Goal: Task Accomplishment & Management: Manage account settings

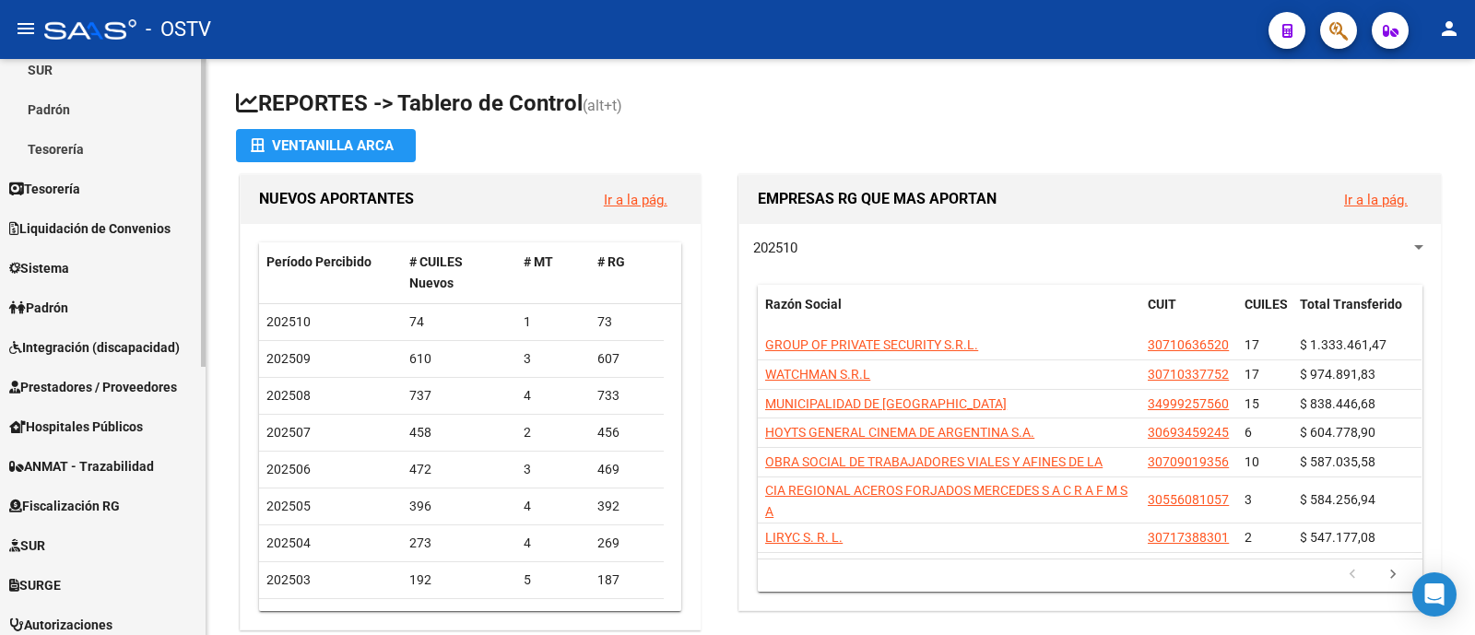
scroll to position [292, 0]
click at [93, 390] on span "Prestadores / Proveedores" at bounding box center [93, 389] width 168 height 20
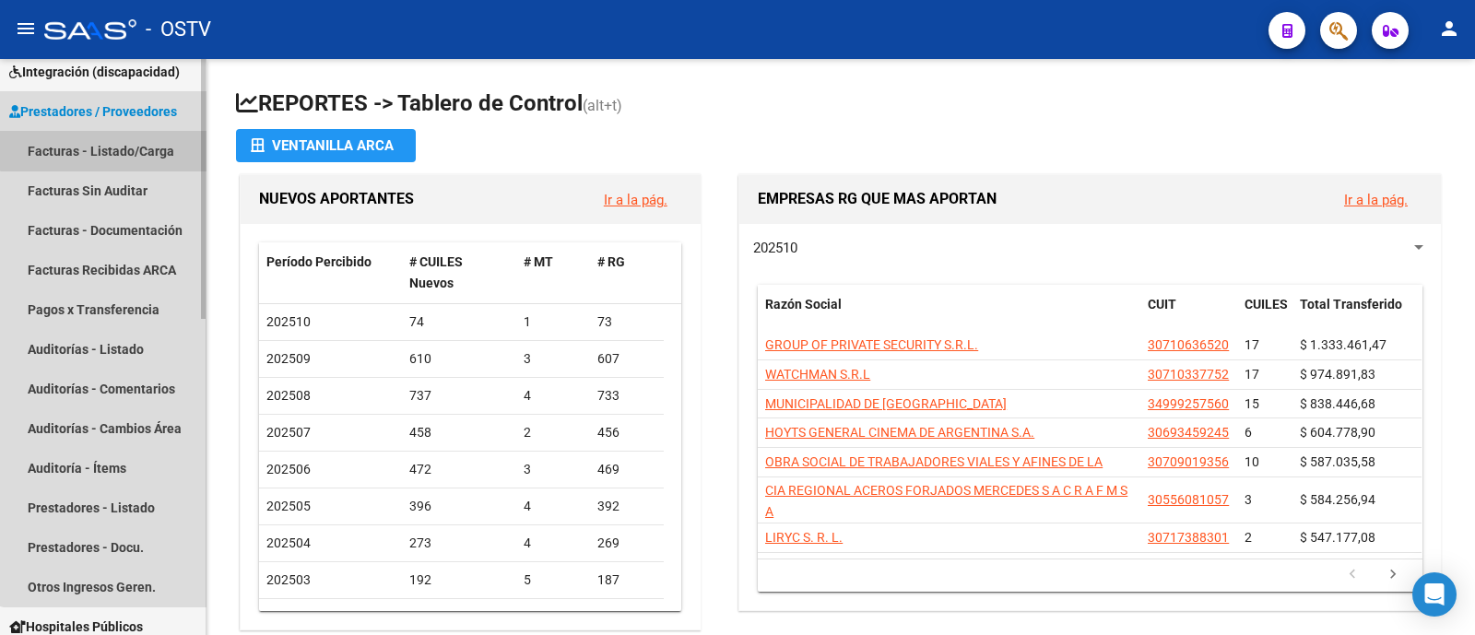
click at [124, 143] on link "Facturas - Listado/Carga" at bounding box center [103, 151] width 206 height 40
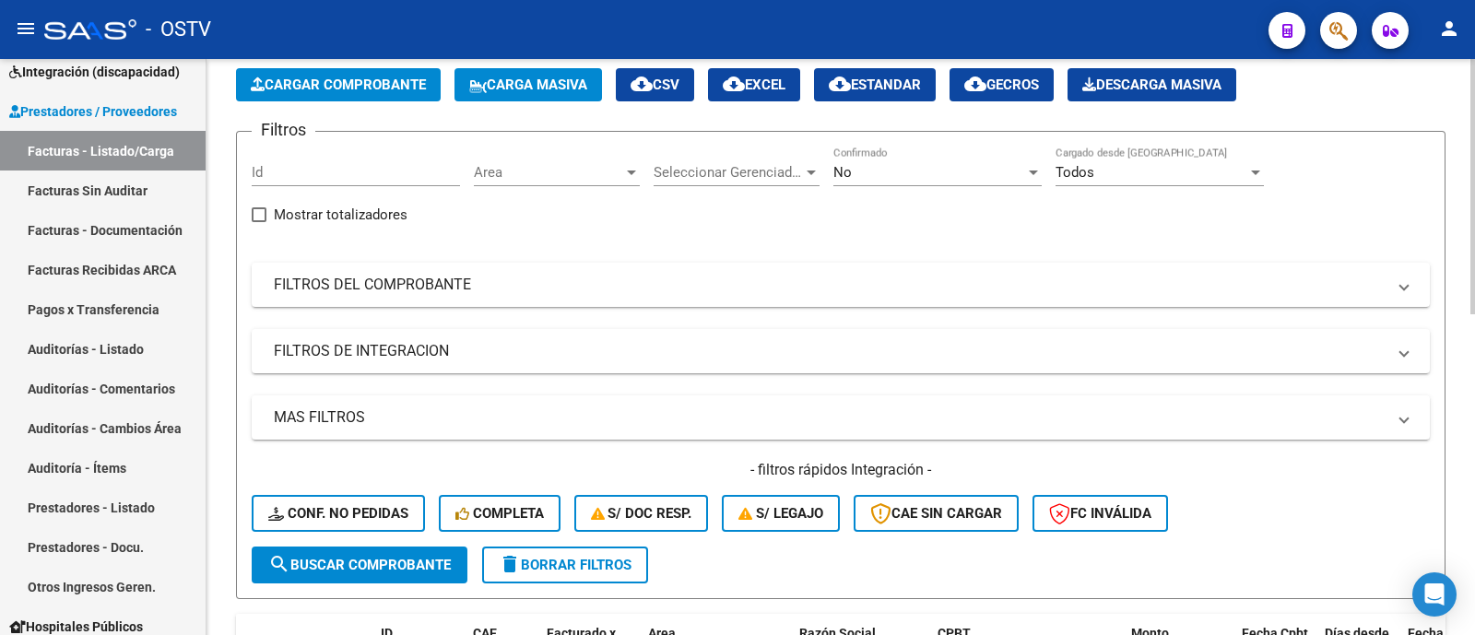
scroll to position [87, 0]
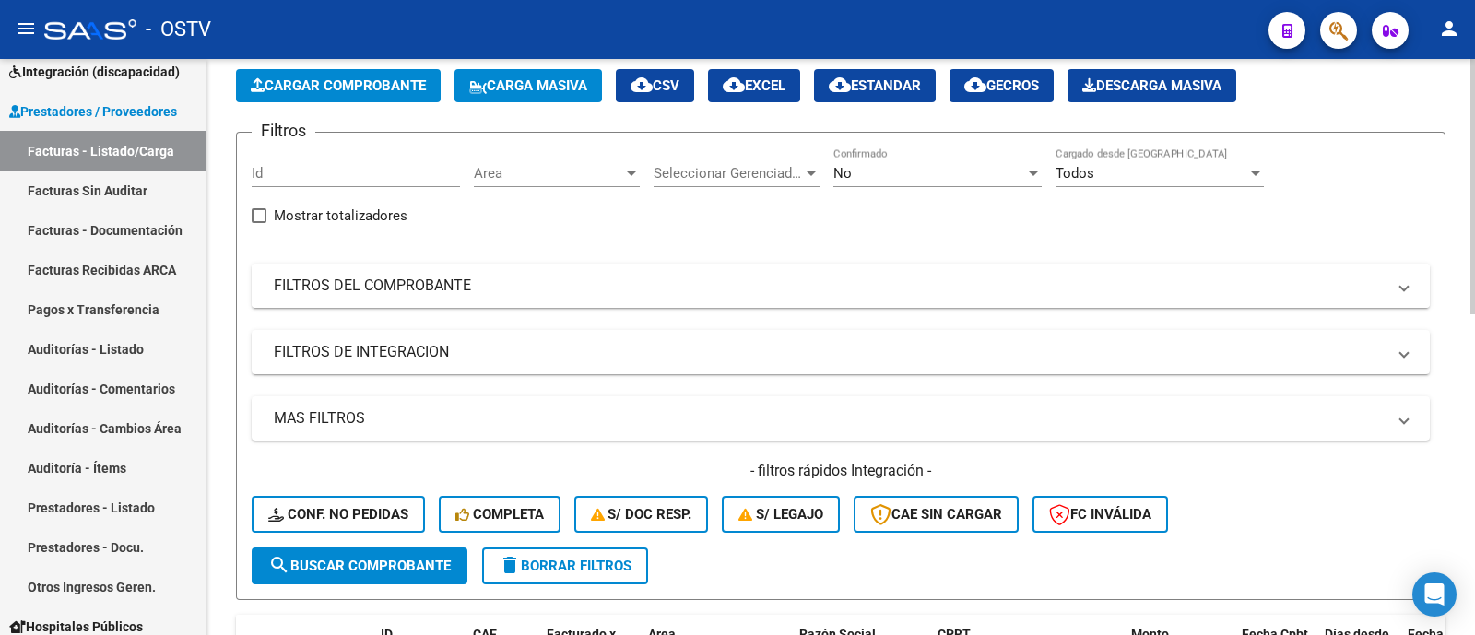
click at [793, 301] on mat-expansion-panel-header "FILTROS DEL COMPROBANTE" at bounding box center [841, 286] width 1178 height 44
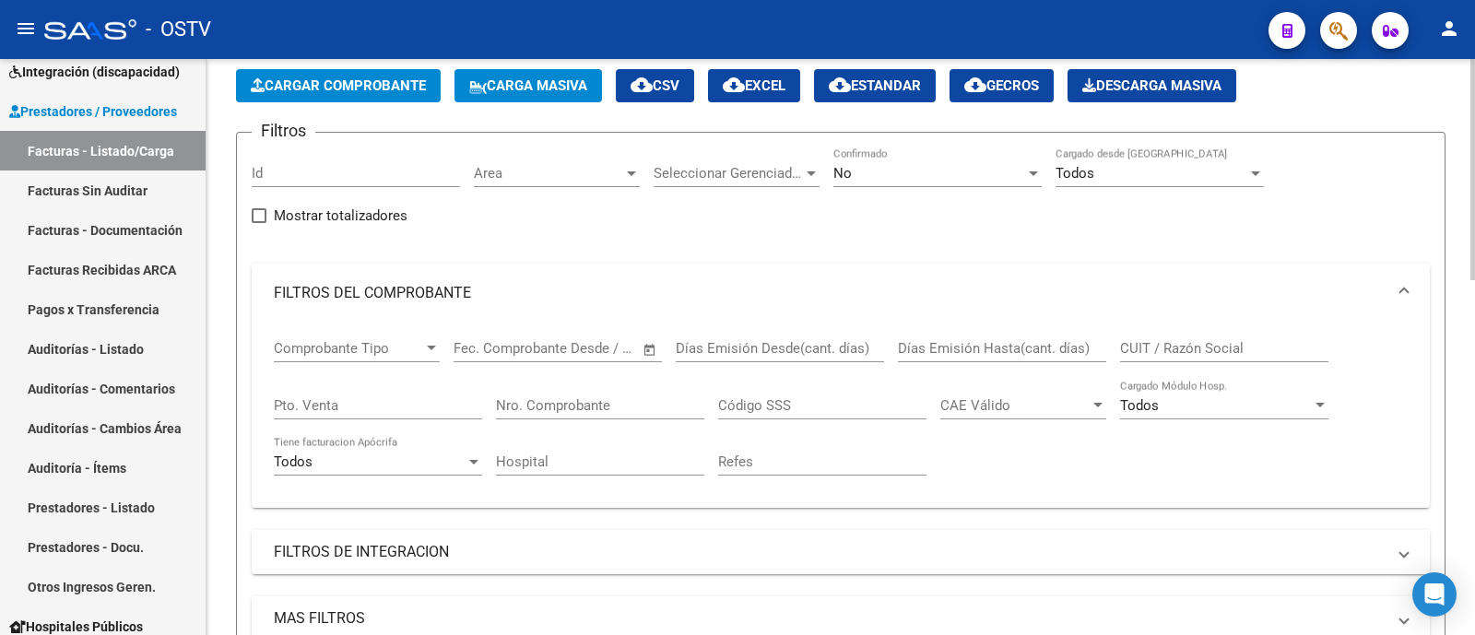
click at [1146, 352] on input "CUIT / Razón Social" at bounding box center [1224, 348] width 208 height 17
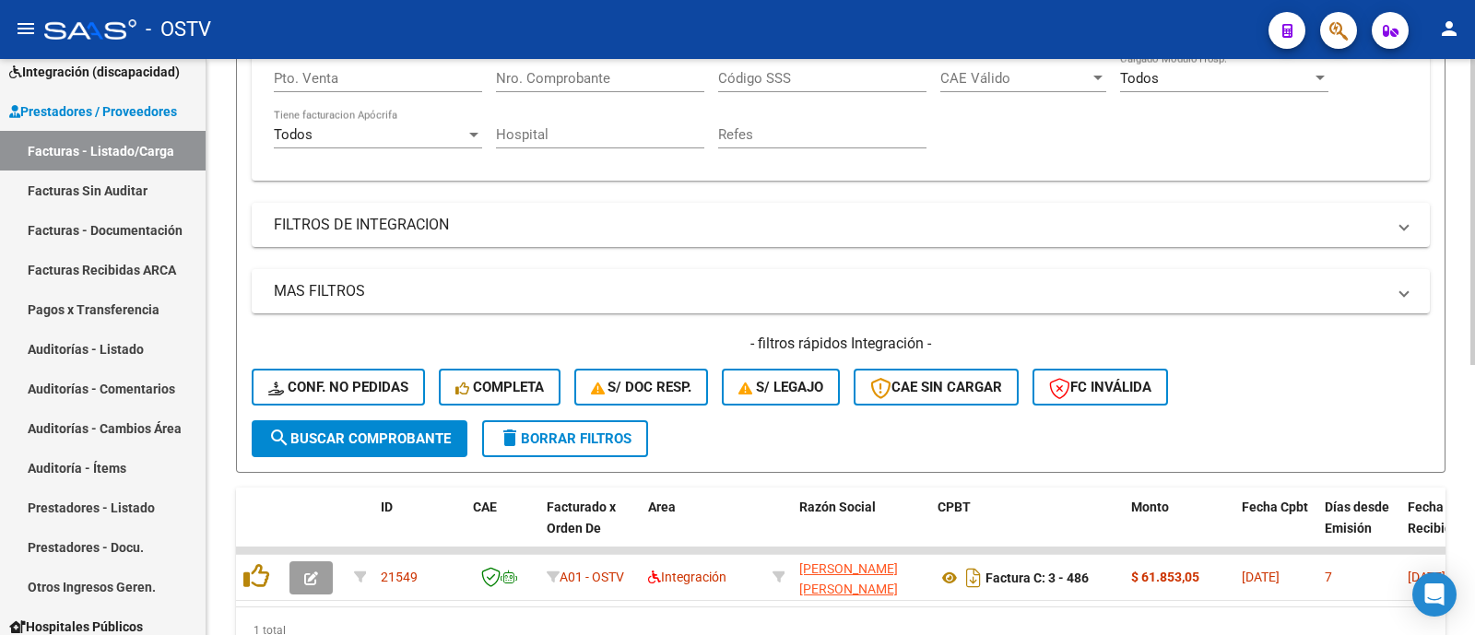
scroll to position [508, 0]
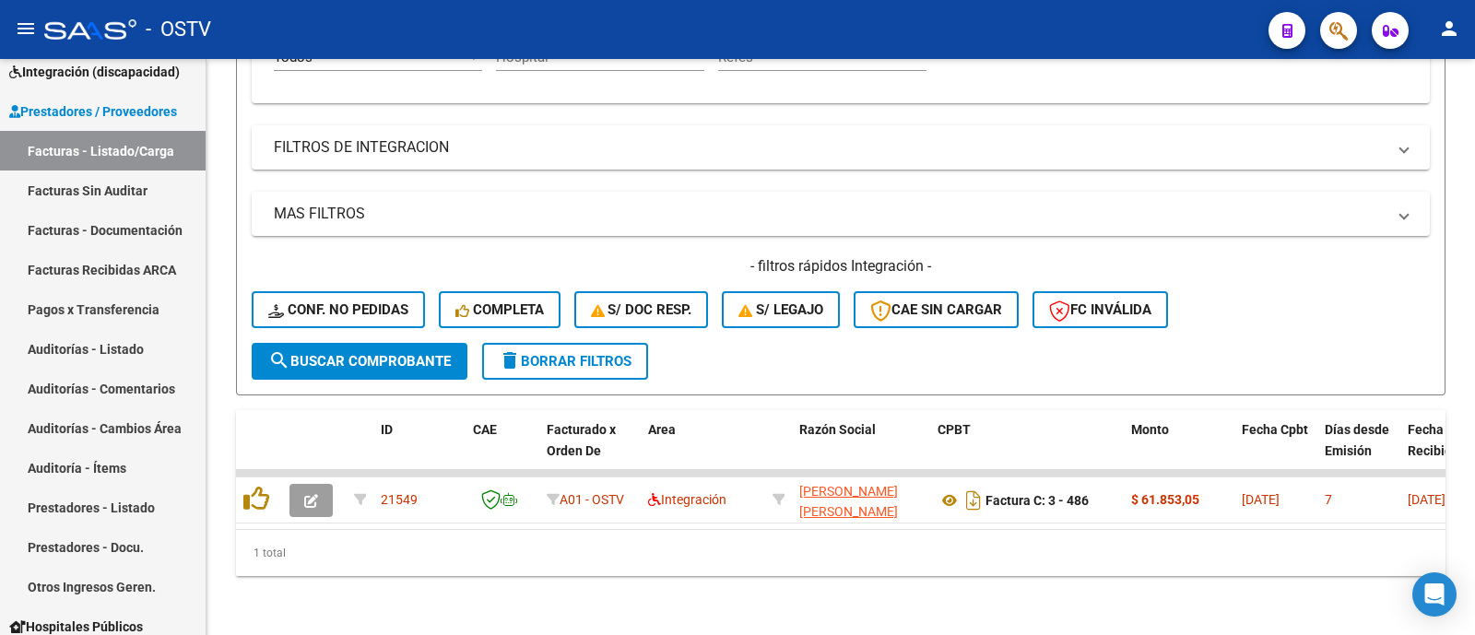
type input "ferrero"
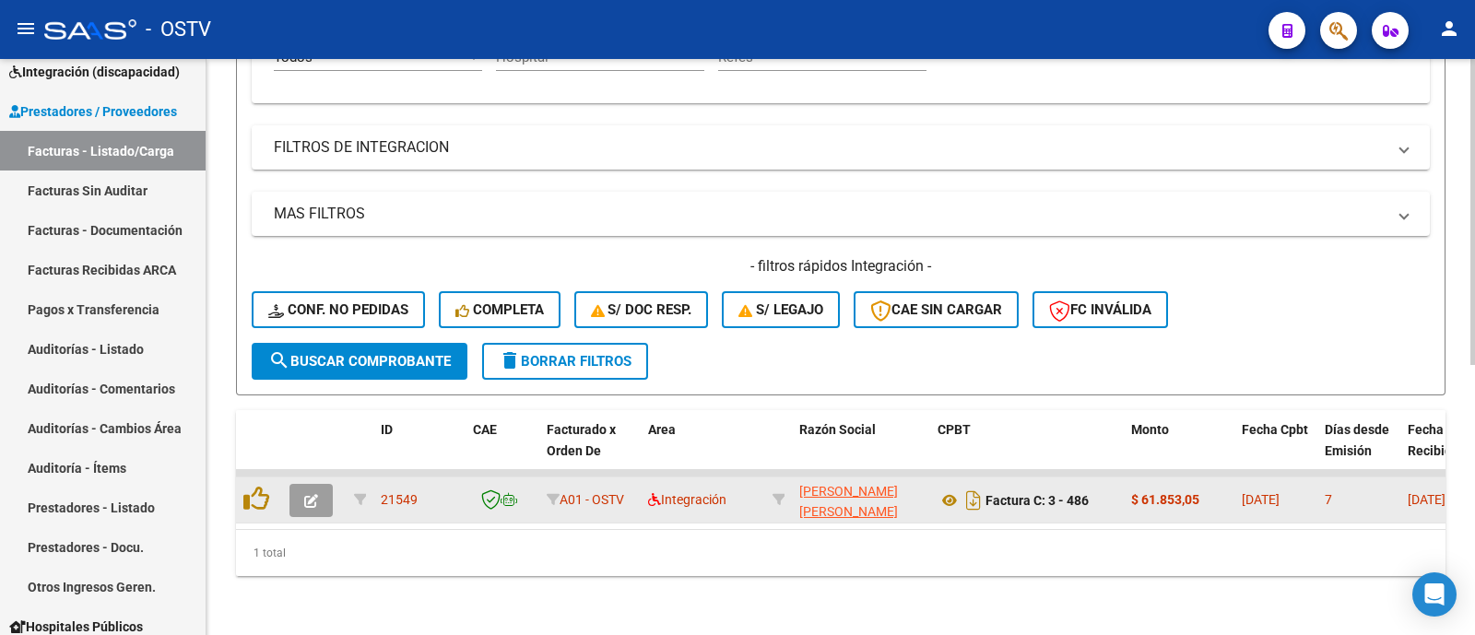
click at [324, 484] on button "button" at bounding box center [310, 500] width 43 height 33
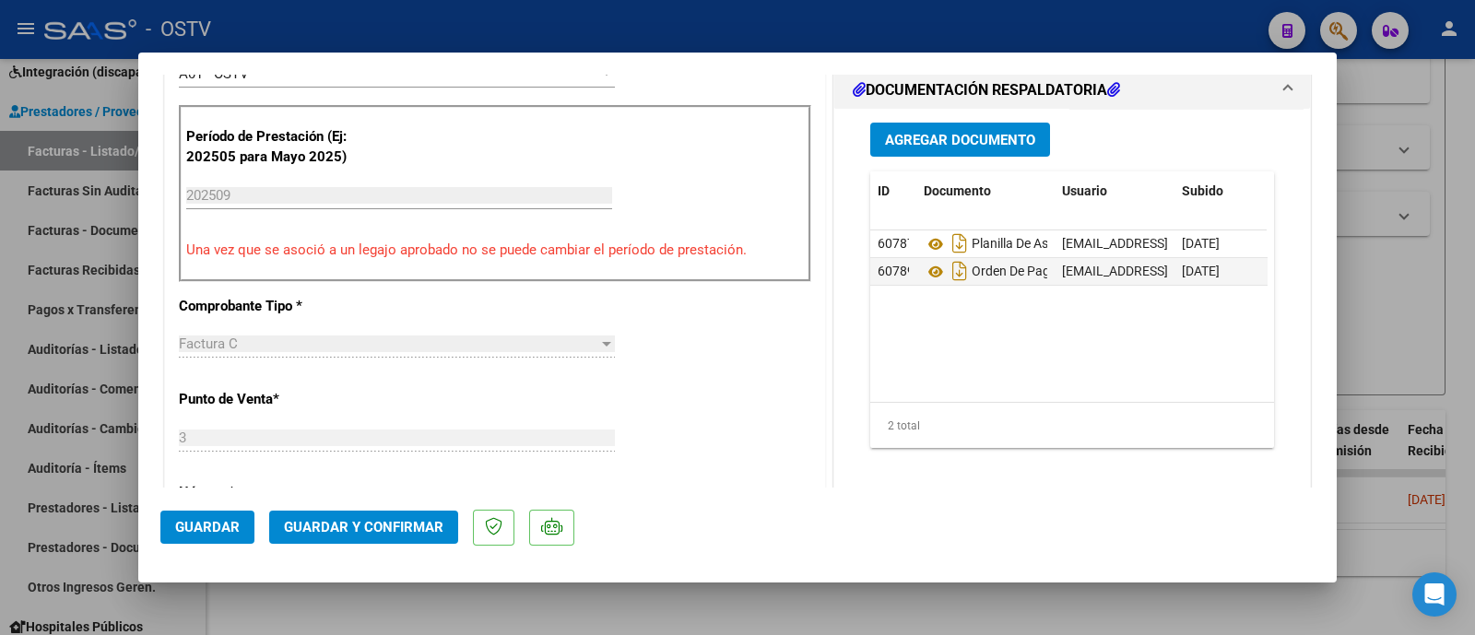
scroll to position [541, 0]
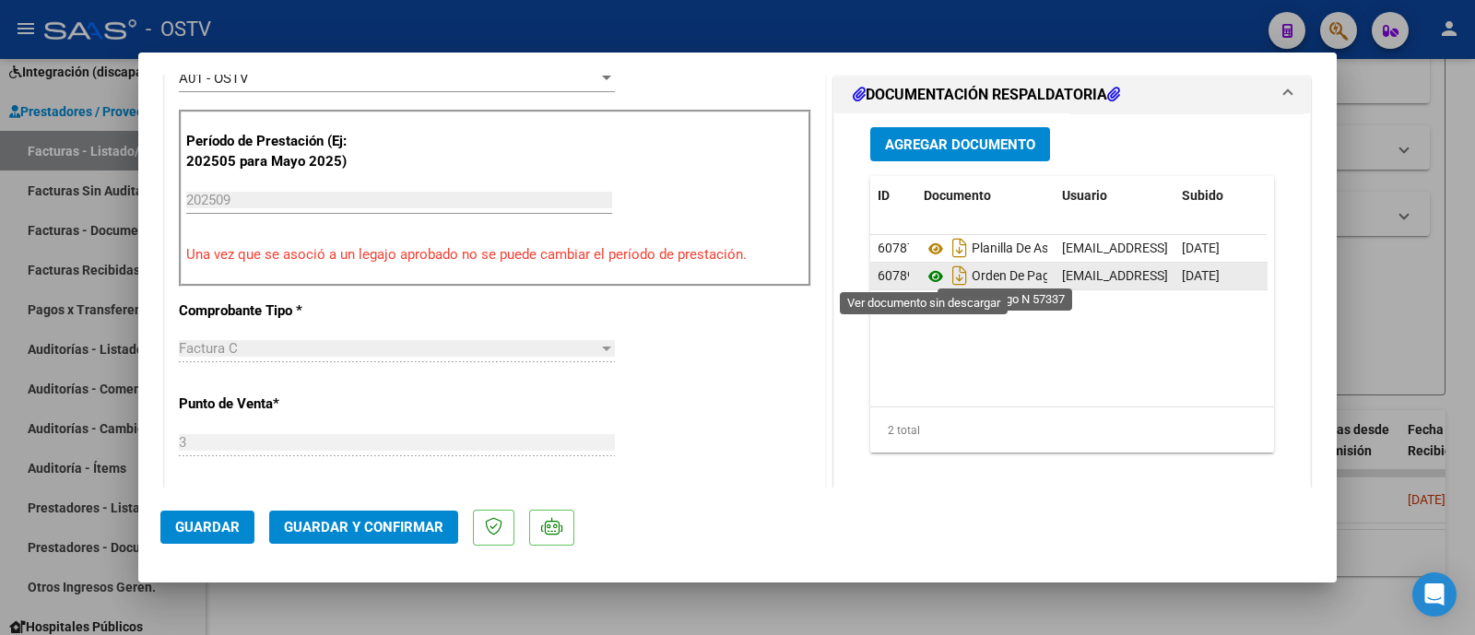
click at [926, 271] on icon at bounding box center [936, 276] width 24 height 22
click at [600, 33] on div at bounding box center [737, 317] width 1475 height 635
type input "$ 0,00"
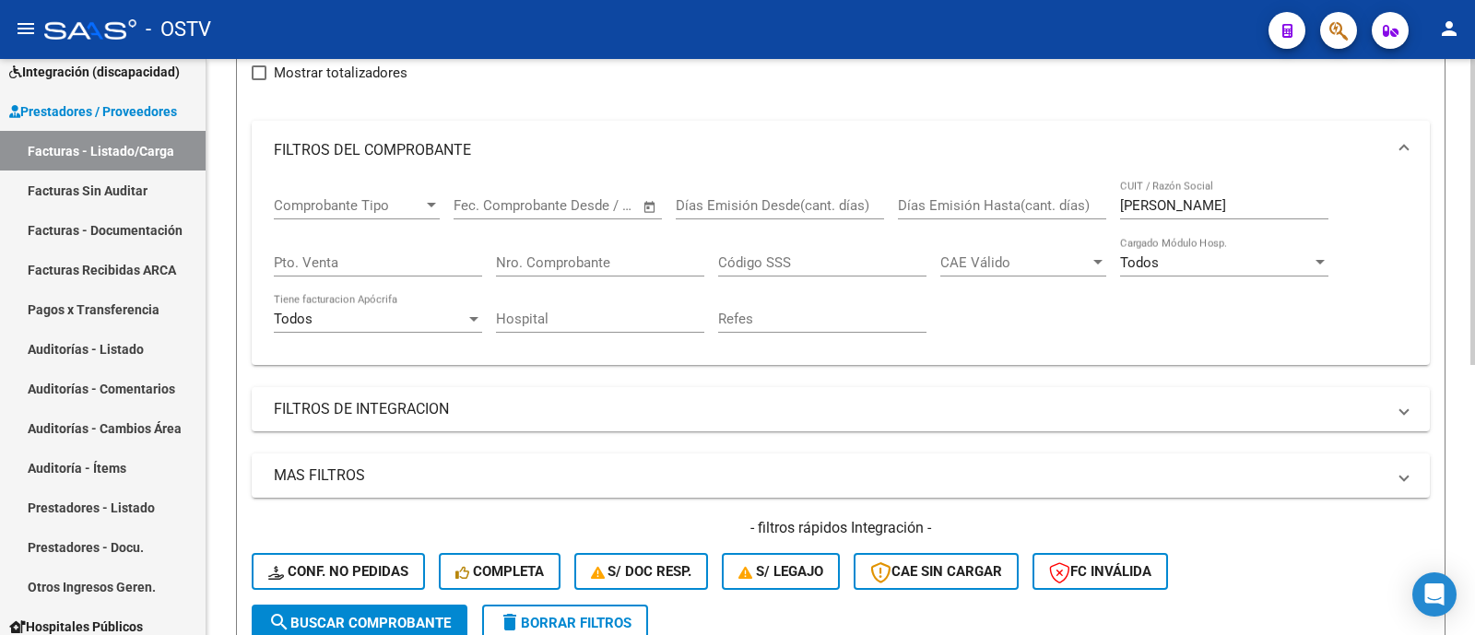
scroll to position [0, 0]
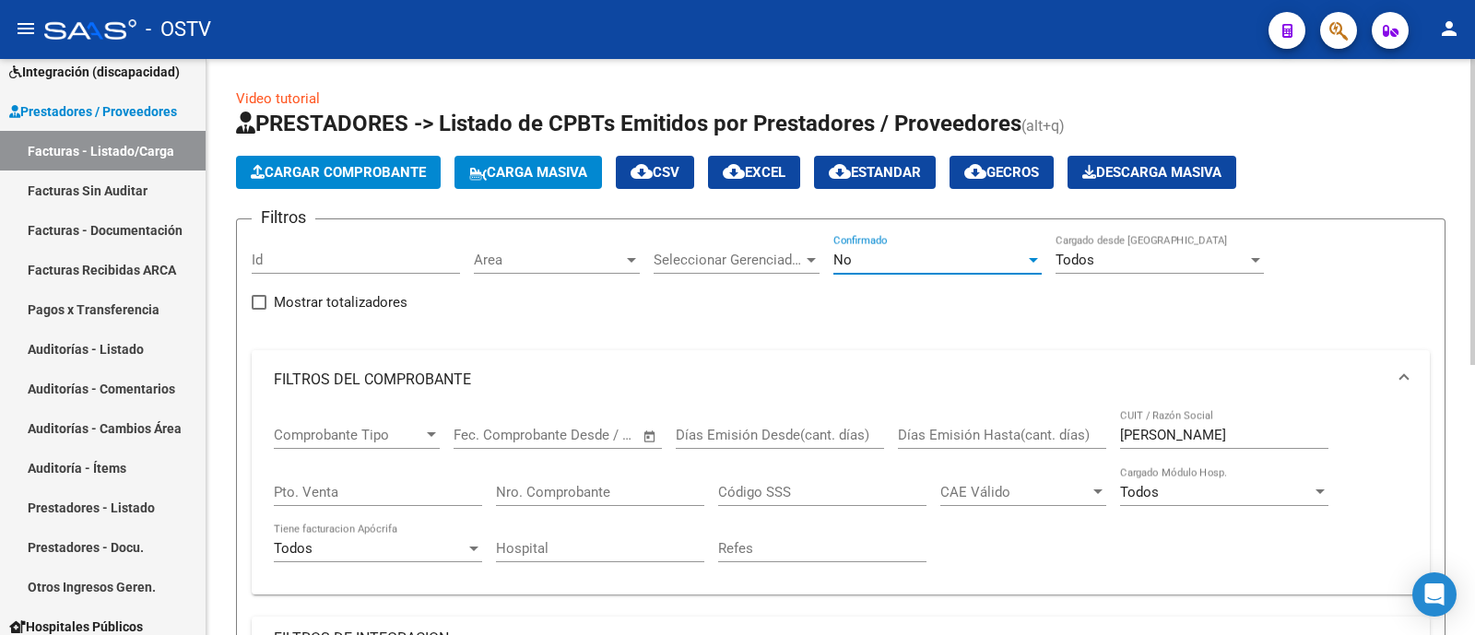
click at [902, 265] on div "No" at bounding box center [929, 260] width 192 height 17
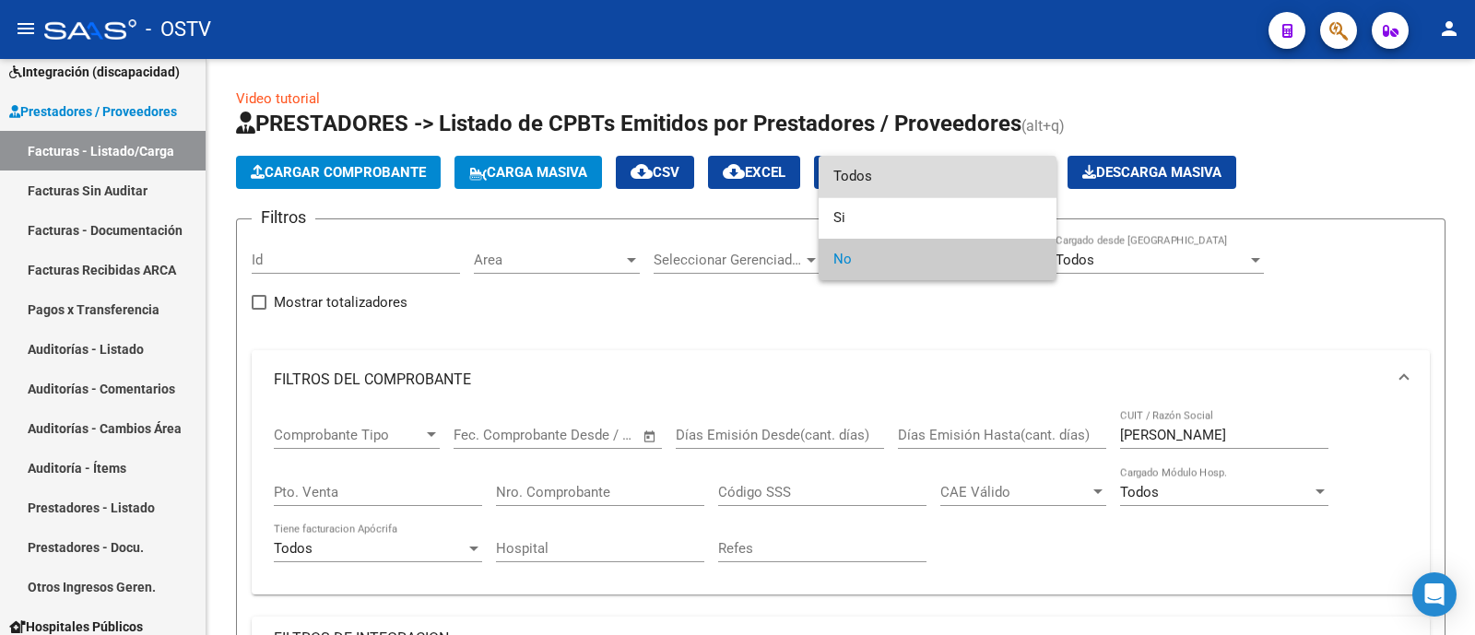
click at [889, 185] on span "Todos" at bounding box center [937, 176] width 208 height 41
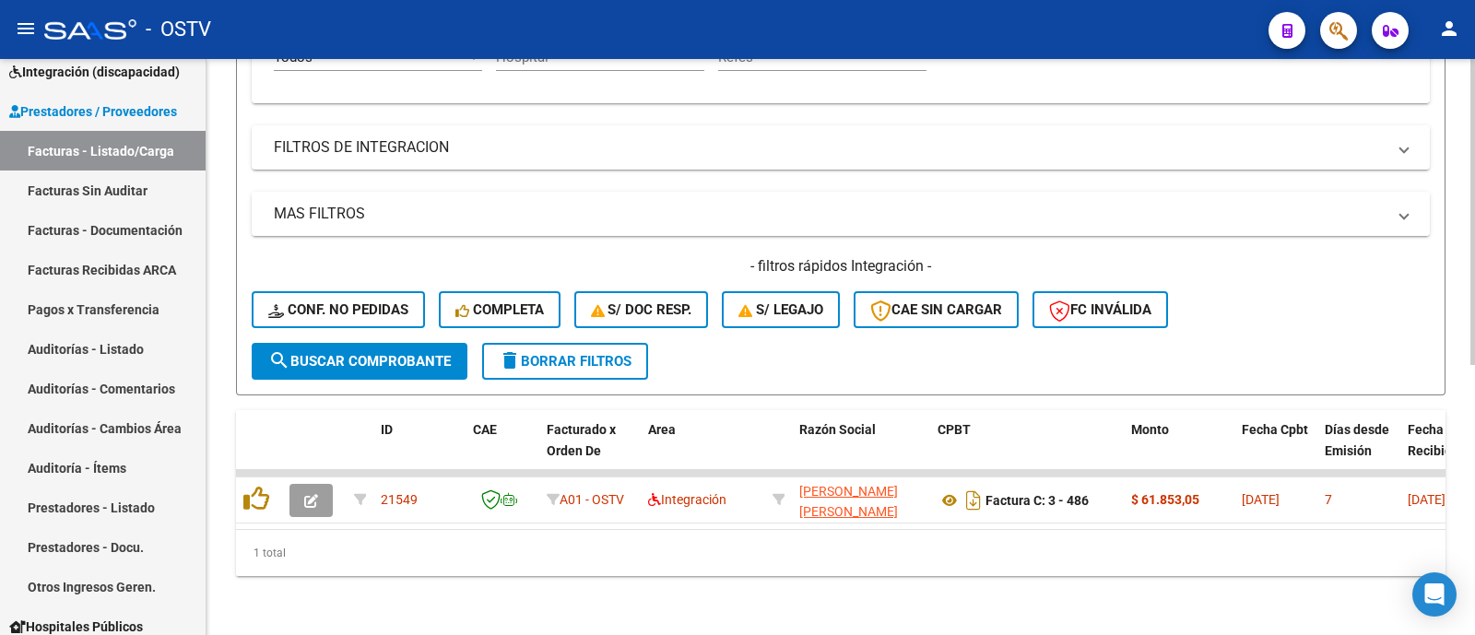
scroll to position [508, 0]
click at [371, 353] on span "search Buscar Comprobante" at bounding box center [359, 361] width 182 height 17
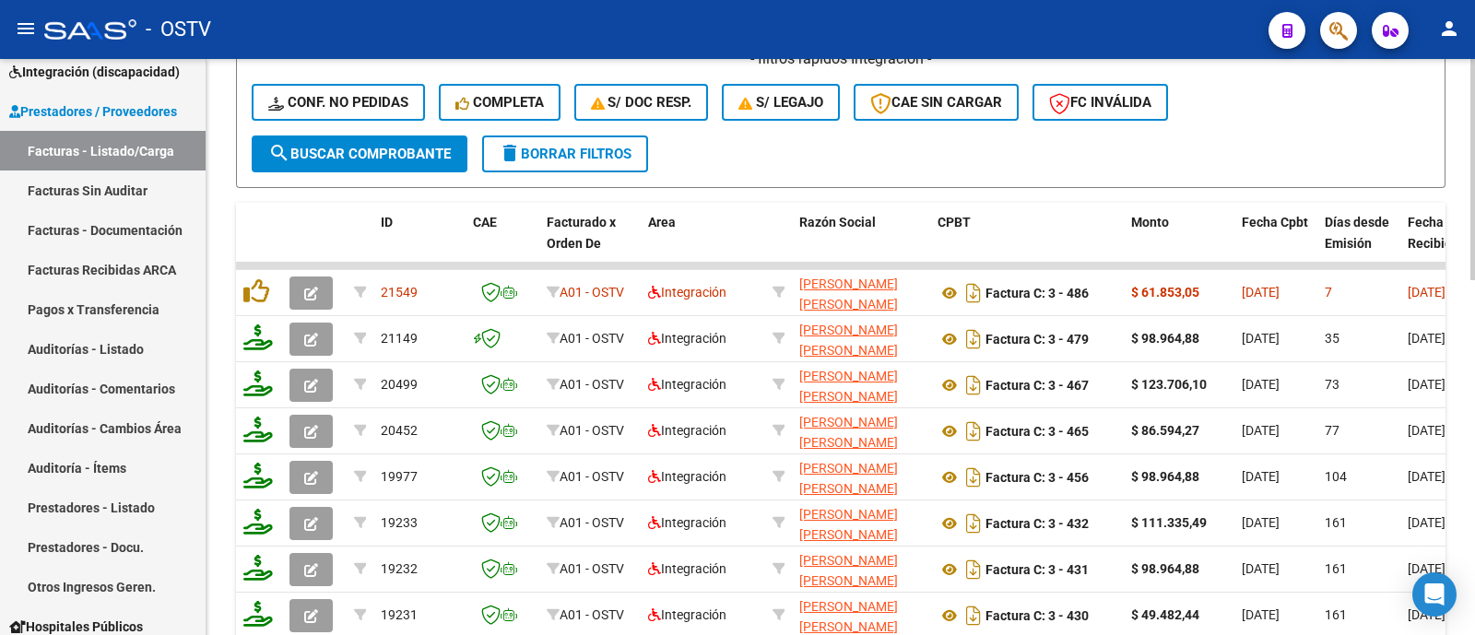
scroll to position [706, 0]
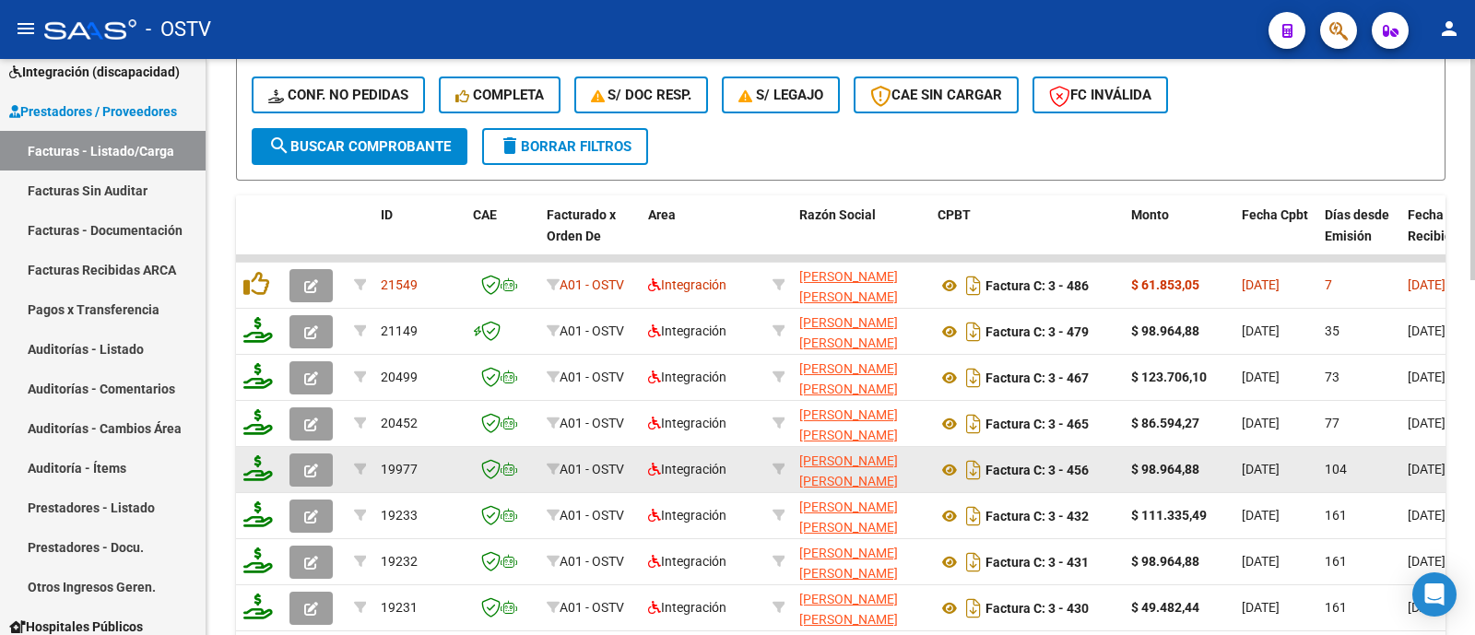
click at [309, 457] on button "button" at bounding box center [310, 469] width 43 height 33
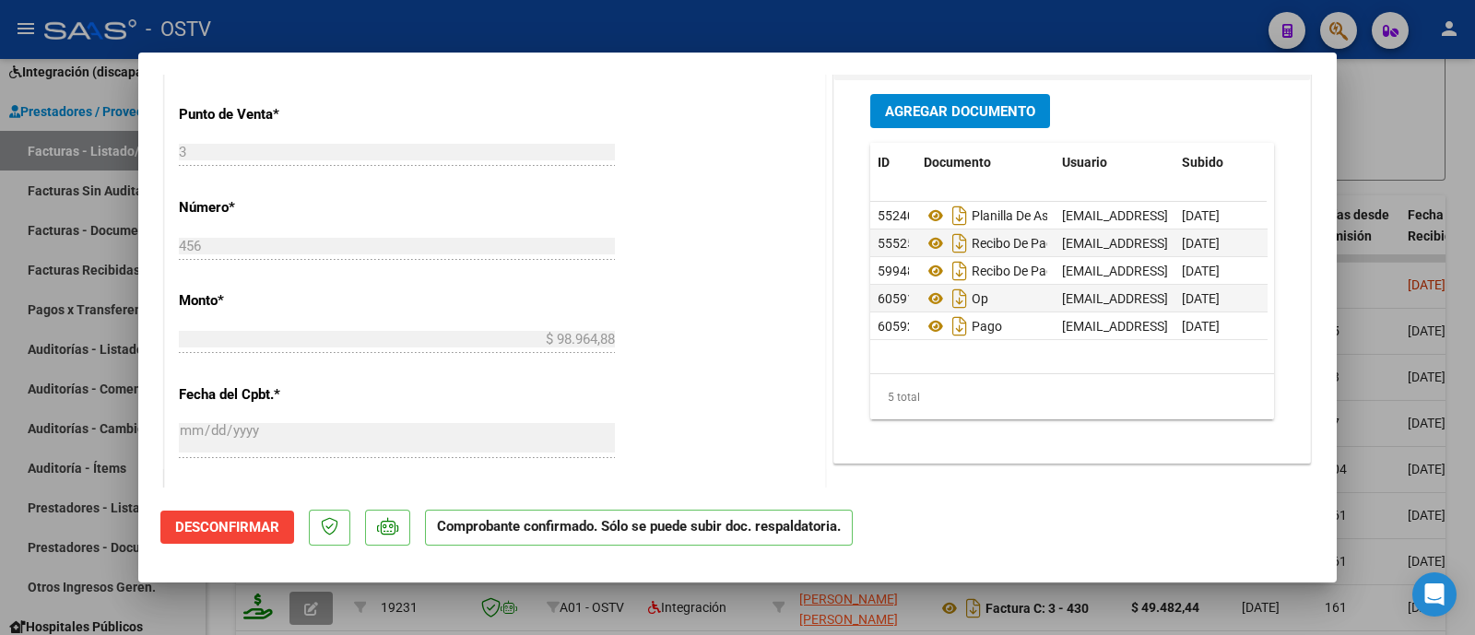
scroll to position [979, 0]
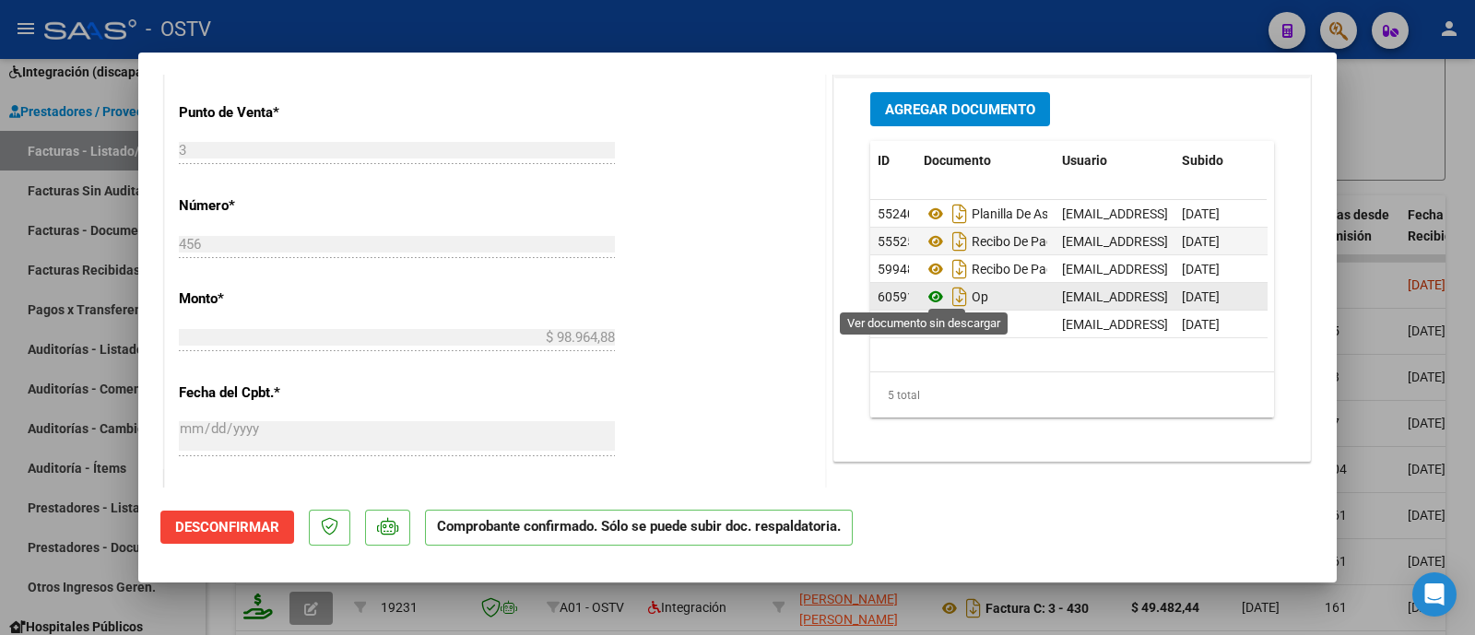
click at [925, 294] on icon at bounding box center [936, 297] width 24 height 22
click at [924, 291] on icon at bounding box center [936, 297] width 24 height 22
click at [896, 46] on div at bounding box center [737, 317] width 1475 height 635
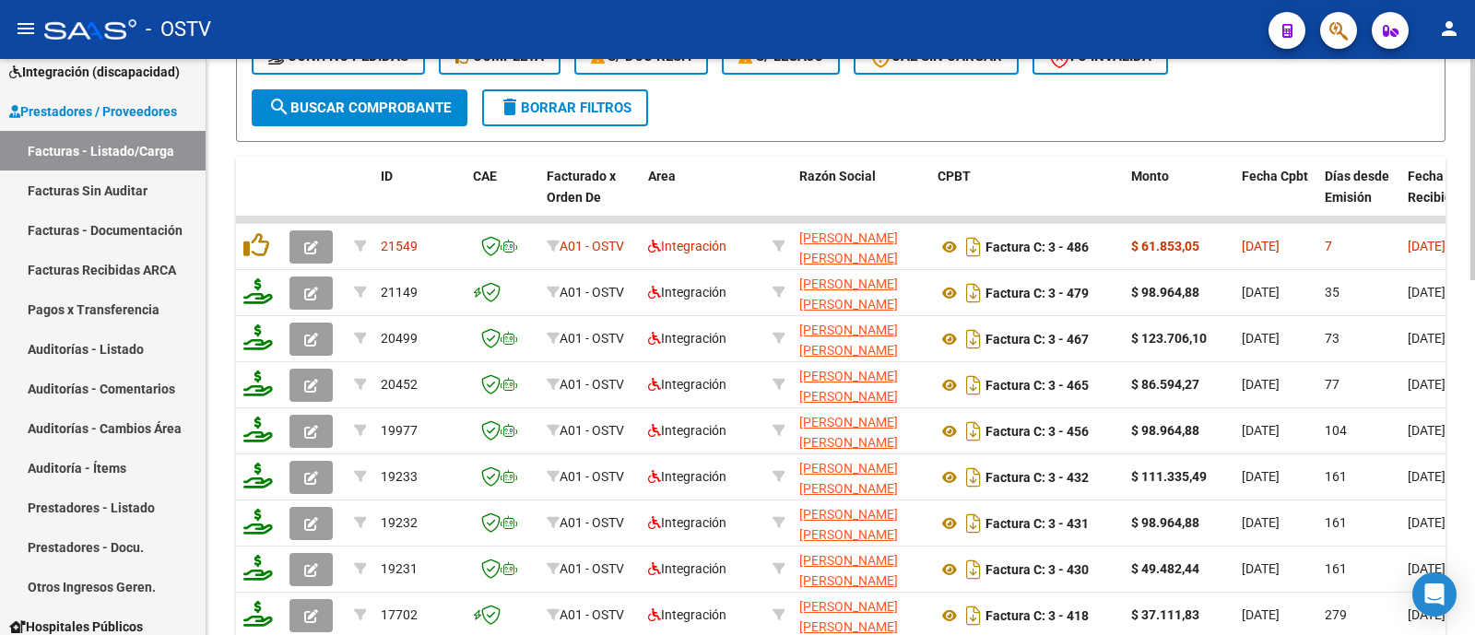
scroll to position [746, 0]
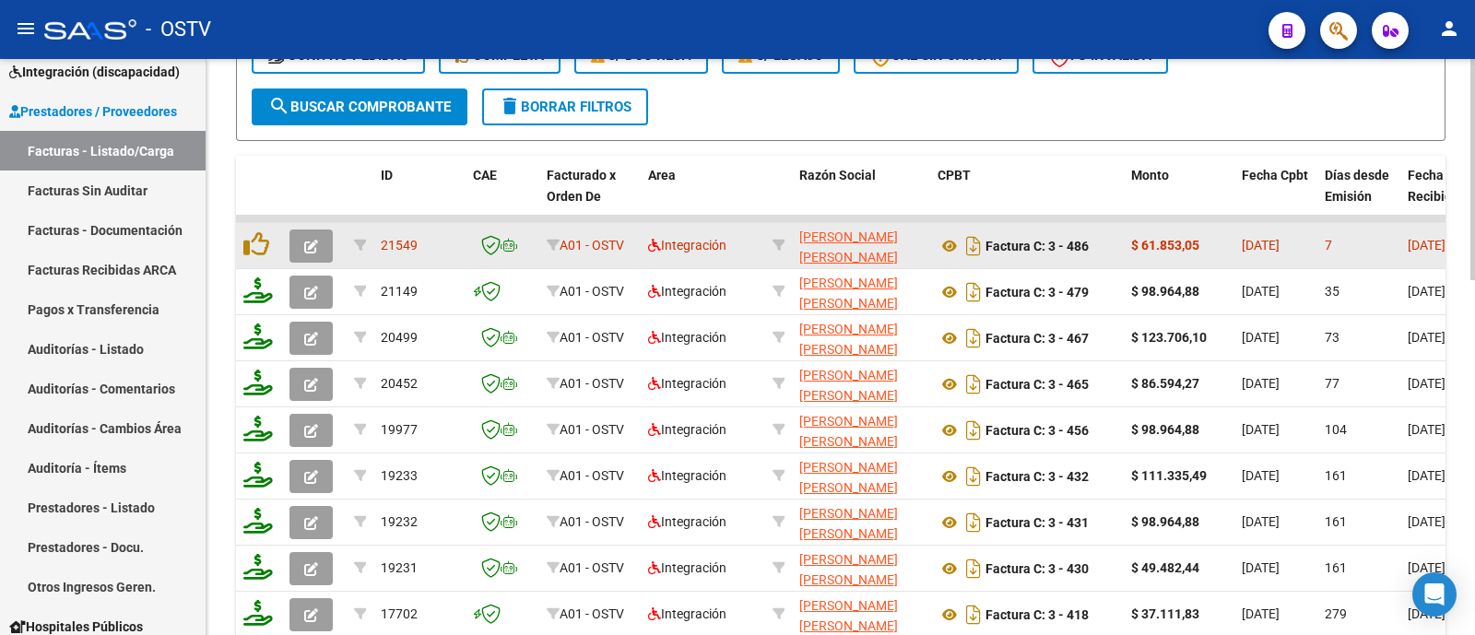
click at [315, 242] on icon "button" at bounding box center [311, 247] width 14 height 14
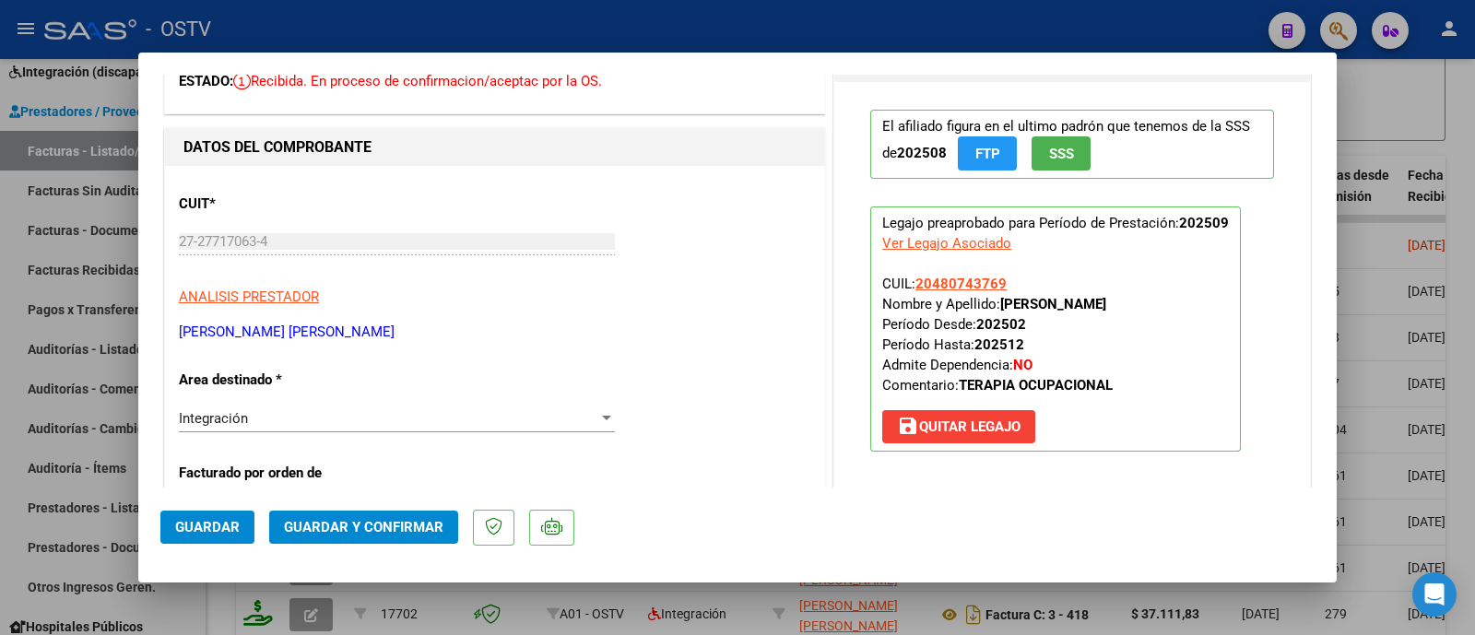
scroll to position [0, 0]
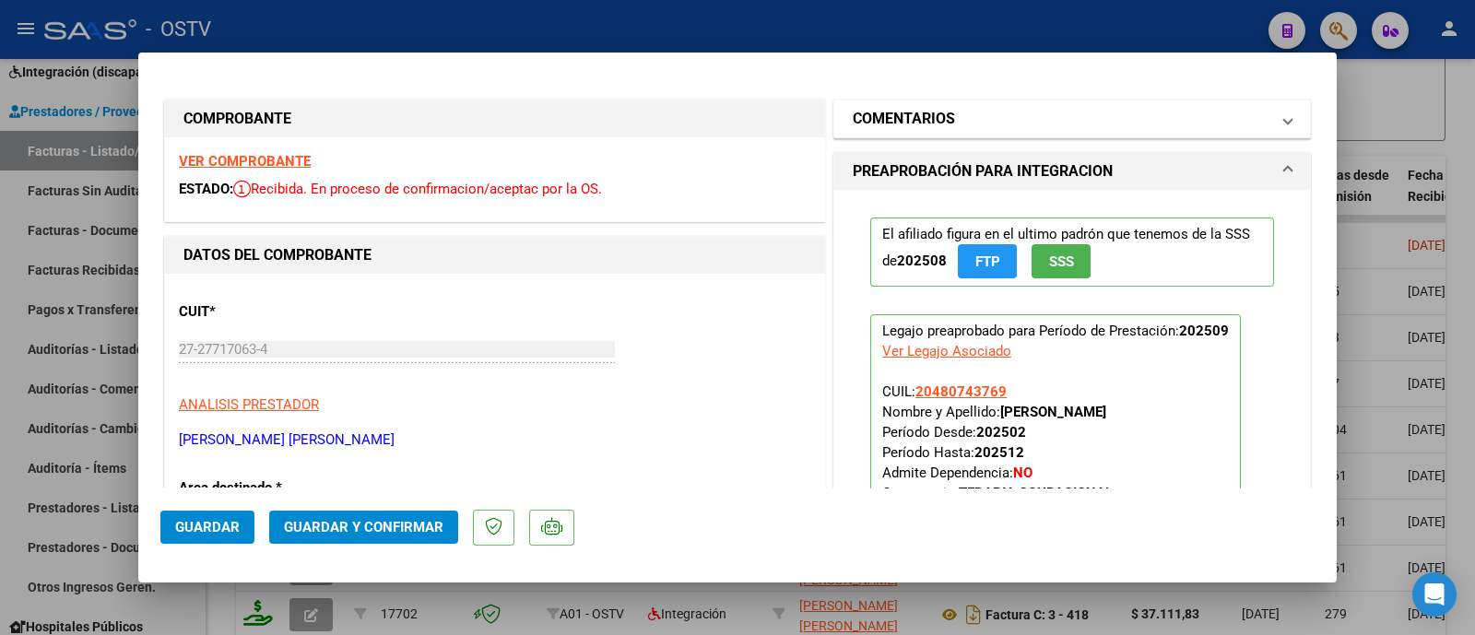
click at [949, 122] on mat-panel-title "COMENTARIOS" at bounding box center [1061, 119] width 417 height 22
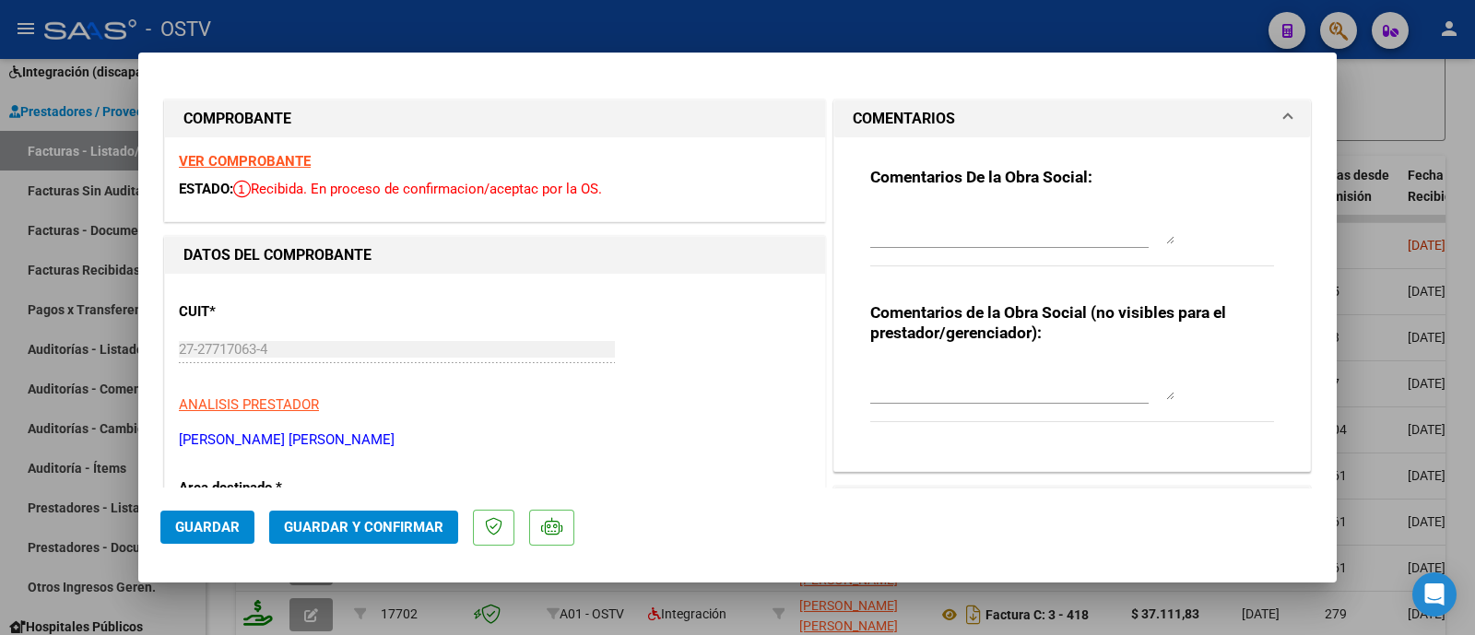
click at [976, 255] on div at bounding box center [1009, 235] width 278 height 62
click at [974, 233] on textarea at bounding box center [1022, 225] width 304 height 37
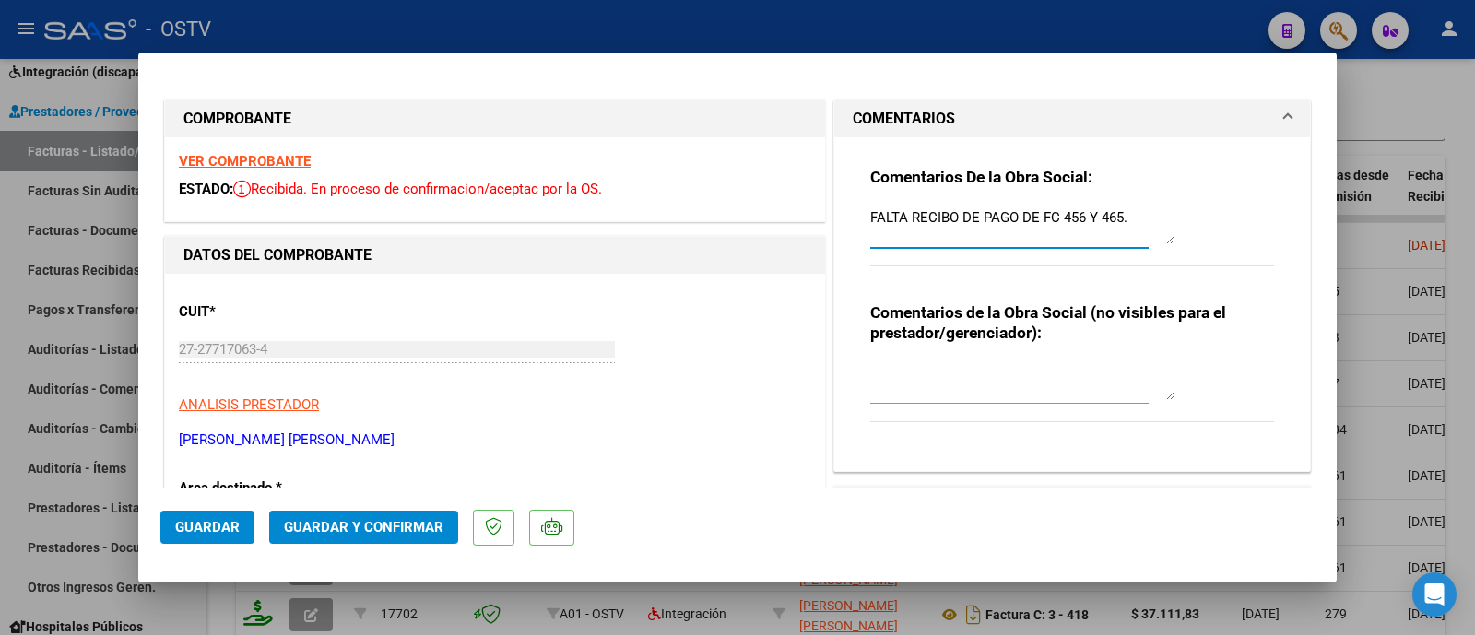
type textarea "FALTA RECIBO DE PAGO DE FC 456 Y 465."
click at [194, 530] on span "Guardar" at bounding box center [207, 527] width 65 height 17
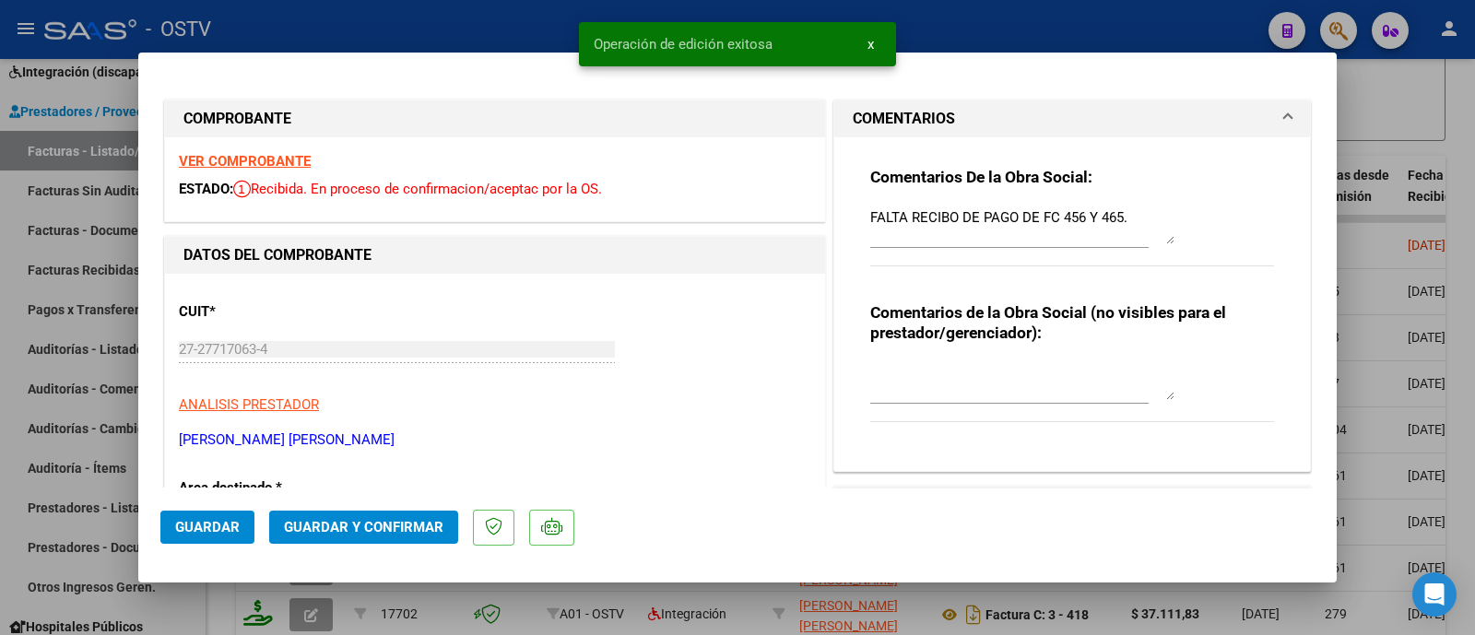
click at [473, 42] on div at bounding box center [737, 317] width 1475 height 635
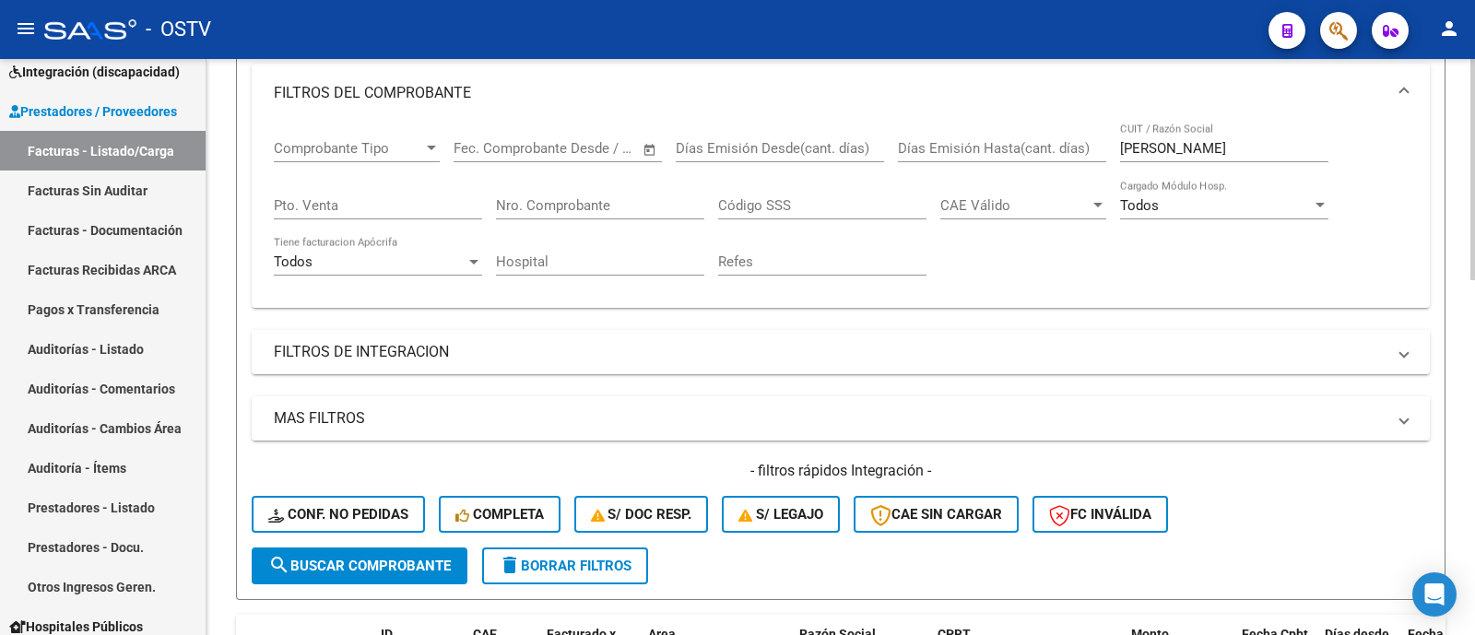
scroll to position [271, 0]
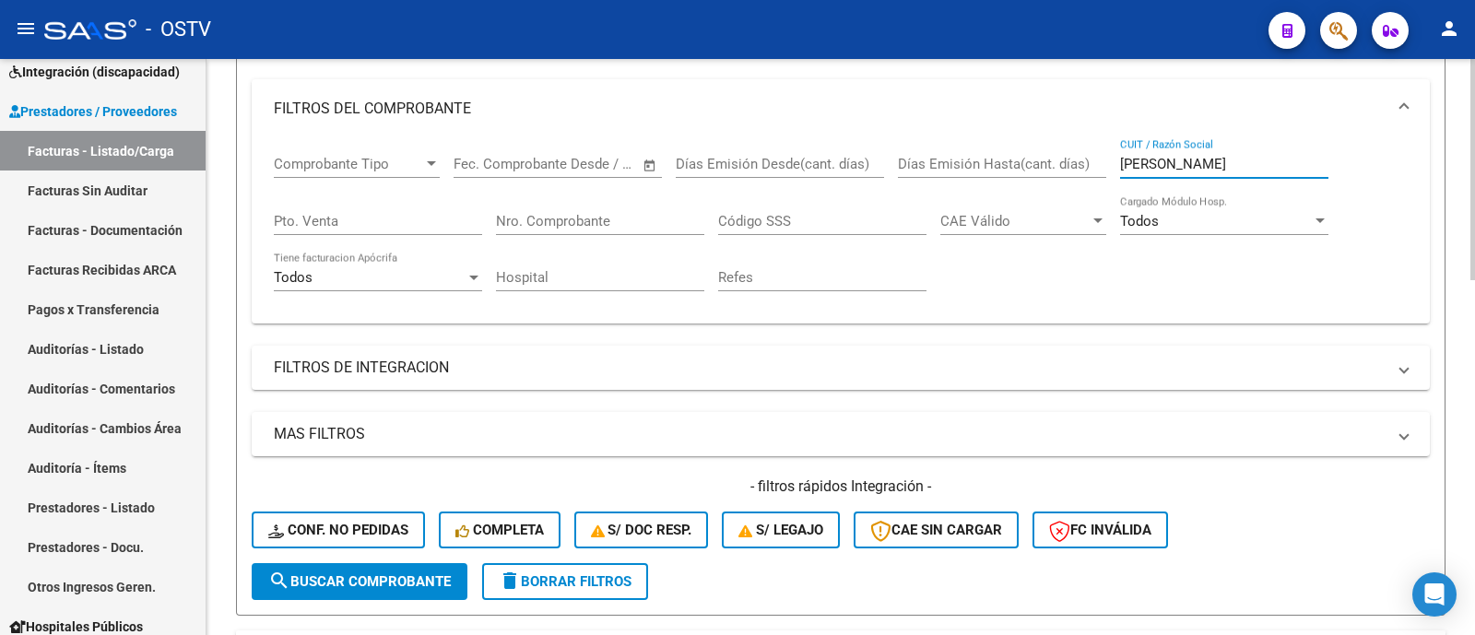
drag, startPoint x: 1181, startPoint y: 160, endPoint x: 988, endPoint y: 177, distance: 193.3
click at [988, 177] on div "Comprobante Tipo Comprobante Tipo Fecha inicio – Fecha fin Fec. Comprobante Des…" at bounding box center [841, 223] width 1134 height 171
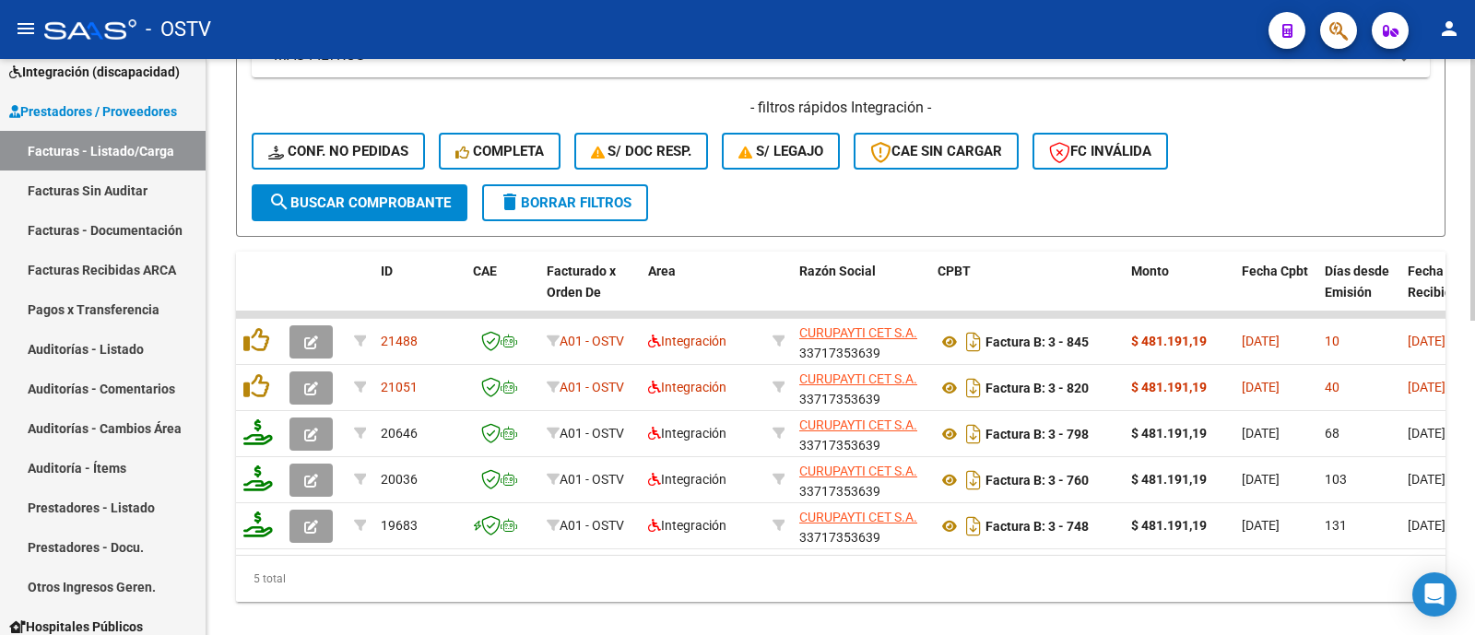
scroll to position [692, 0]
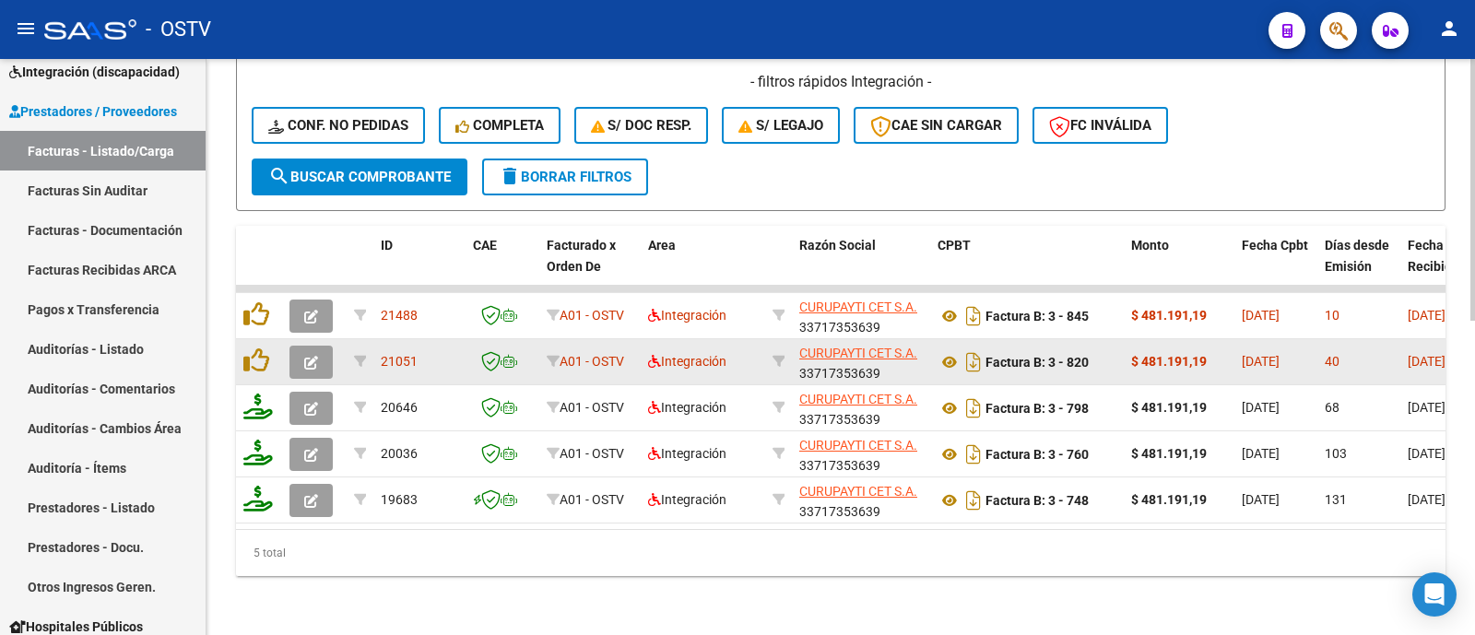
type input "curu"
click at [309, 356] on icon "button" at bounding box center [311, 363] width 14 height 14
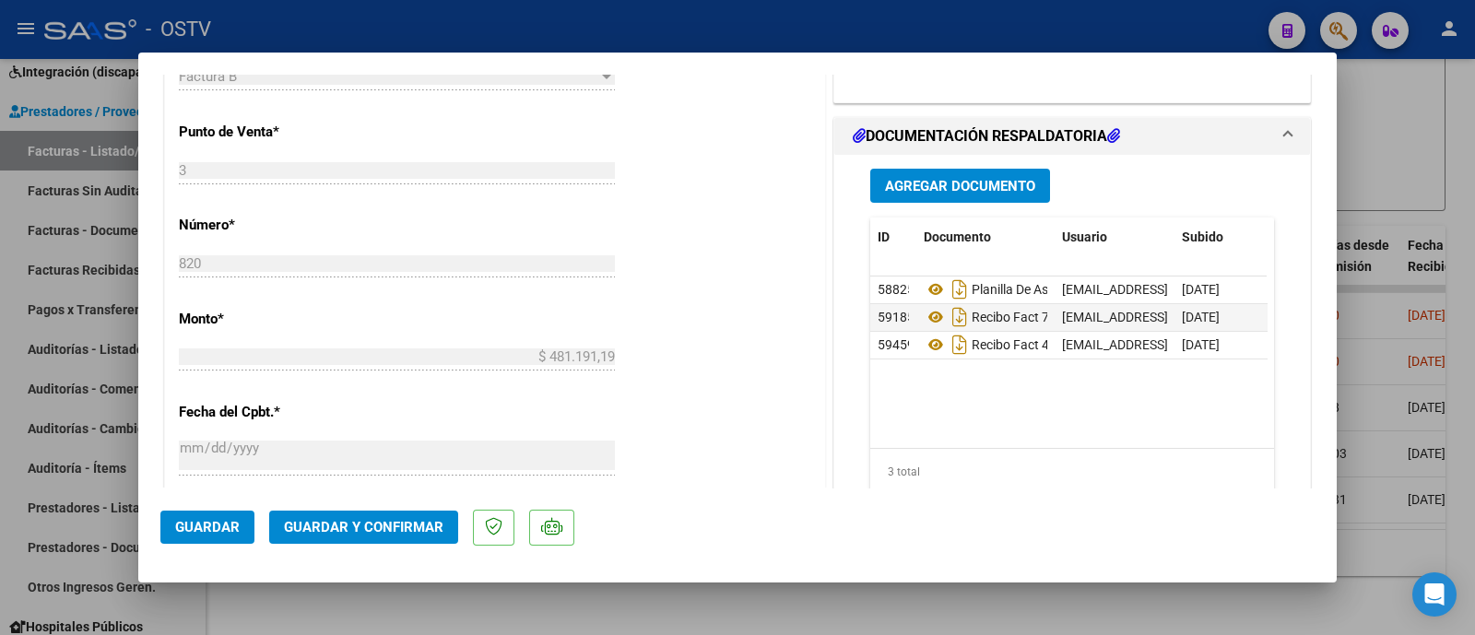
scroll to position [815, 0]
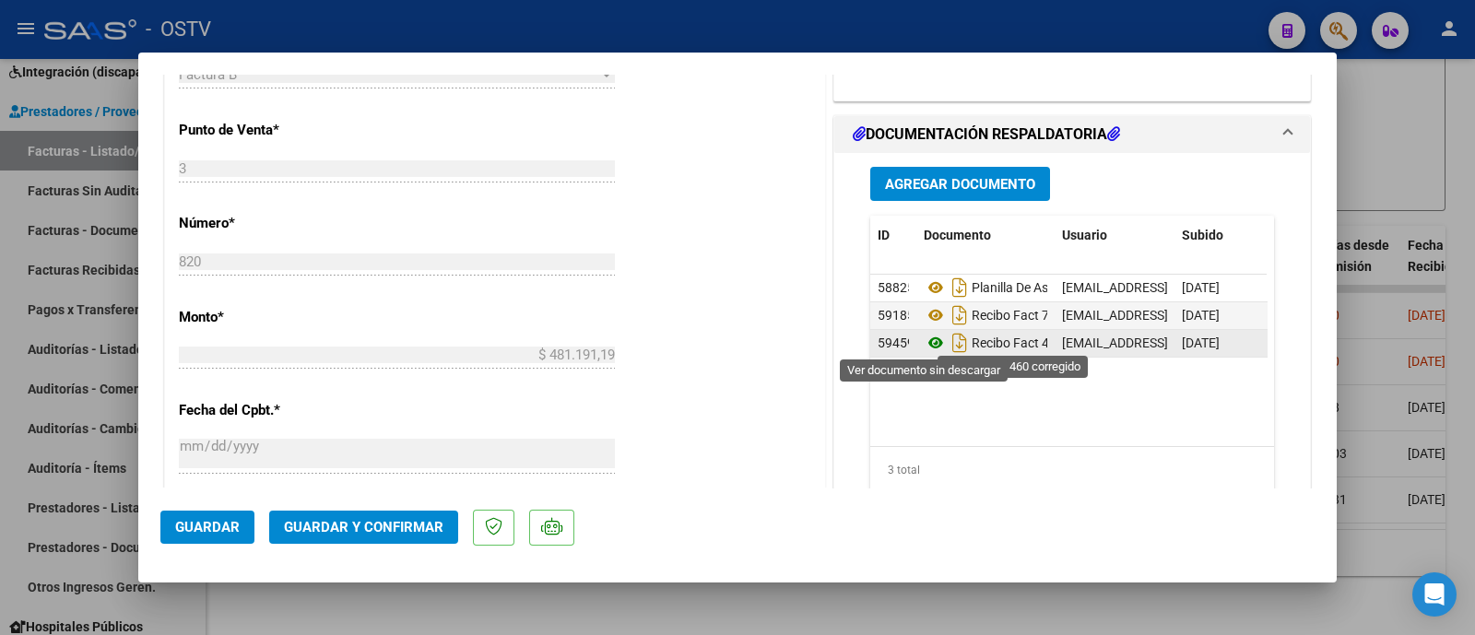
click at [924, 347] on icon at bounding box center [936, 343] width 24 height 22
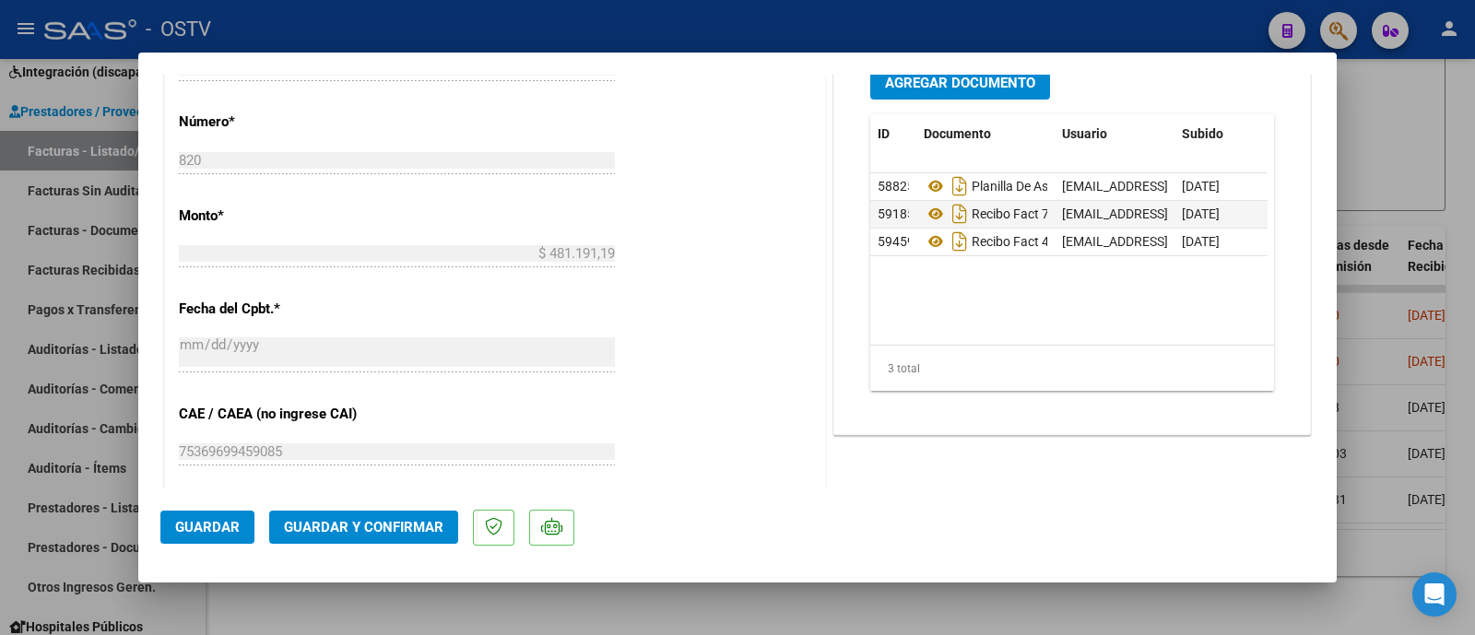
scroll to position [918, 0]
click at [387, 520] on span "Guardar y Confirmar" at bounding box center [363, 527] width 159 height 17
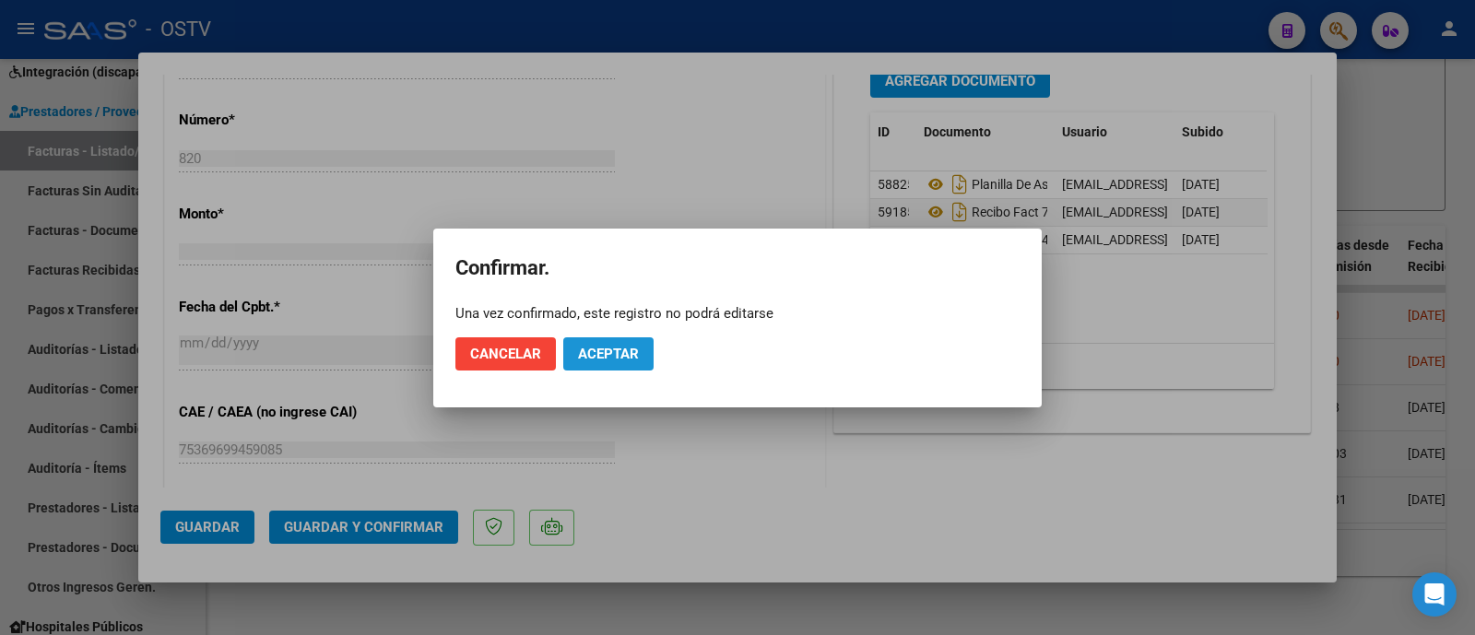
click at [601, 341] on button "Aceptar" at bounding box center [608, 353] width 90 height 33
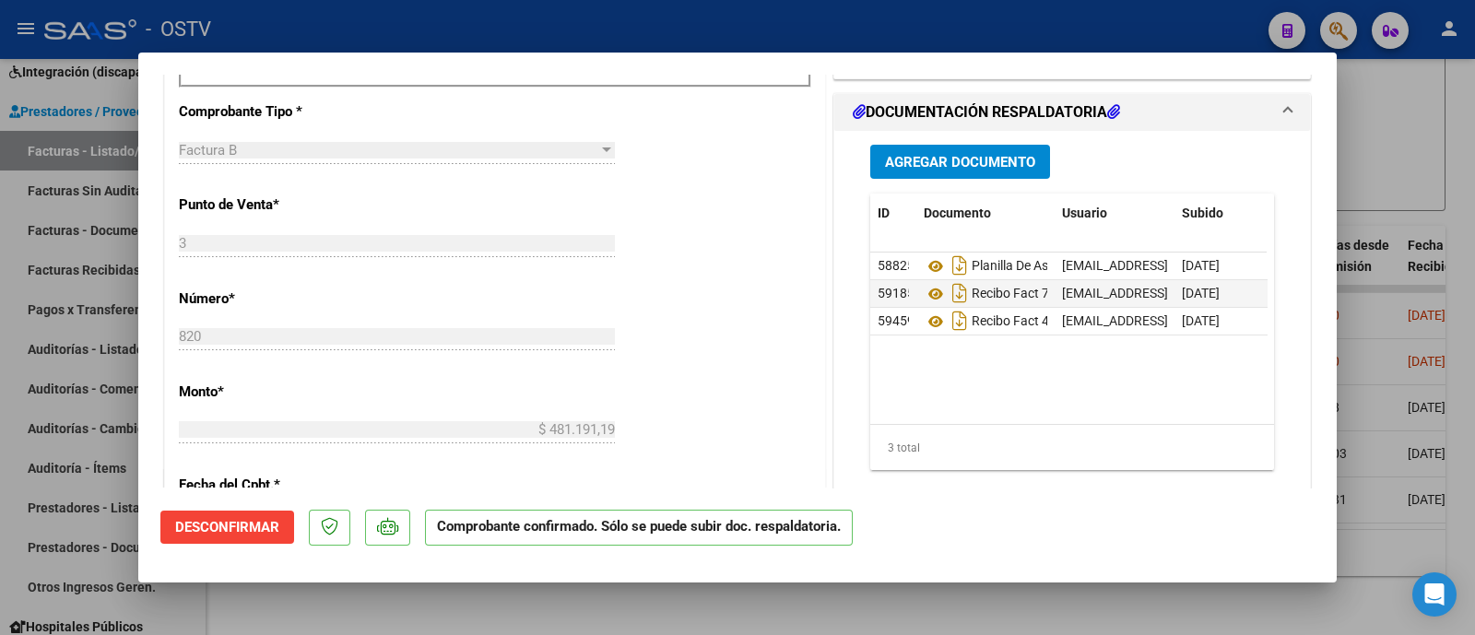
scroll to position [623, 0]
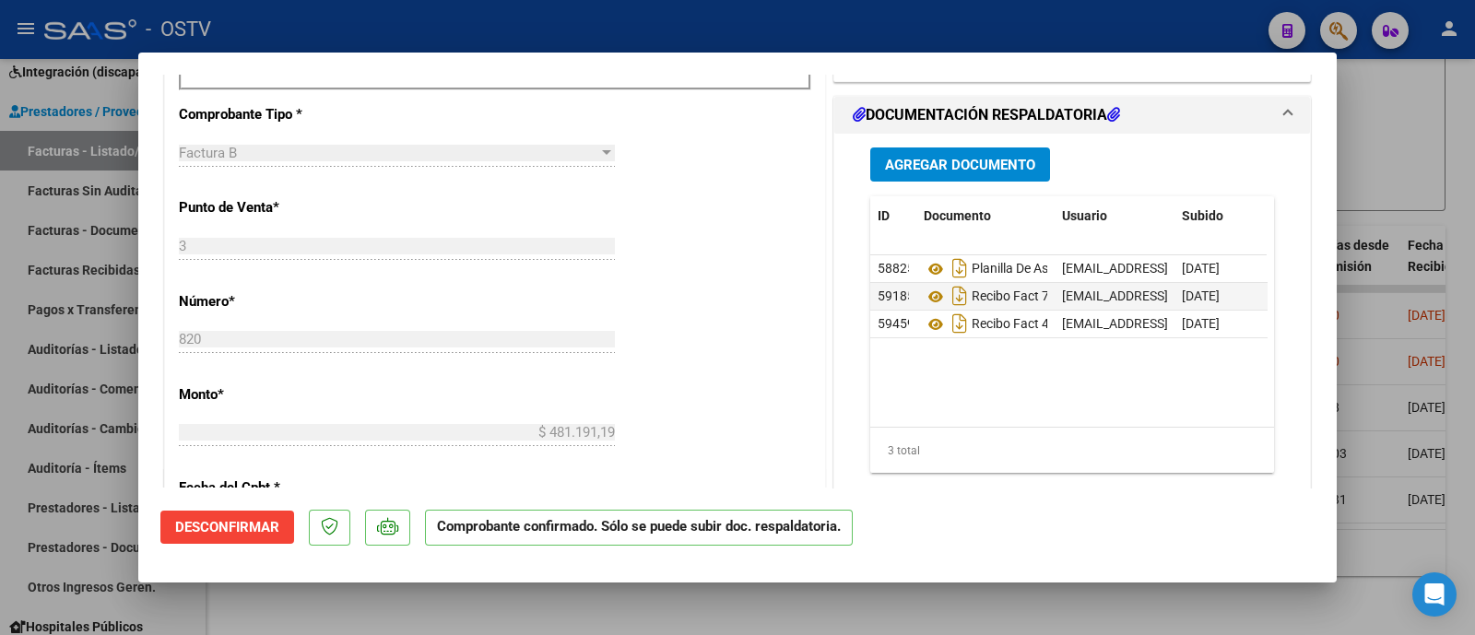
click at [398, 28] on div at bounding box center [737, 317] width 1475 height 635
type input "$ 0,00"
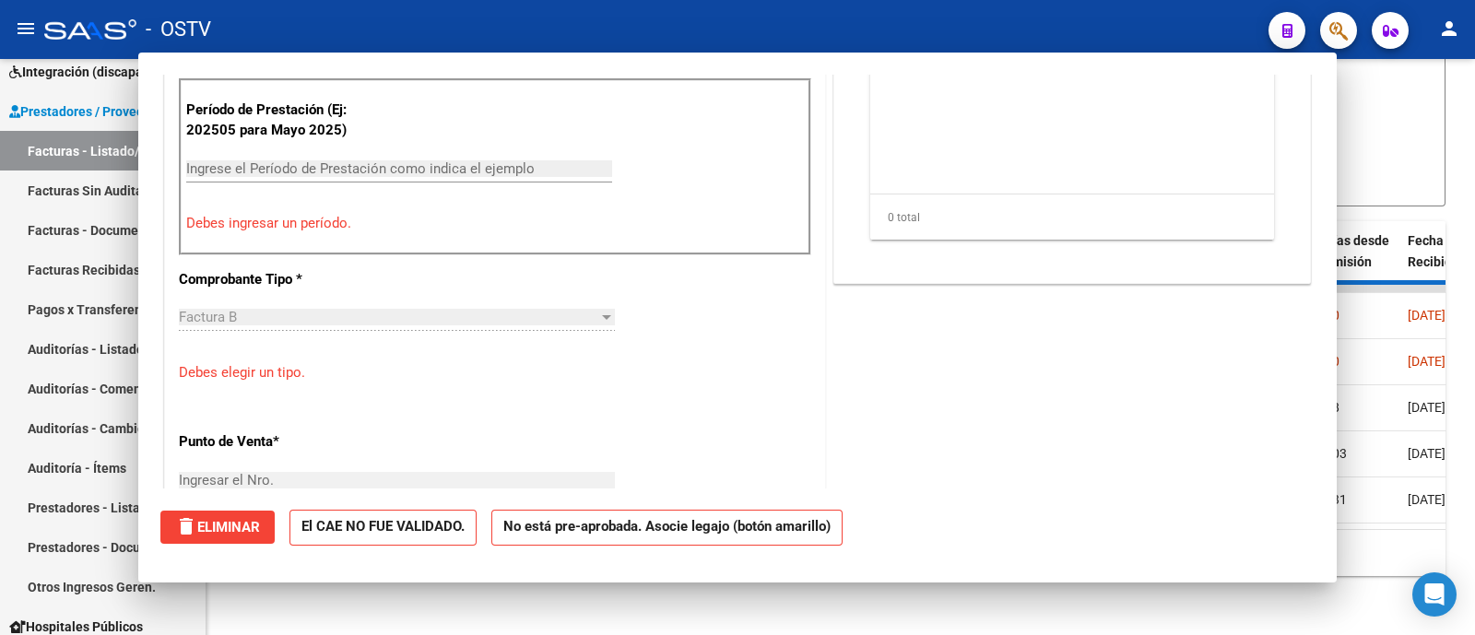
scroll to position [788, 0]
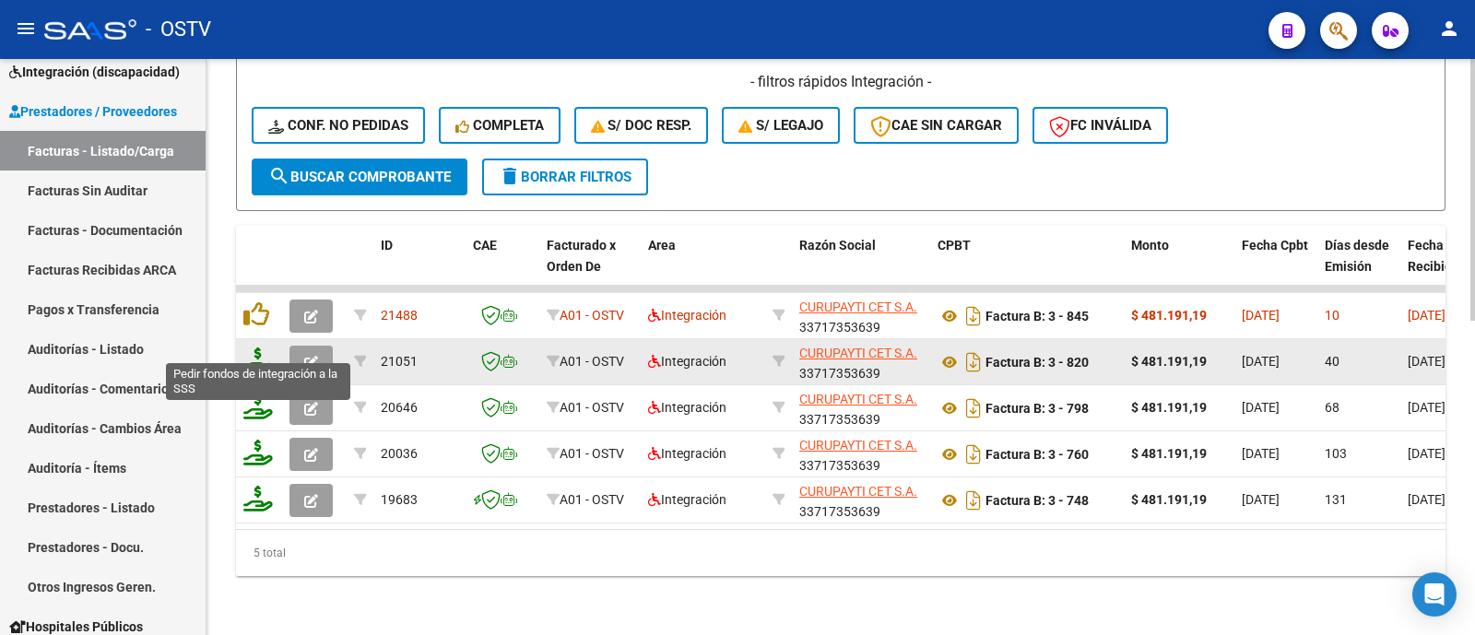
click at [259, 347] on icon at bounding box center [257, 360] width 29 height 26
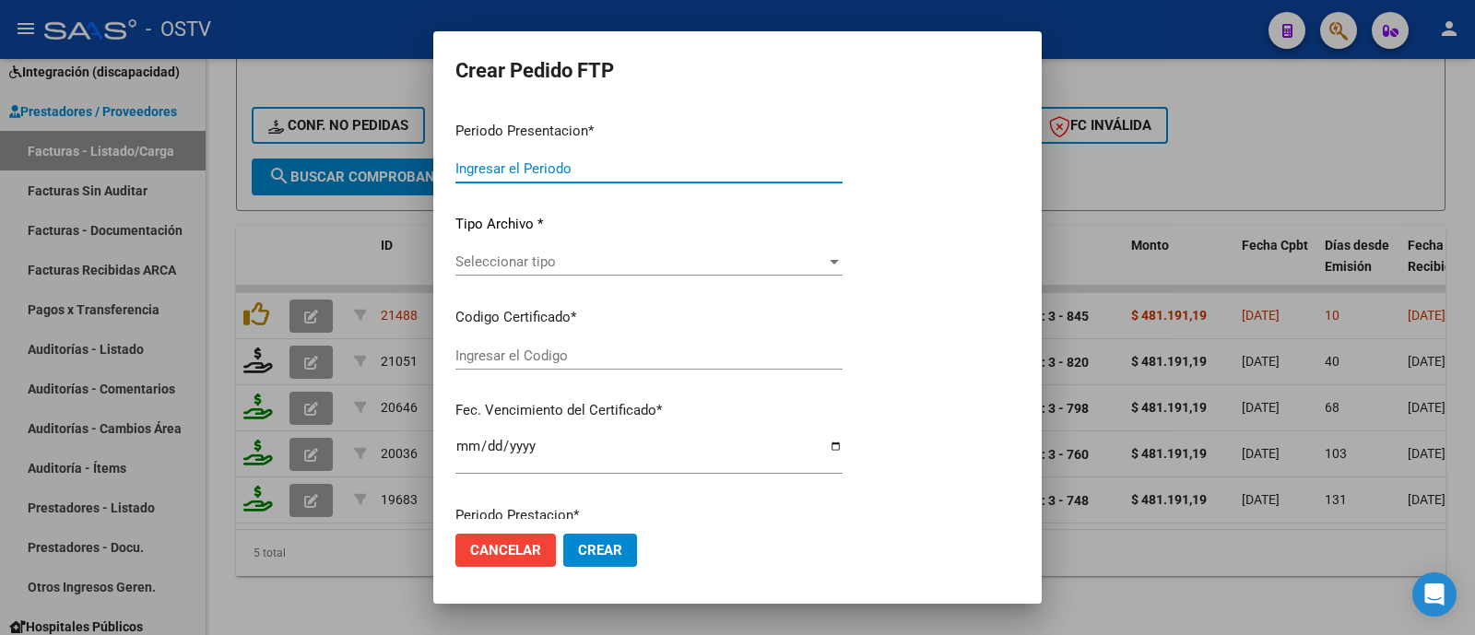
type input "202509"
type input "202508"
type input "$ 481.191,19"
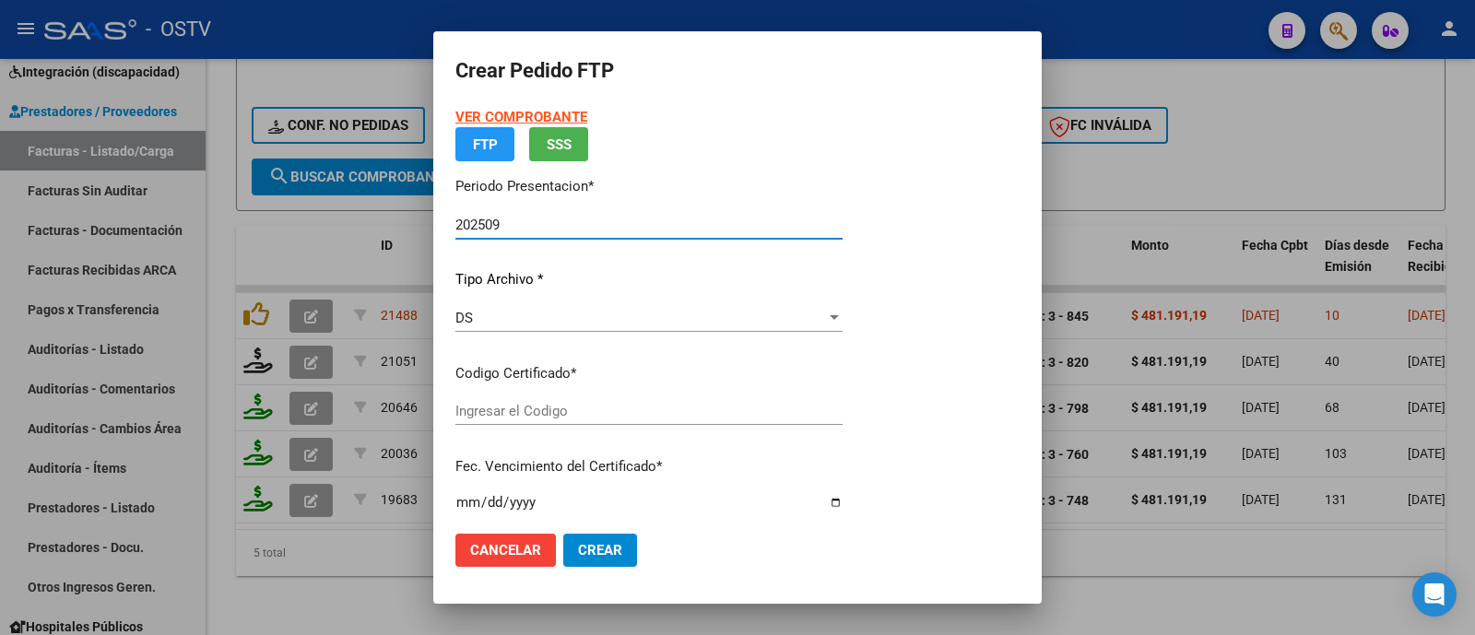
type input "ARG0200056794534-20220927-20270927-BS"
type input "2027-09-27"
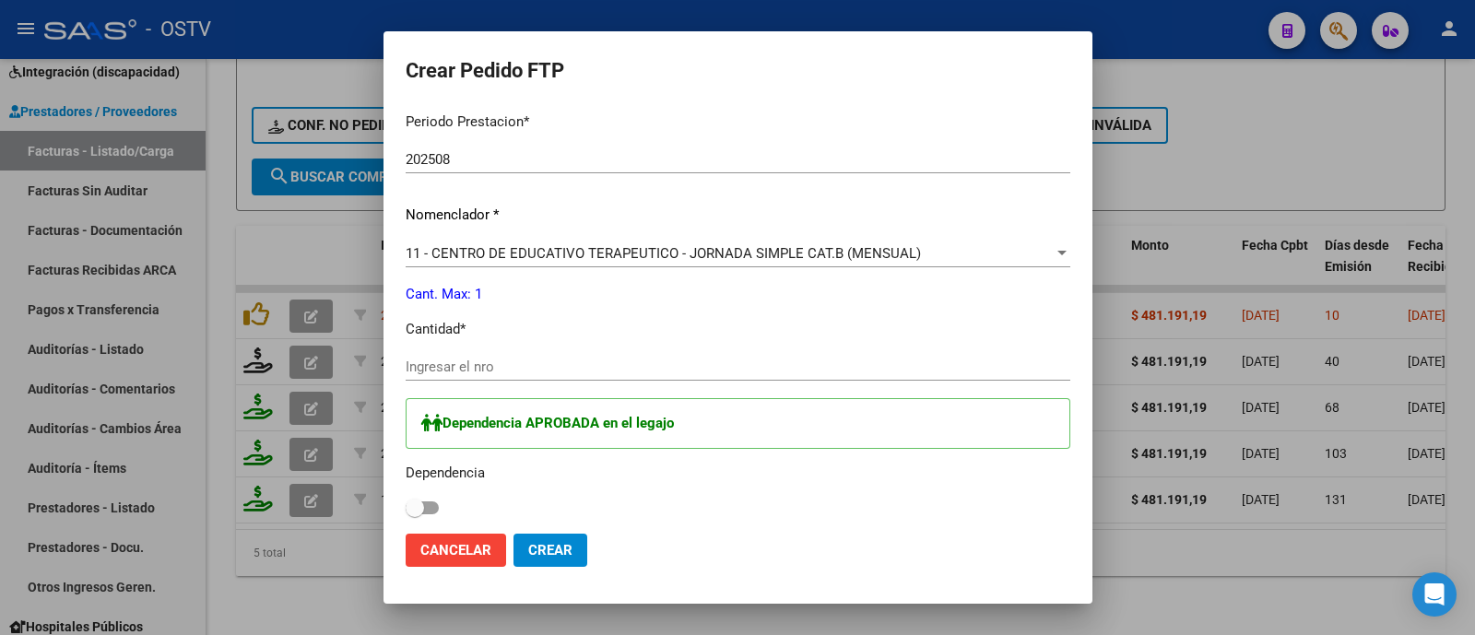
scroll to position [622, 0]
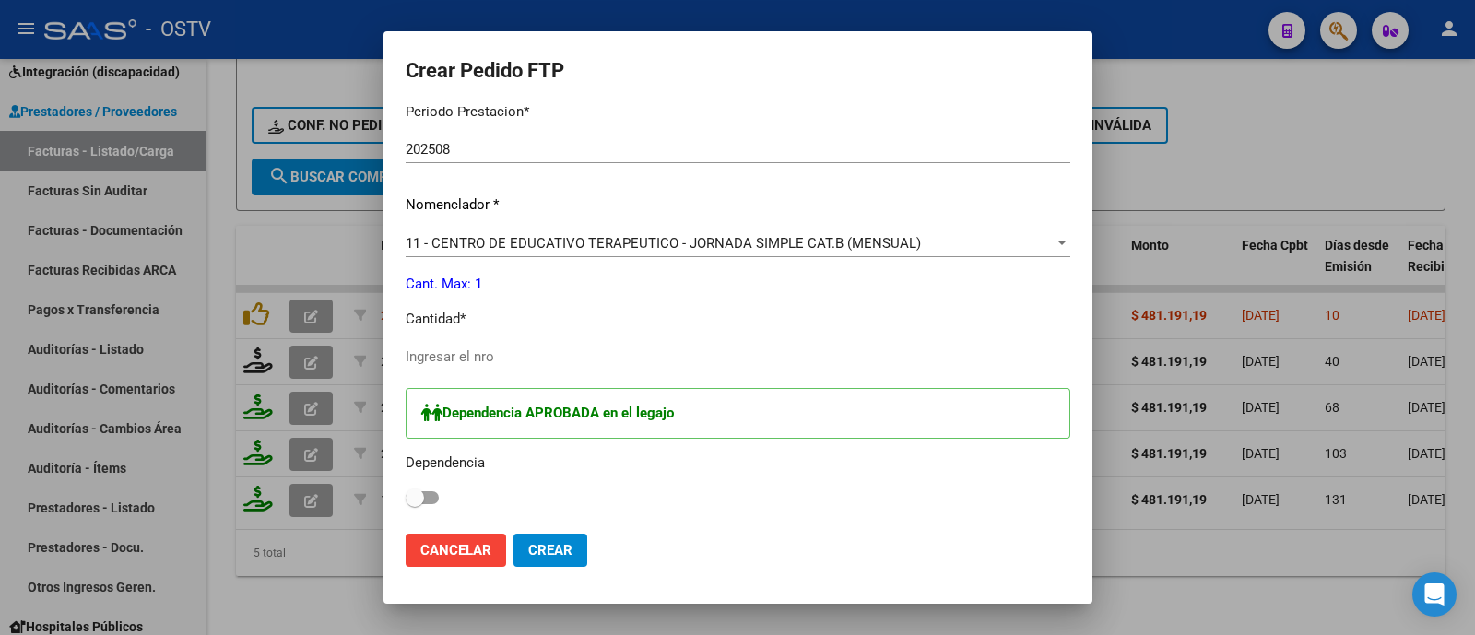
click at [551, 350] on input "Ingresar el nro" at bounding box center [738, 356] width 665 height 17
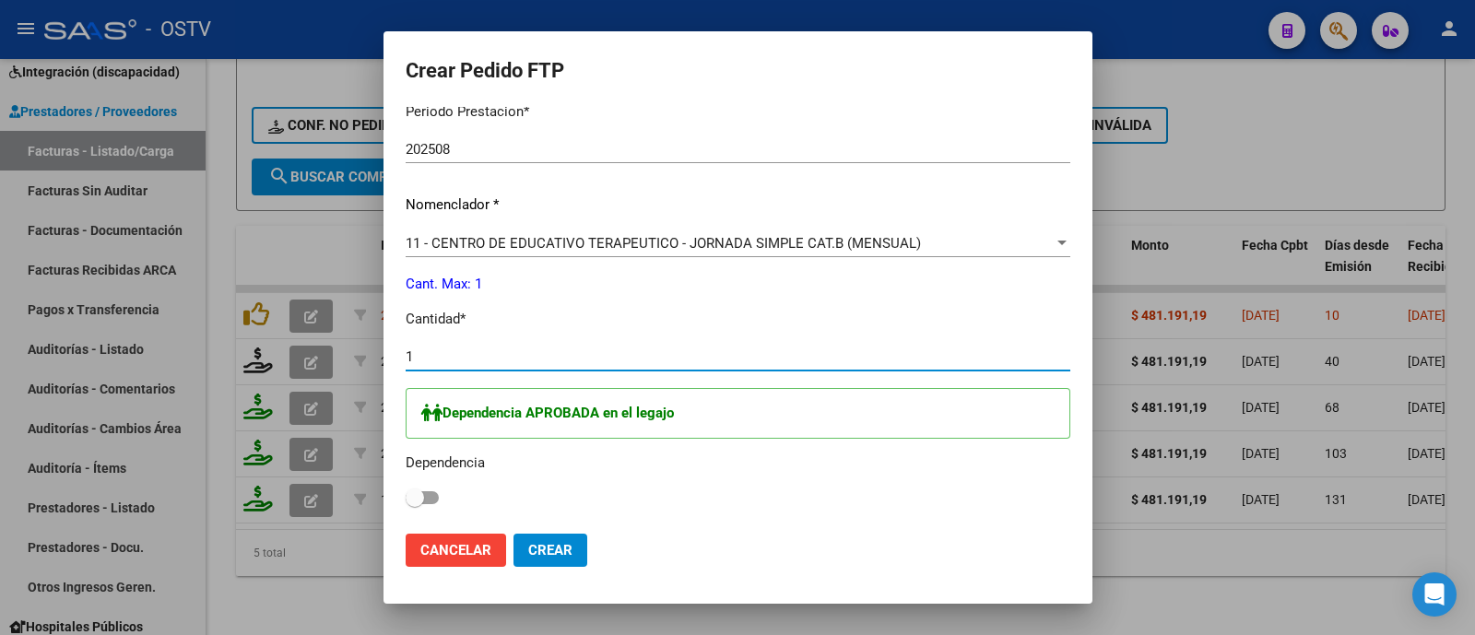
type input "1"
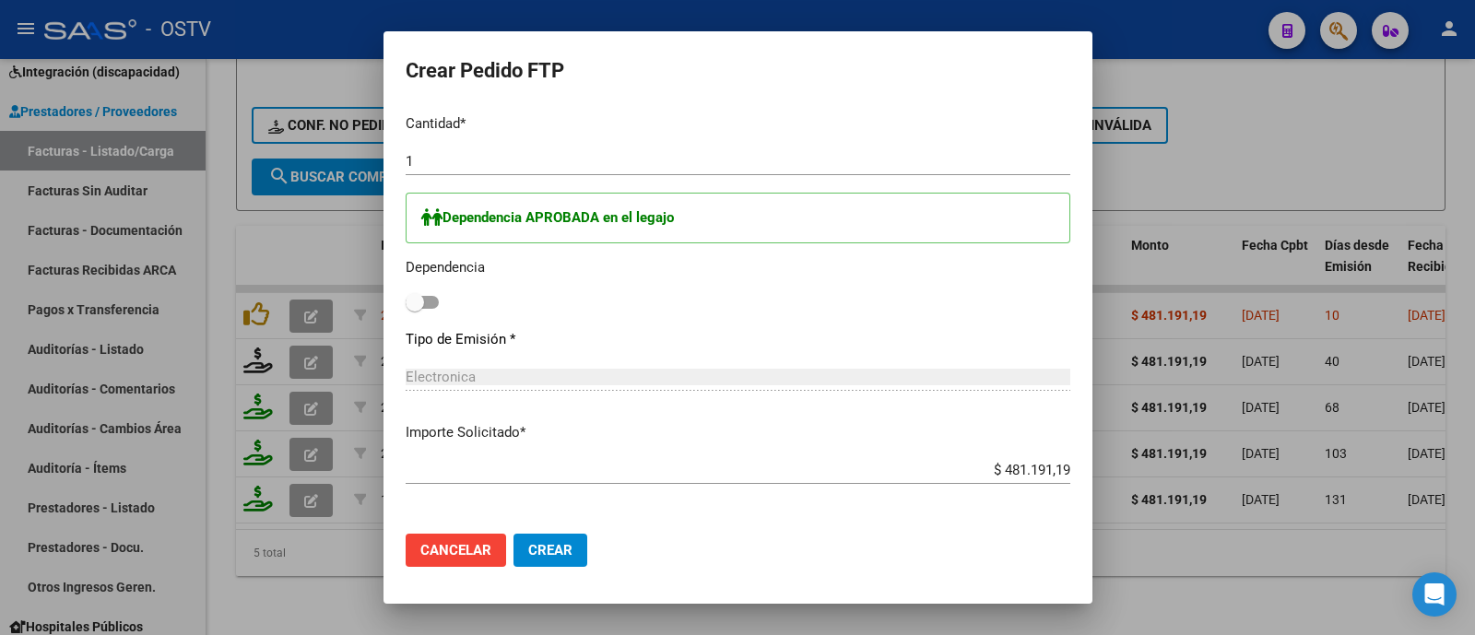
scroll to position [822, 0]
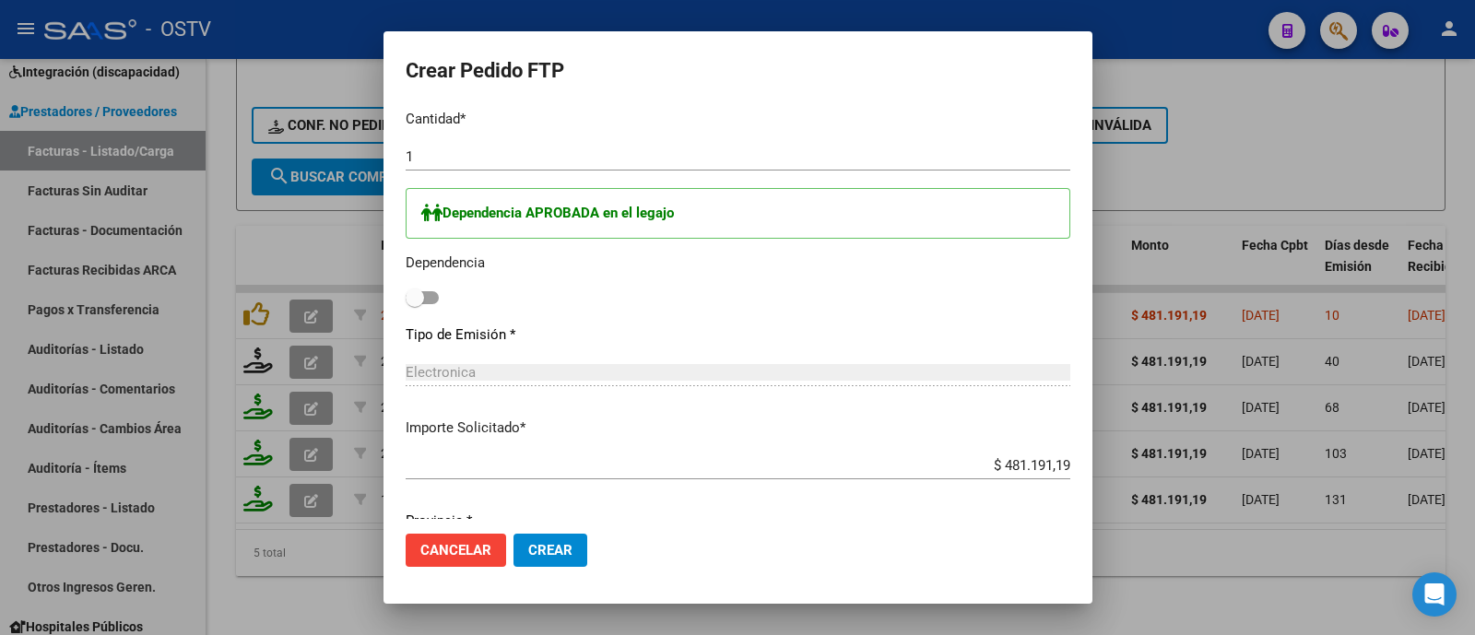
click at [415, 304] on span at bounding box center [415, 297] width 18 height 18
click at [415, 304] on input "checkbox" at bounding box center [414, 304] width 1 height 1
checkbox input "true"
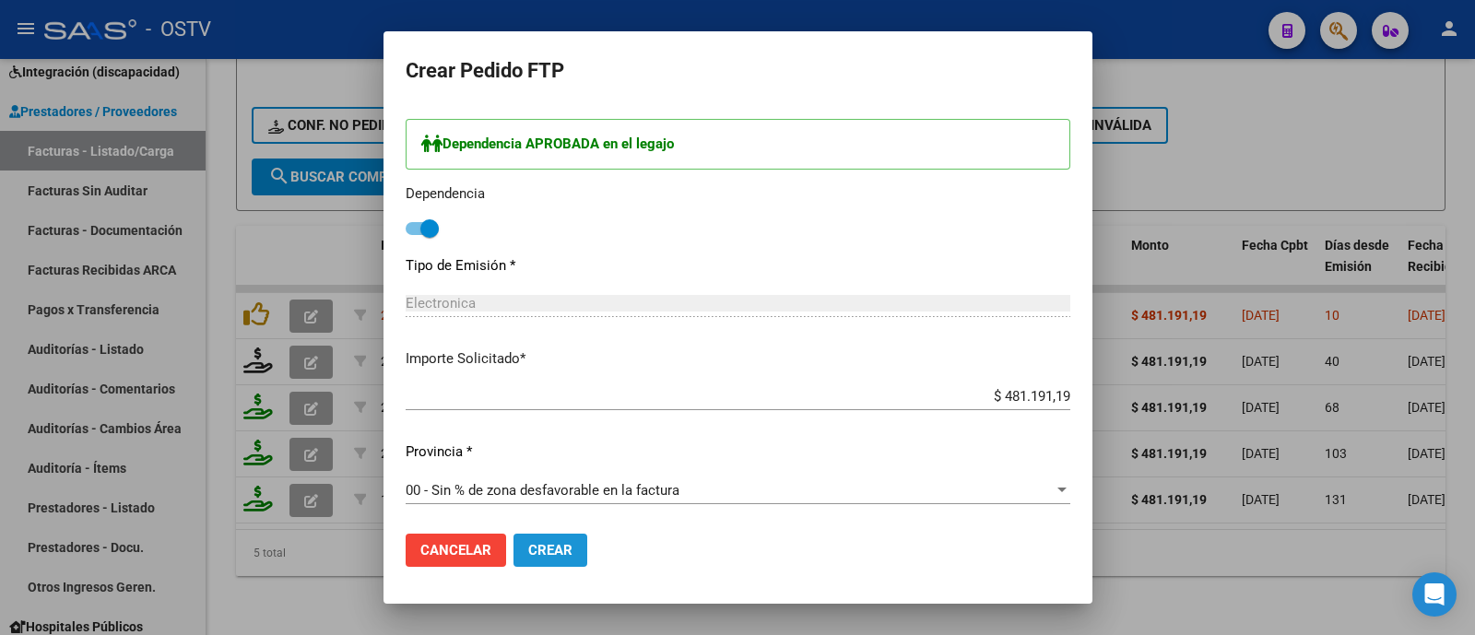
click at [558, 558] on span "Crear" at bounding box center [550, 550] width 44 height 17
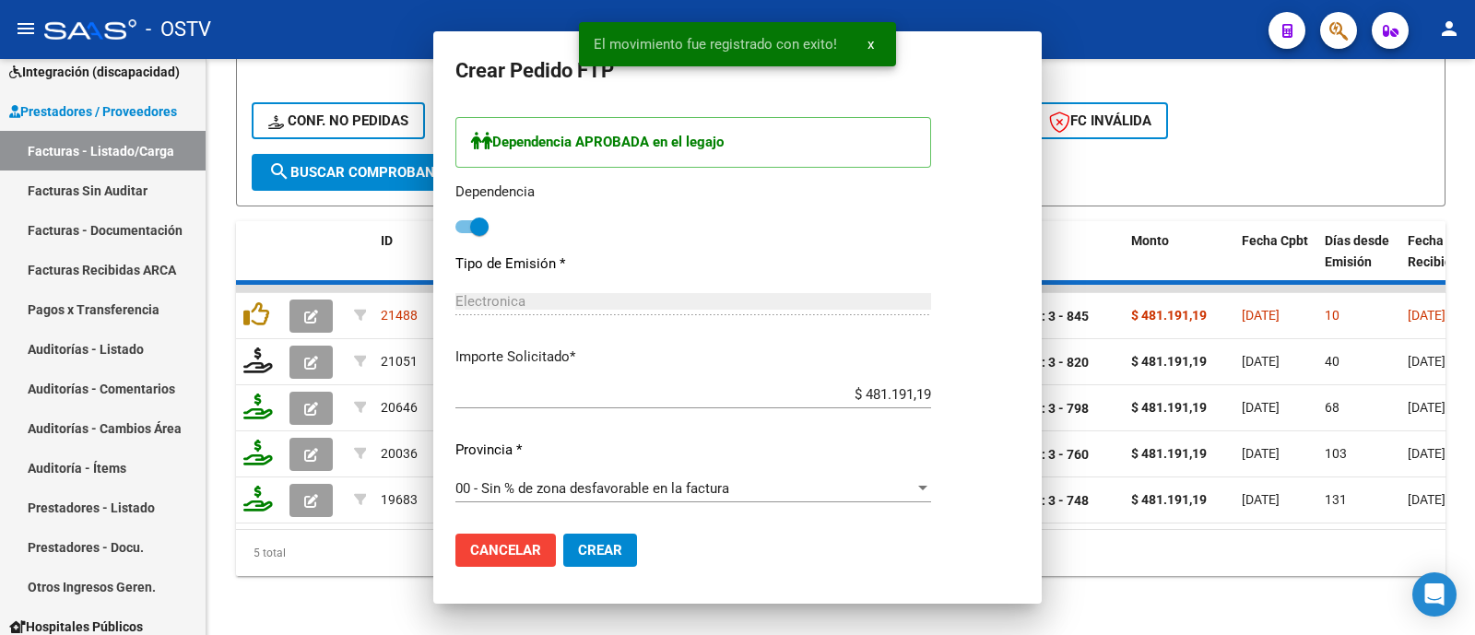
scroll to position [787, 0]
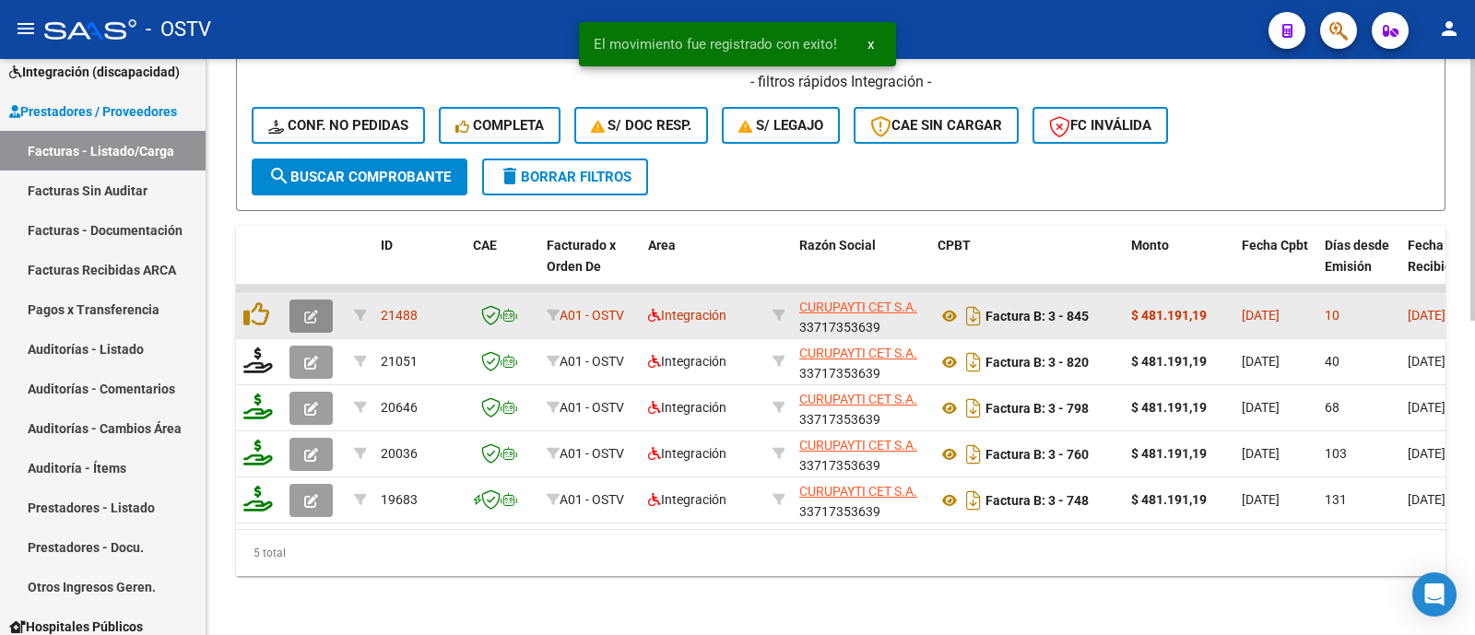
click at [318, 300] on button "button" at bounding box center [310, 316] width 43 height 33
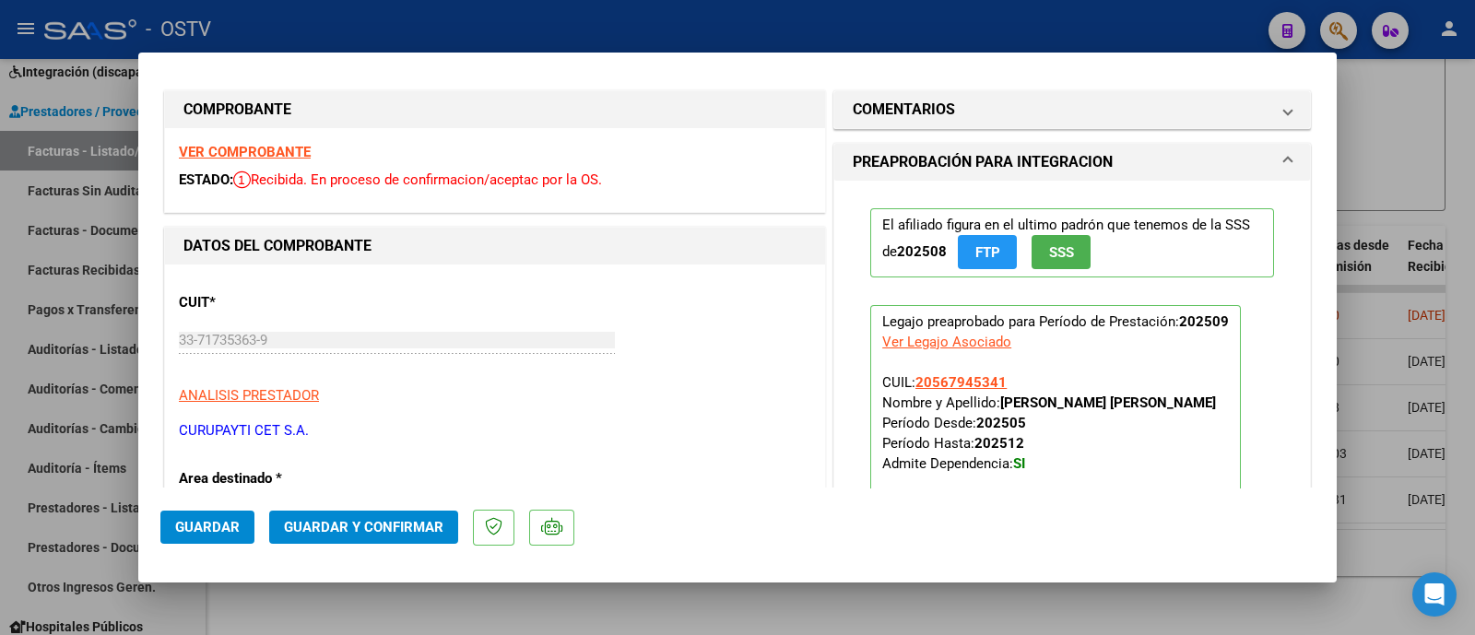
scroll to position [0, 0]
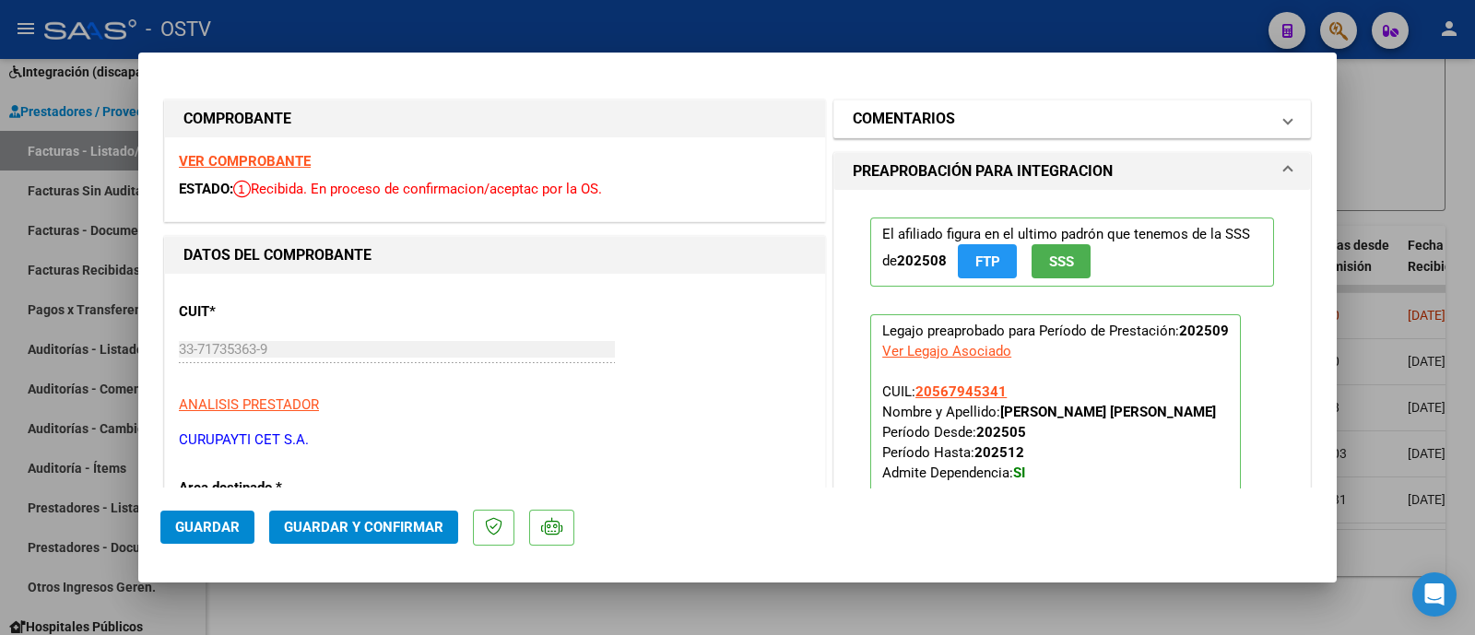
click at [941, 124] on h1 "COMENTARIOS" at bounding box center [904, 119] width 102 height 22
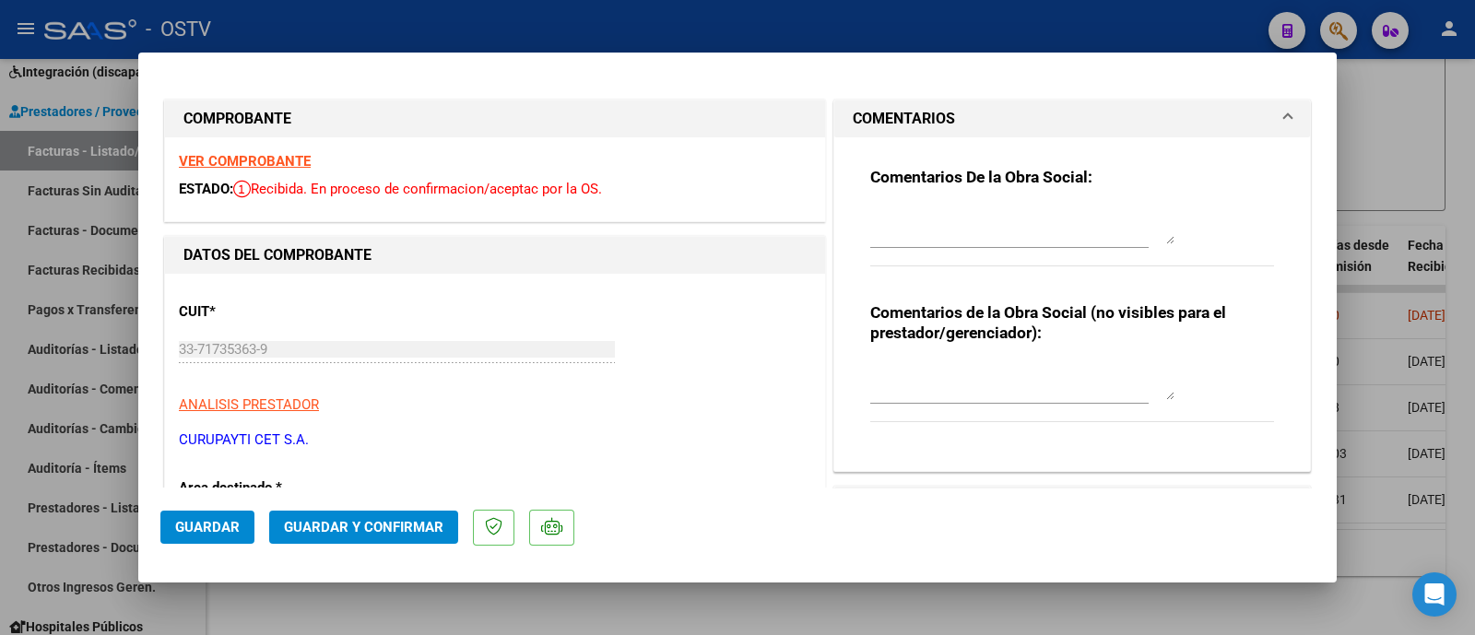
click at [976, 242] on textarea at bounding box center [1022, 225] width 304 height 37
type textarea "FALTA RECIBO FC 798"
click at [268, 158] on strong "VER COMPROBANTE" at bounding box center [245, 161] width 132 height 17
click at [194, 527] on span "Guardar" at bounding box center [207, 527] width 65 height 17
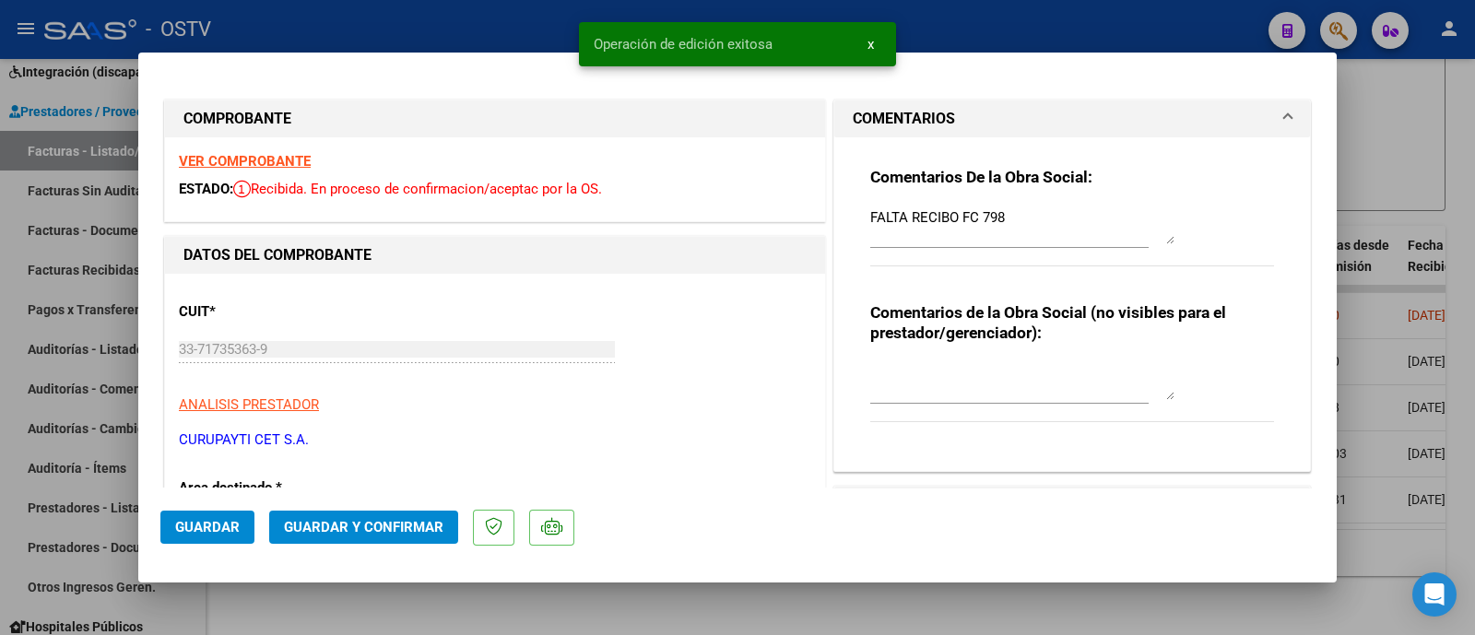
click at [418, 20] on div at bounding box center [737, 317] width 1475 height 635
type input "$ 0,00"
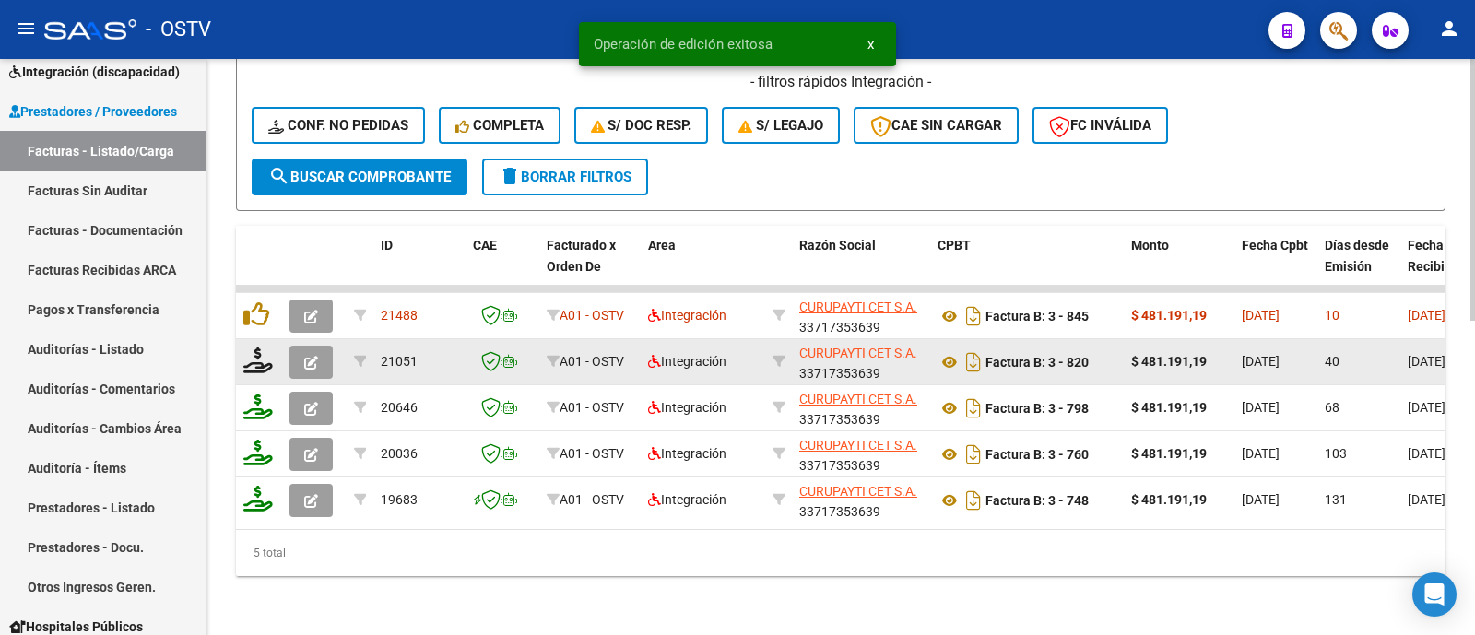
click at [313, 356] on icon "button" at bounding box center [311, 363] width 14 height 14
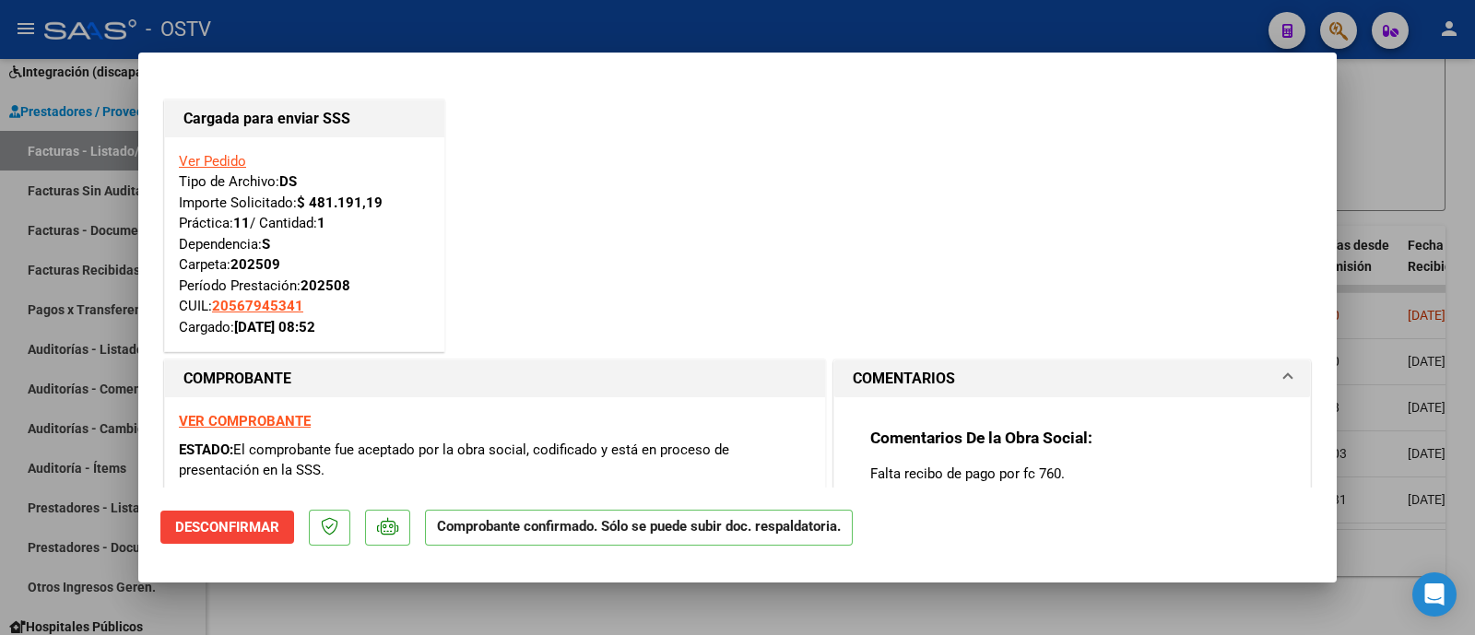
click at [357, 35] on div at bounding box center [737, 317] width 1475 height 635
type input "$ 0,00"
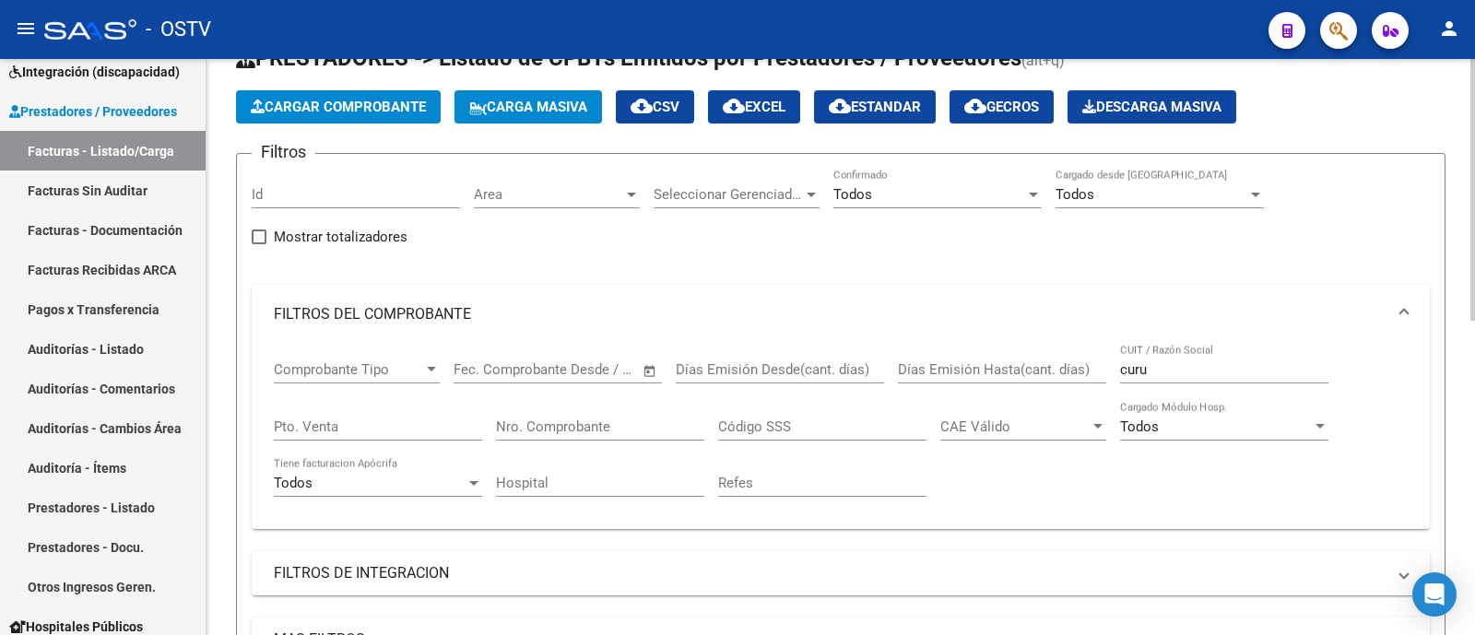
scroll to position [61, 0]
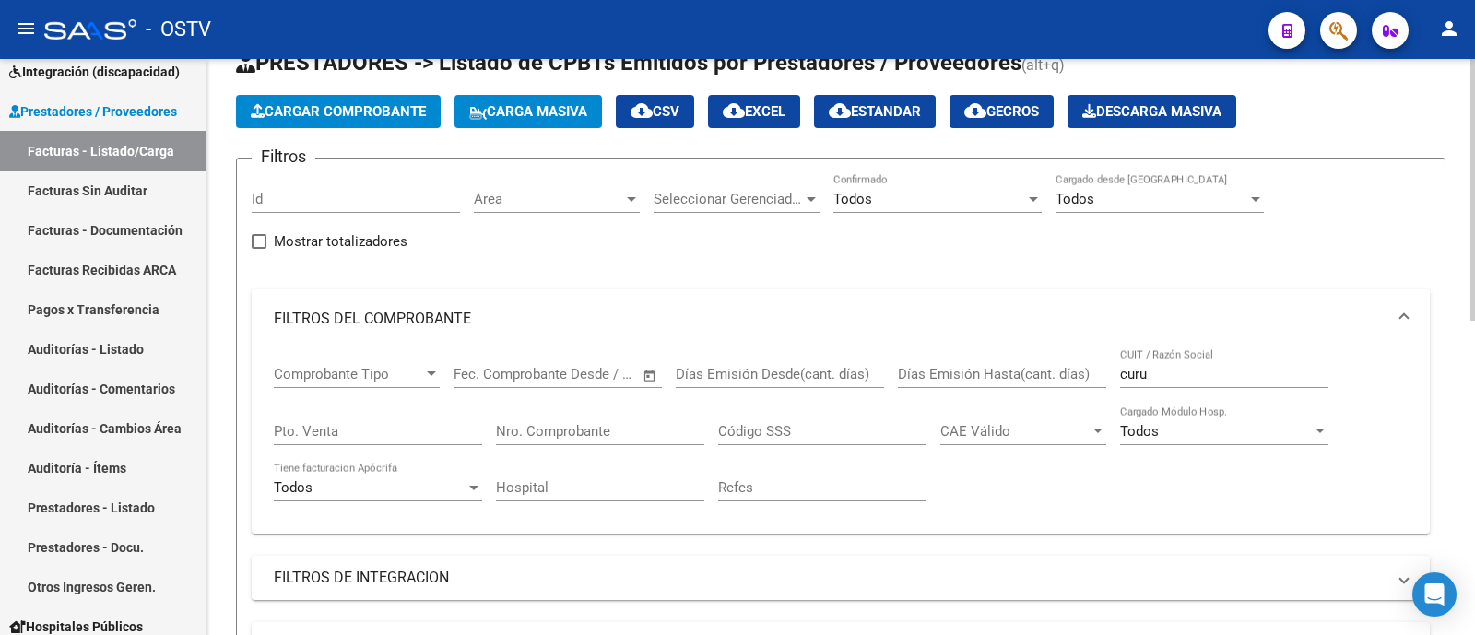
drag, startPoint x: 1204, startPoint y: 364, endPoint x: 1182, endPoint y: 375, distance: 24.7
click at [1182, 375] on div "curu CUIT / Razón Social" at bounding box center [1224, 368] width 208 height 40
drag, startPoint x: 1182, startPoint y: 375, endPoint x: 959, endPoint y: 413, distance: 226.2
click at [959, 413] on div "Comprobante Tipo Comprobante Tipo Fecha inicio – Fecha fin Fec. Comprobante Des…" at bounding box center [841, 433] width 1134 height 171
type input "N"
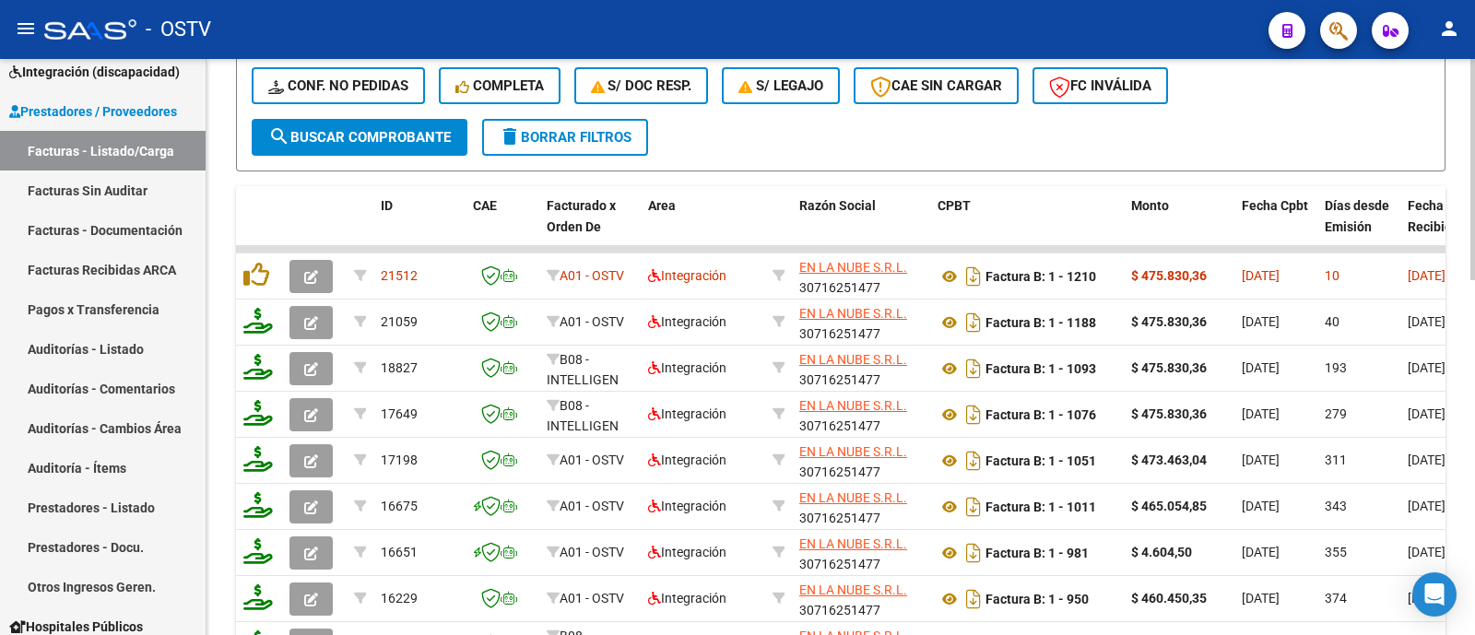
scroll to position [706, 0]
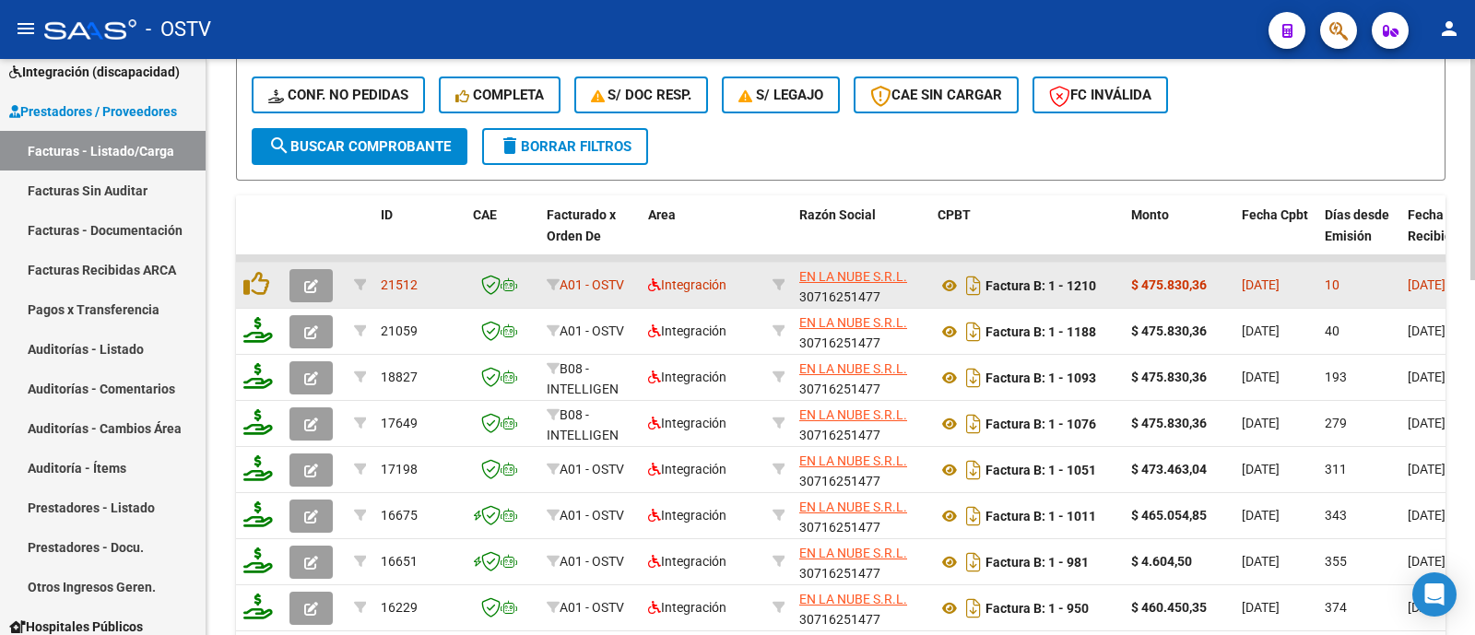
type input "nube"
click at [309, 279] on icon "button" at bounding box center [311, 286] width 14 height 14
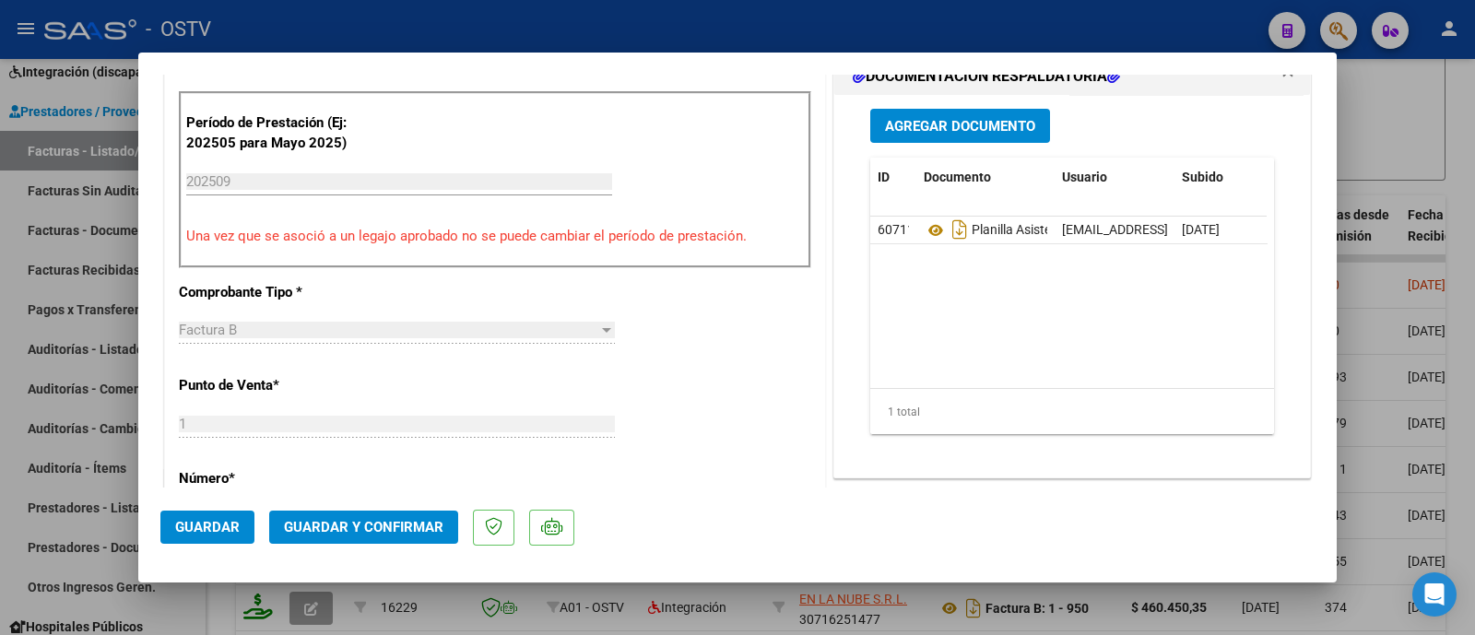
scroll to position [562, 0]
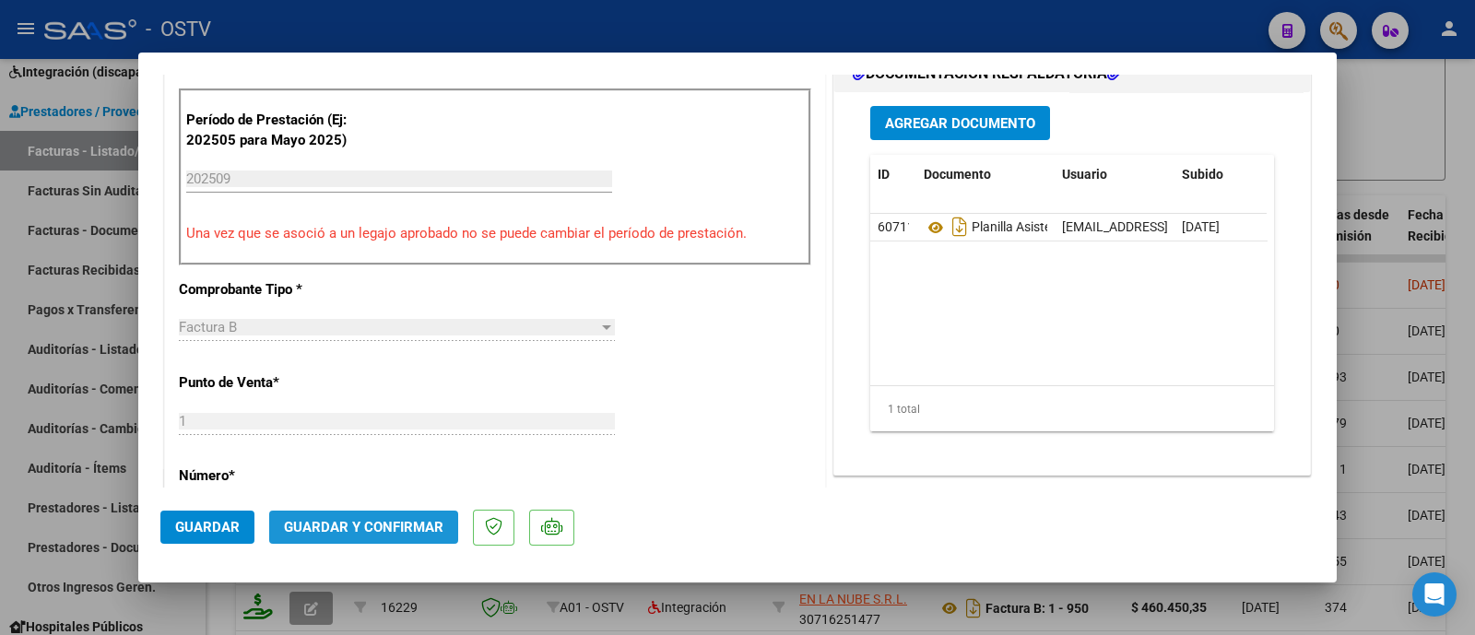
click at [407, 525] on span "Guardar y Confirmar" at bounding box center [363, 527] width 159 height 17
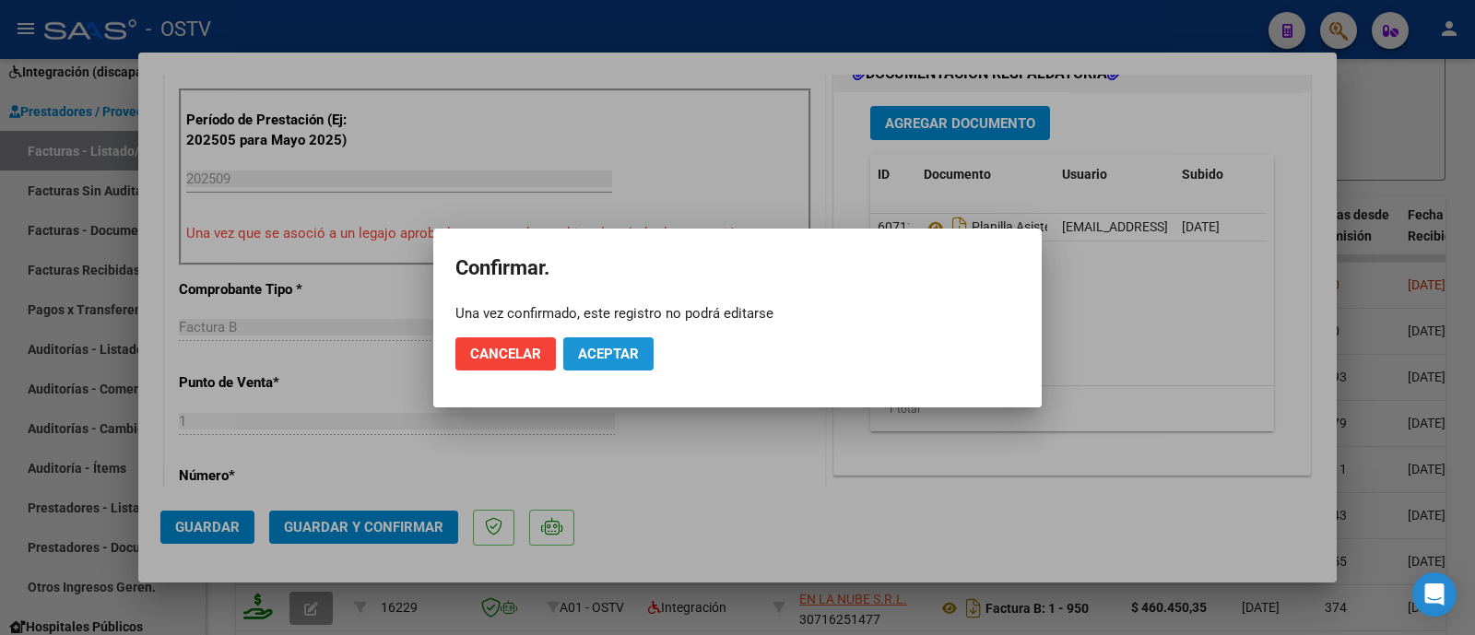
click at [627, 346] on span "Aceptar" at bounding box center [608, 354] width 61 height 17
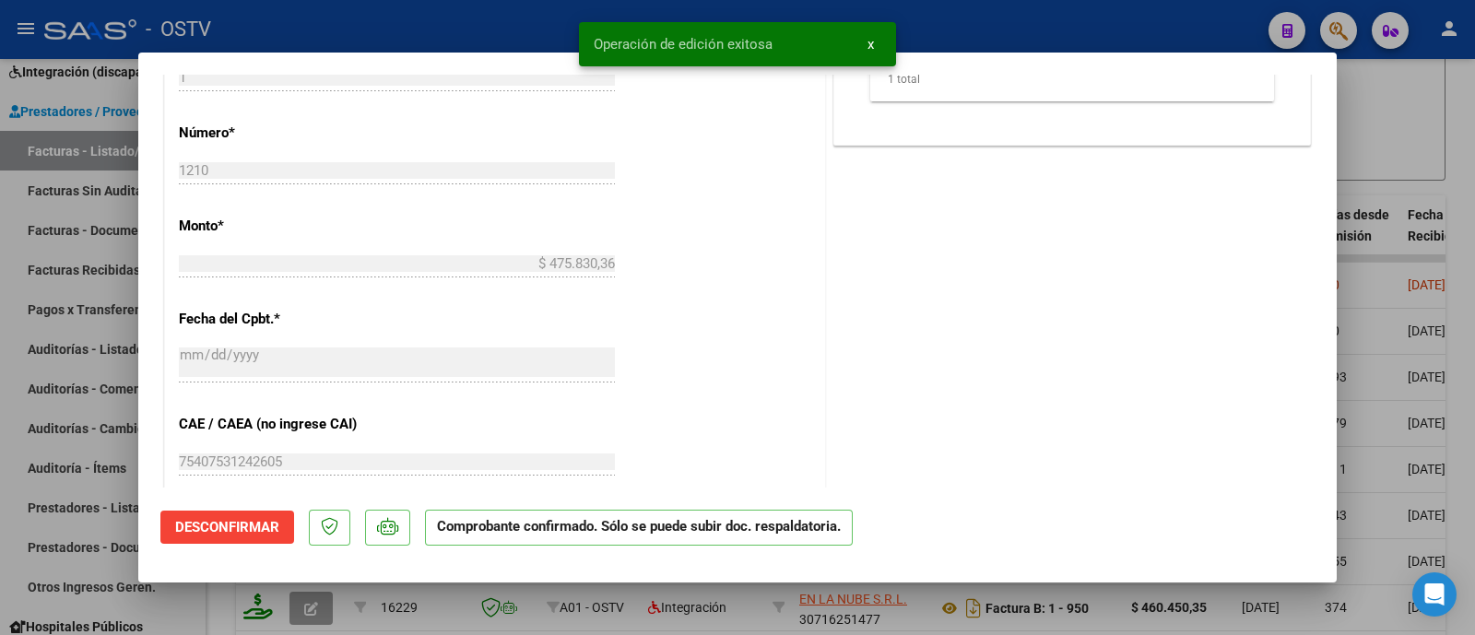
scroll to position [790, 0]
click at [426, 29] on div at bounding box center [737, 317] width 1475 height 635
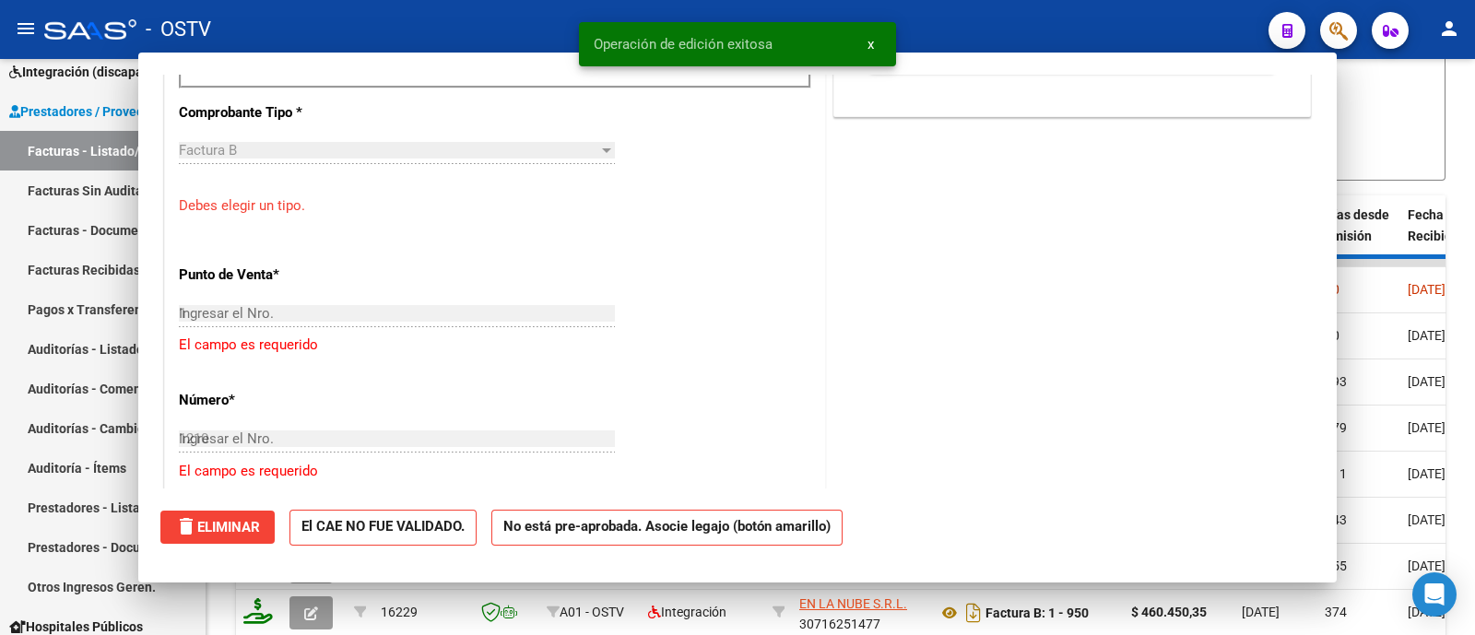
type input "$ 0,00"
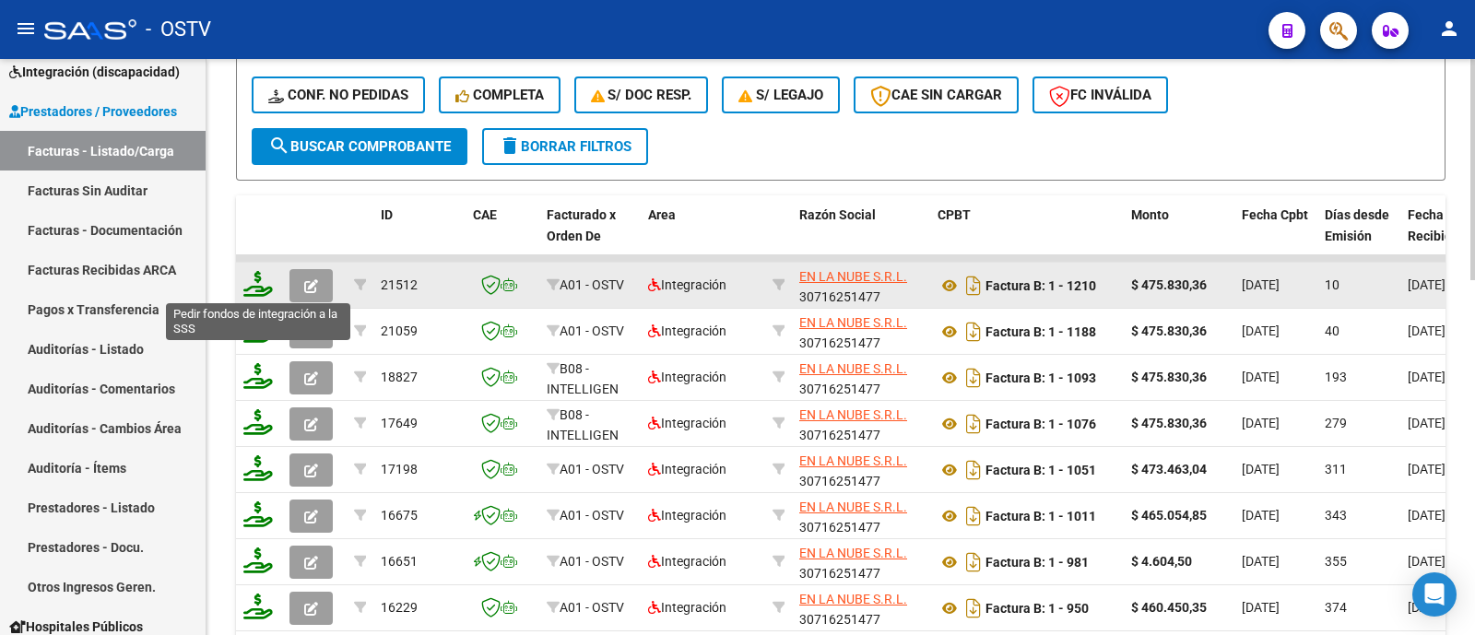
click at [255, 285] on icon at bounding box center [257, 284] width 29 height 26
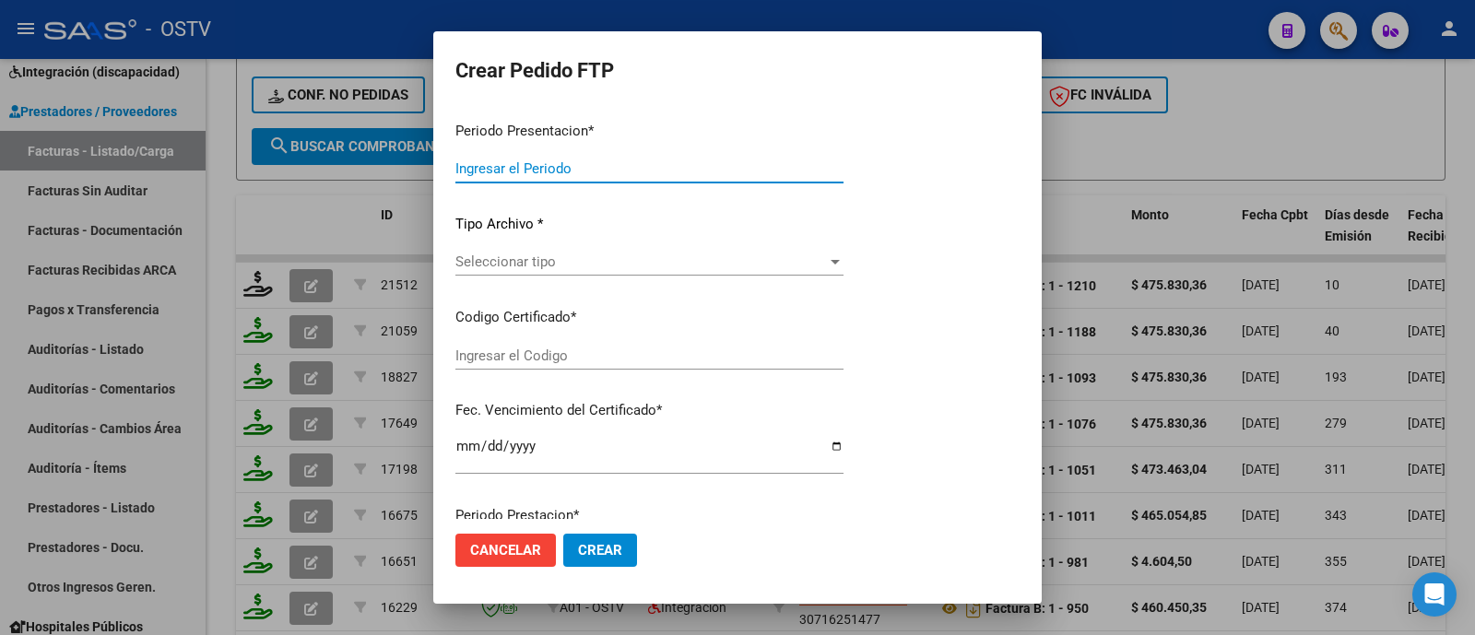
type input "202509"
type input "$ 475.830,36"
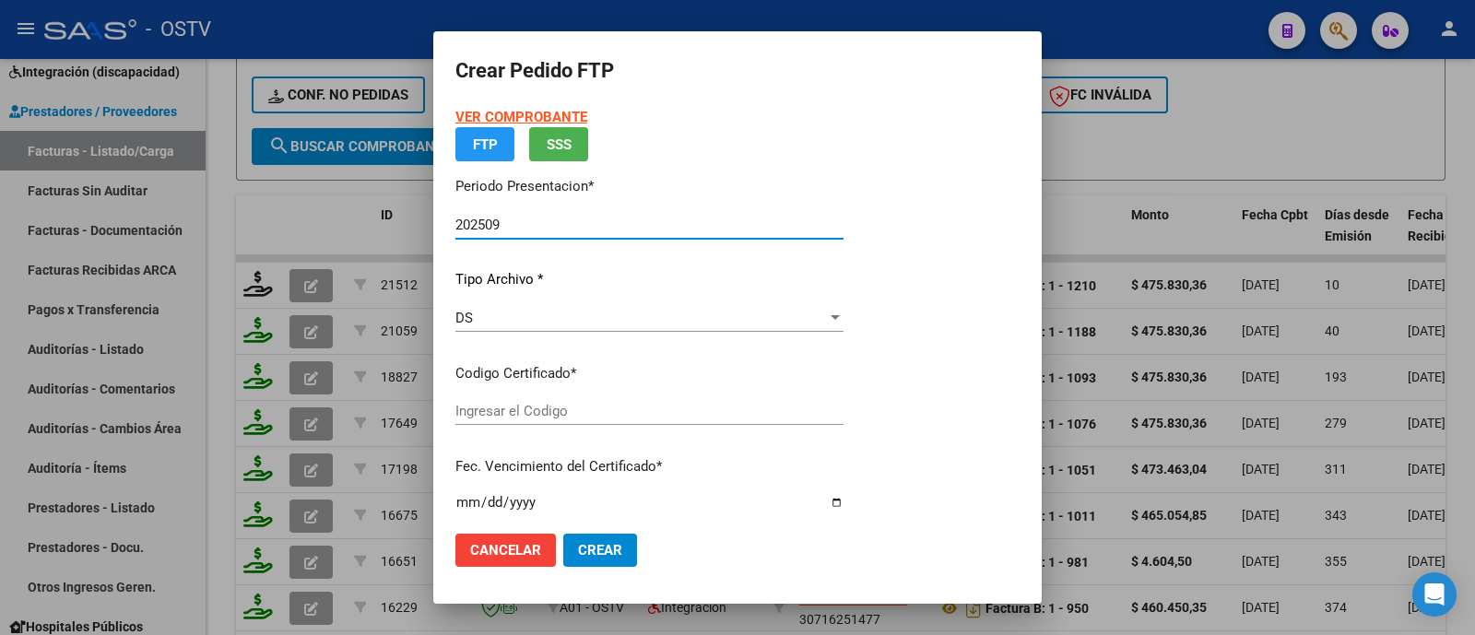
type input "ARG02000492900602022051920290519COR470"
type input "2029-05-19"
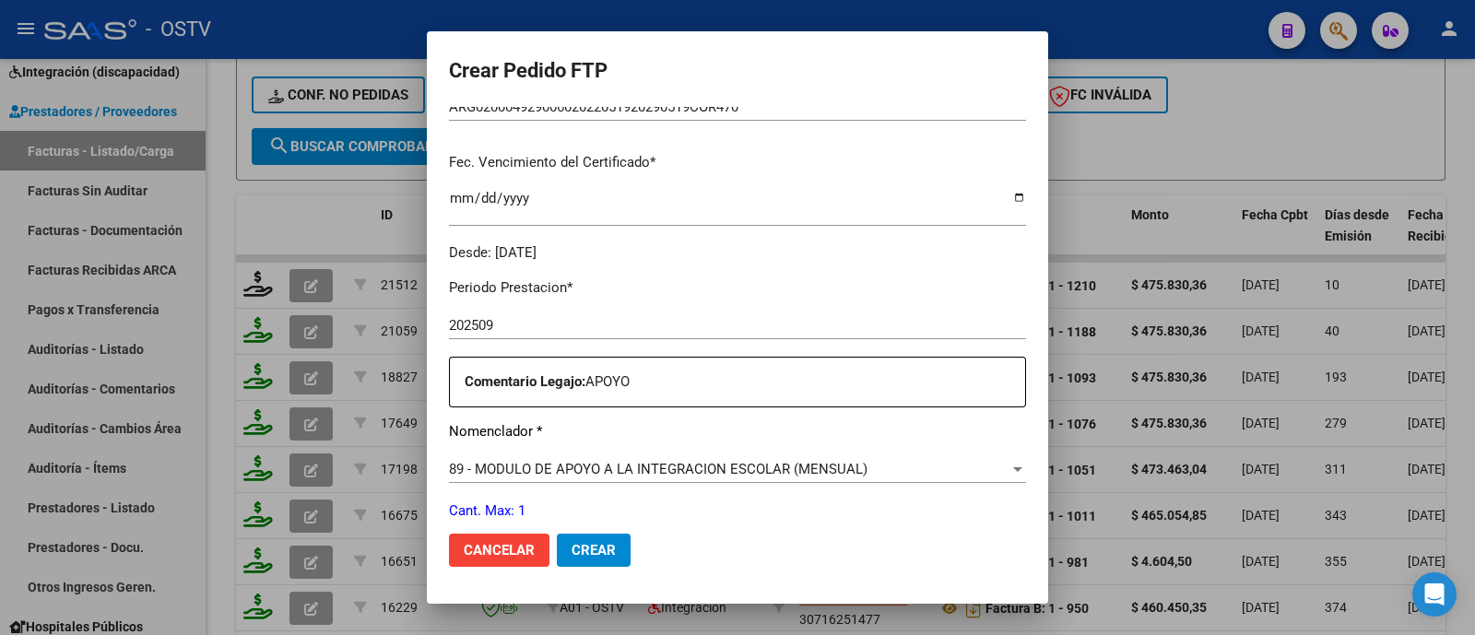
scroll to position [591, 0]
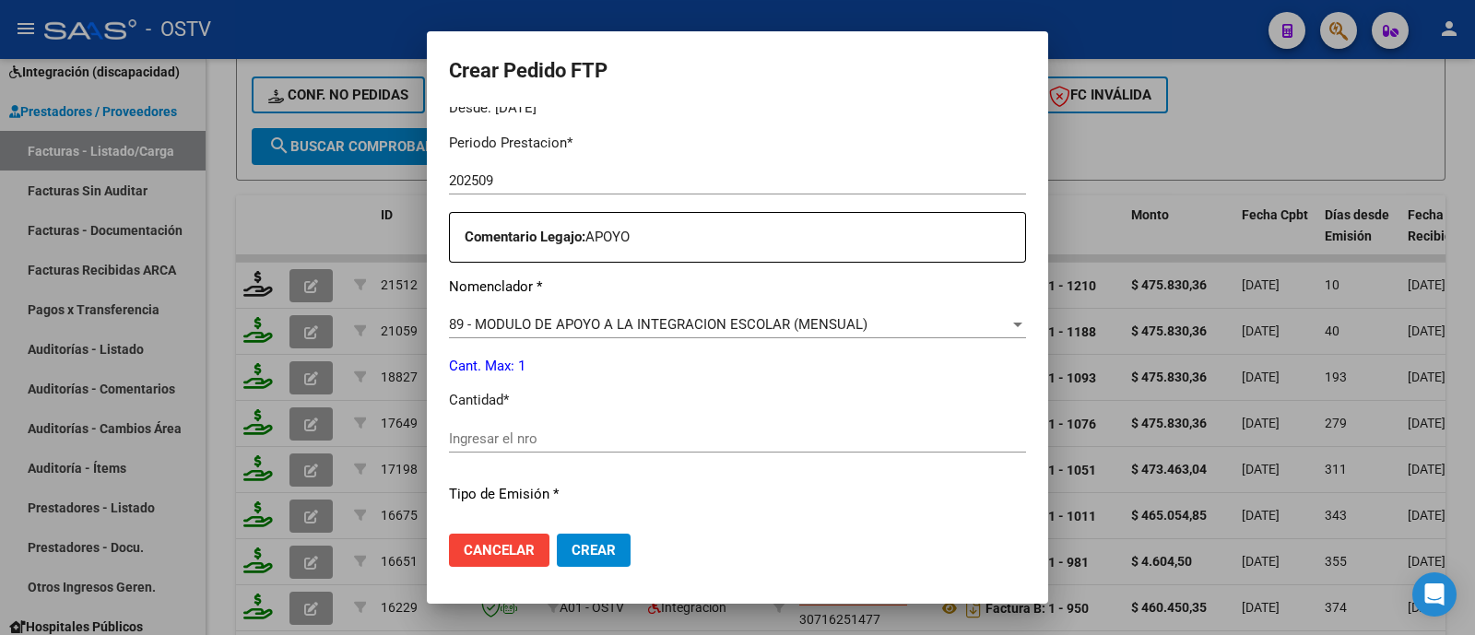
click at [509, 421] on div "Periodo Prestacion * 202509 Ingresar el Periodo Prestacion Comentario Legajo: A…" at bounding box center [737, 434] width 577 height 631
click at [509, 435] on input "Ingresar el nro" at bounding box center [737, 438] width 577 height 17
type input "1"
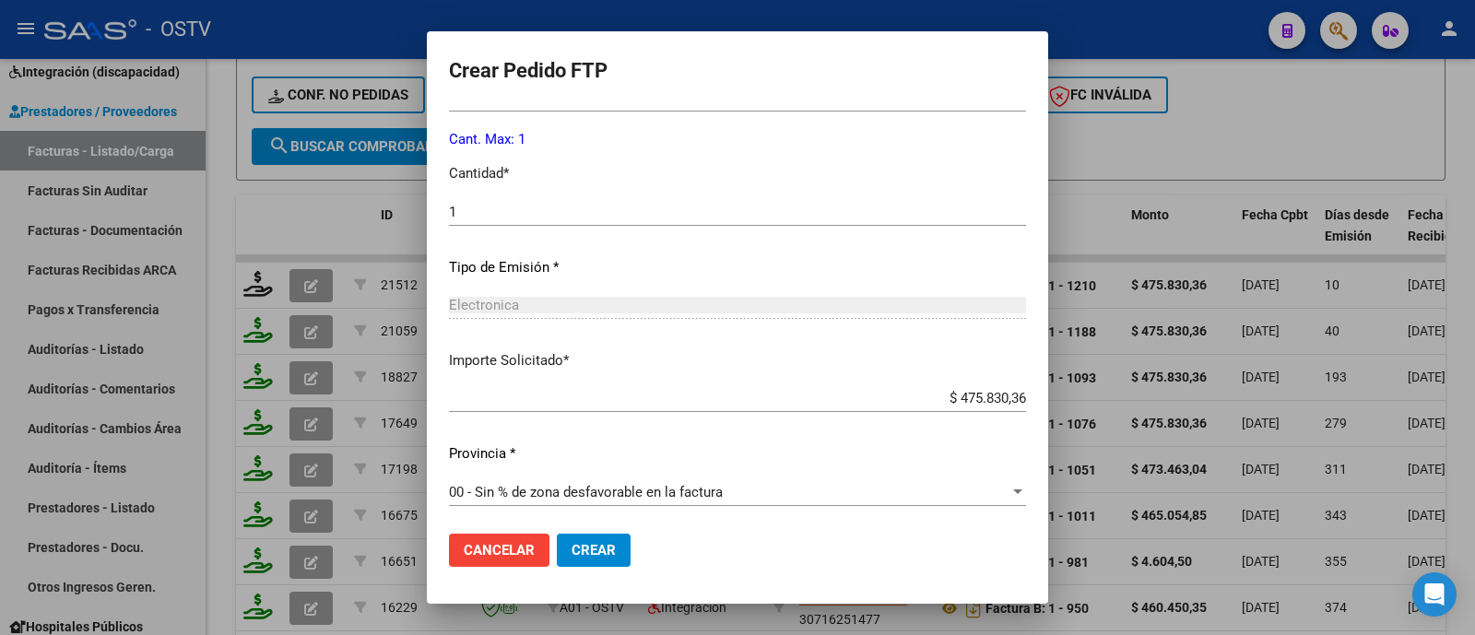
scroll to position [819, 0]
click at [571, 555] on span "Crear" at bounding box center [593, 550] width 44 height 17
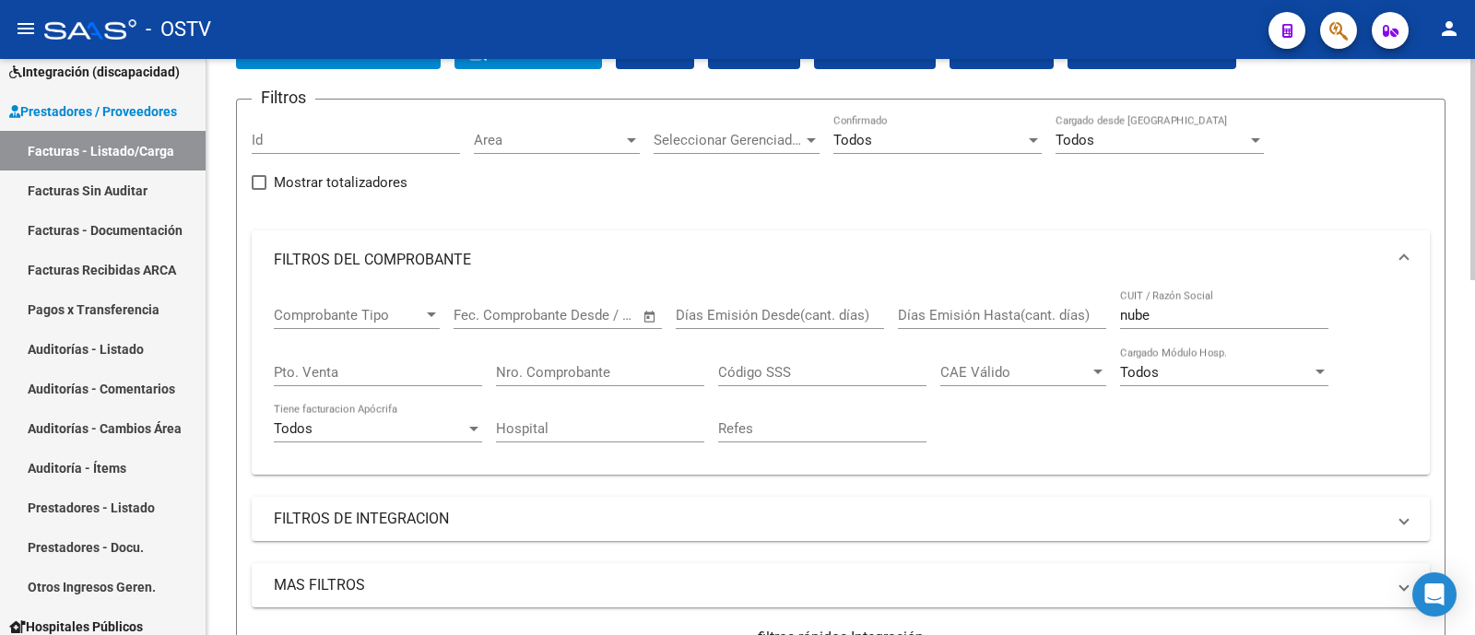
scroll to position [116, 0]
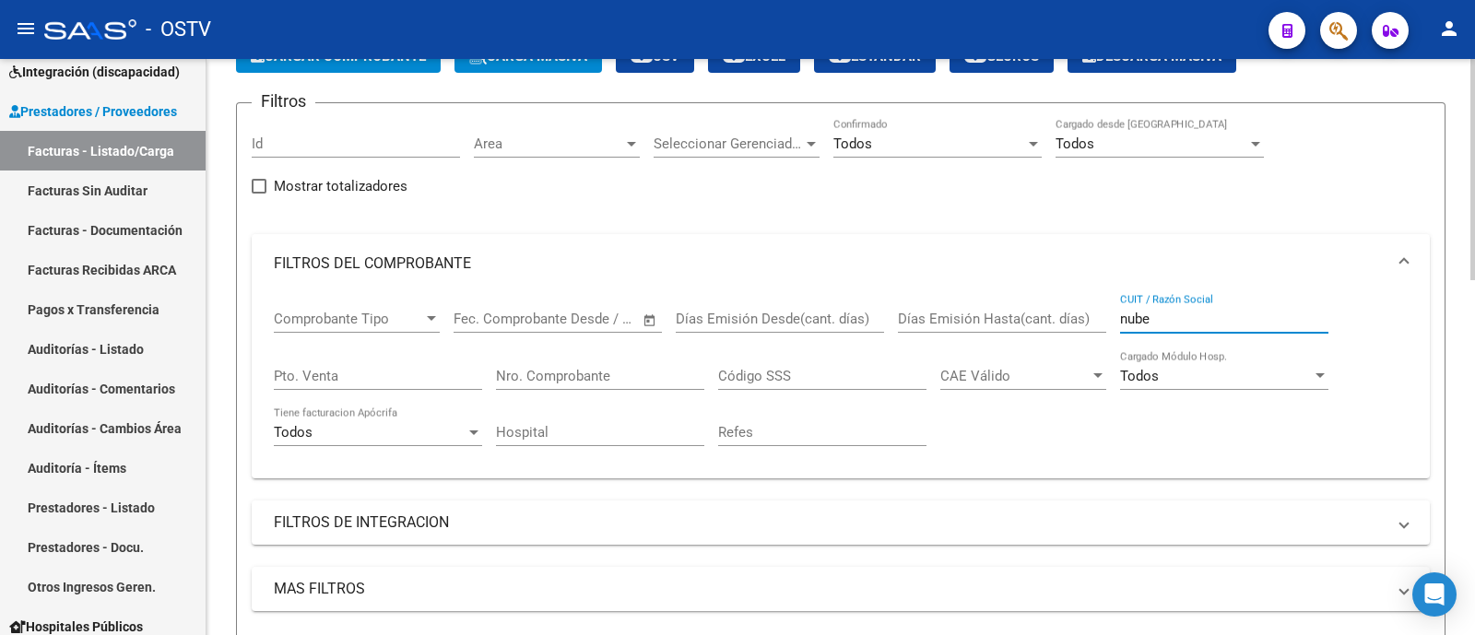
drag, startPoint x: 1178, startPoint y: 323, endPoint x: 1054, endPoint y: 334, distance: 124.0
click at [1054, 334] on div "Comprobante Tipo Comprobante Tipo Fecha inicio – Fecha fin Fec. Comprobante Des…" at bounding box center [841, 378] width 1134 height 171
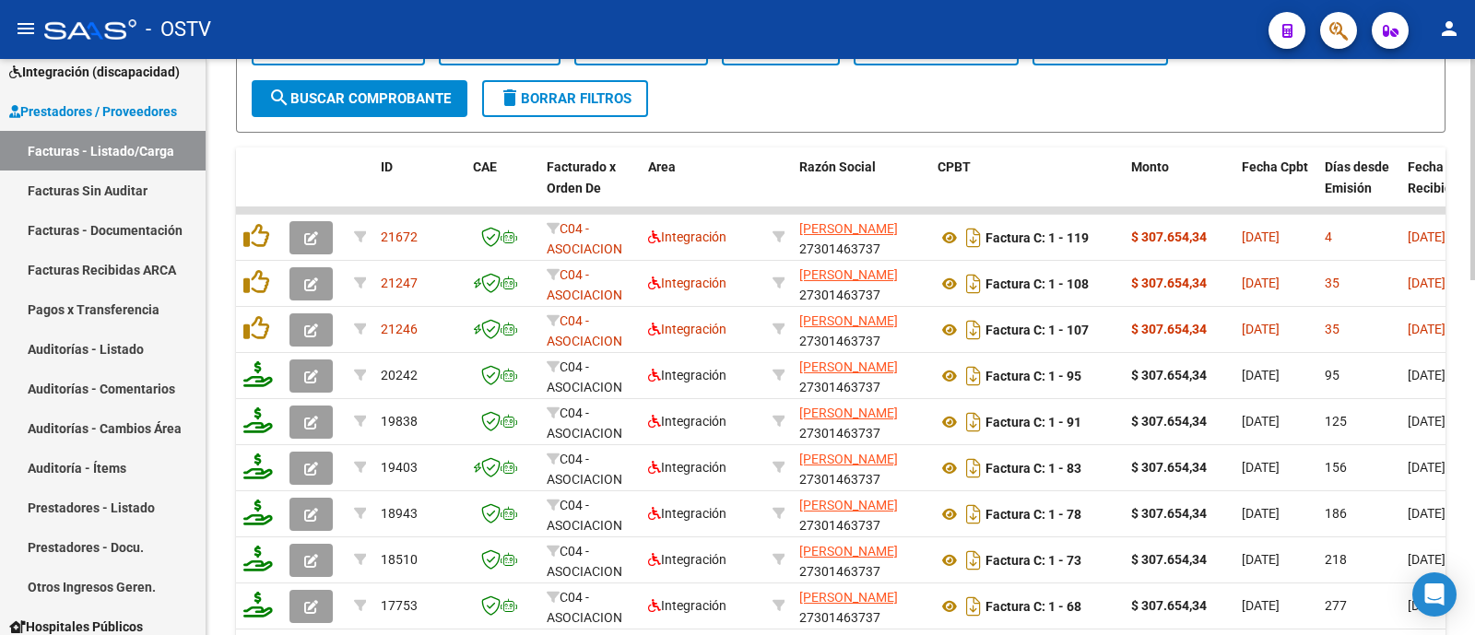
scroll to position [759, 0]
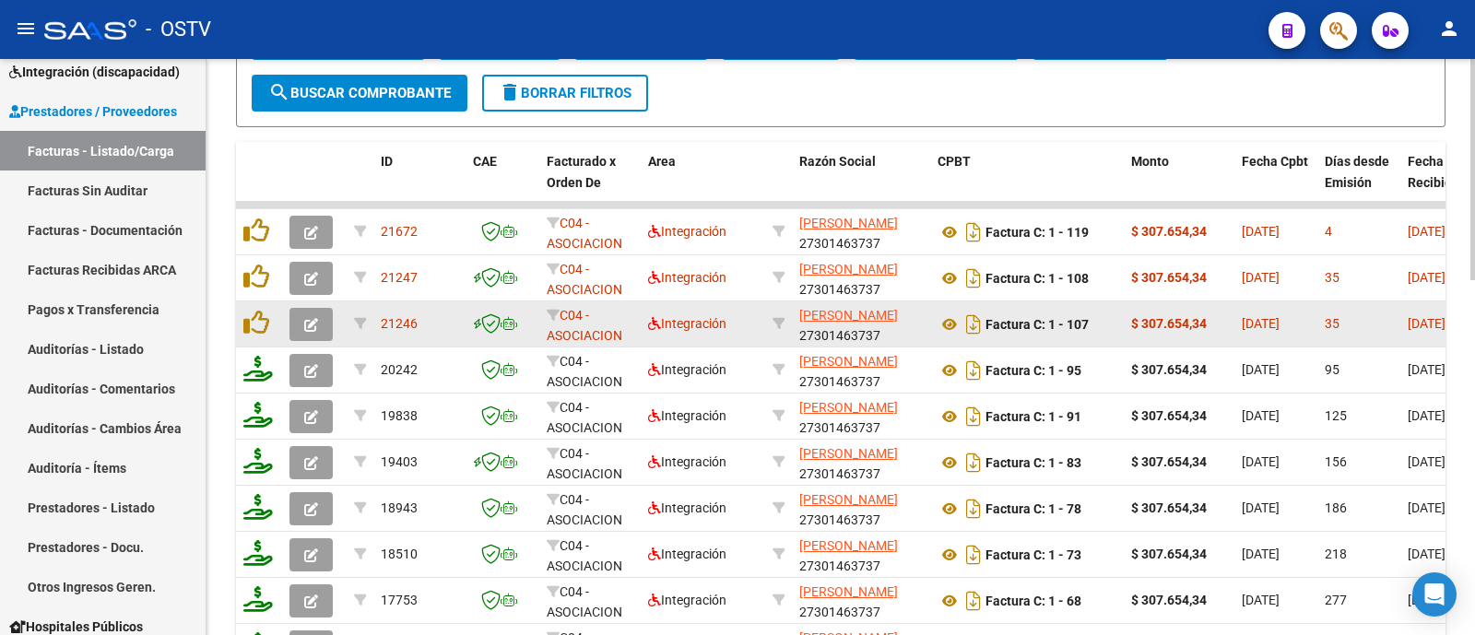
type input "badie"
click at [309, 316] on span "button" at bounding box center [311, 324] width 14 height 17
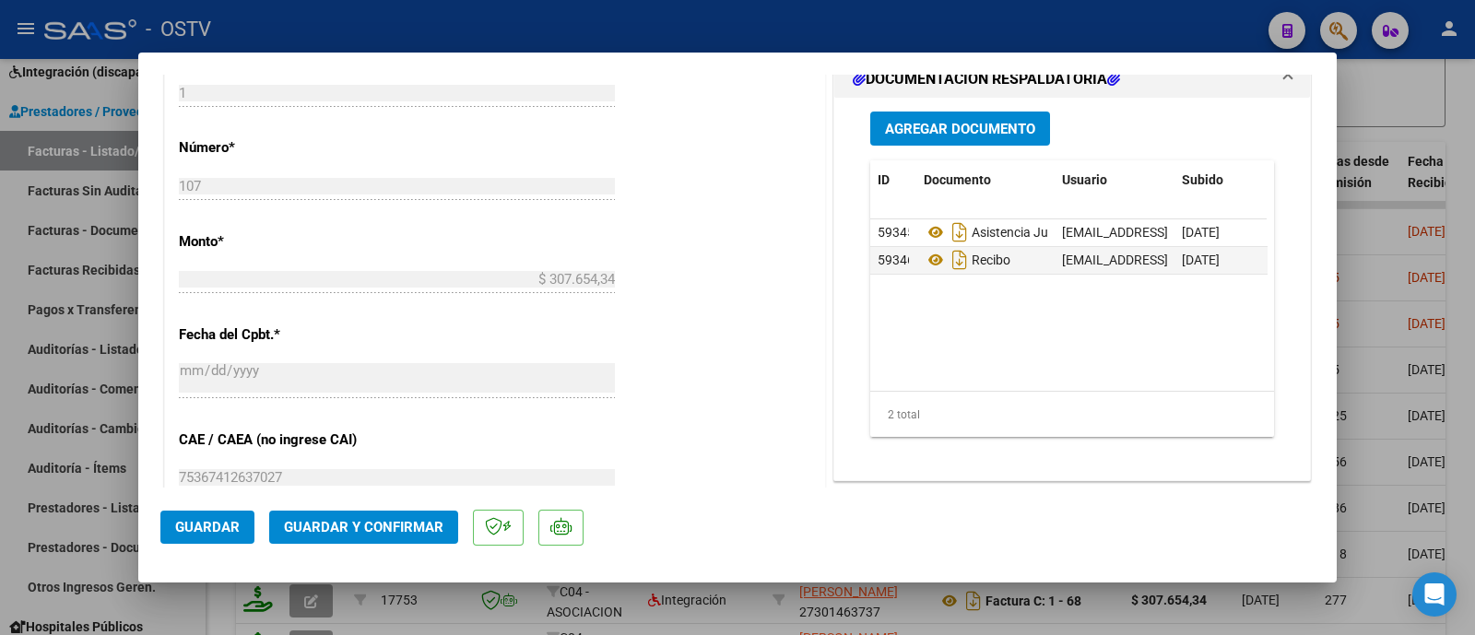
scroll to position [893, 0]
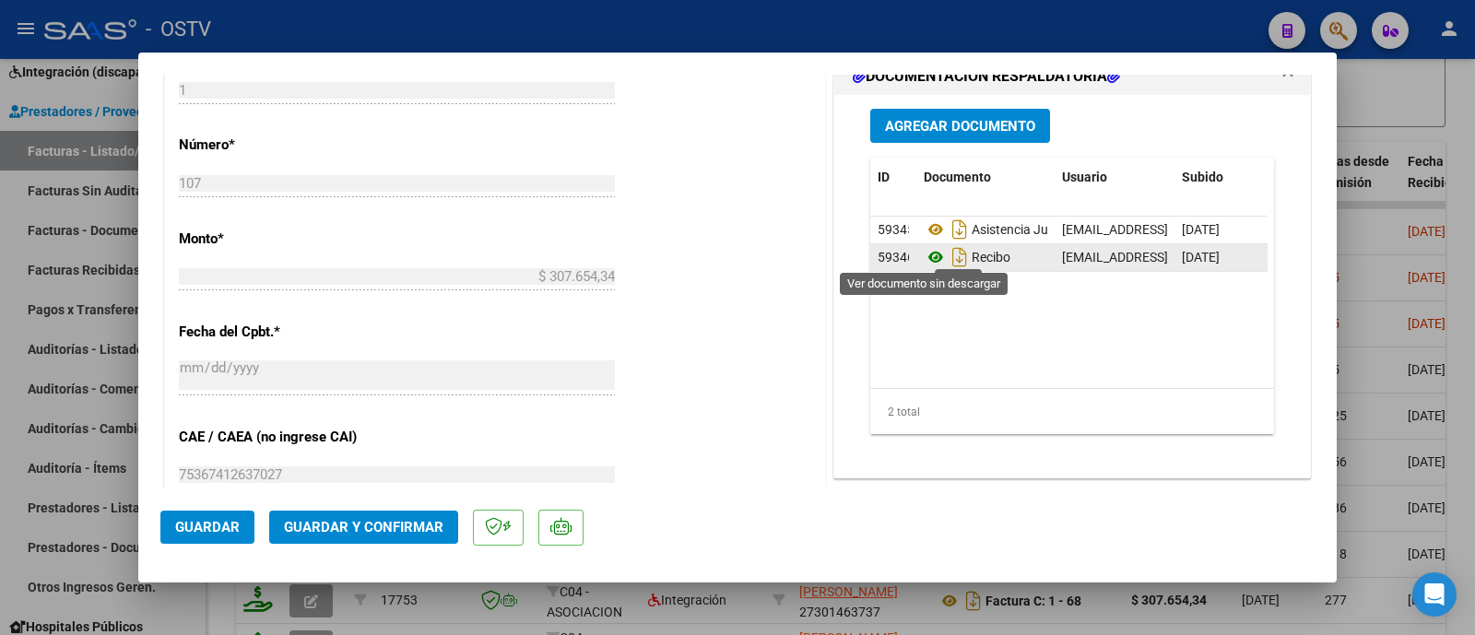
click at [930, 260] on icon at bounding box center [936, 257] width 24 height 22
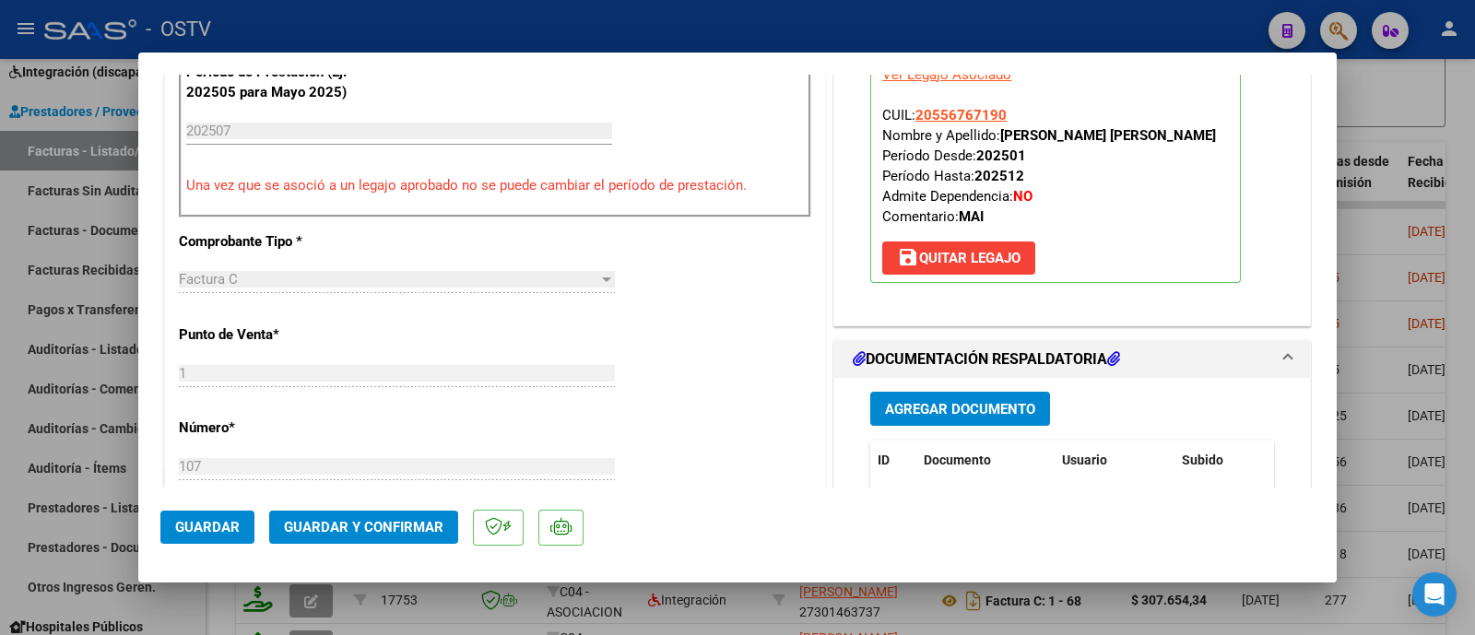
scroll to position [609, 0]
click at [511, 24] on div at bounding box center [737, 317] width 1475 height 635
type input "$ 0,00"
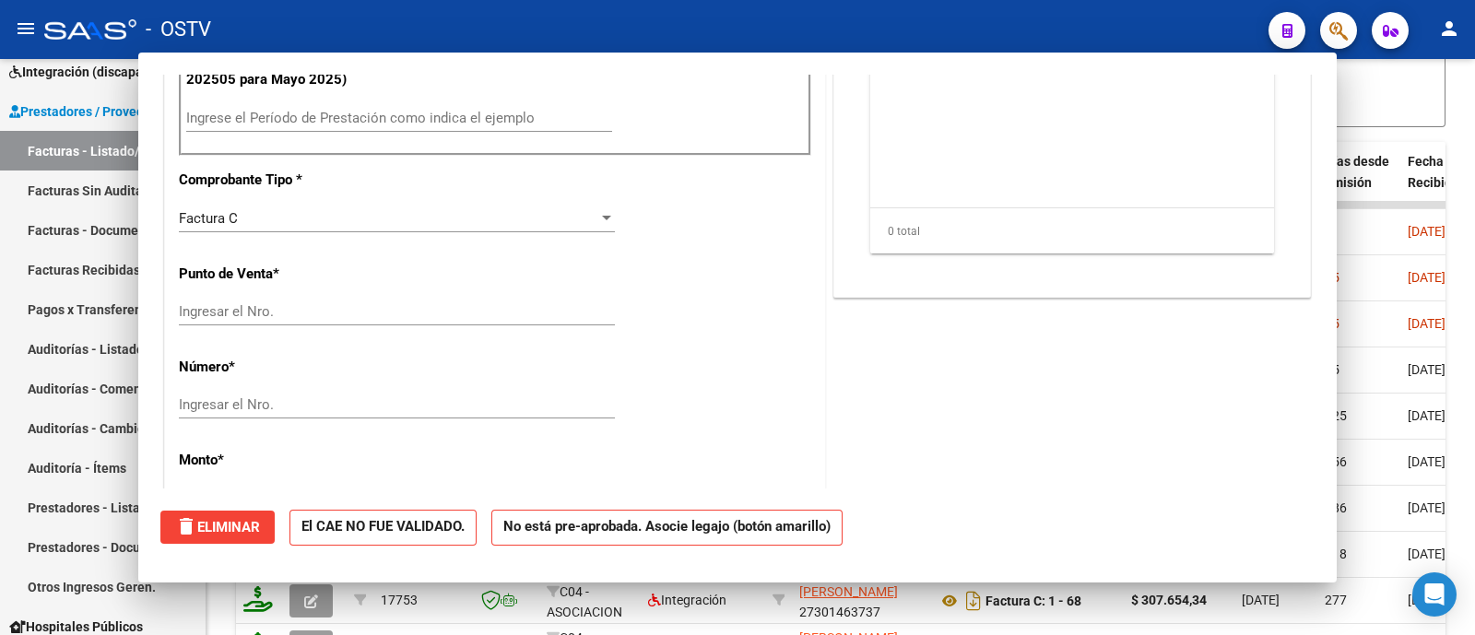
scroll to position [0, 0]
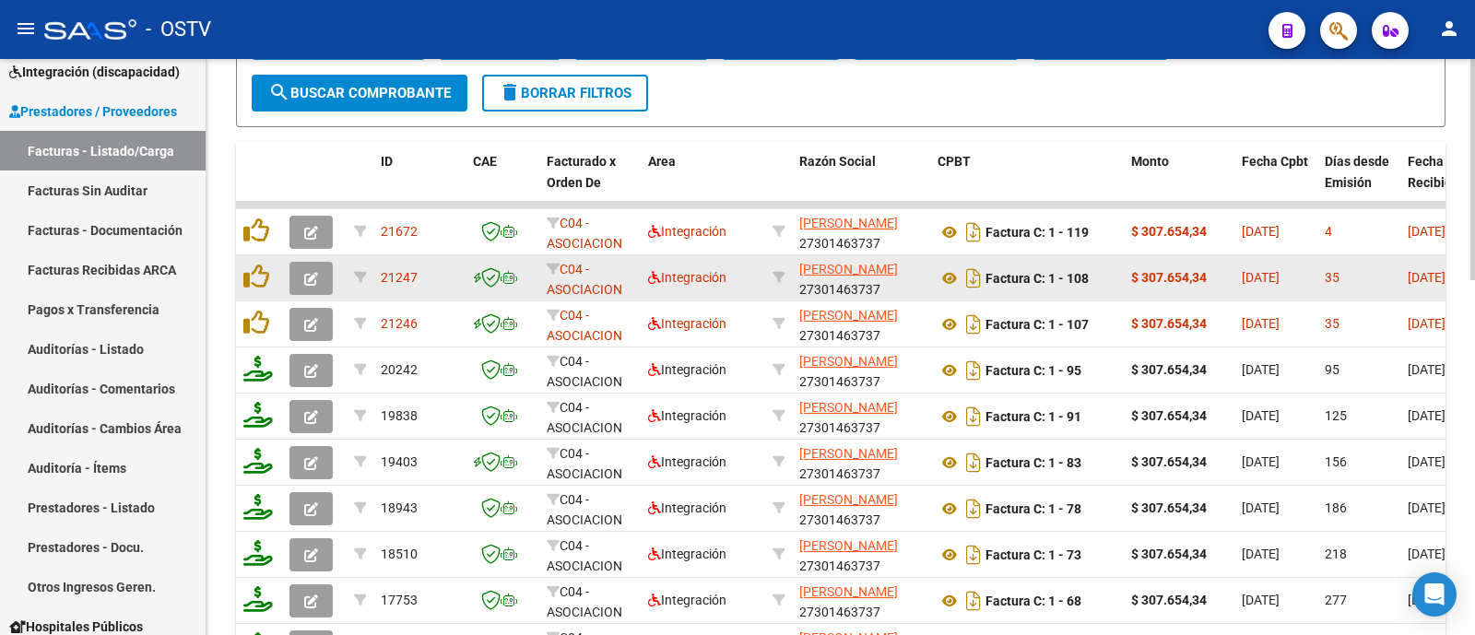
click at [310, 272] on icon "button" at bounding box center [311, 279] width 14 height 14
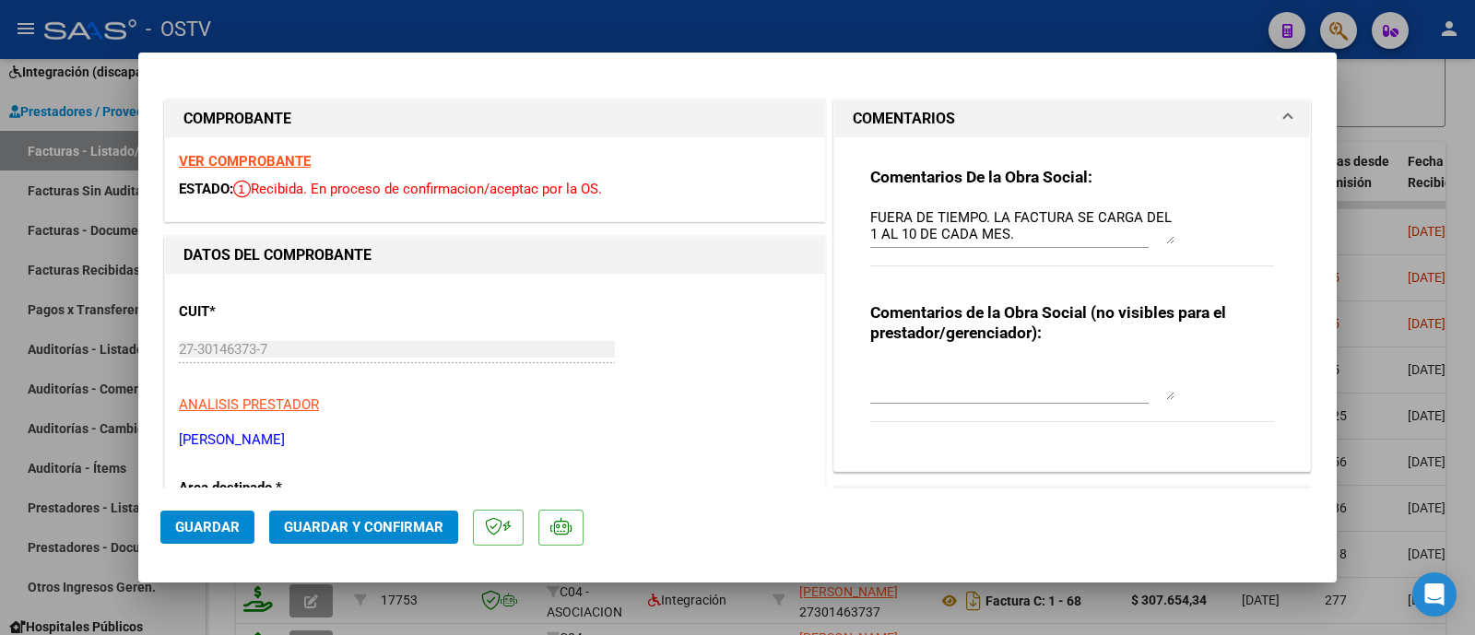
click at [659, 29] on div at bounding box center [737, 317] width 1475 height 635
type input "$ 0,00"
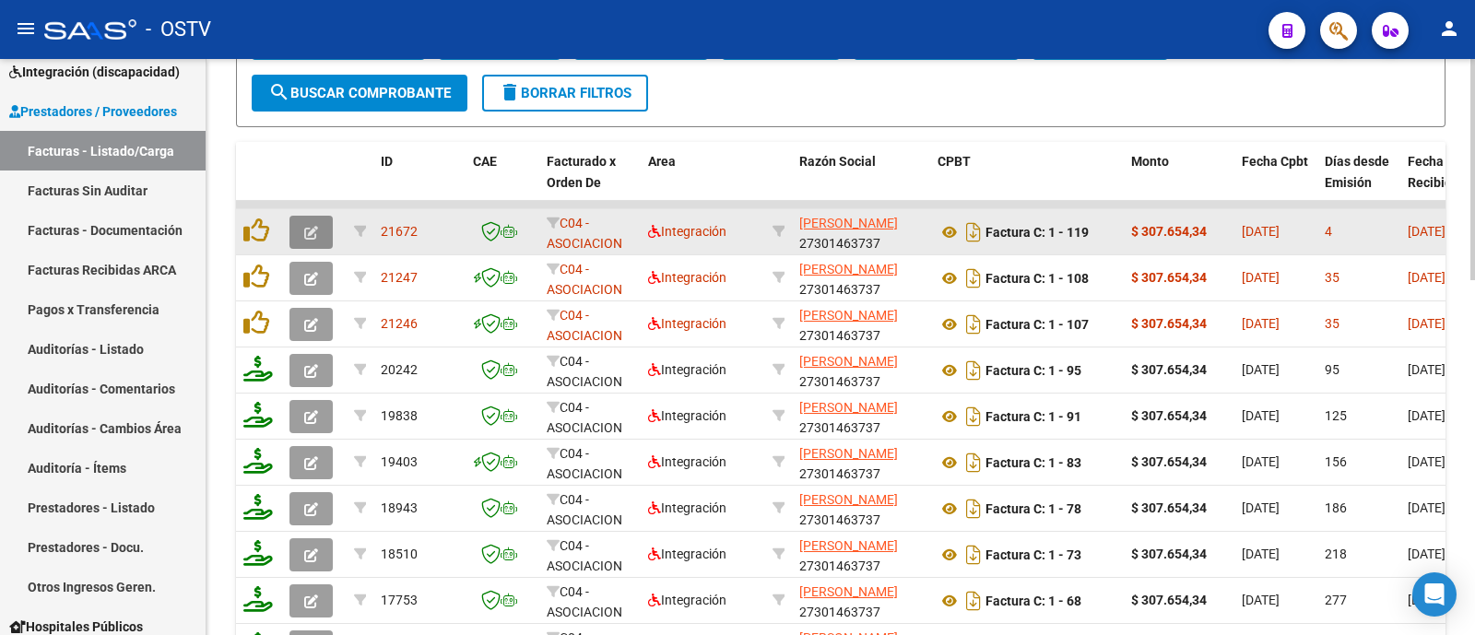
click at [309, 228] on icon "button" at bounding box center [311, 233] width 14 height 14
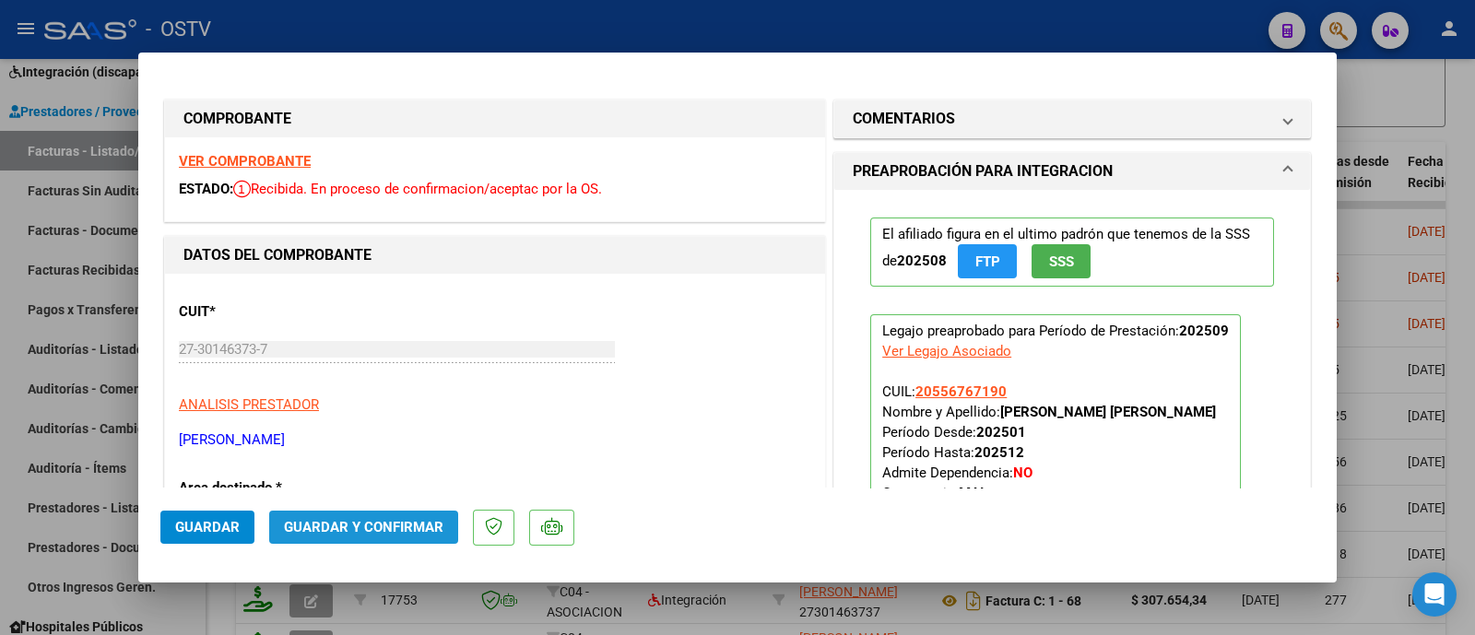
click at [382, 525] on span "Guardar y Confirmar" at bounding box center [363, 527] width 159 height 17
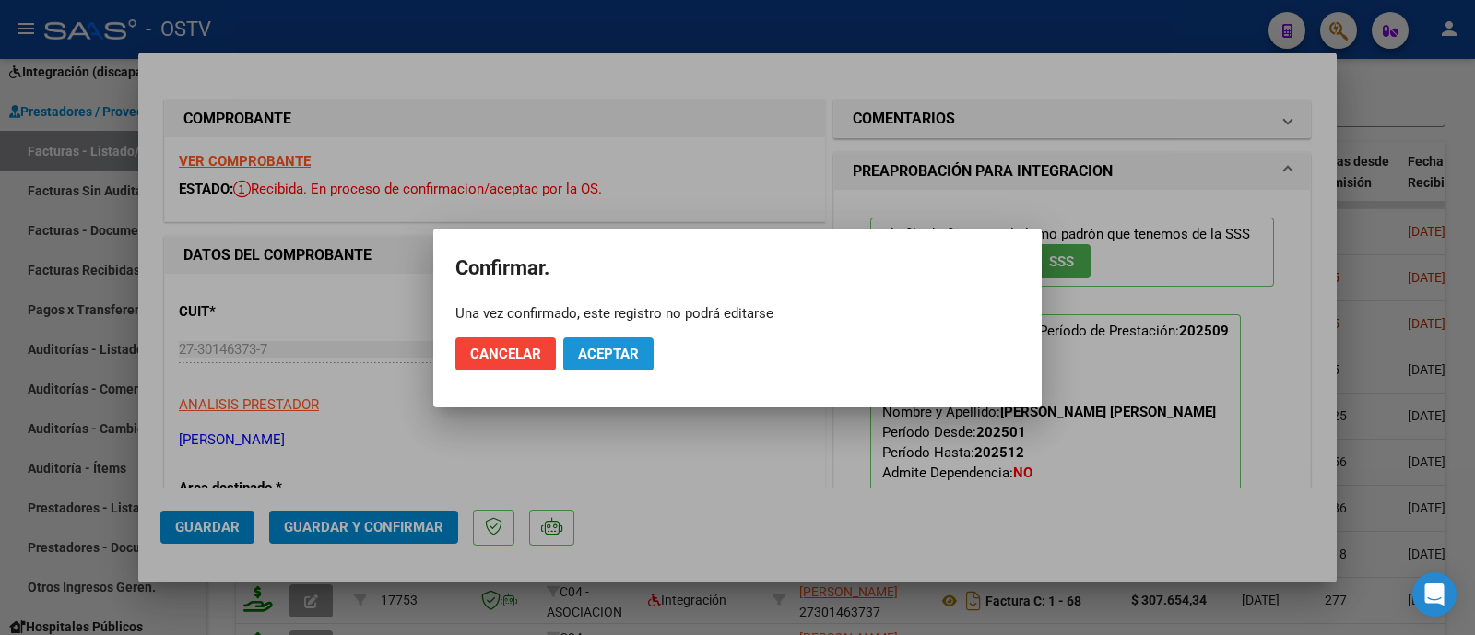
click at [609, 339] on button "Aceptar" at bounding box center [608, 353] width 90 height 33
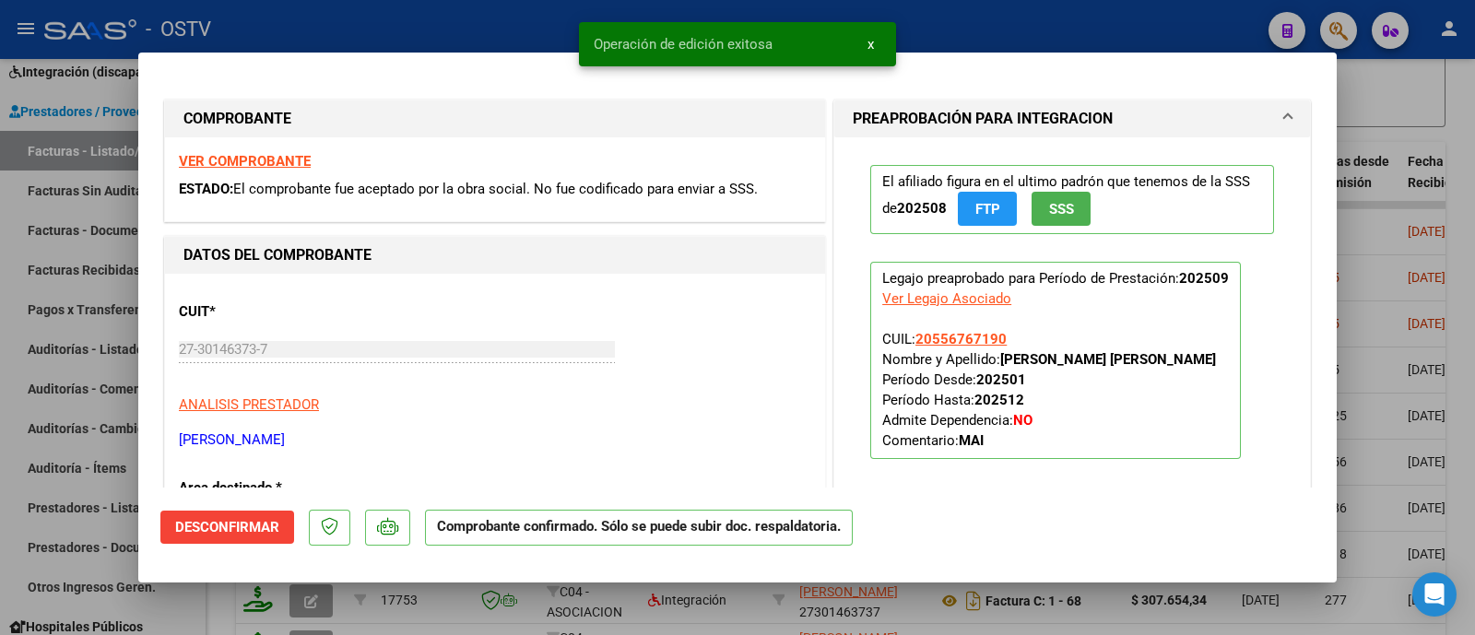
click at [521, 41] on div at bounding box center [737, 317] width 1475 height 635
type input "$ 0,00"
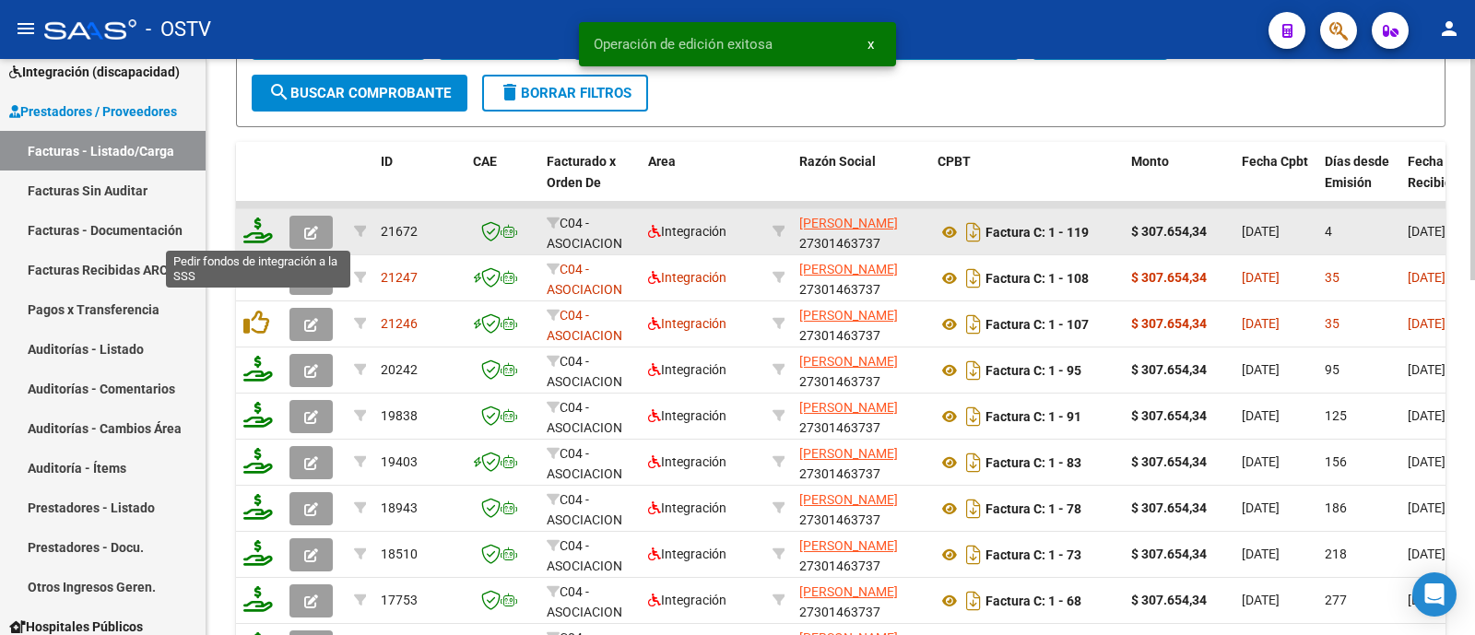
click at [263, 233] on icon at bounding box center [257, 231] width 29 height 26
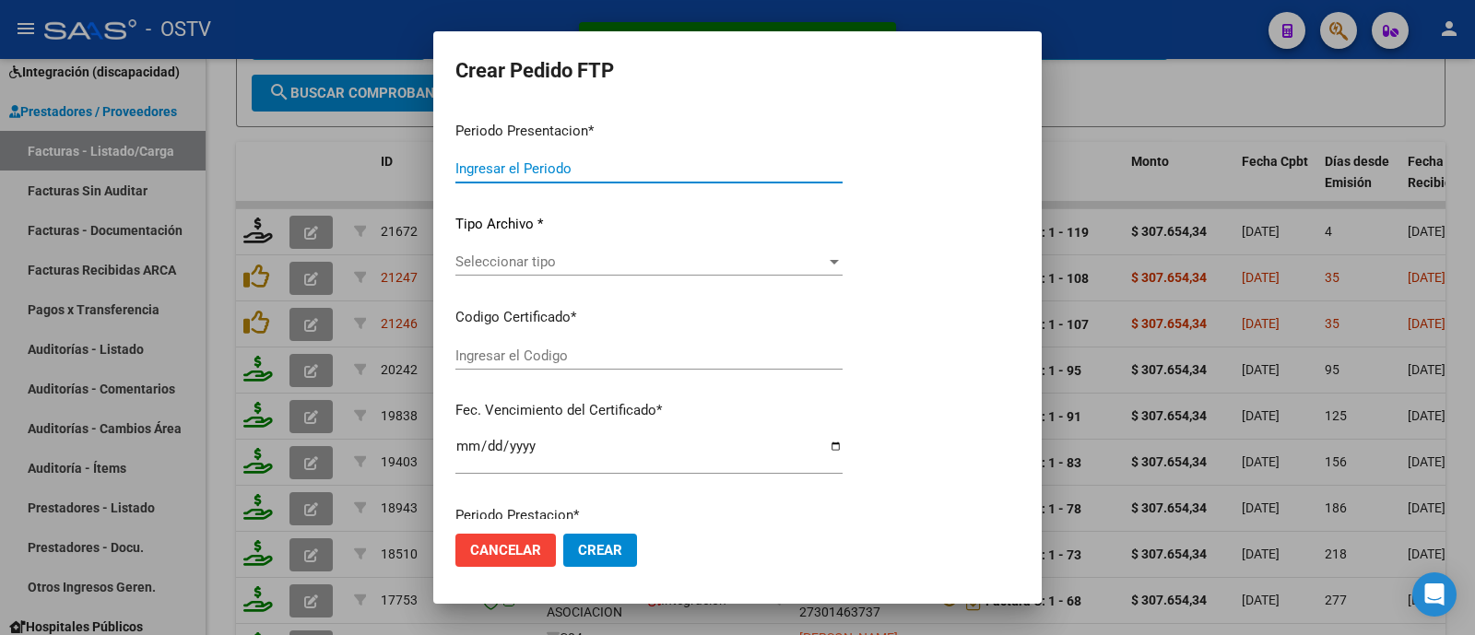
type input "202509"
type input "$ 307.654,34"
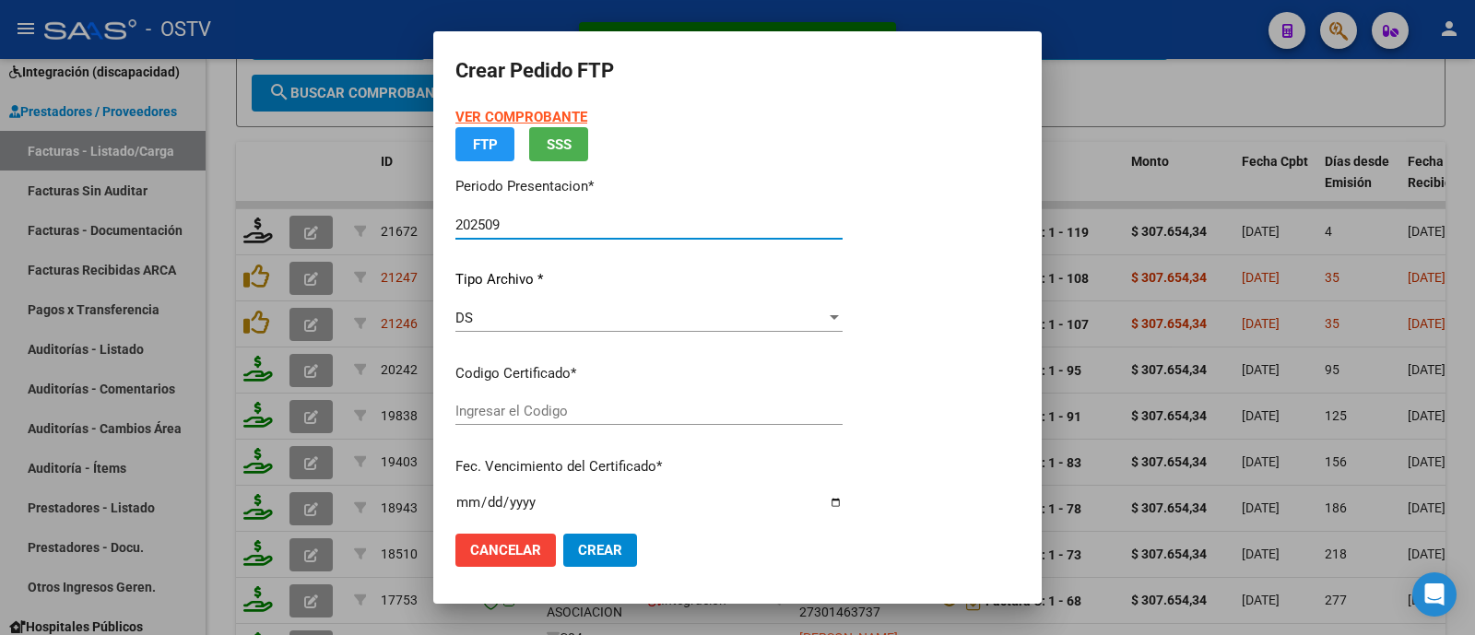
type input "ARG02000556767192024011720310117BUE440"
type input "2031-01-17"
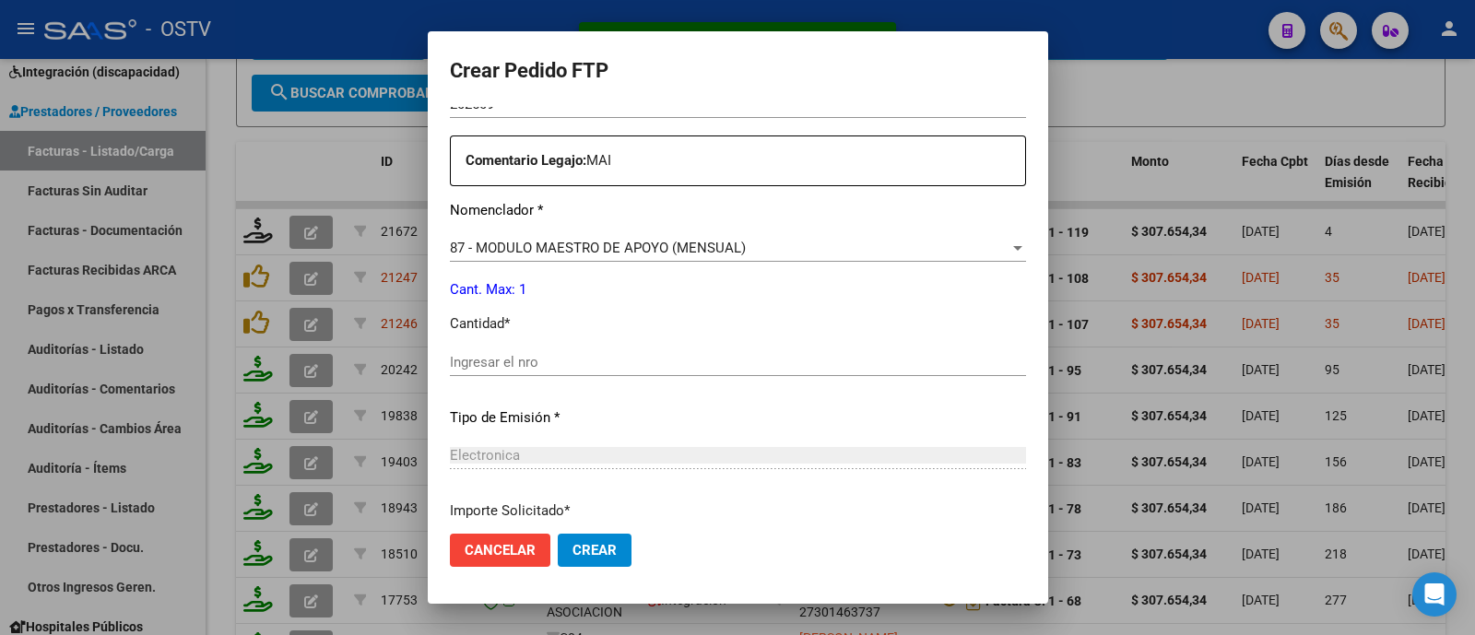
scroll to position [673, 0]
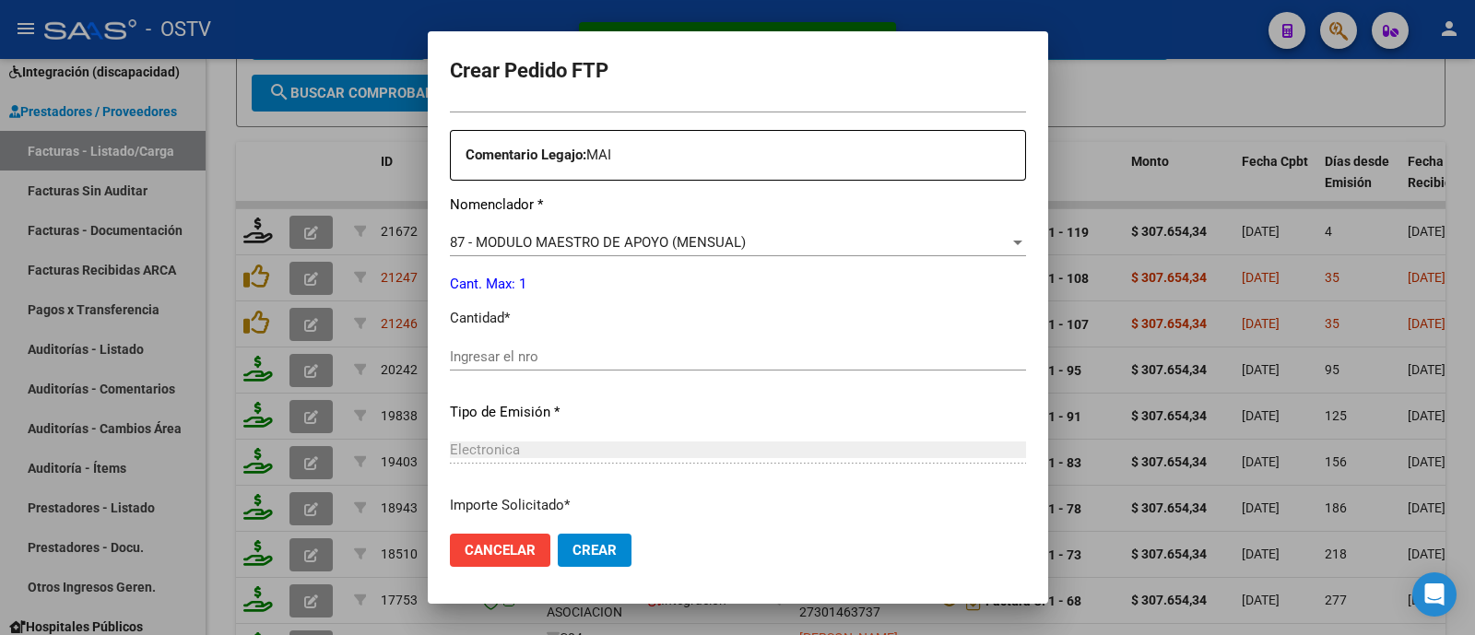
click at [539, 348] on input "Ingresar el nro" at bounding box center [738, 356] width 576 height 17
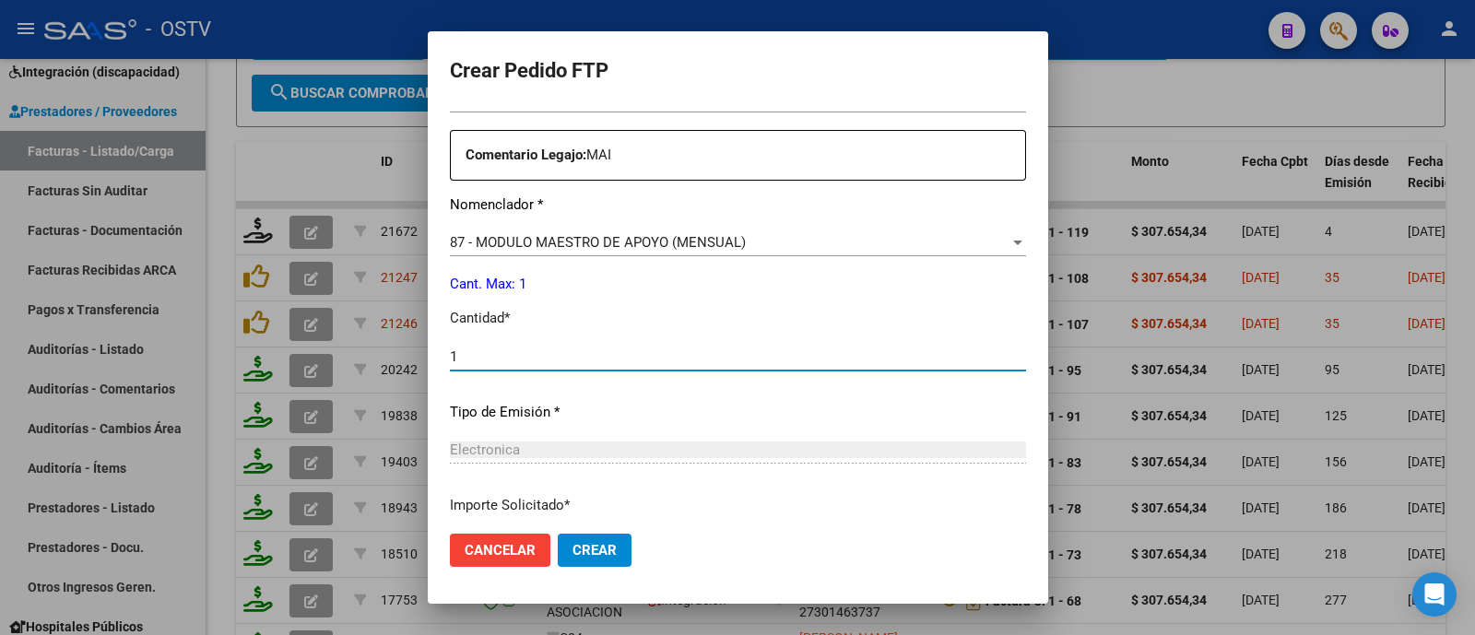
type input "1"
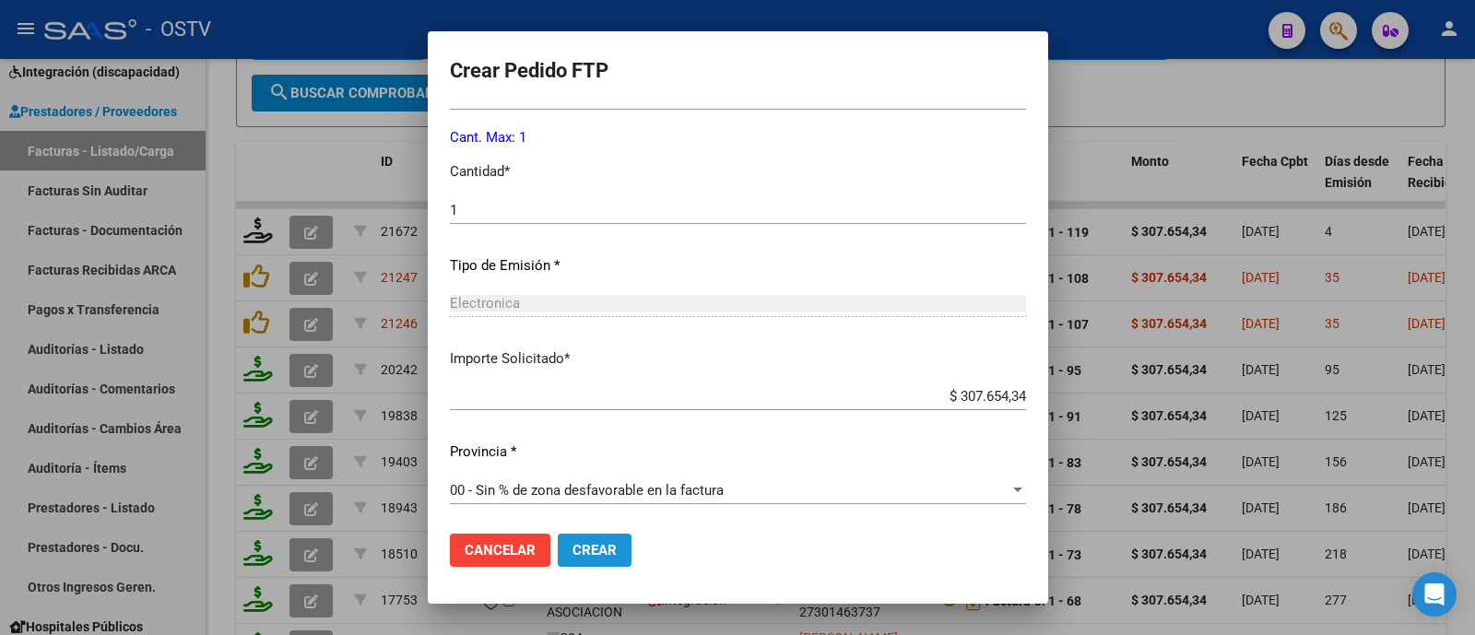
click at [597, 550] on span "Crear" at bounding box center [594, 550] width 44 height 17
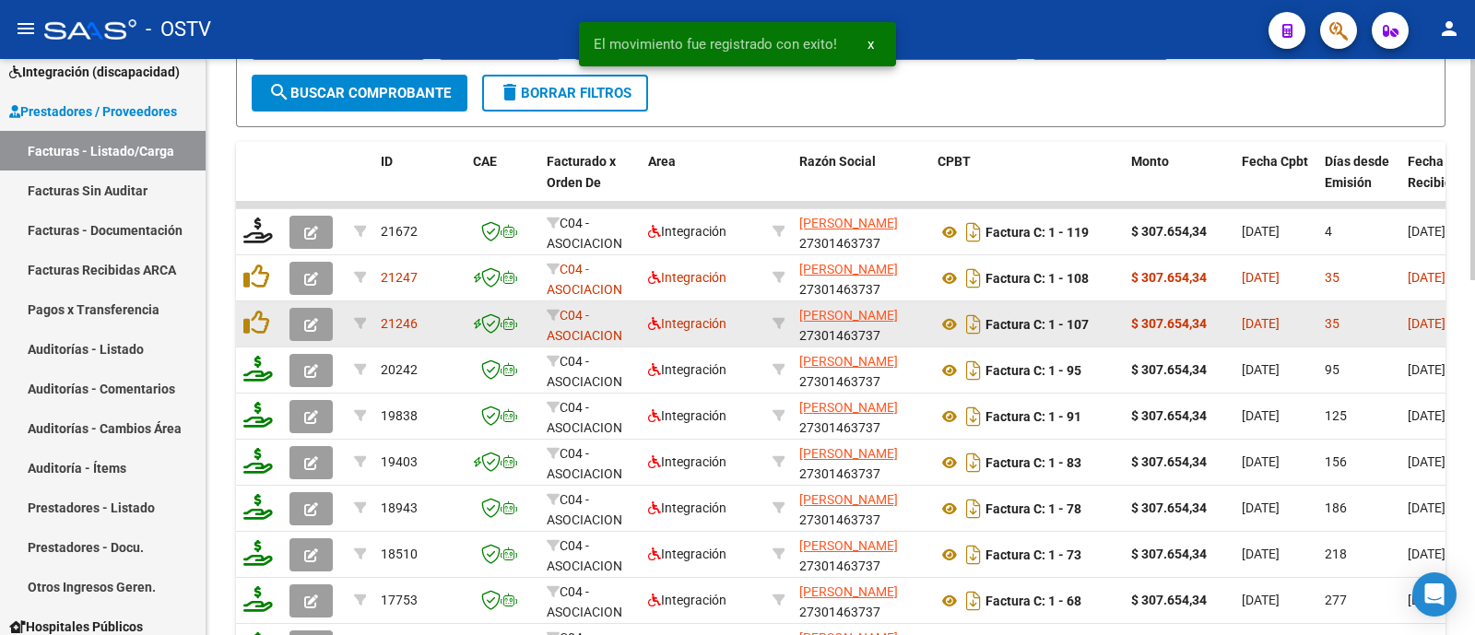
click at [318, 315] on button "button" at bounding box center [310, 324] width 43 height 33
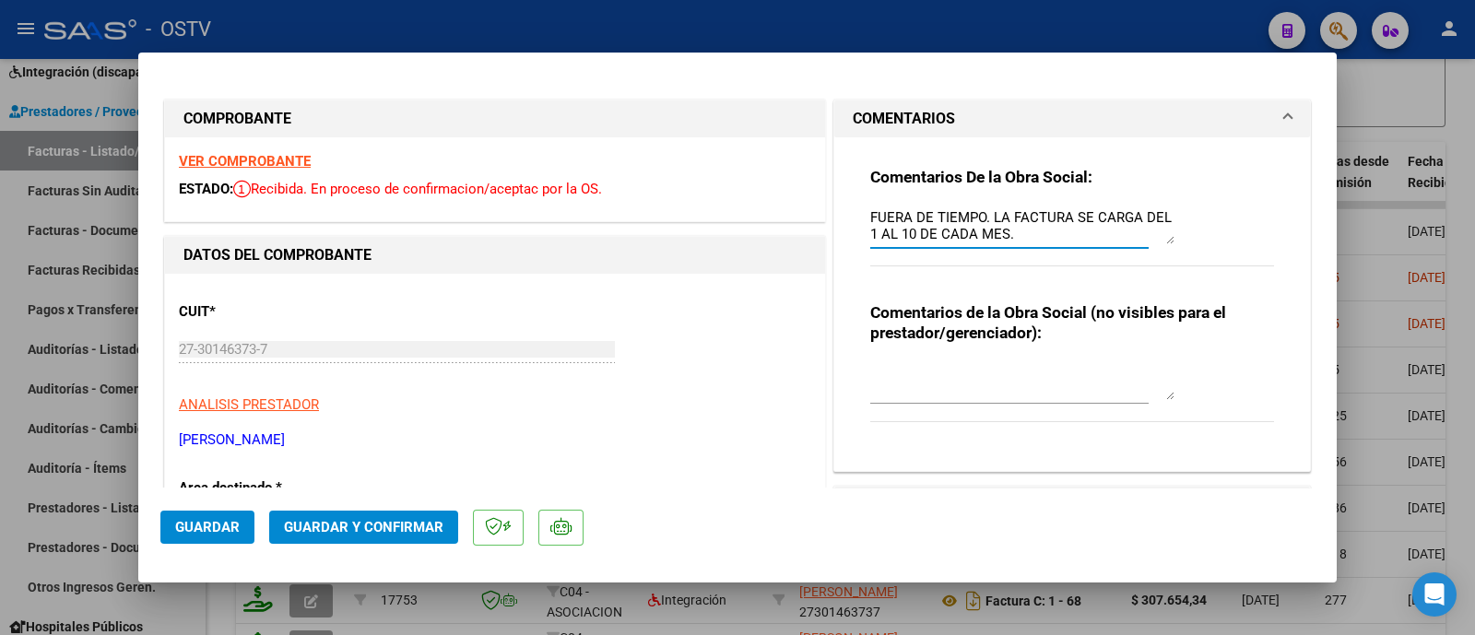
click at [1039, 236] on textarea "FUERA DE TIEMPO. LA FACTURA SE CARGA DEL 1 AL 10 DE CADA MES." at bounding box center [1022, 225] width 304 height 37
drag, startPoint x: 1006, startPoint y: 239, endPoint x: 1233, endPoint y: 245, distance: 227.7
click at [1233, 245] on div "Comentarios De la Obra Social: FUERA DE TIEMPO. LA FACTURA SE CARGA DEL 1 AL 10…" at bounding box center [1072, 226] width 404 height 119
type textarea "FUERA DE TIEMPO. LA FACTURA SE CARGA DEL 1 AL 10 DE CADA MES. FALTA RECIBO DE F…"
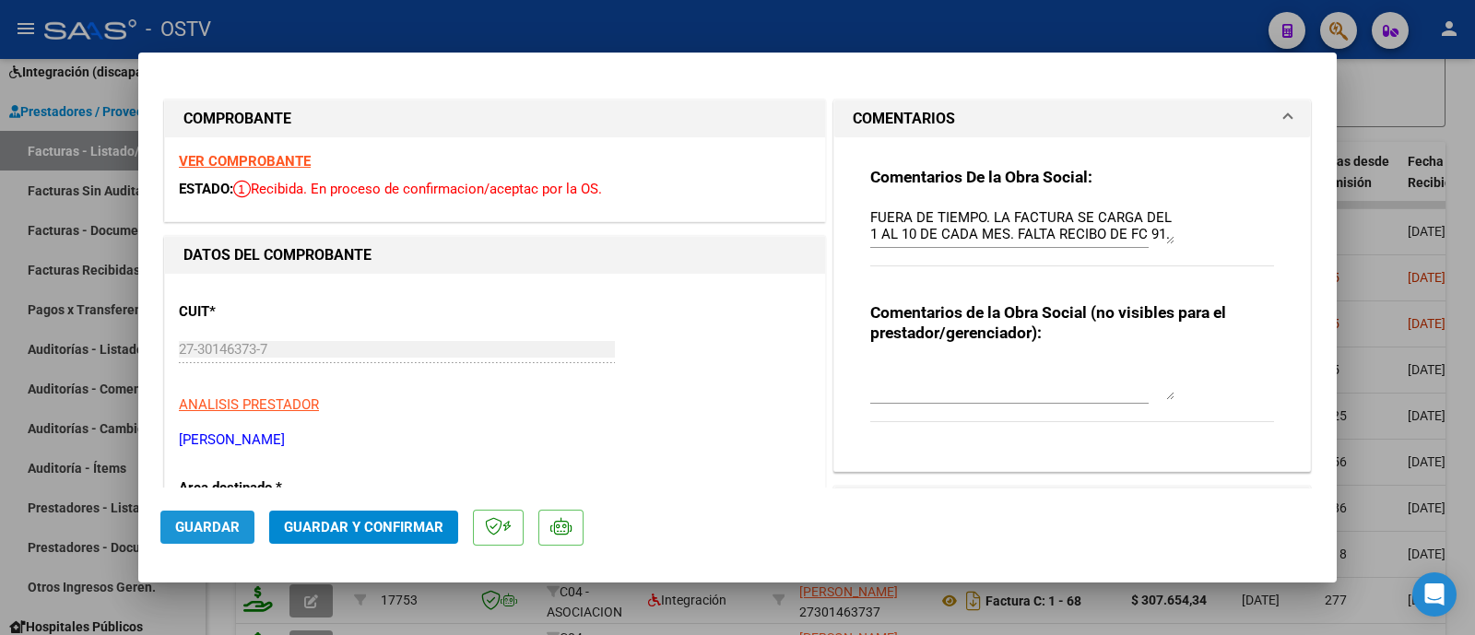
click at [213, 524] on span "Guardar" at bounding box center [207, 527] width 65 height 17
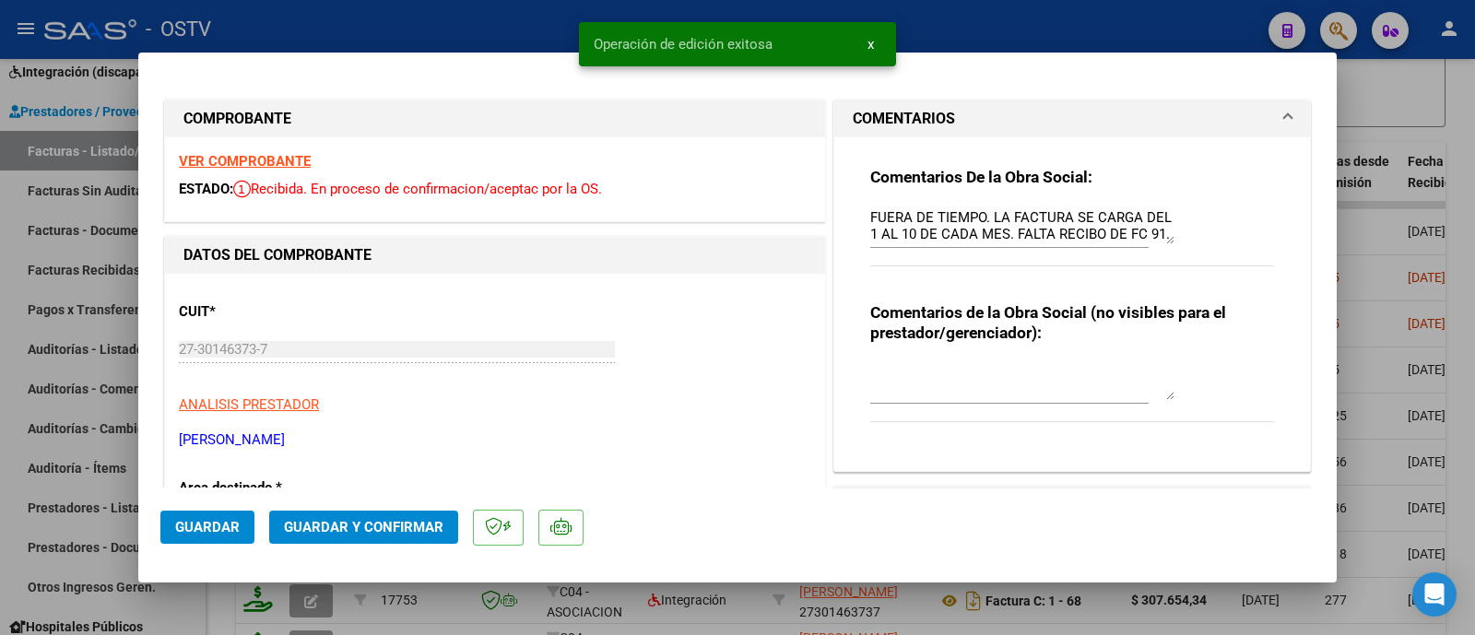
click at [380, 38] on div at bounding box center [737, 317] width 1475 height 635
type input "$ 0,00"
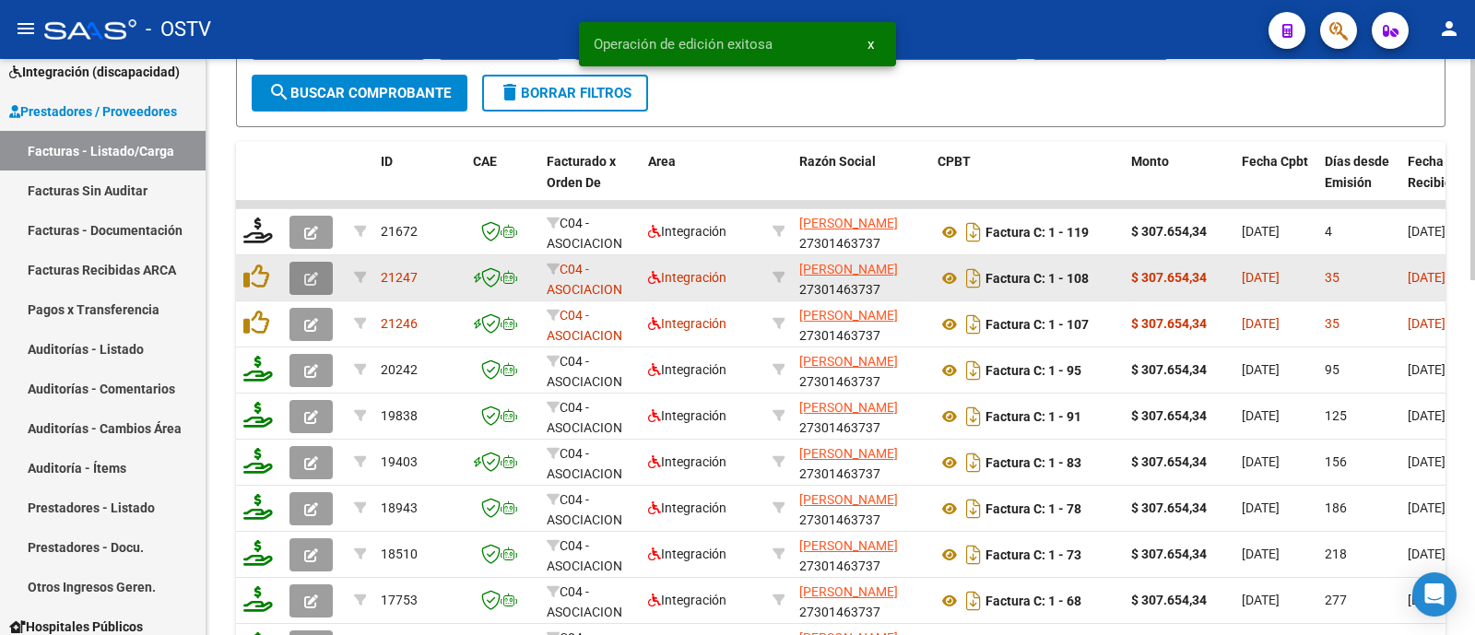
click at [318, 273] on button "button" at bounding box center [310, 278] width 43 height 33
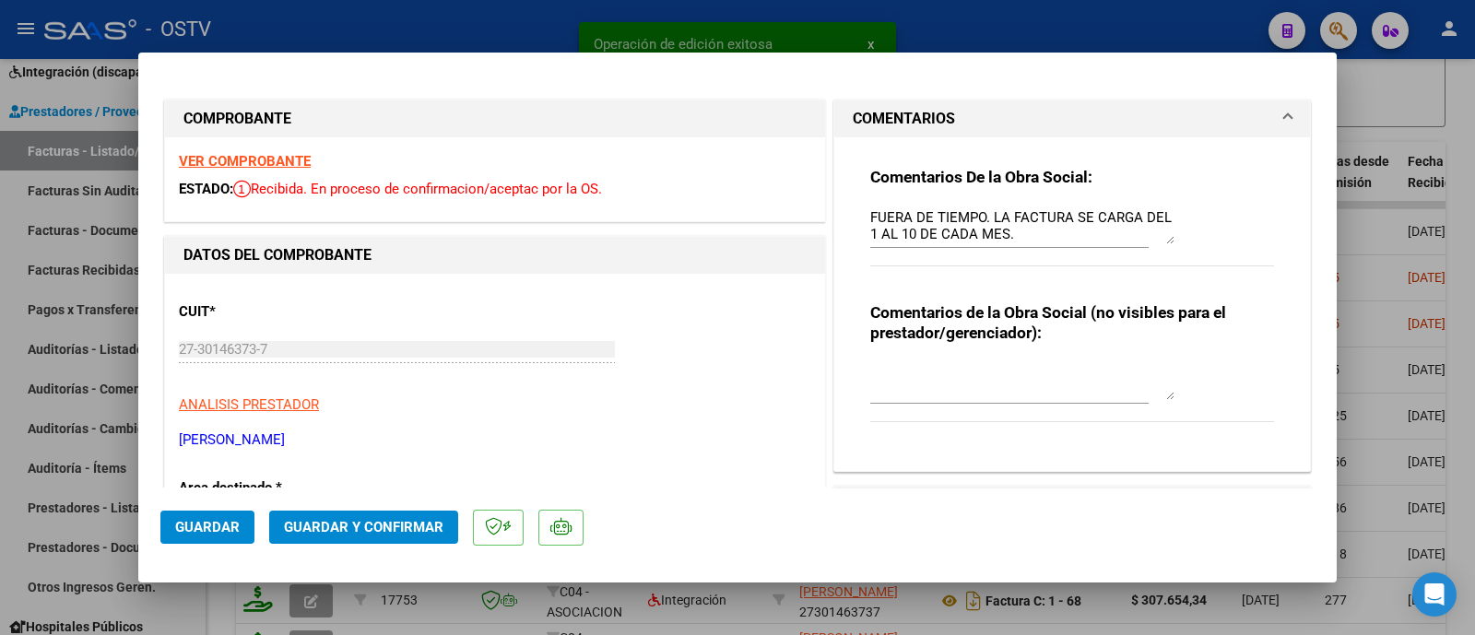
click at [1042, 244] on div "FUERA DE TIEMPO. LA FACTURA SE CARGA DEL 1 AL 10 DE CADA MES." at bounding box center [1022, 226] width 304 height 44
paste textarea "FALTA RECIBO DE FC 91."
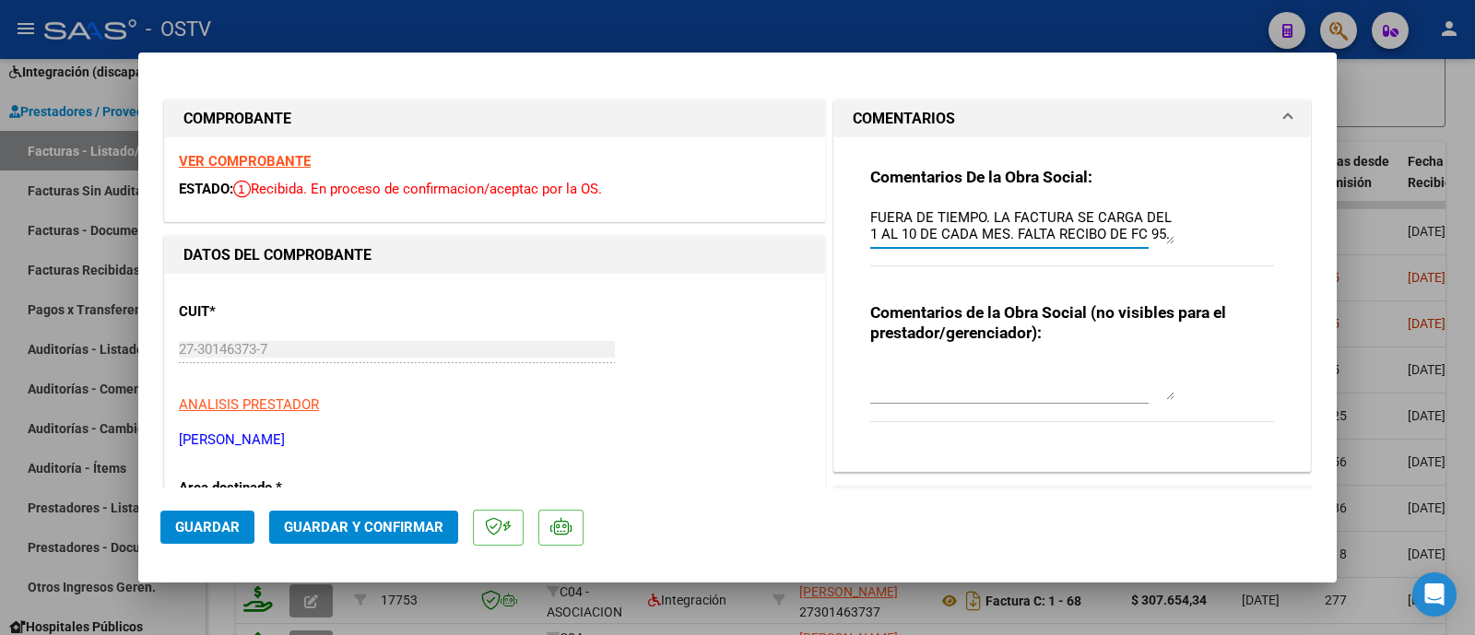
type textarea "FUERA DE TIEMPO. LA FACTURA SE CARGA DEL 1 AL 10 DE CADA MES. FALTA RECIBO DE F…"
click at [194, 527] on span "Guardar" at bounding box center [207, 527] width 65 height 17
click at [232, 522] on span "Guardar" at bounding box center [207, 527] width 65 height 17
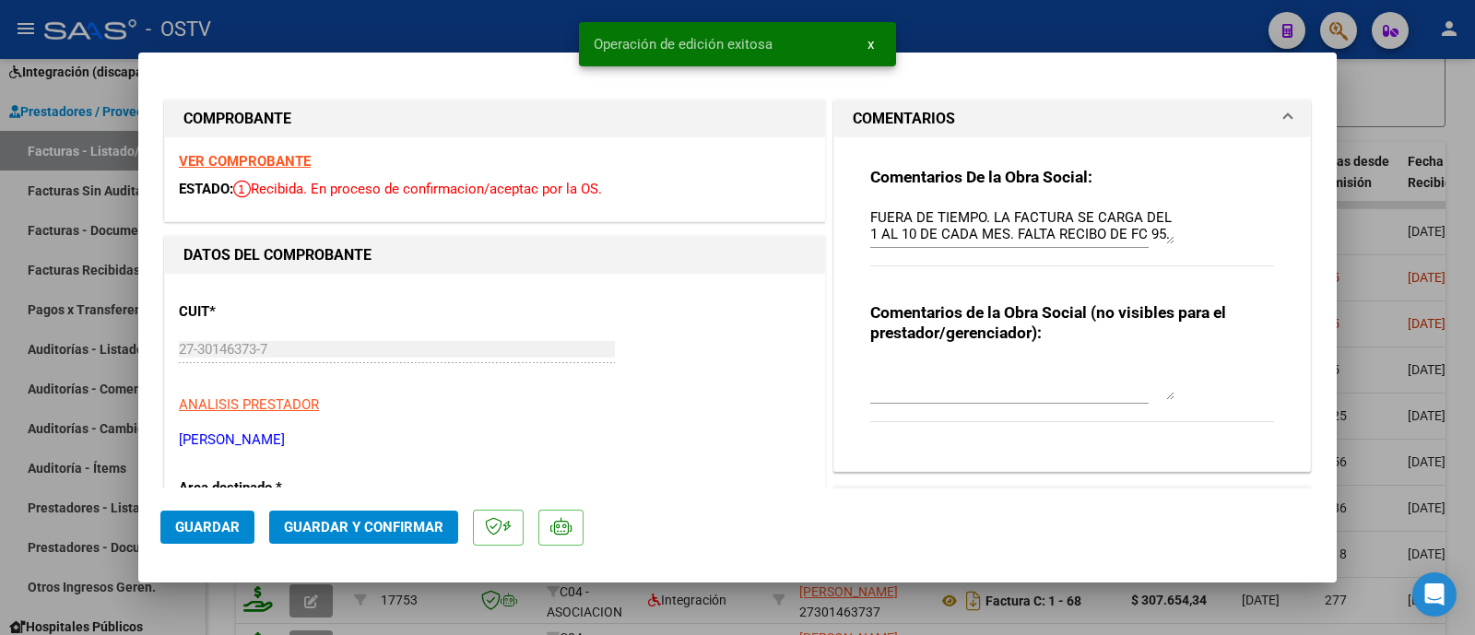
click at [494, 29] on div at bounding box center [737, 317] width 1475 height 635
type input "$ 0,00"
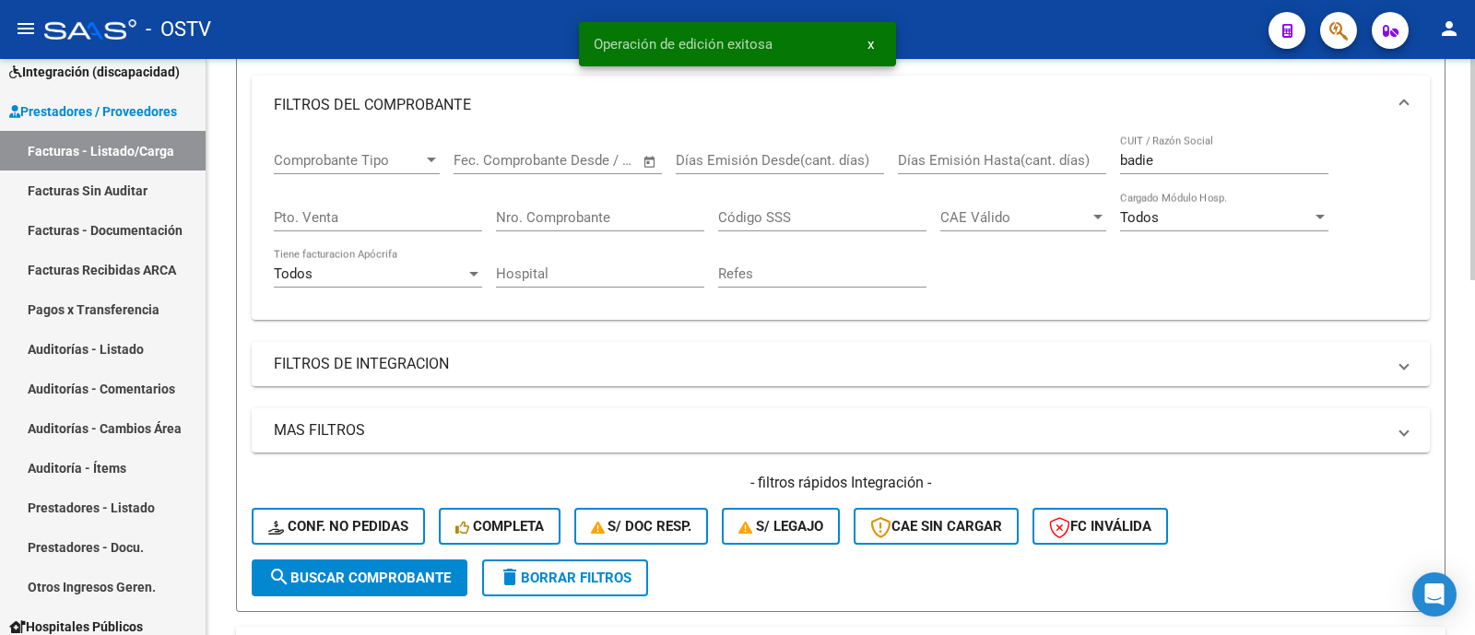
scroll to position [254, 0]
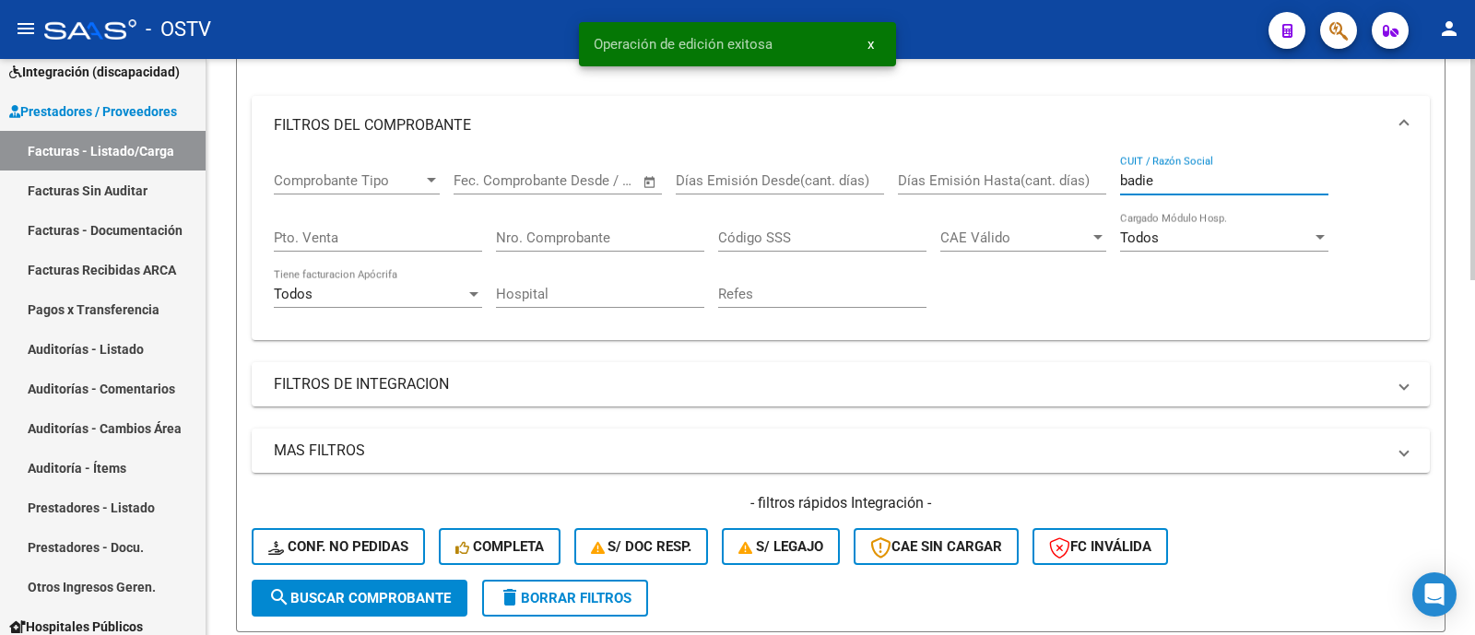
drag, startPoint x: 1220, startPoint y: 184, endPoint x: 1005, endPoint y: 230, distance: 220.5
click at [1005, 230] on div "Comprobante Tipo Comprobante Tipo Fecha inicio – Fecha fin Fec. Comprobante Des…" at bounding box center [841, 240] width 1134 height 171
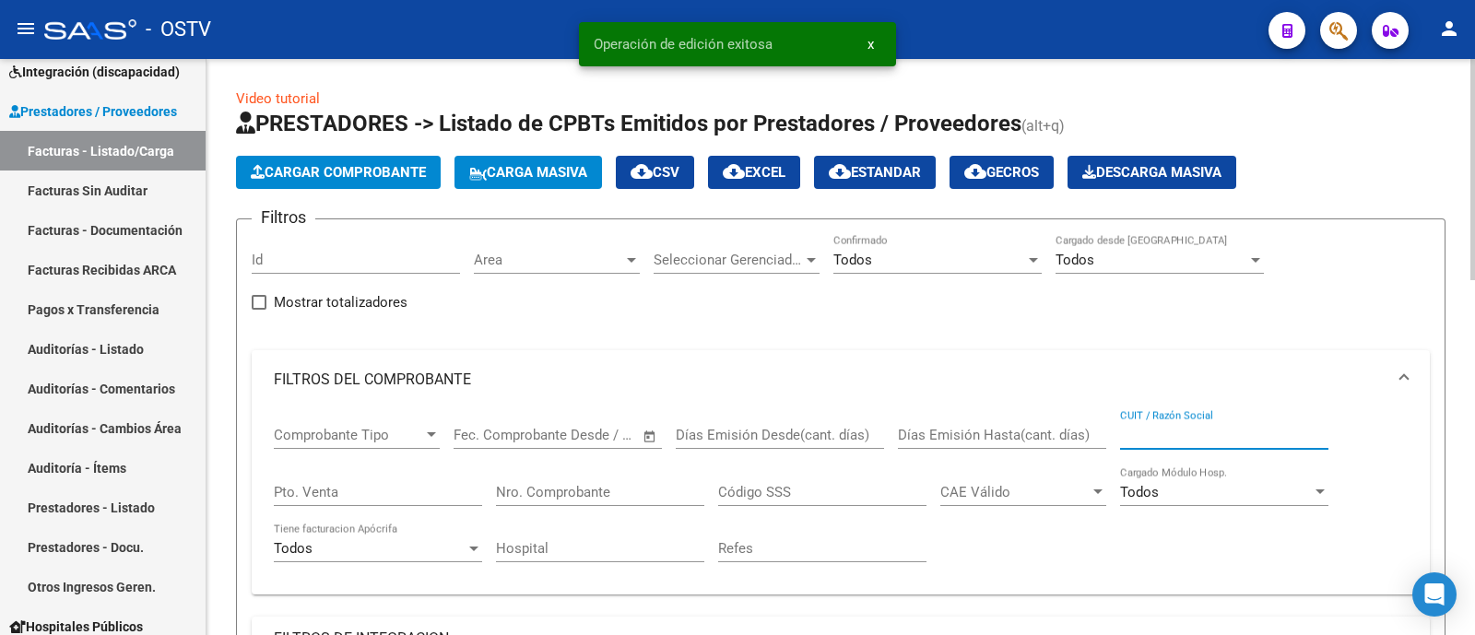
click at [585, 272] on div "Area Area" at bounding box center [557, 254] width 166 height 40
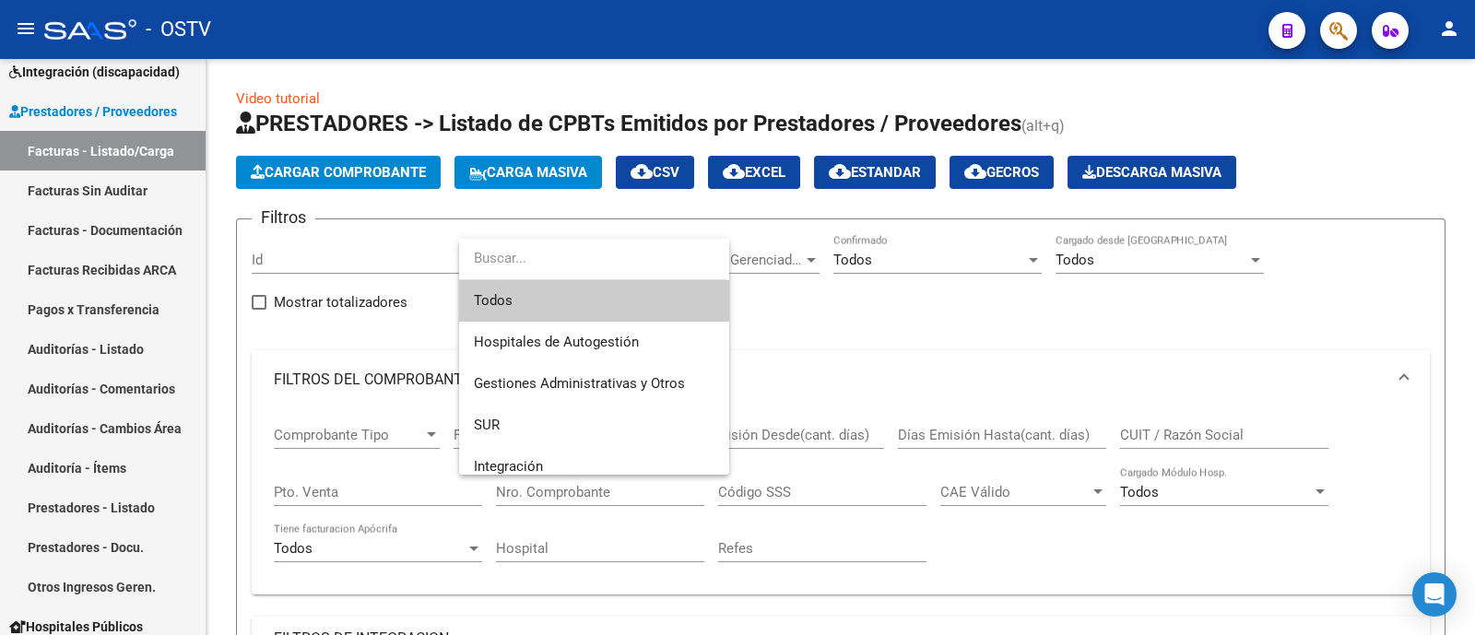
click at [818, 306] on div at bounding box center [737, 317] width 1475 height 635
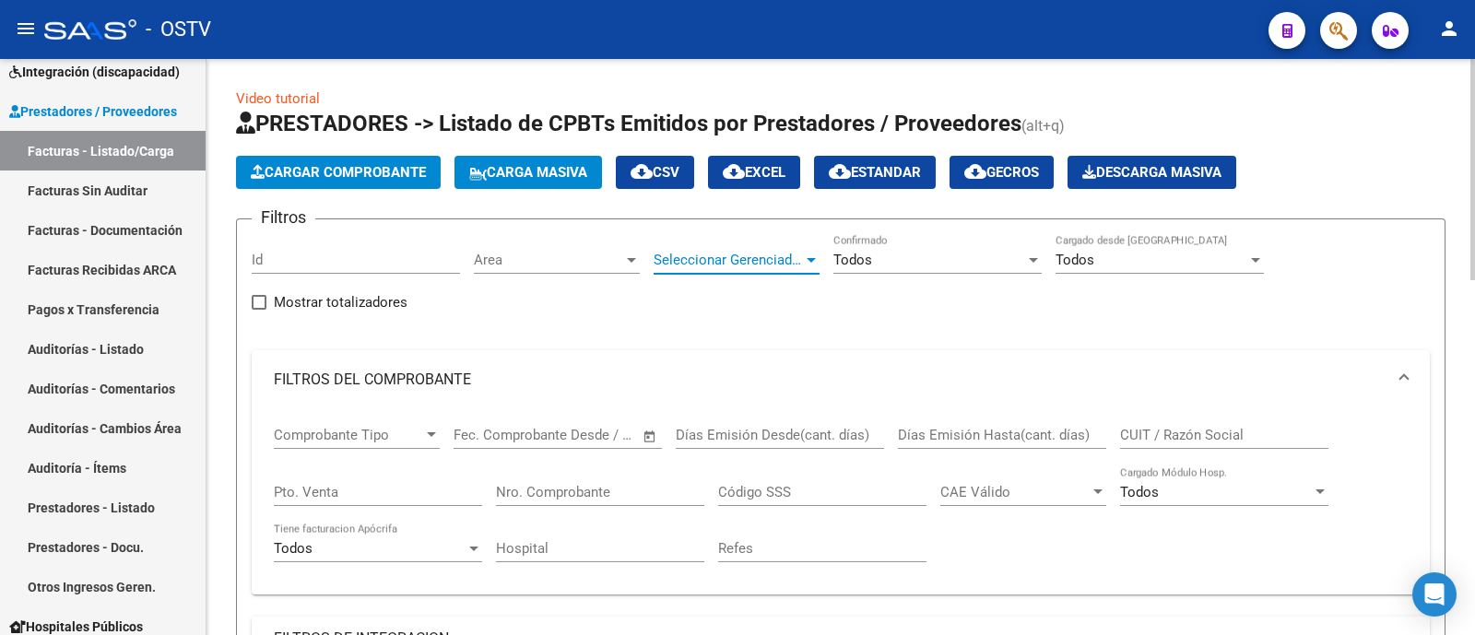
click at [788, 261] on span "Seleccionar Gerenciador" at bounding box center [727, 260] width 149 height 17
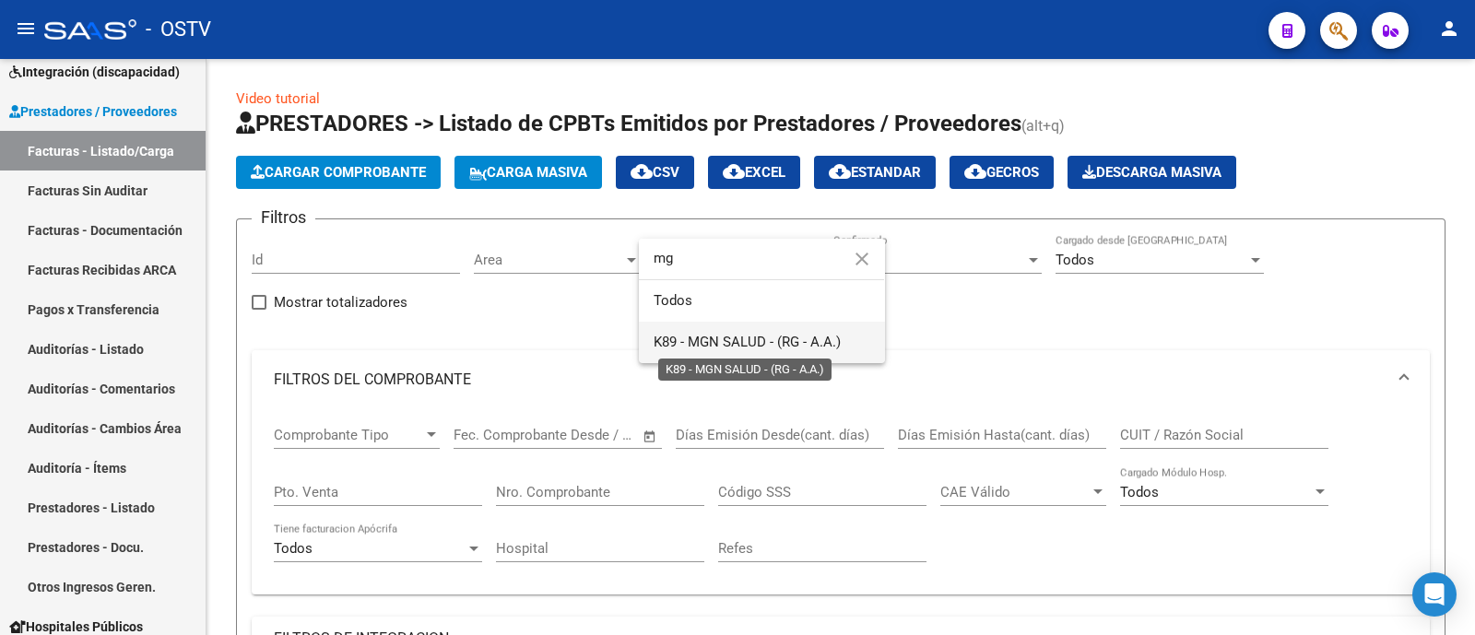
type input "mg"
click at [750, 347] on span "K89 - MGN SALUD - (RG - A.A.)" at bounding box center [746, 342] width 187 height 17
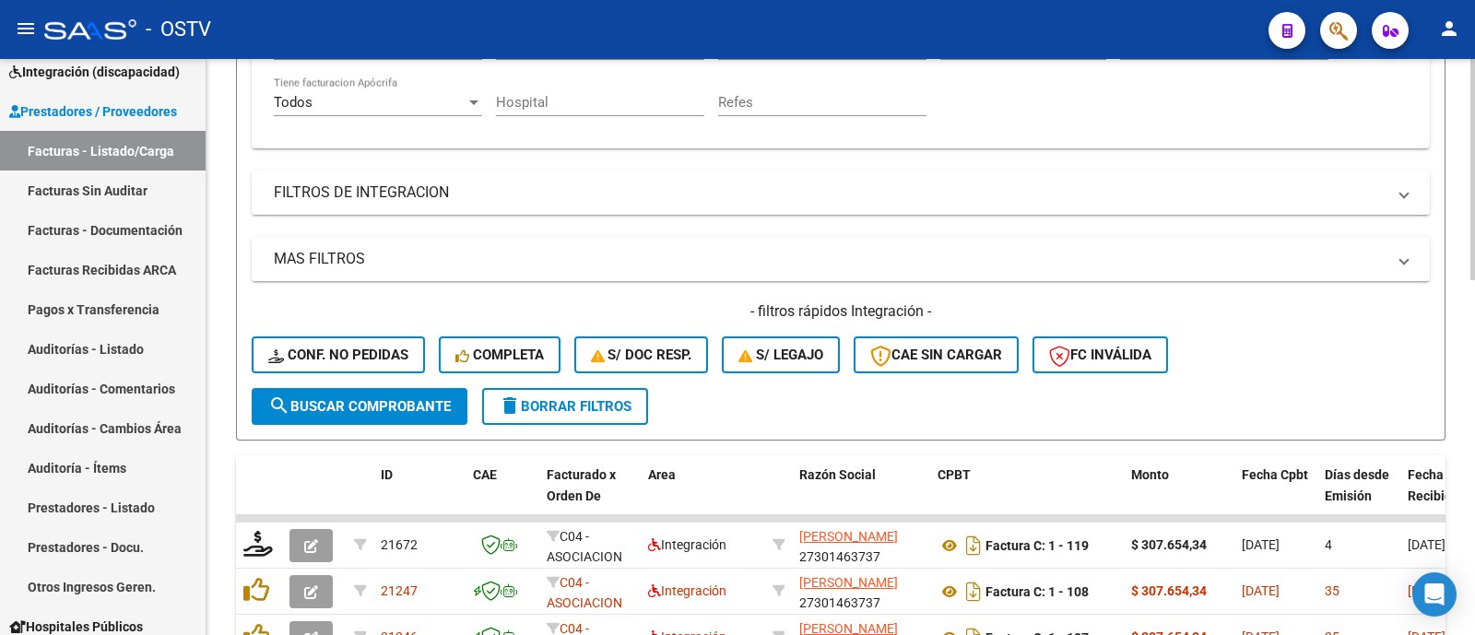
scroll to position [451, 0]
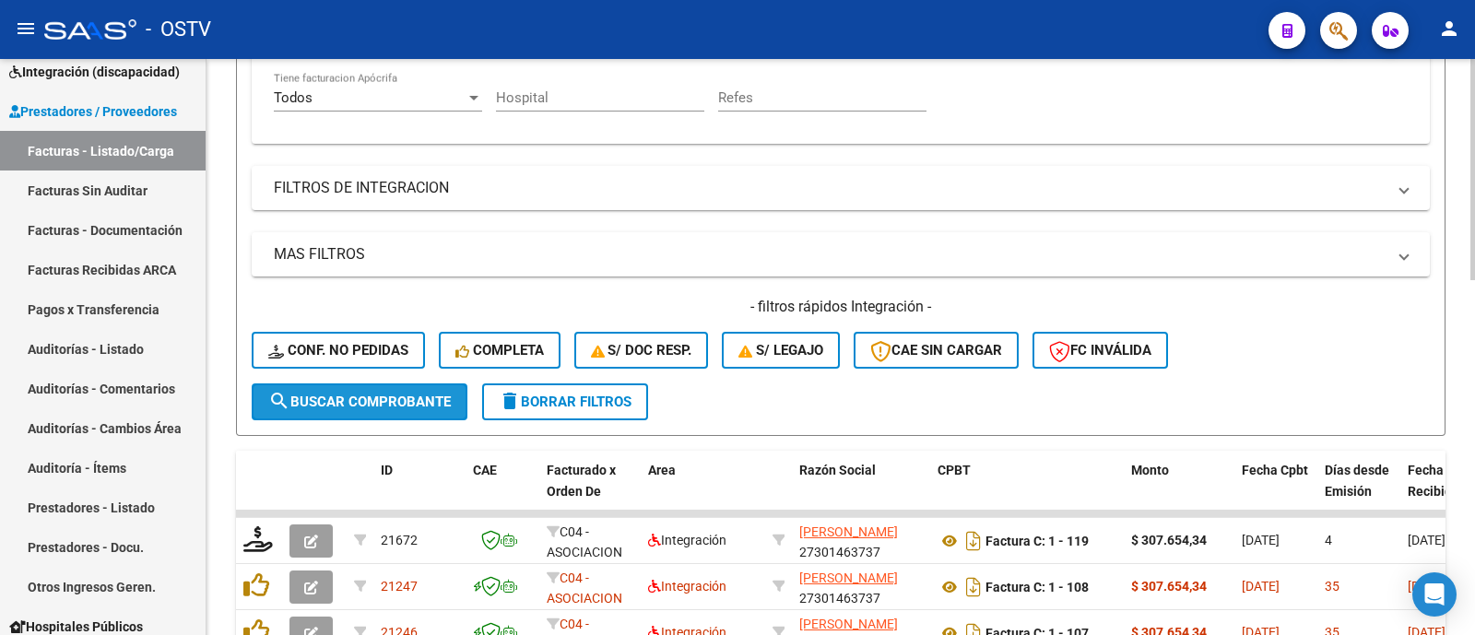
click at [393, 398] on span "search Buscar Comprobante" at bounding box center [359, 402] width 182 height 17
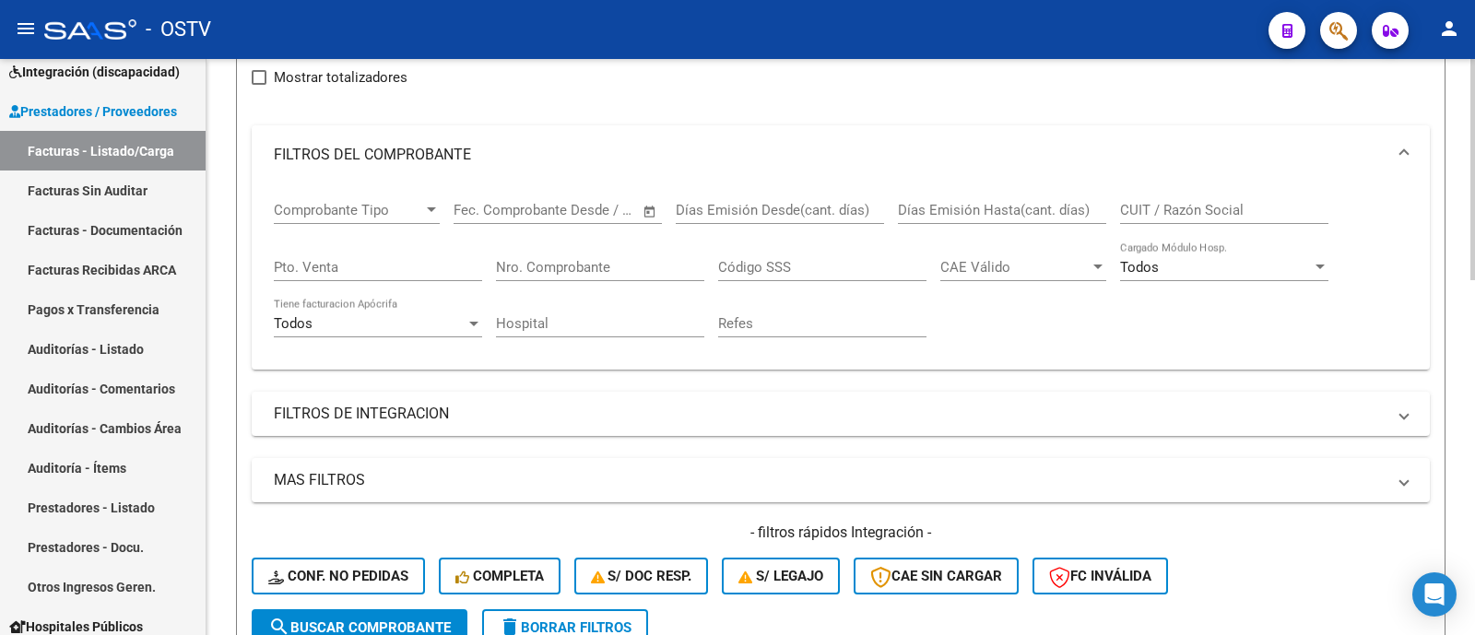
scroll to position [0, 0]
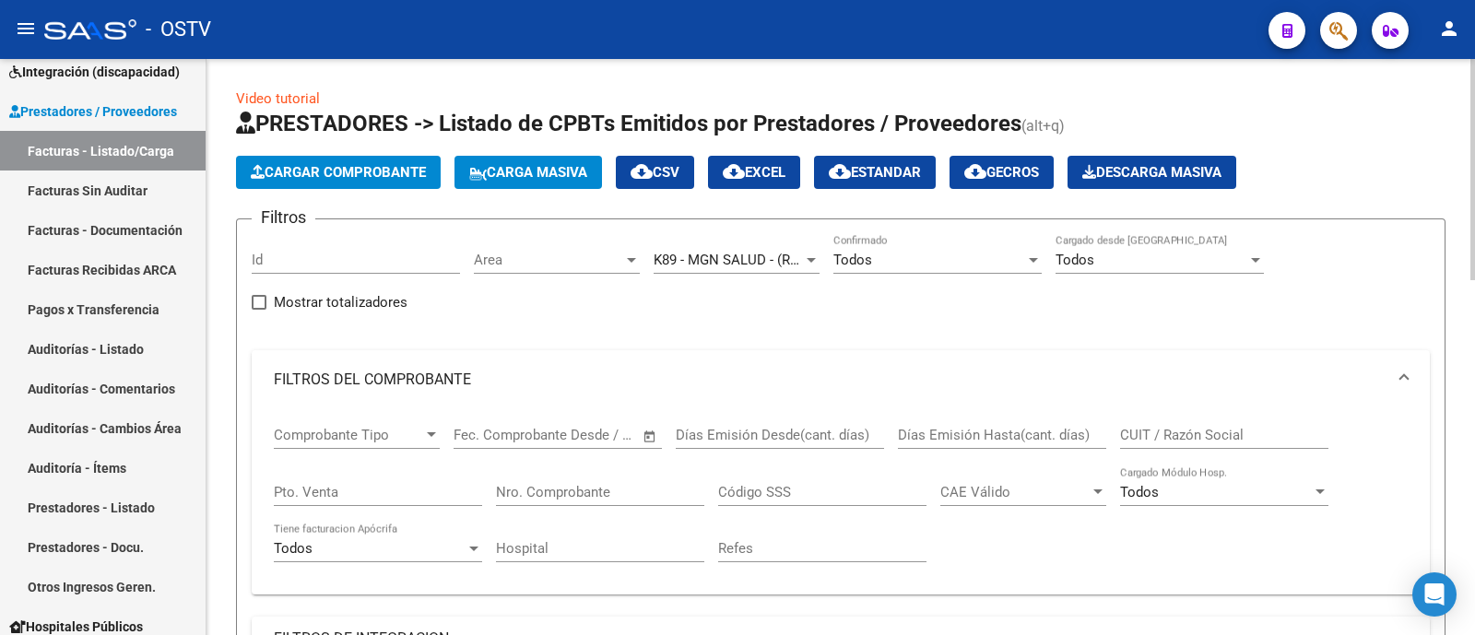
click at [760, 258] on span "K89 - MGN SALUD - (RG - A.A.)" at bounding box center [746, 260] width 187 height 17
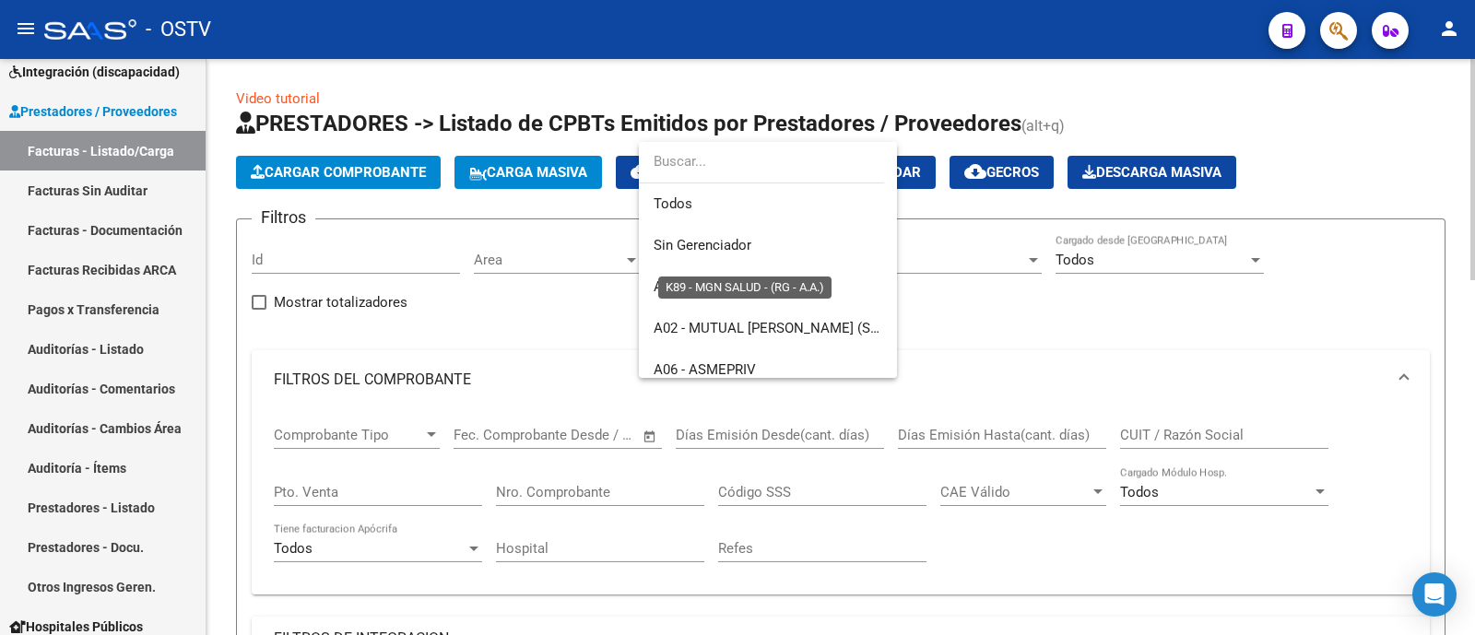
scroll to position [1312, 0]
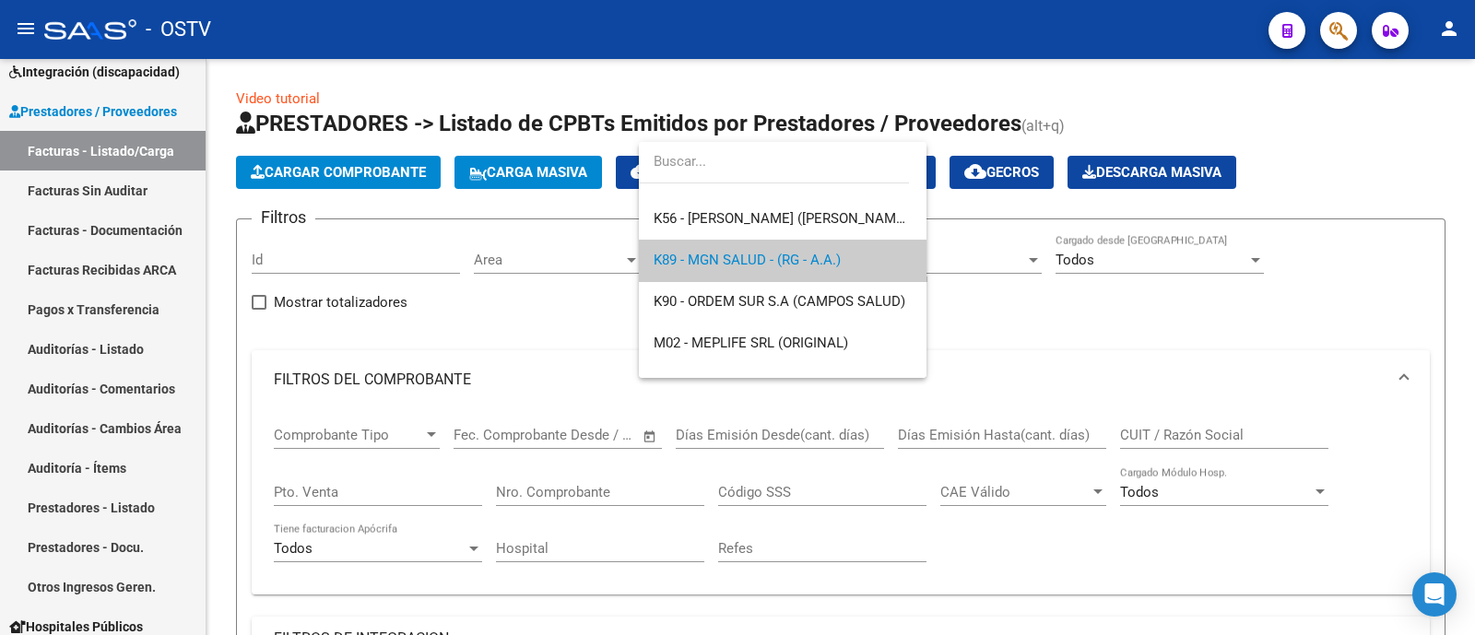
click at [995, 344] on div at bounding box center [737, 317] width 1475 height 635
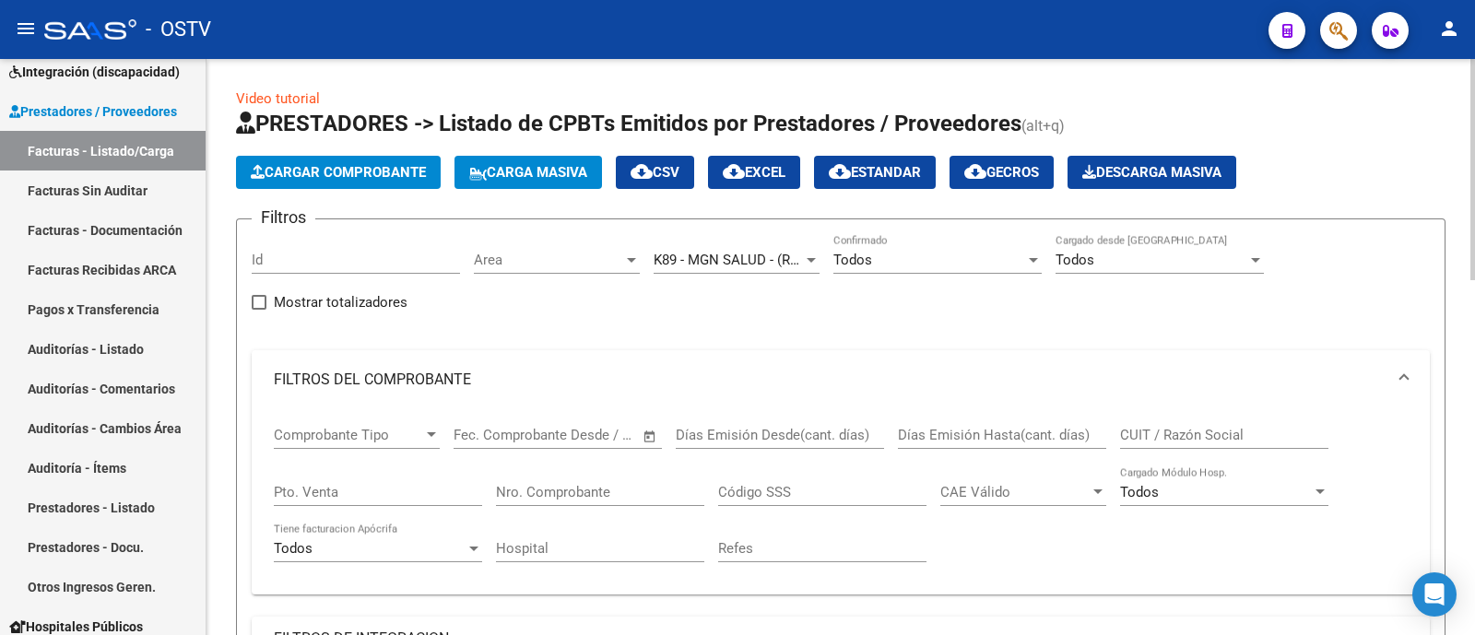
click at [759, 256] on span "K89 - MGN SALUD - (RG - A.A.)" at bounding box center [746, 260] width 187 height 17
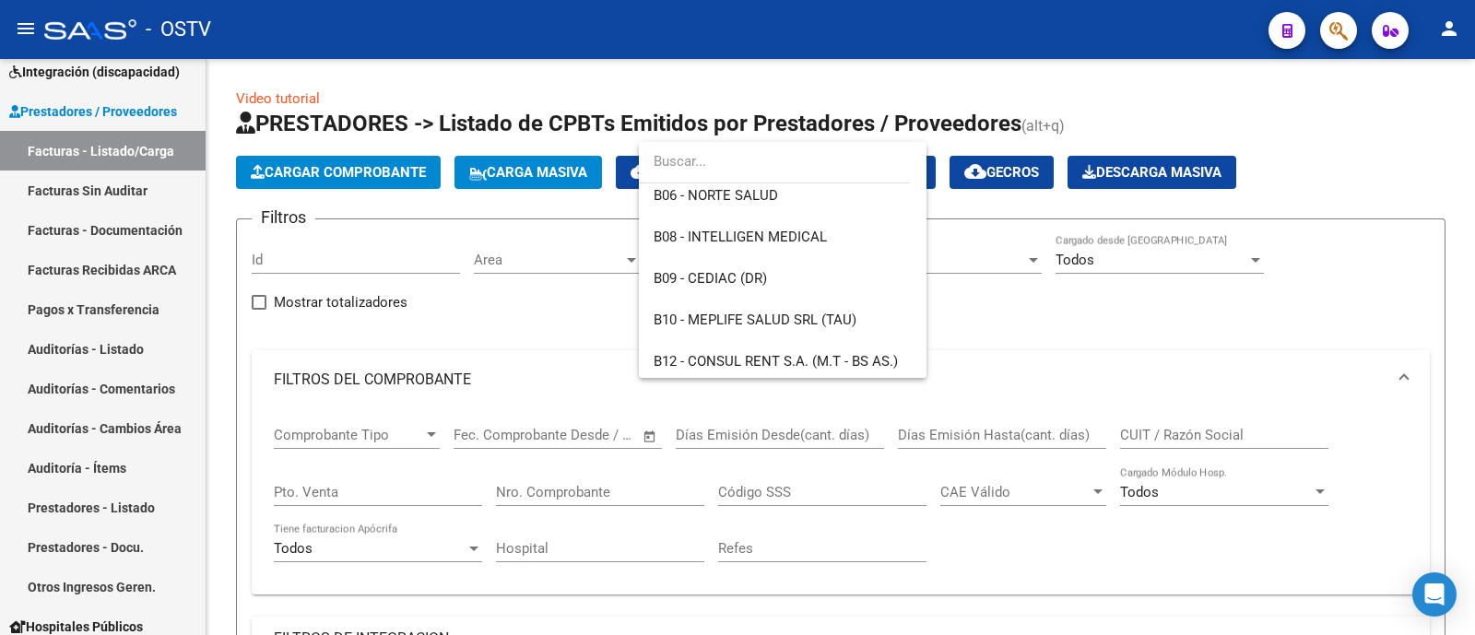
scroll to position [0, 0]
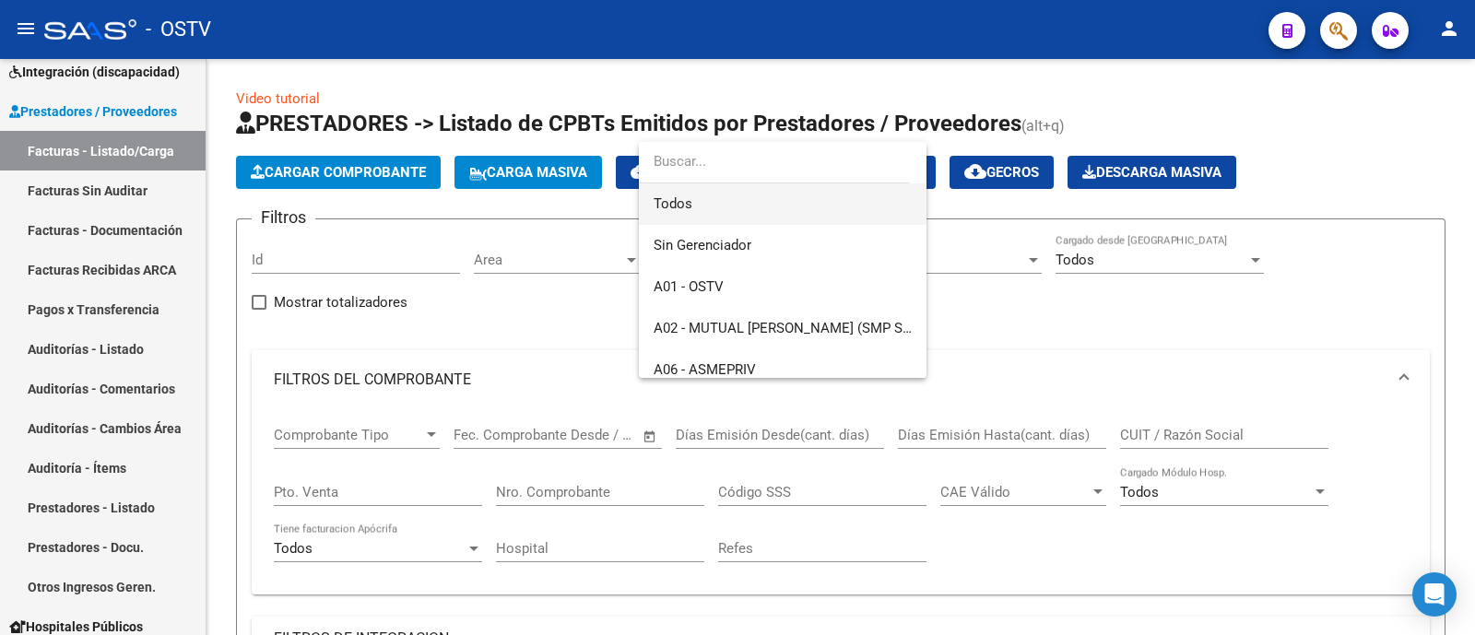
click at [709, 204] on span "Todos" at bounding box center [782, 203] width 258 height 41
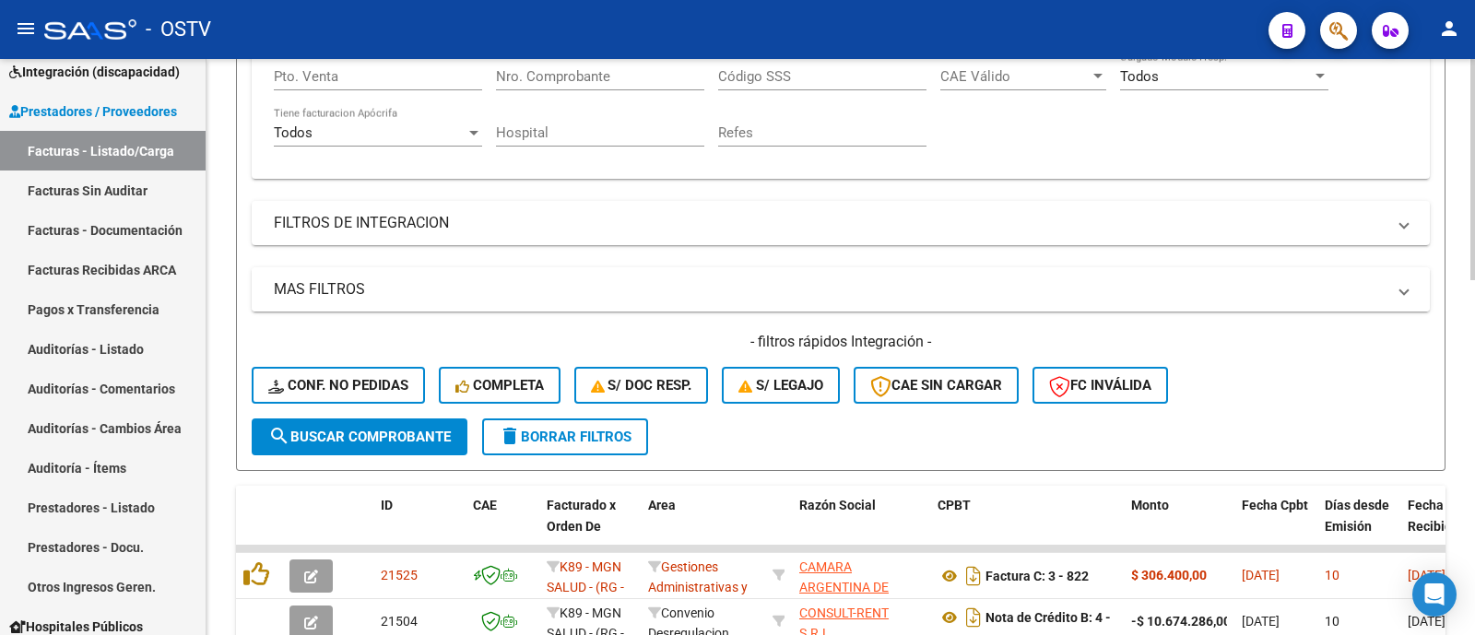
scroll to position [418, 0]
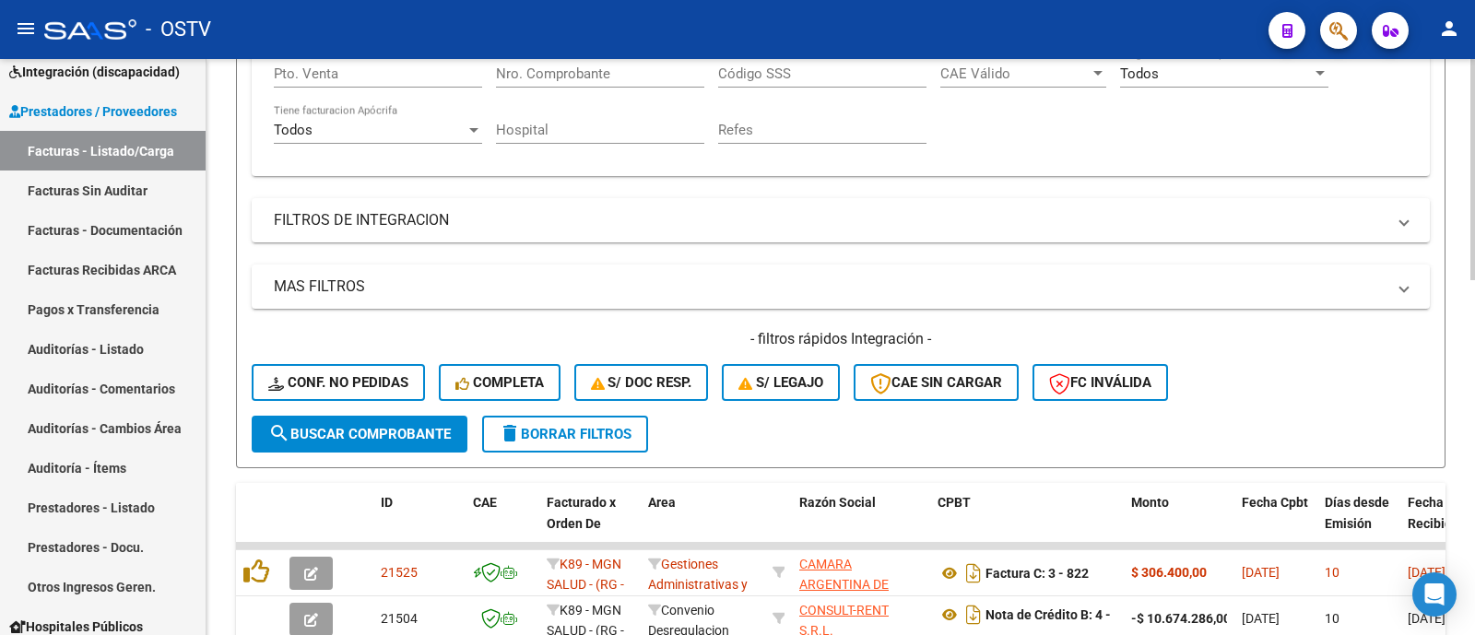
click at [415, 428] on span "search Buscar Comprobante" at bounding box center [359, 434] width 182 height 17
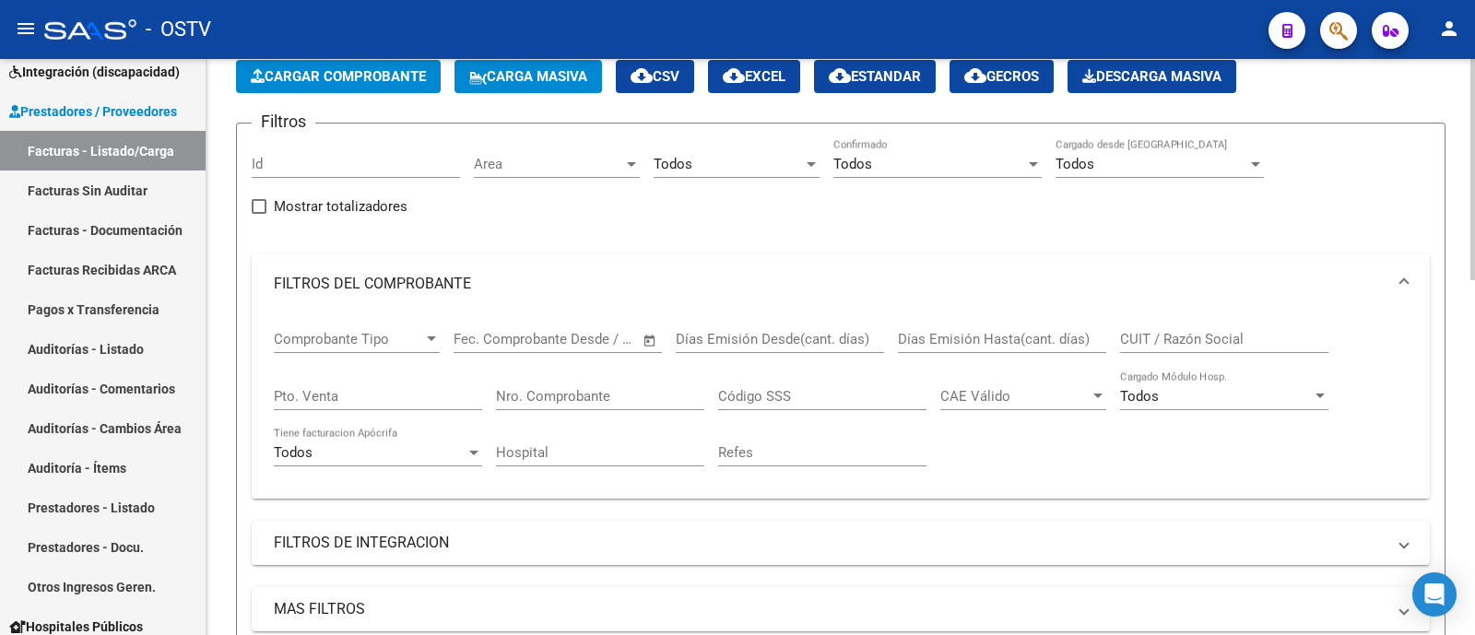
scroll to position [96, 0]
click at [1223, 327] on div "CUIT / Razón Social" at bounding box center [1224, 333] width 208 height 40
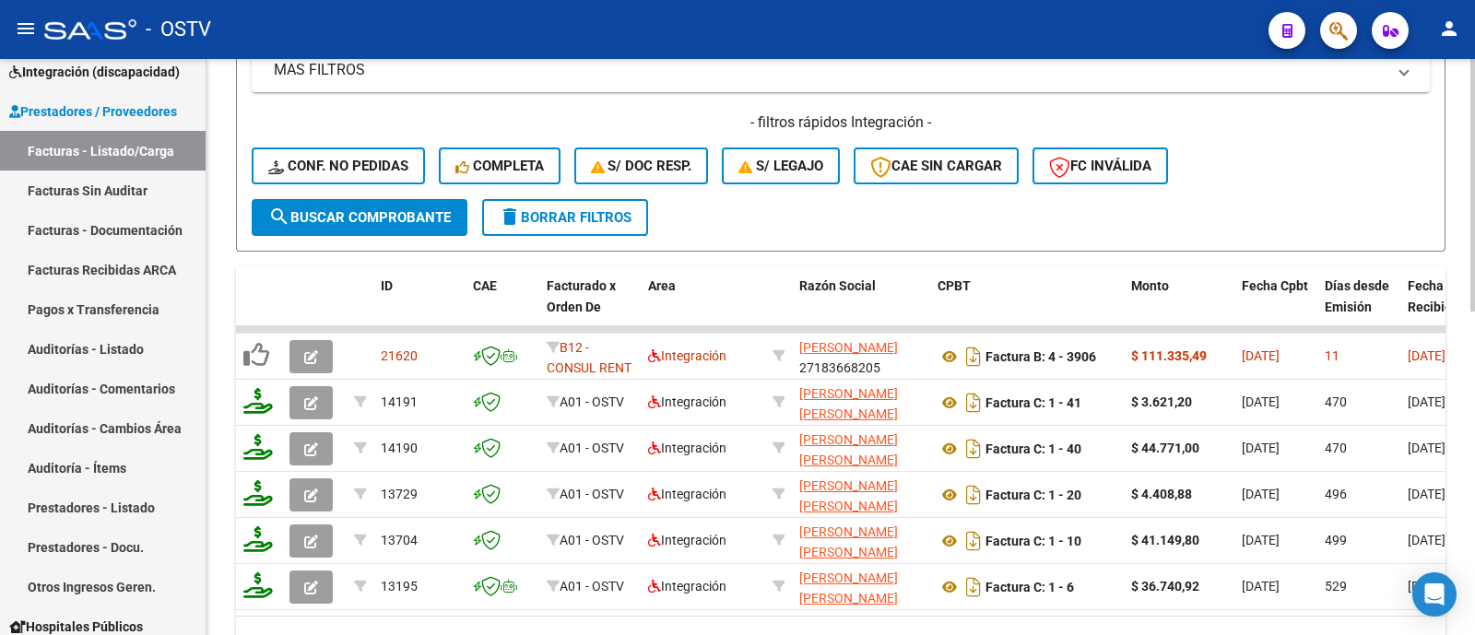
scroll to position [641, 0]
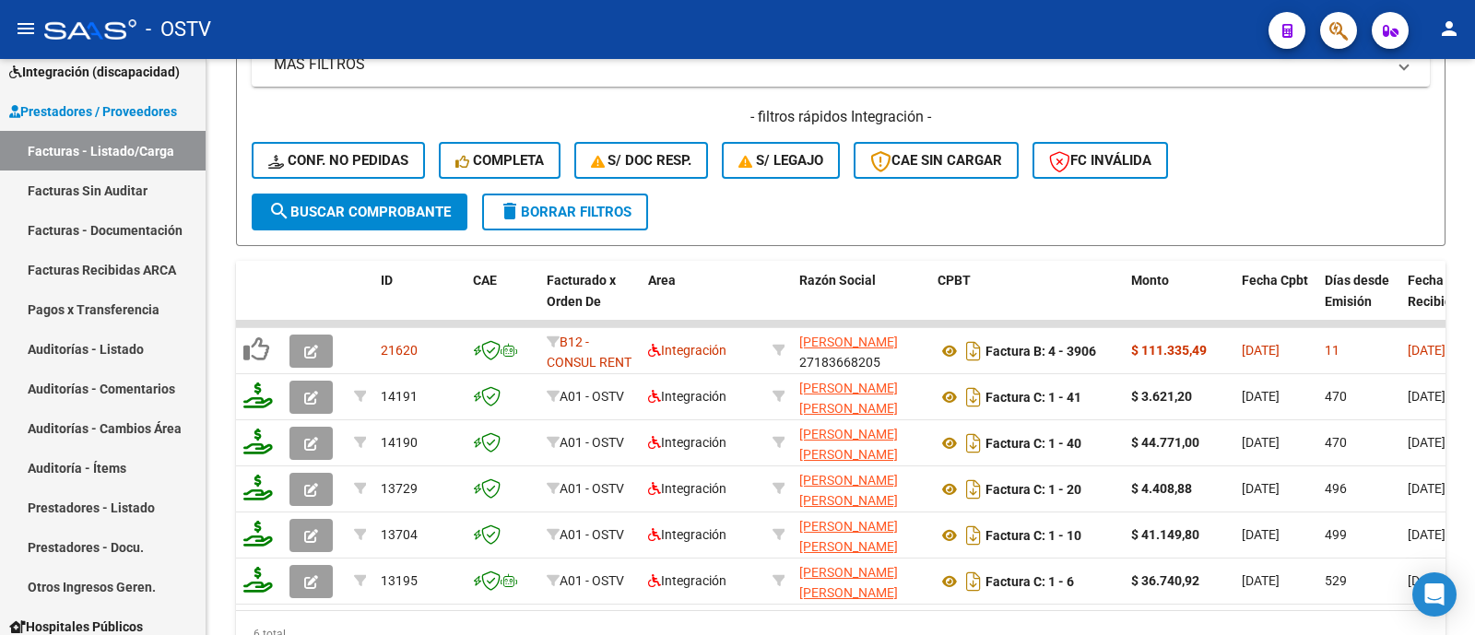
type input "RAMIREZ"
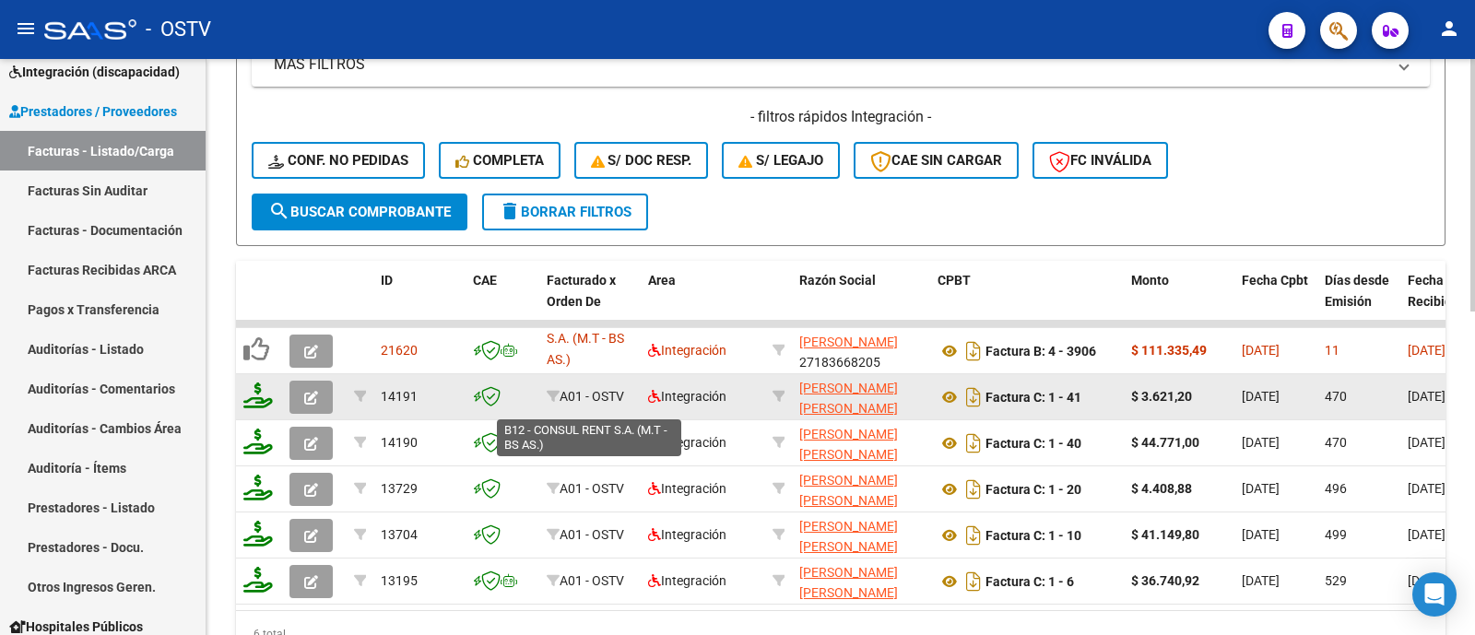
scroll to position [0, 0]
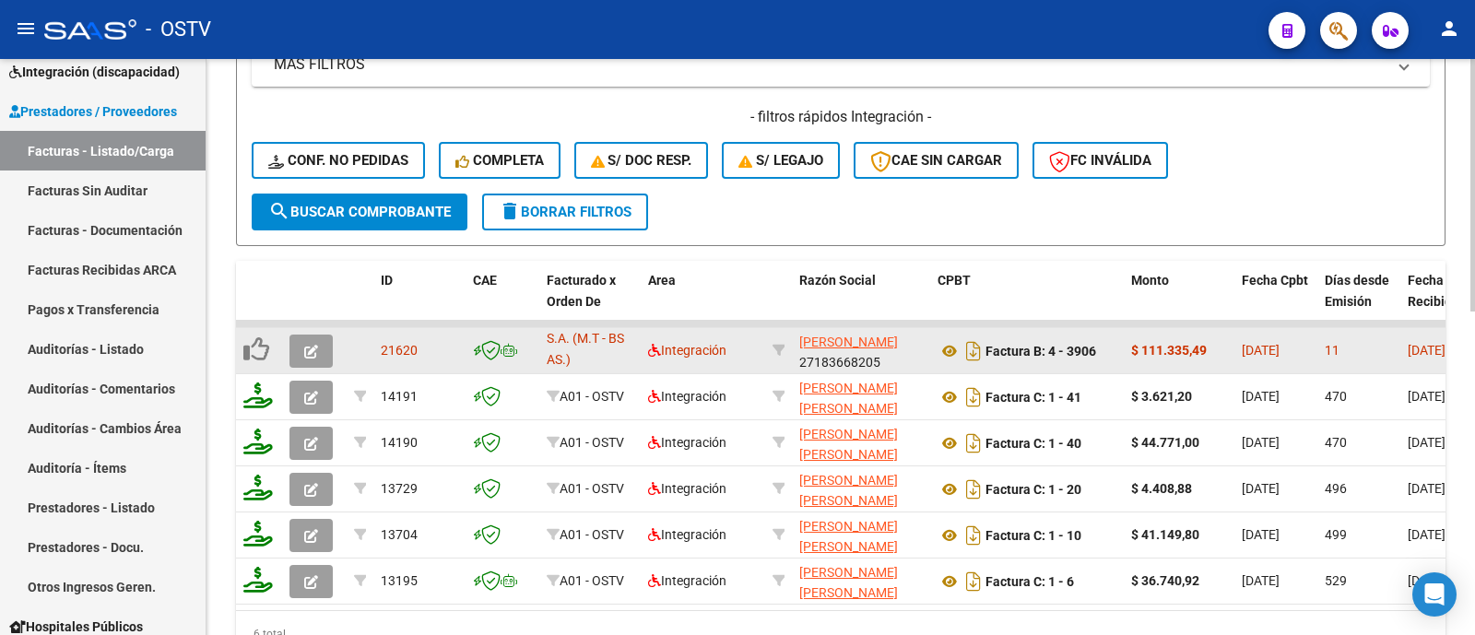
drag, startPoint x: 565, startPoint y: 338, endPoint x: 585, endPoint y: 365, distance: 33.5
click at [585, 365] on div "B12 - CONSUL RENT S.A. (M.T - BS AS.)" at bounding box center [590, 351] width 87 height 39
copy span "B12 - CONSUL RENT S.A. (M.T - BS AS.)"
click at [322, 347] on button "button" at bounding box center [310, 351] width 43 height 33
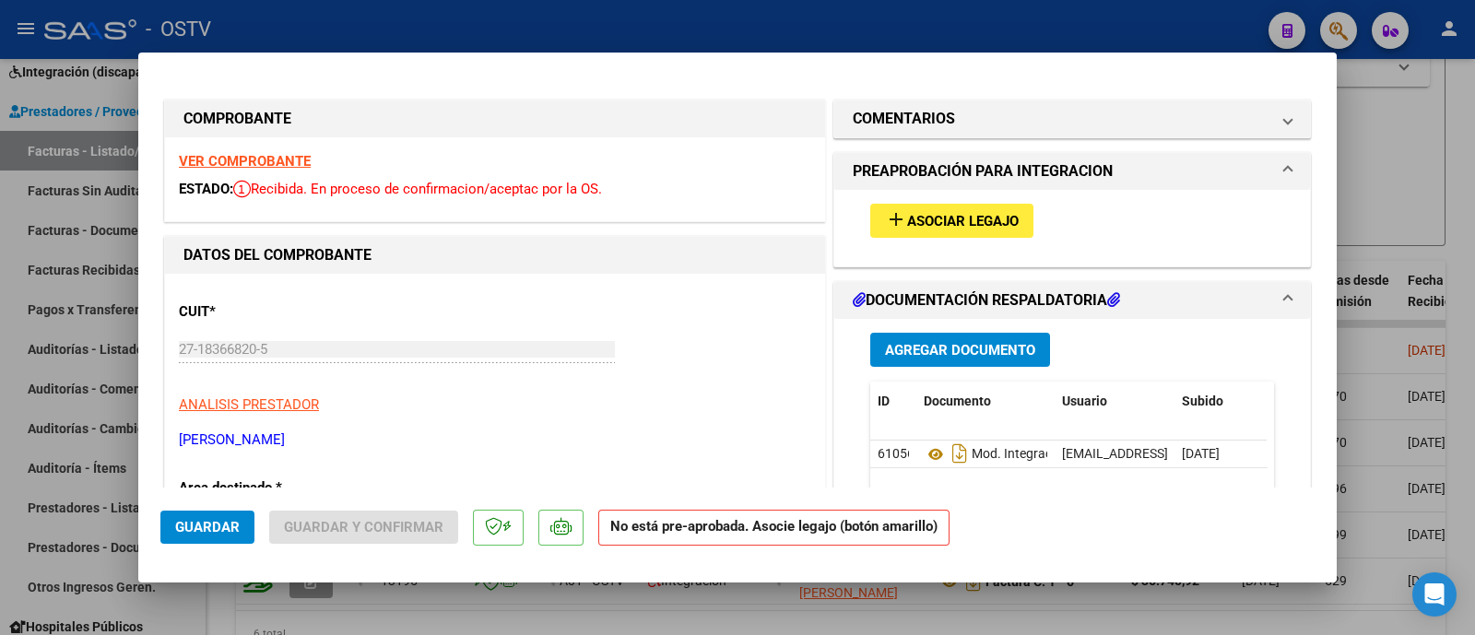
click at [954, 233] on button "add Asociar Legajo" at bounding box center [951, 221] width 163 height 34
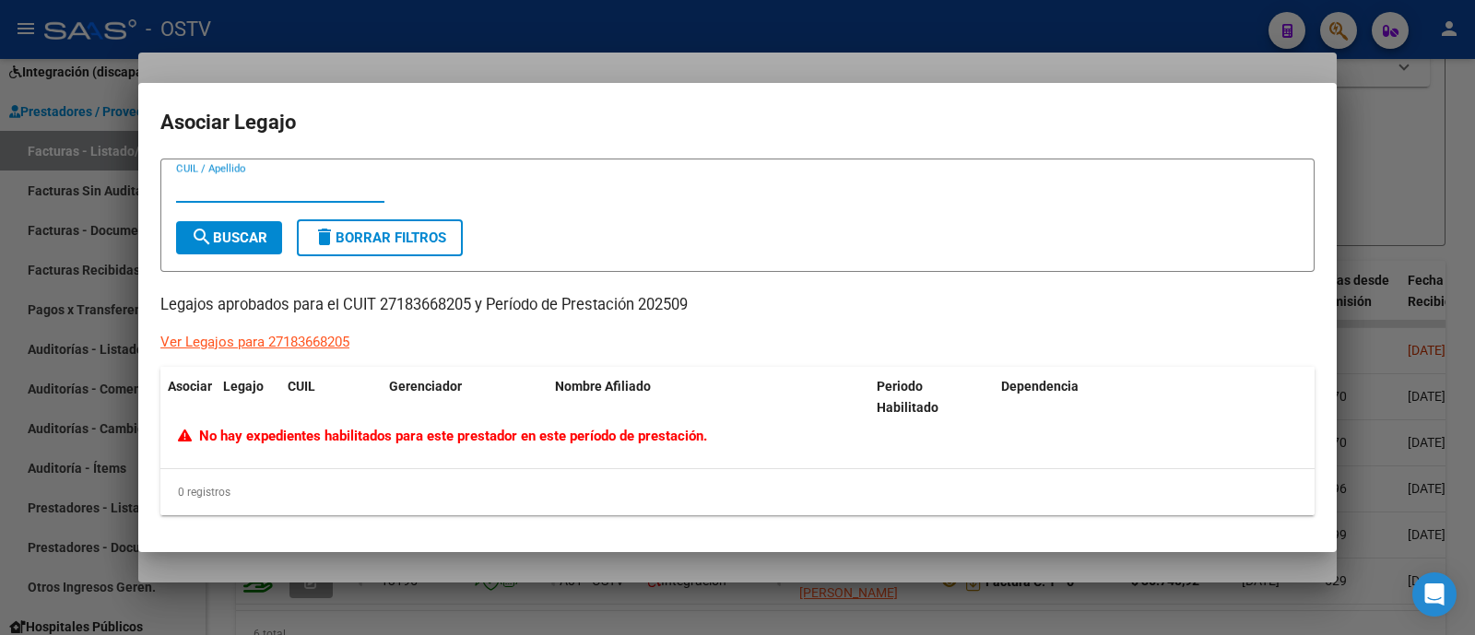
click at [488, 59] on div at bounding box center [737, 317] width 1475 height 635
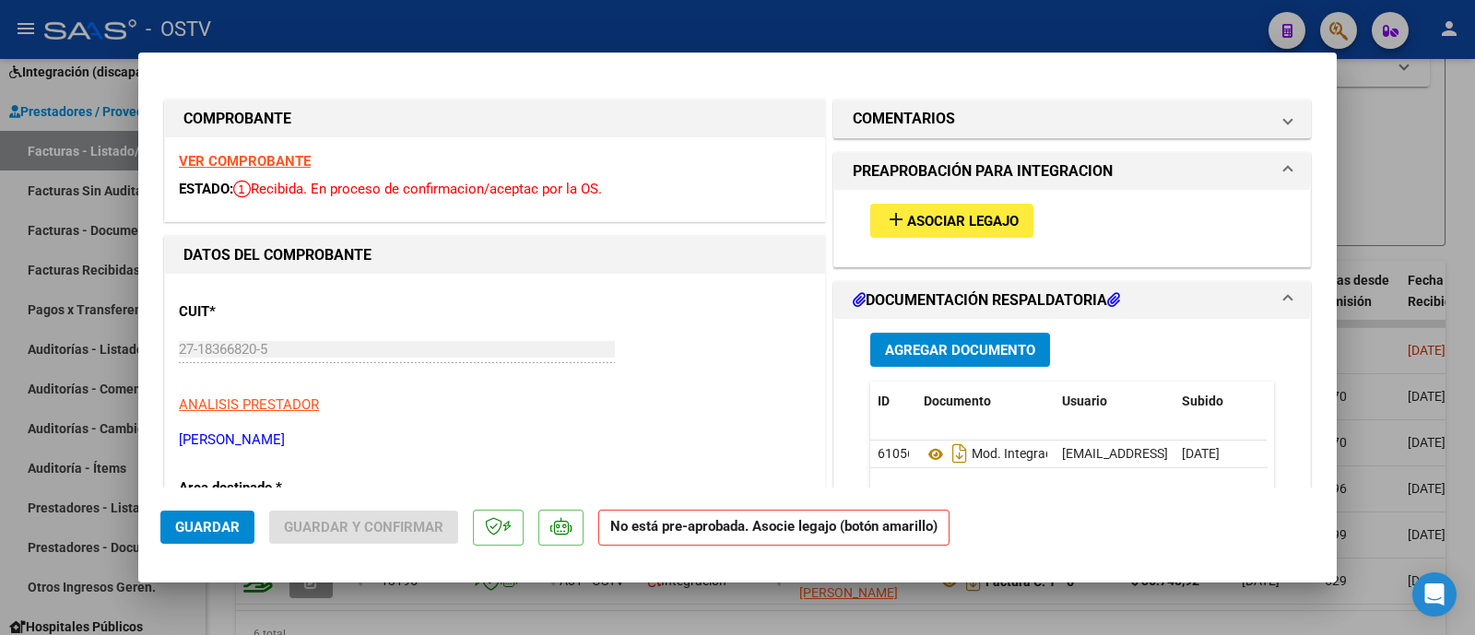
click at [498, 16] on div at bounding box center [737, 317] width 1475 height 635
type input "$ 0,00"
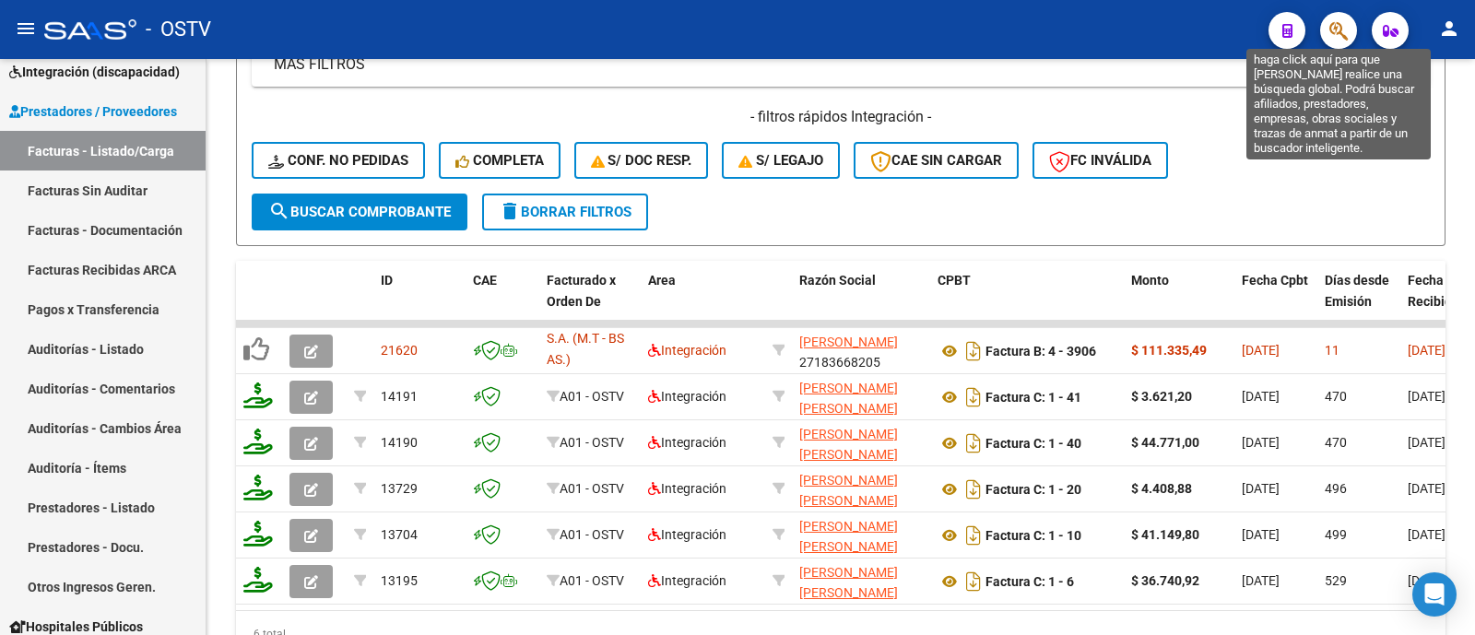
click at [1347, 23] on icon "button" at bounding box center [1338, 30] width 18 height 21
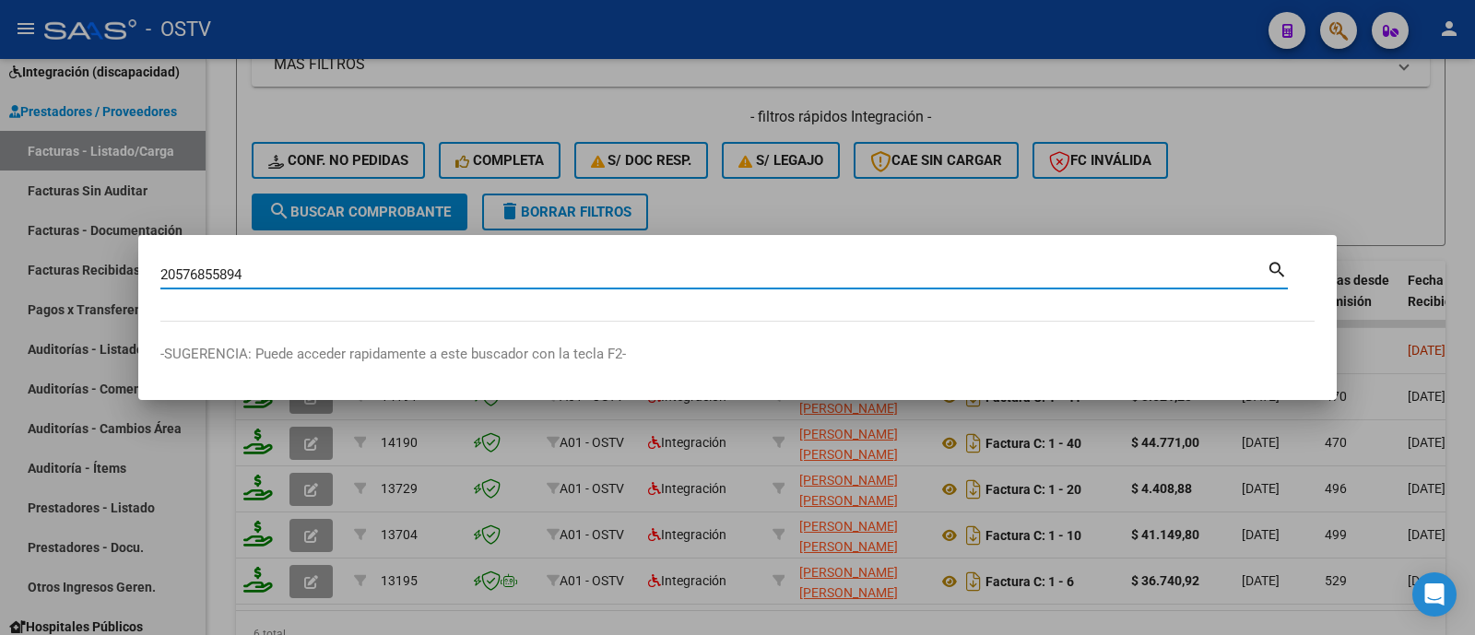
type input "20576855894"
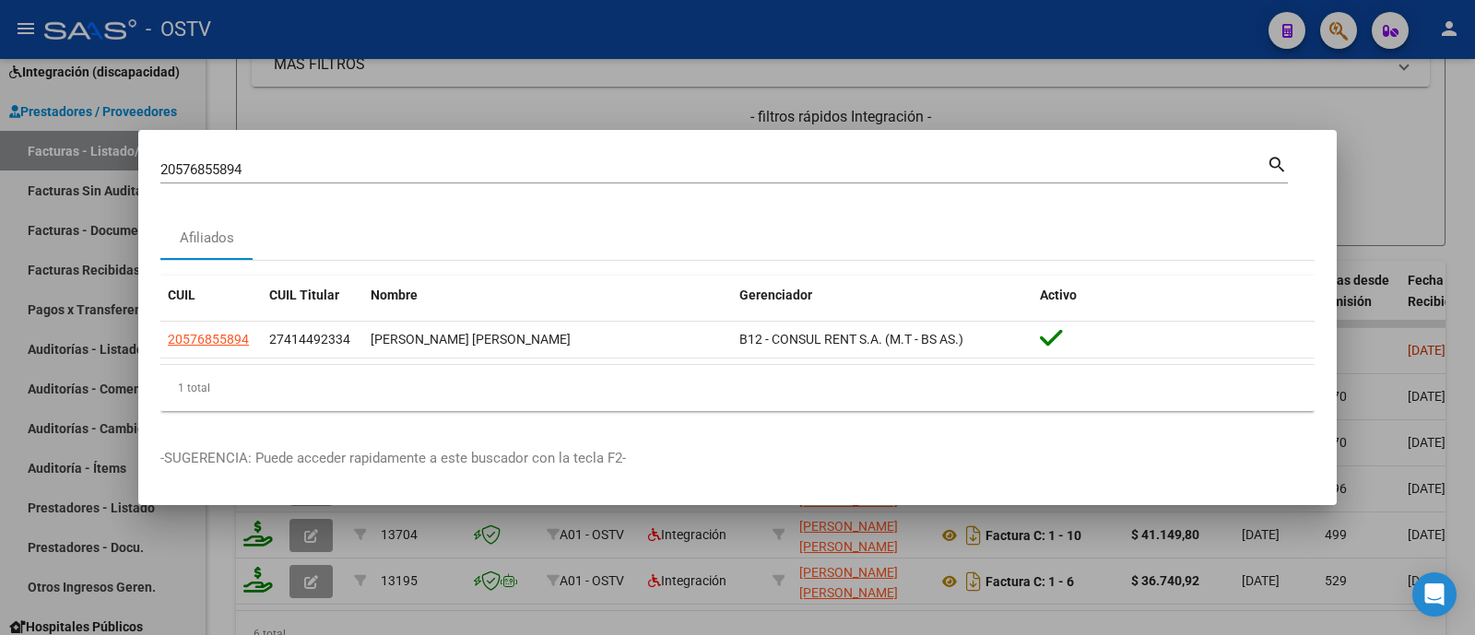
drag, startPoint x: 252, startPoint y: 339, endPoint x: 143, endPoint y: 351, distance: 109.4
click at [143, 351] on mat-dialog-content "20576855894 Buscar (apellido, dni, cuil, nro traspaso, cuit, obra social) searc…" at bounding box center [737, 289] width 1198 height 274
copy datatable-body-row "20576855894"
click at [419, 97] on div at bounding box center [737, 317] width 1475 height 635
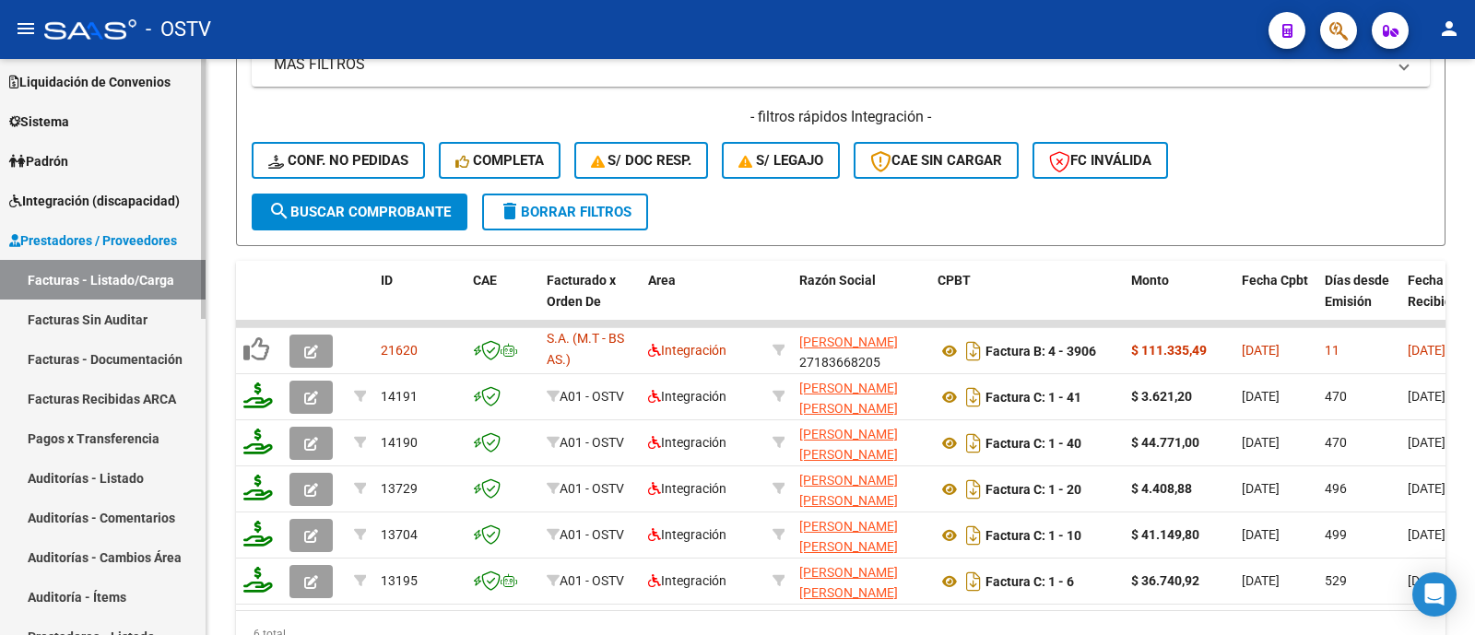
scroll to position [138, 0]
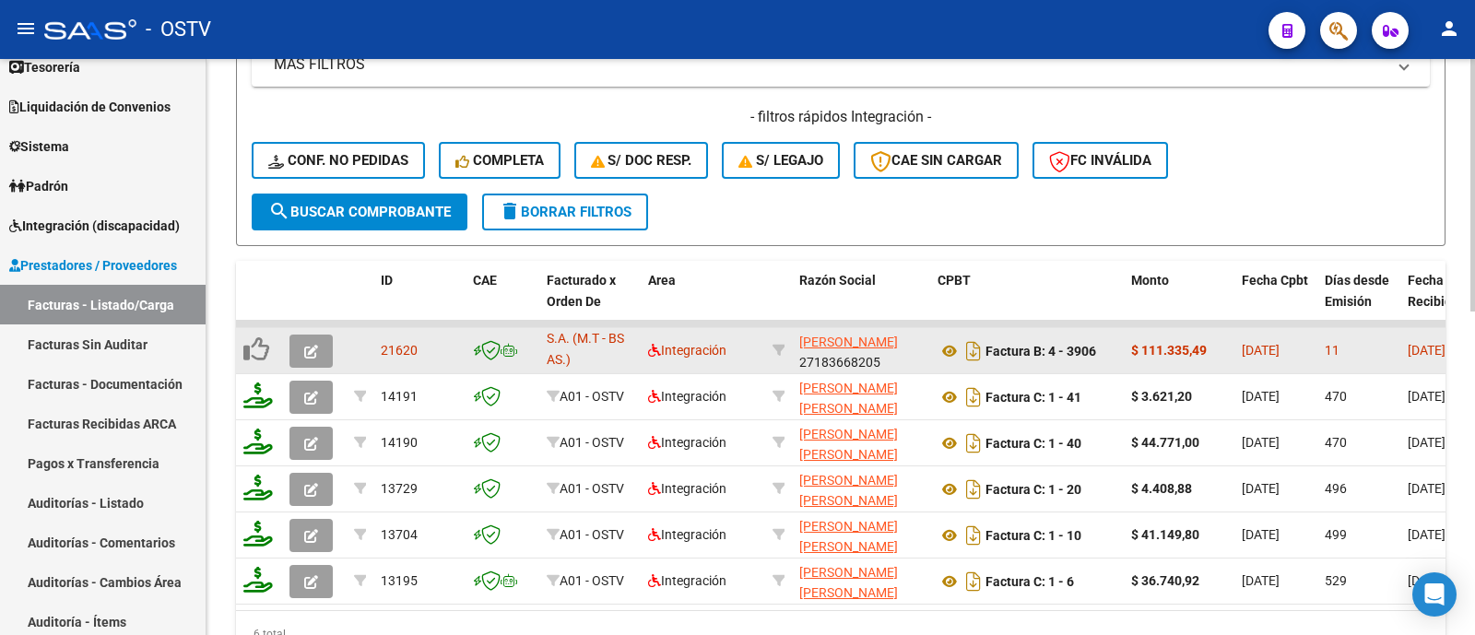
click at [305, 351] on icon "button" at bounding box center [311, 352] width 14 height 14
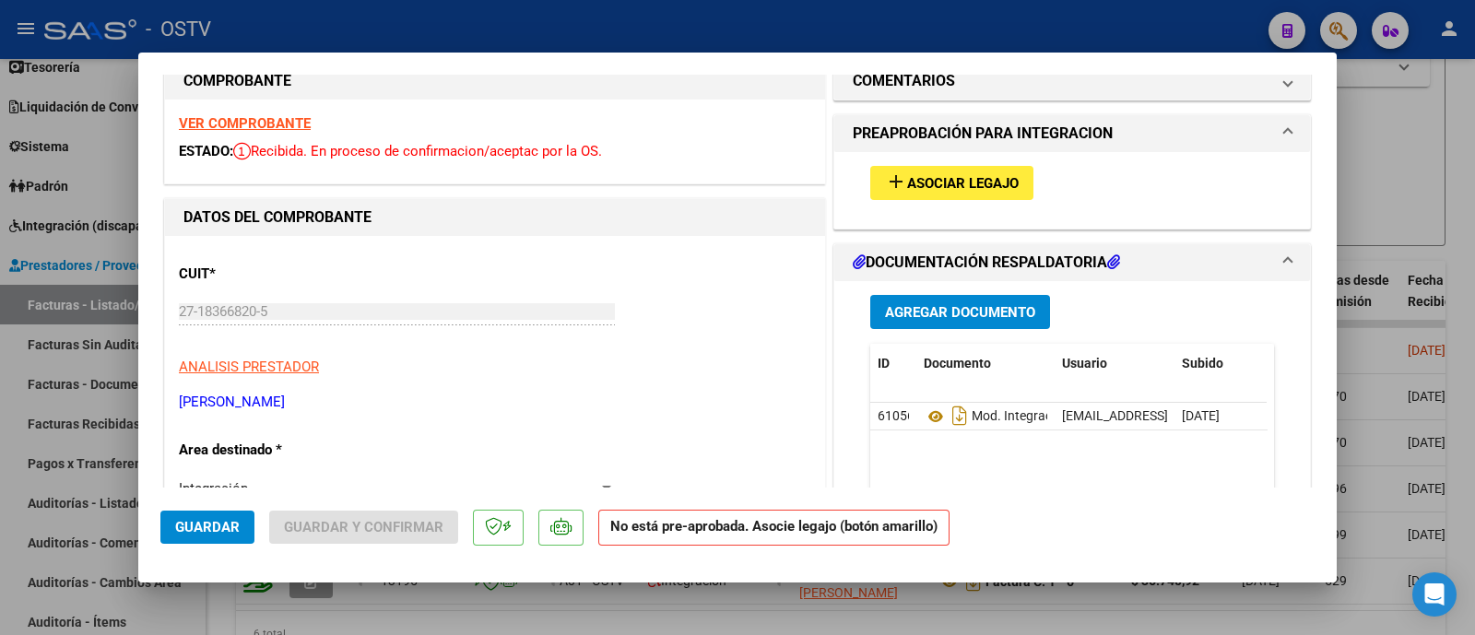
scroll to position [29, 0]
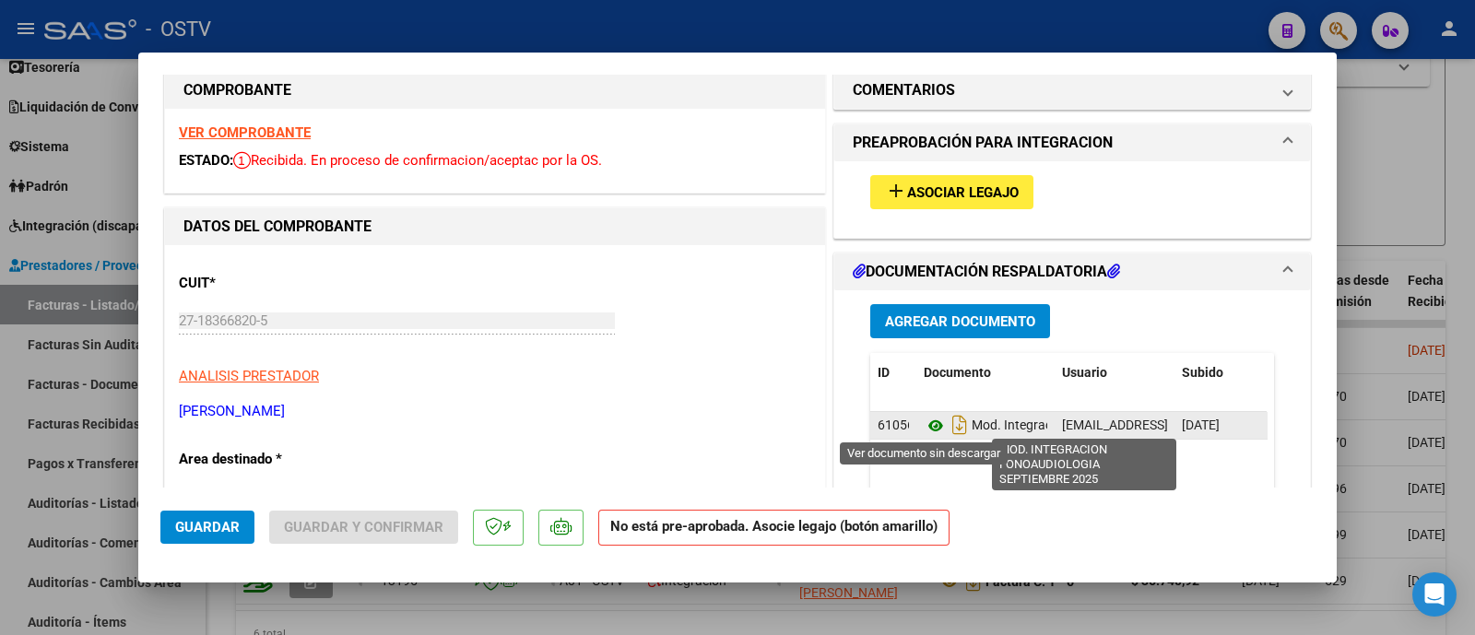
click at [924, 420] on icon at bounding box center [936, 426] width 24 height 22
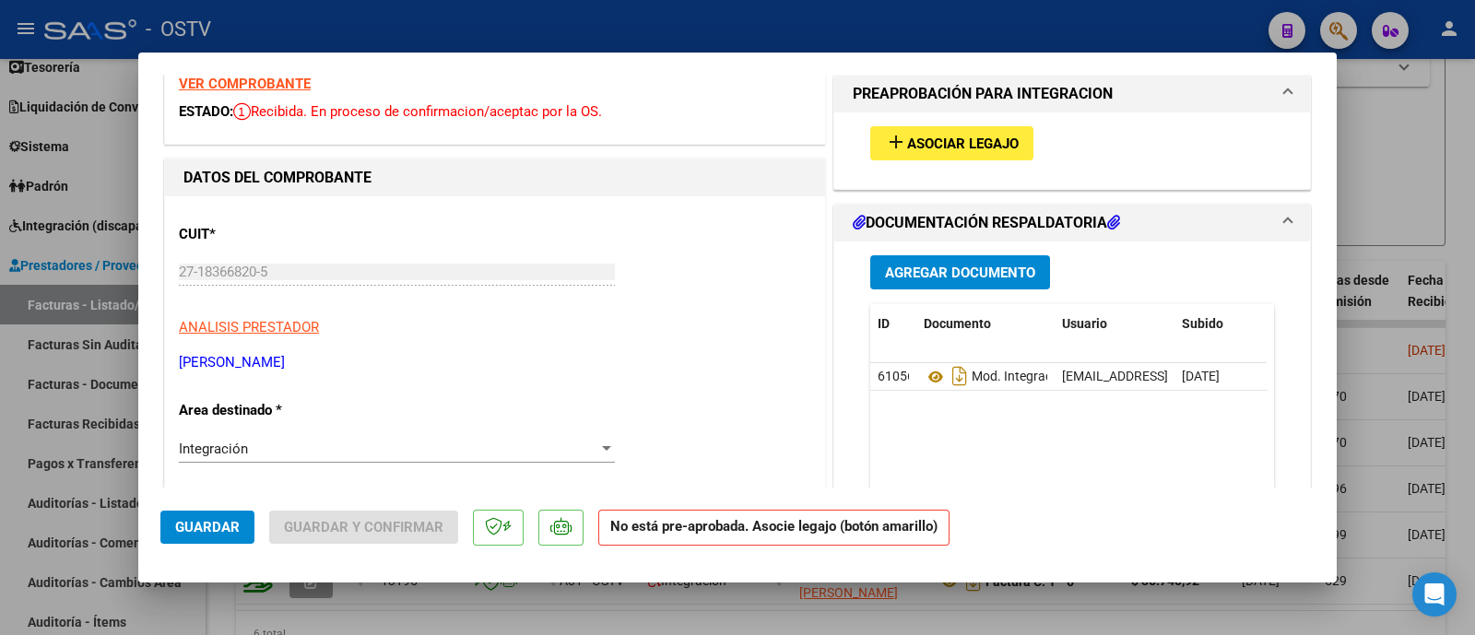
scroll to position [0, 0]
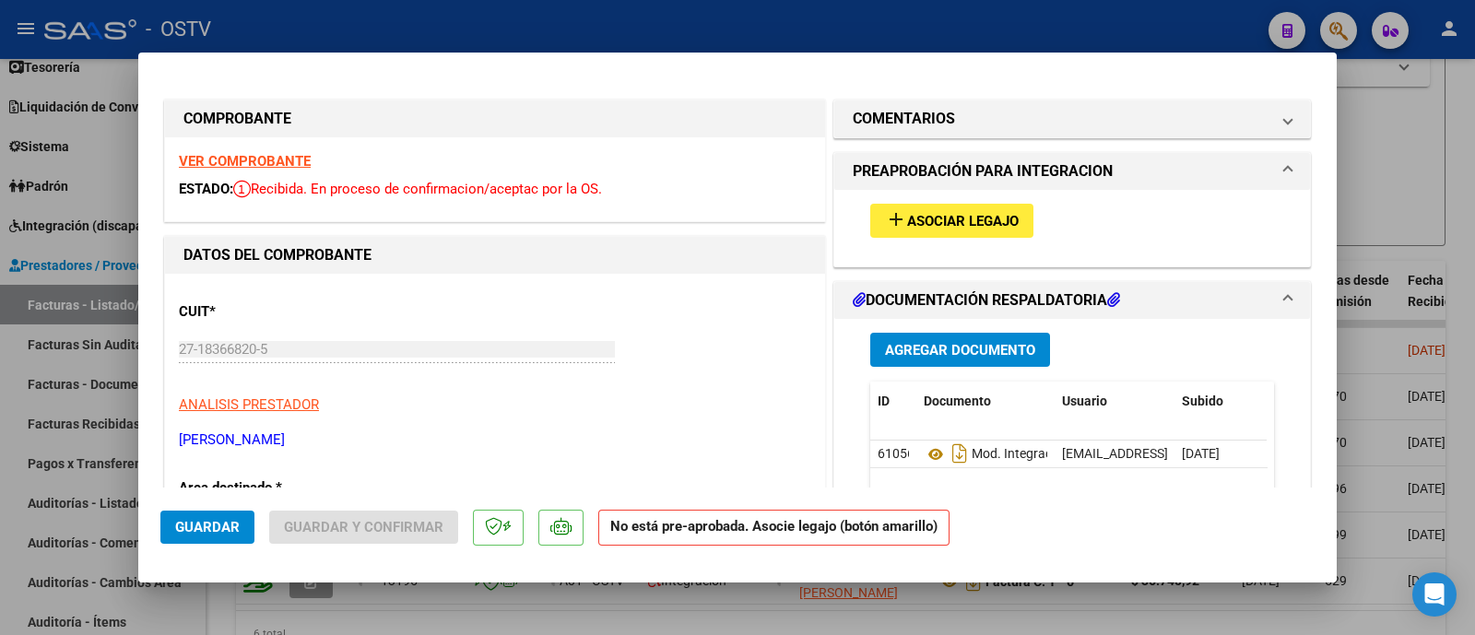
click at [908, 218] on span "Asociar Legajo" at bounding box center [963, 221] width 112 height 17
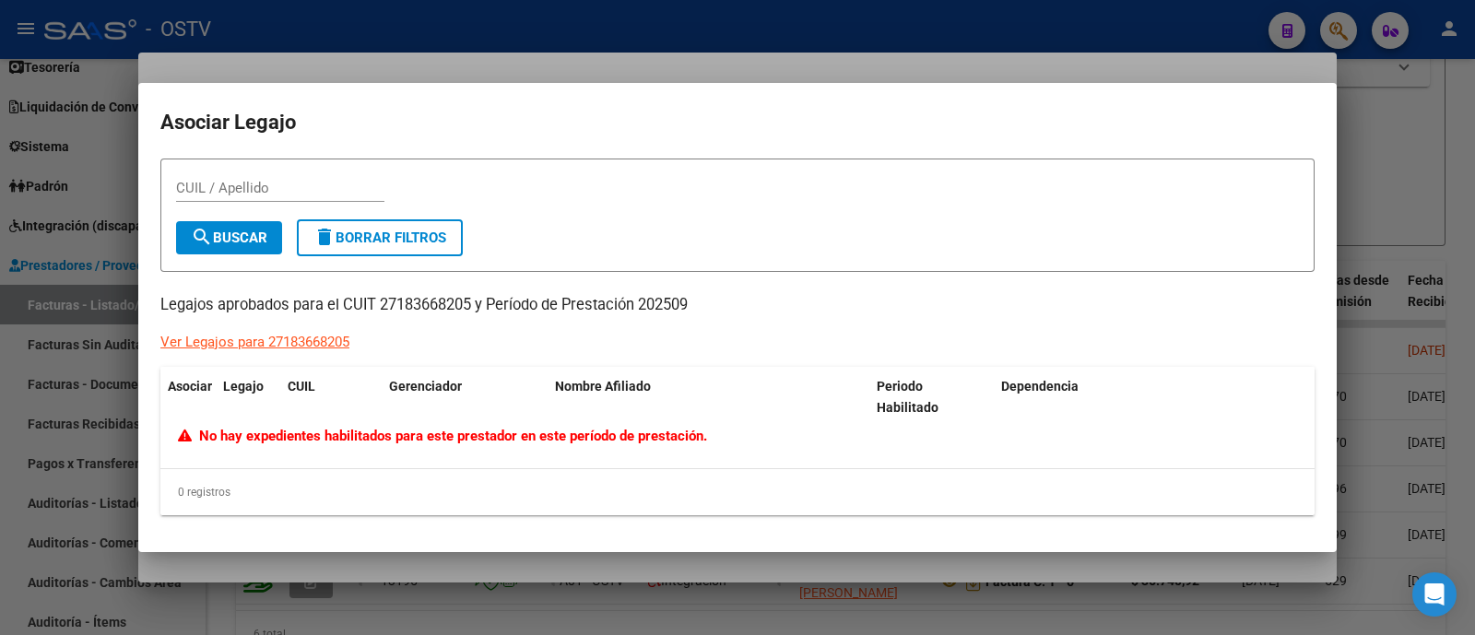
click at [456, 37] on div at bounding box center [737, 317] width 1475 height 635
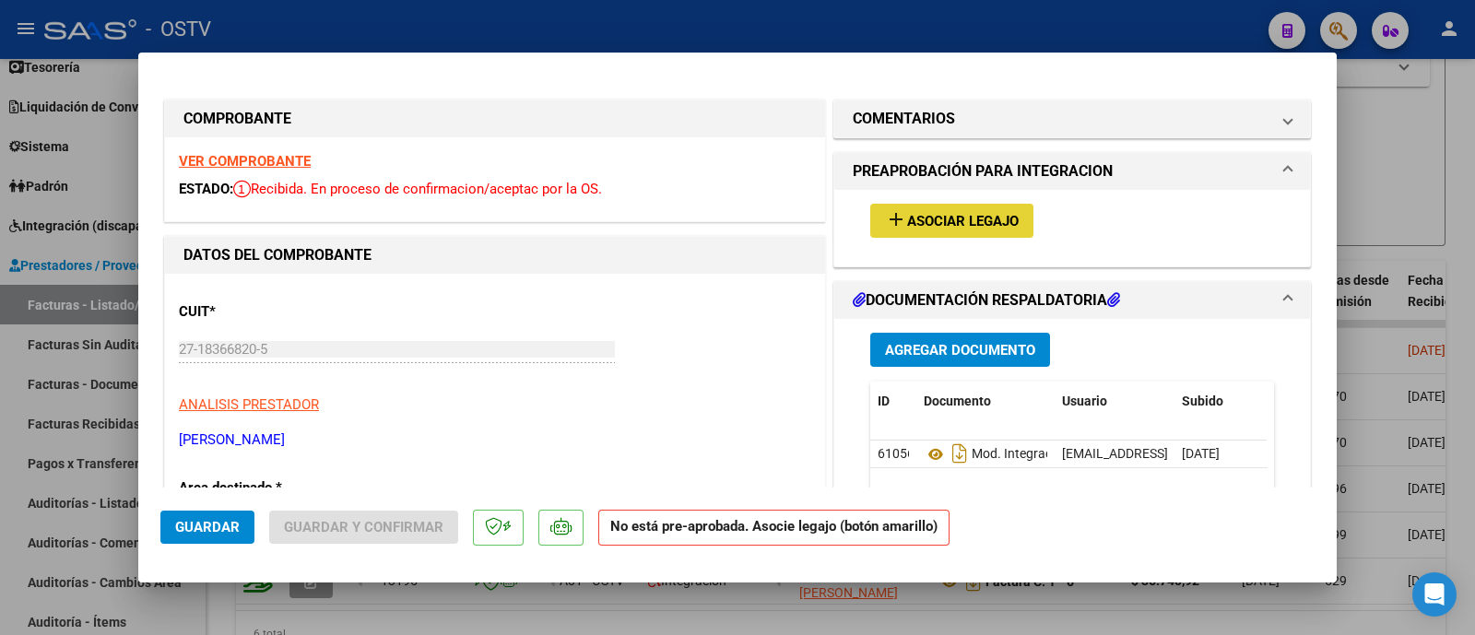
click at [912, 221] on span "Asociar Legajo" at bounding box center [963, 221] width 112 height 17
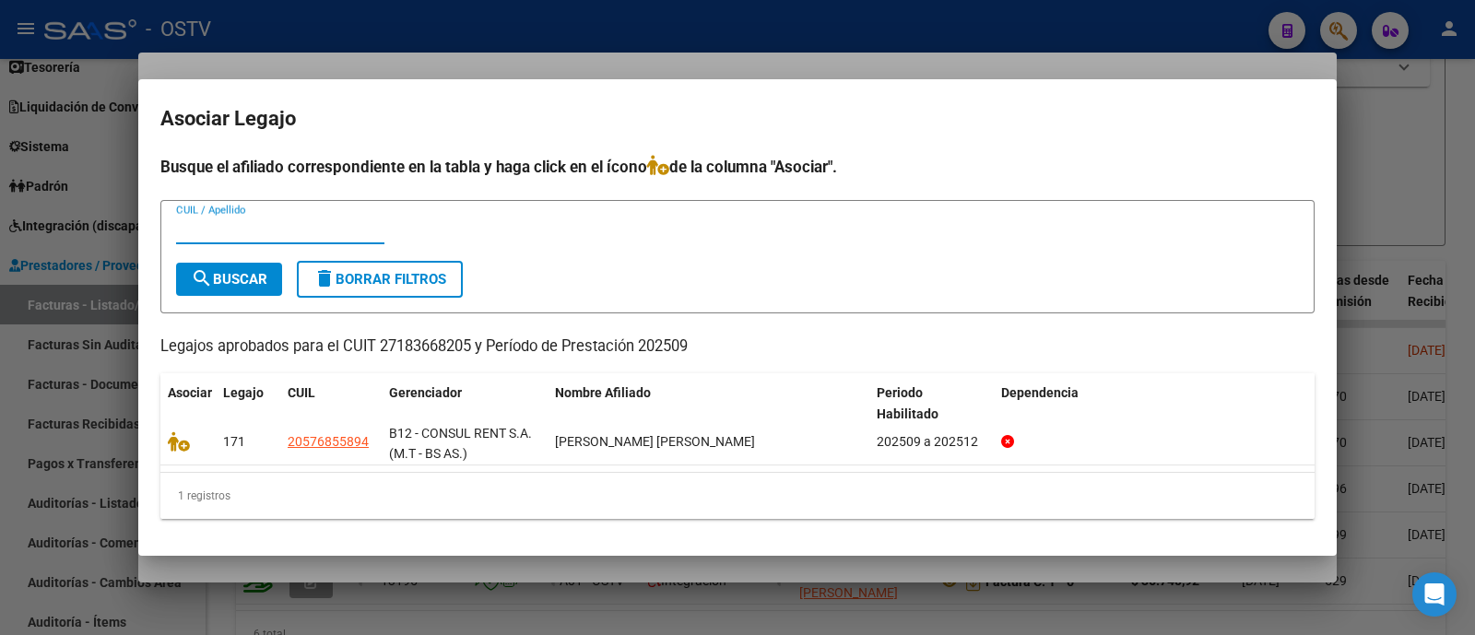
click at [733, 39] on div at bounding box center [737, 317] width 1475 height 635
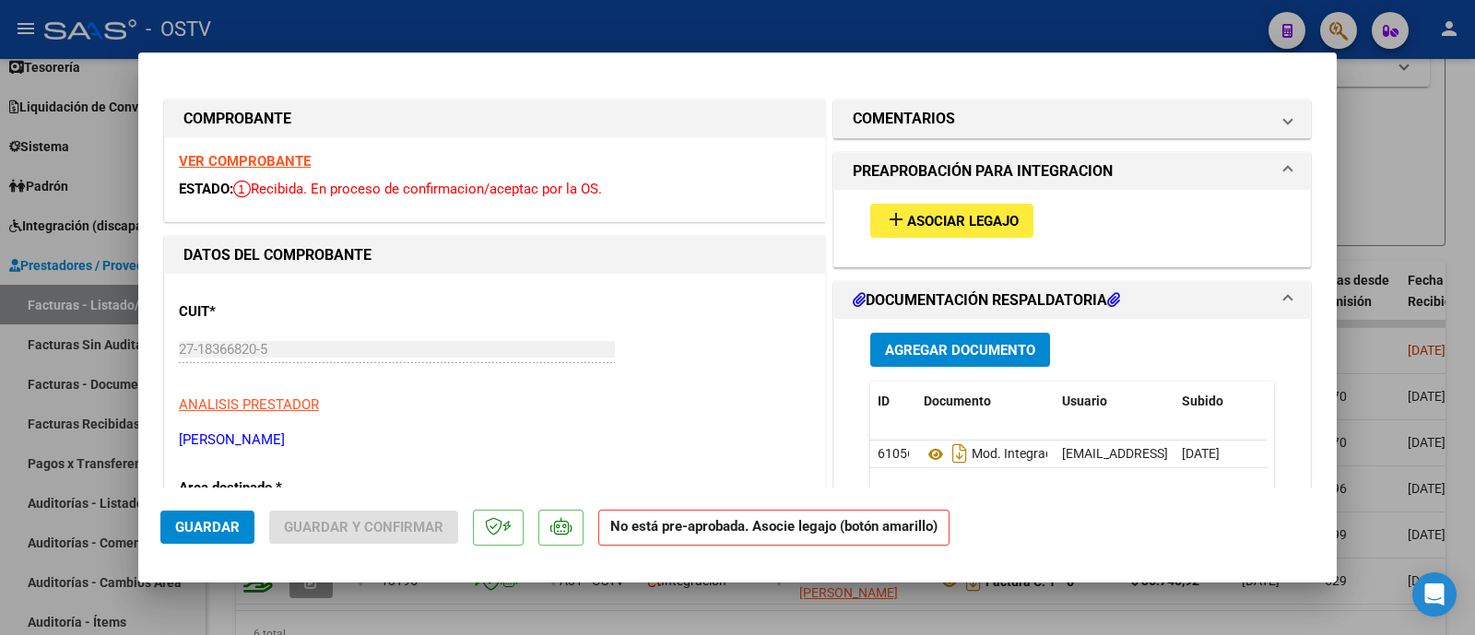
click at [733, 38] on div at bounding box center [737, 317] width 1475 height 635
type input "$ 0,00"
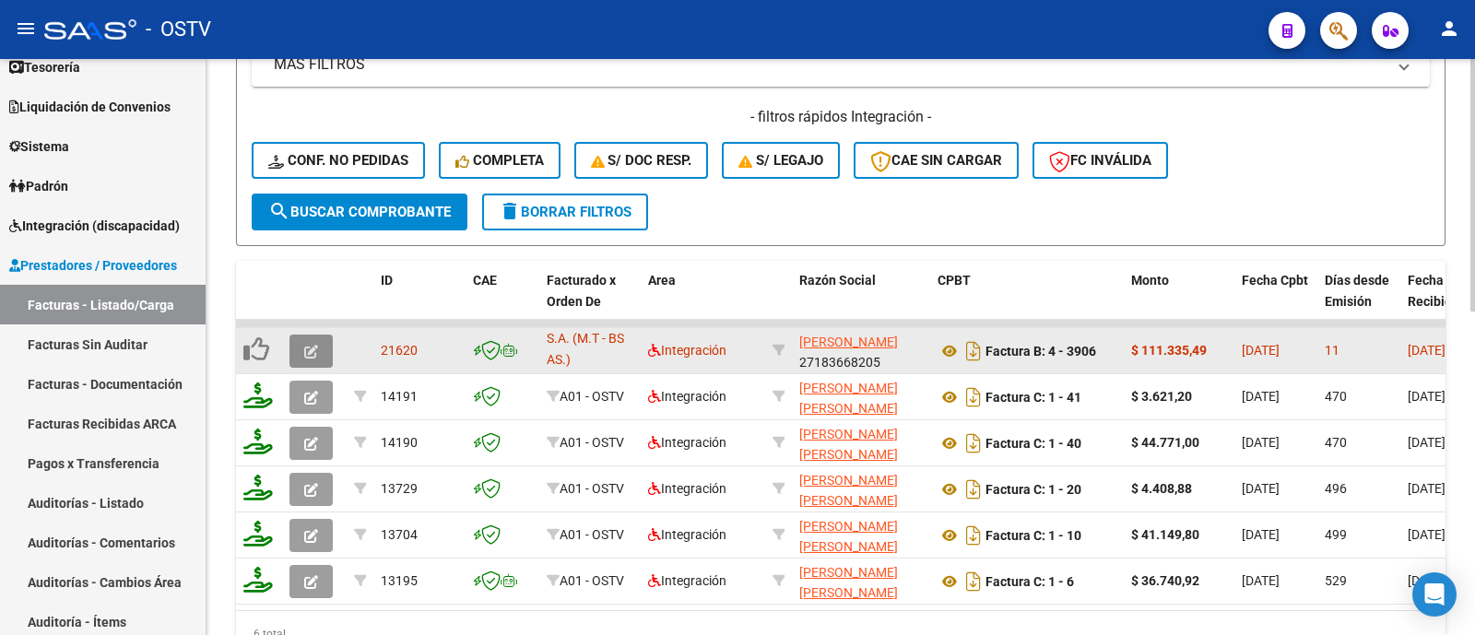
click at [325, 349] on button "button" at bounding box center [310, 351] width 43 height 33
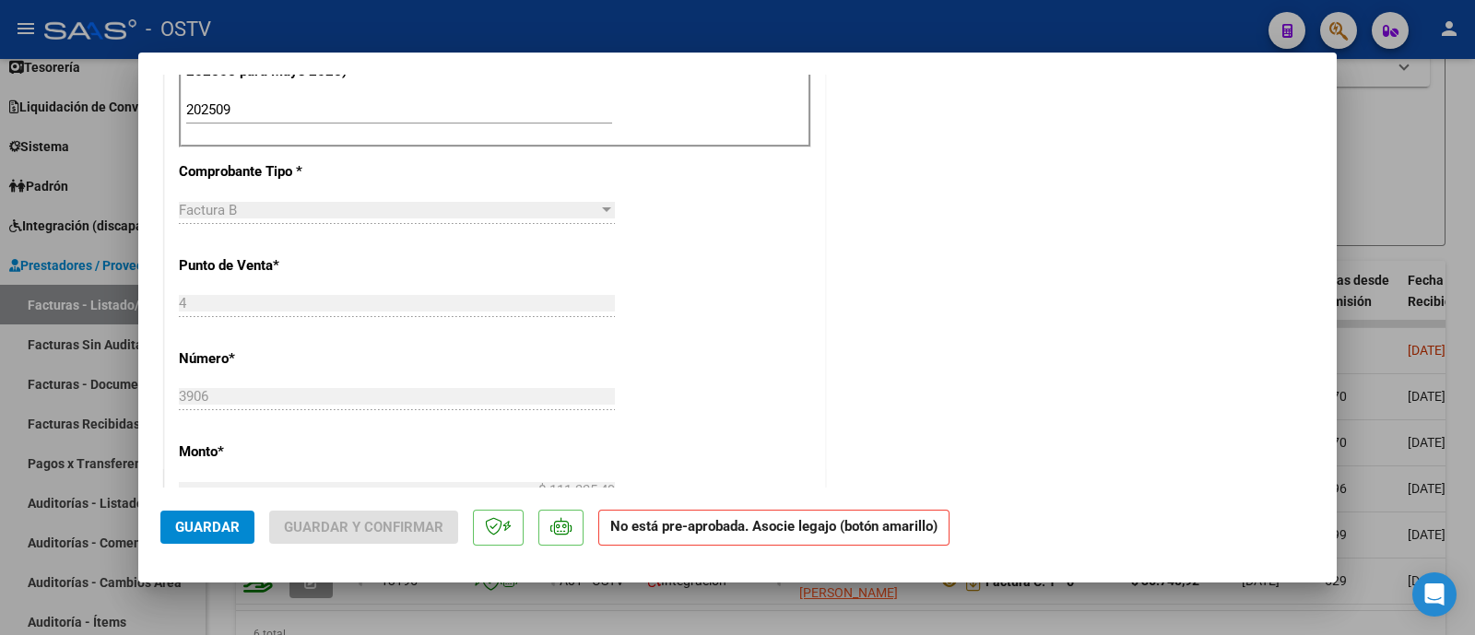
scroll to position [630, 0]
click at [397, 11] on div at bounding box center [737, 317] width 1475 height 635
type input "$ 0,00"
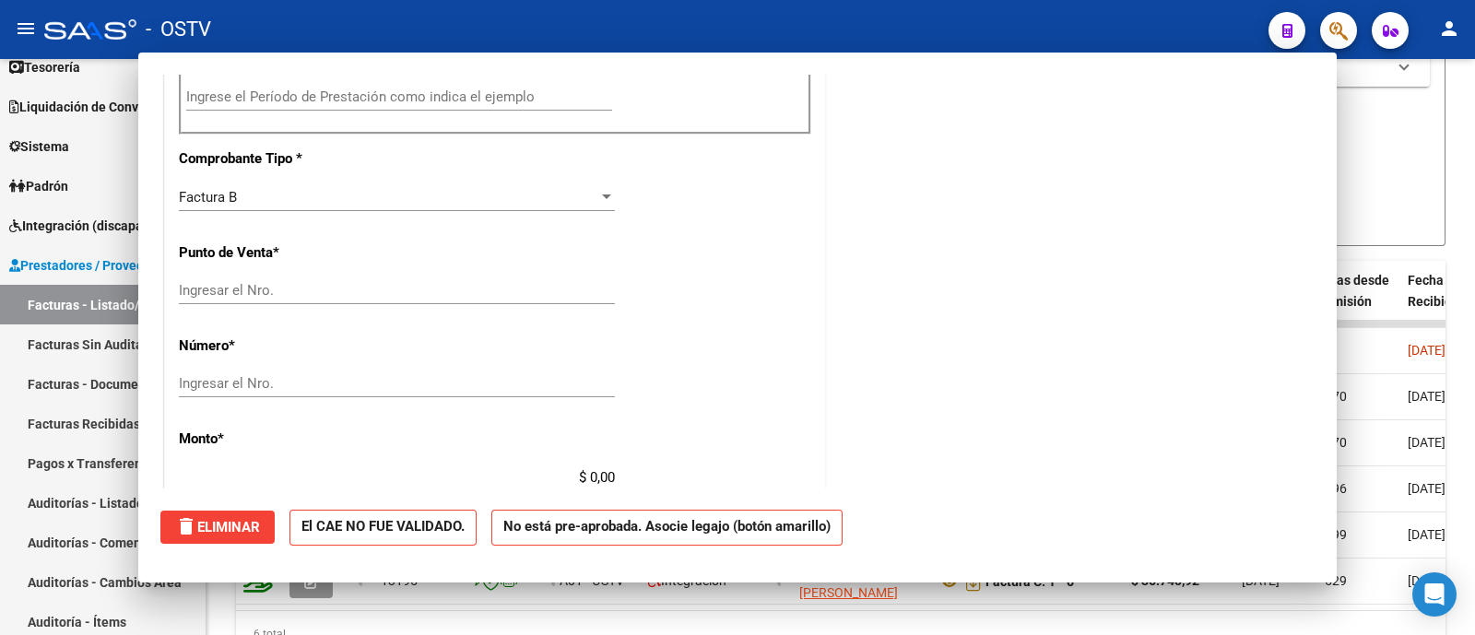
scroll to position [0, 0]
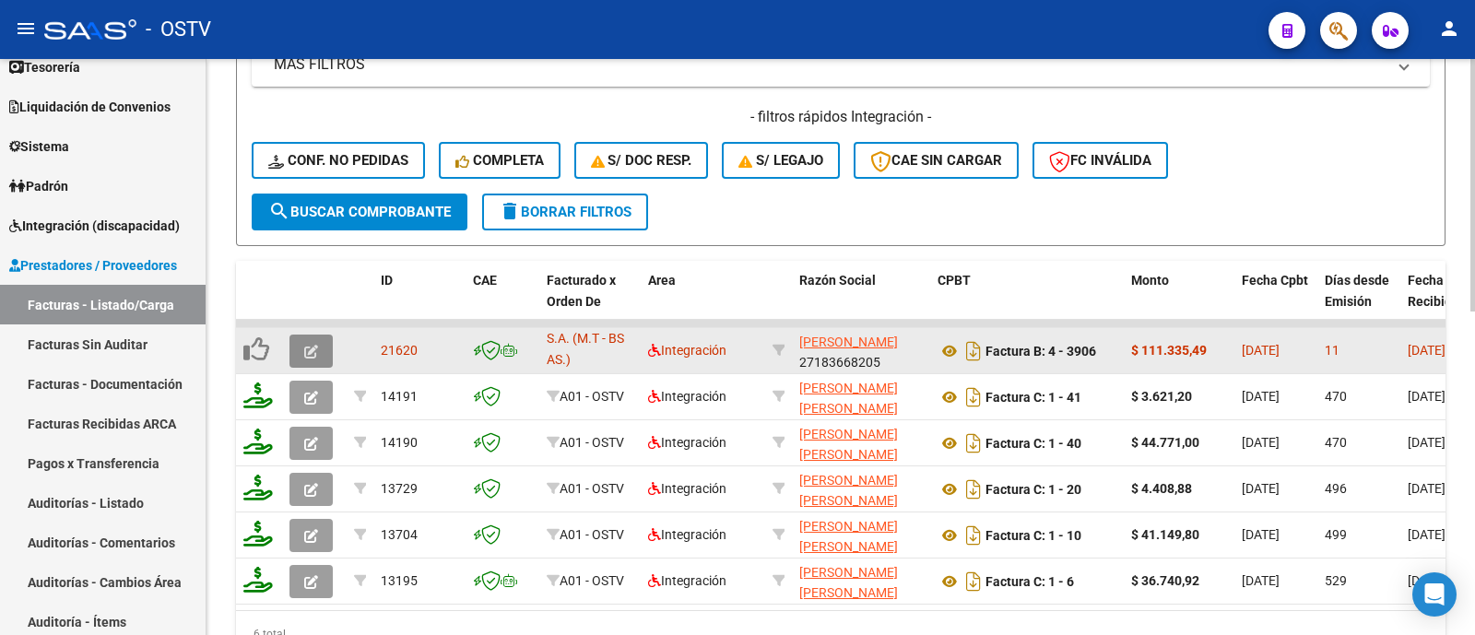
click at [304, 365] on button "button" at bounding box center [310, 351] width 43 height 33
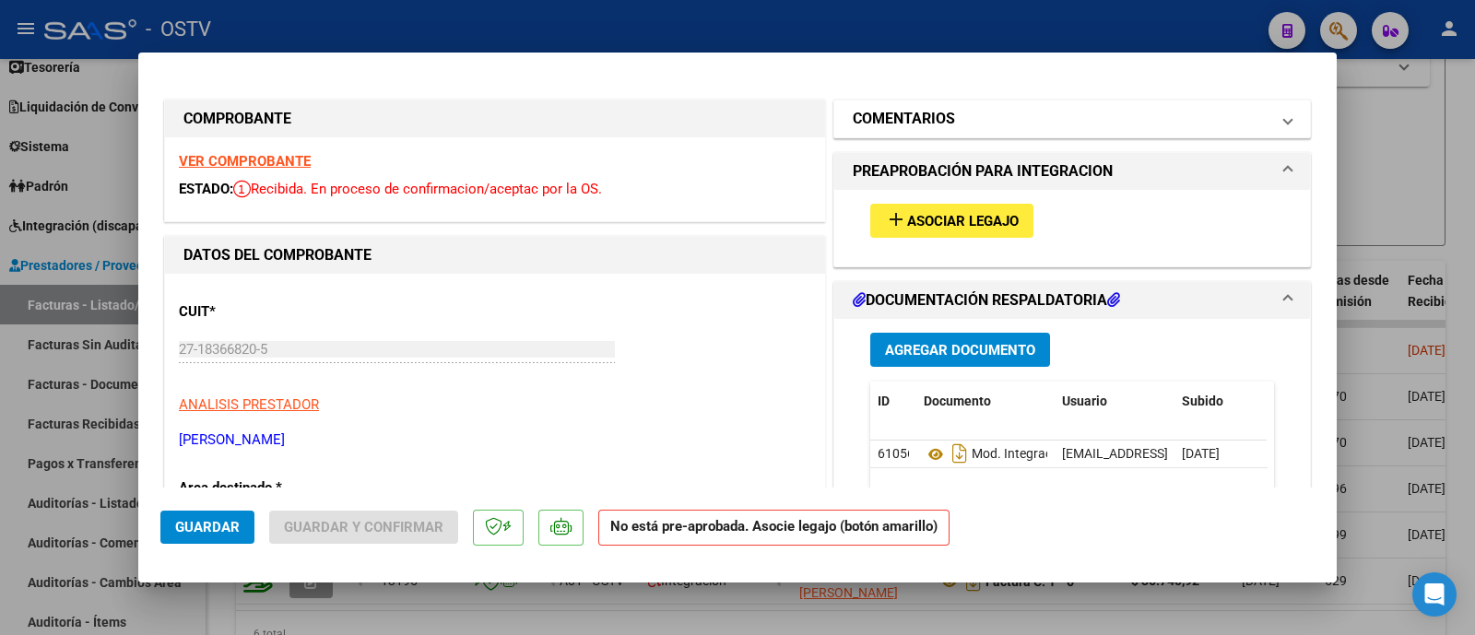
click at [938, 125] on h1 "COMENTARIOS" at bounding box center [904, 119] width 102 height 22
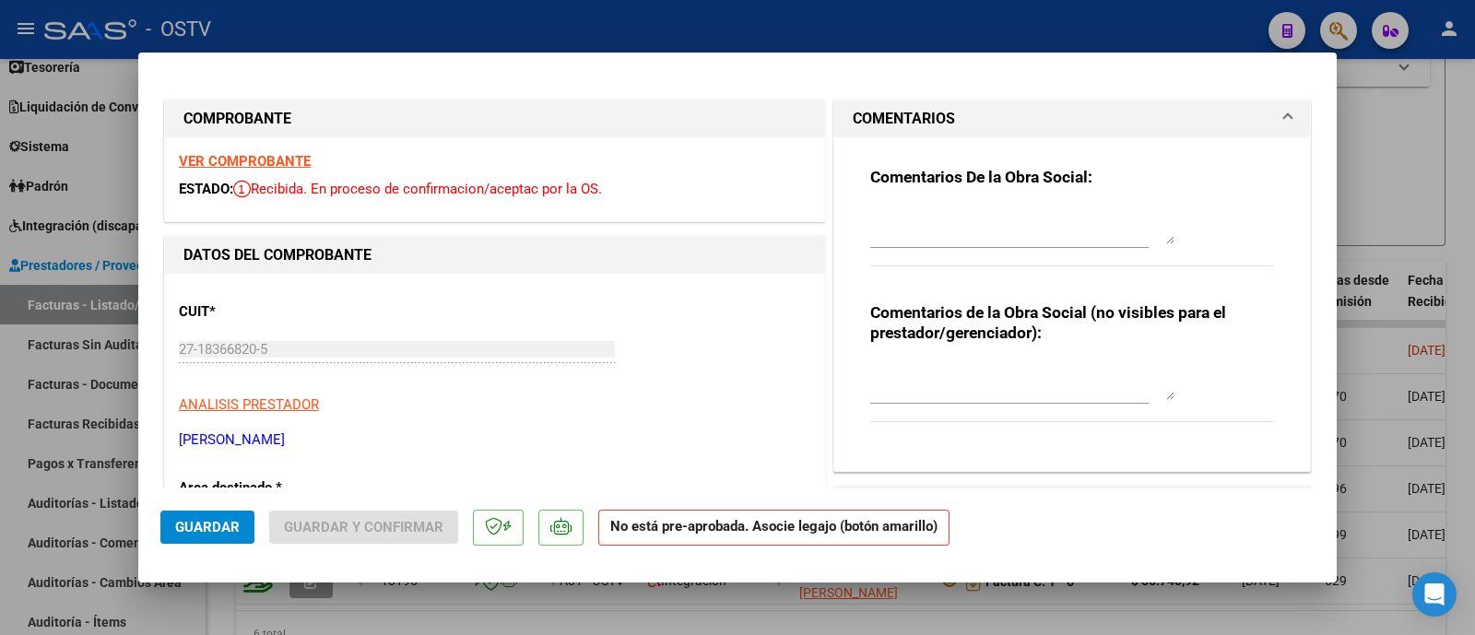
click at [952, 230] on textarea at bounding box center [1022, 225] width 304 height 37
type textarea "FALTA ASOCIAR AL LEGAJO"
click at [190, 528] on span "Guardar" at bounding box center [207, 527] width 65 height 17
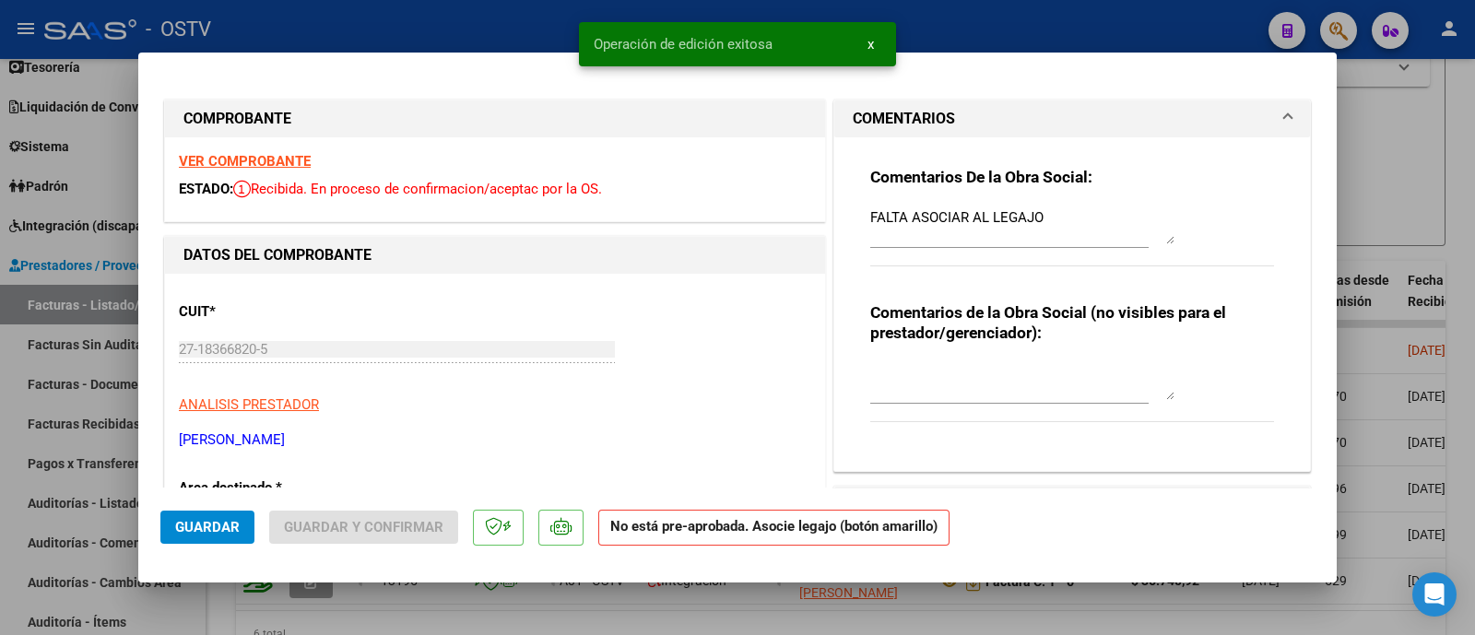
click at [369, 37] on div at bounding box center [737, 317] width 1475 height 635
type input "$ 0,00"
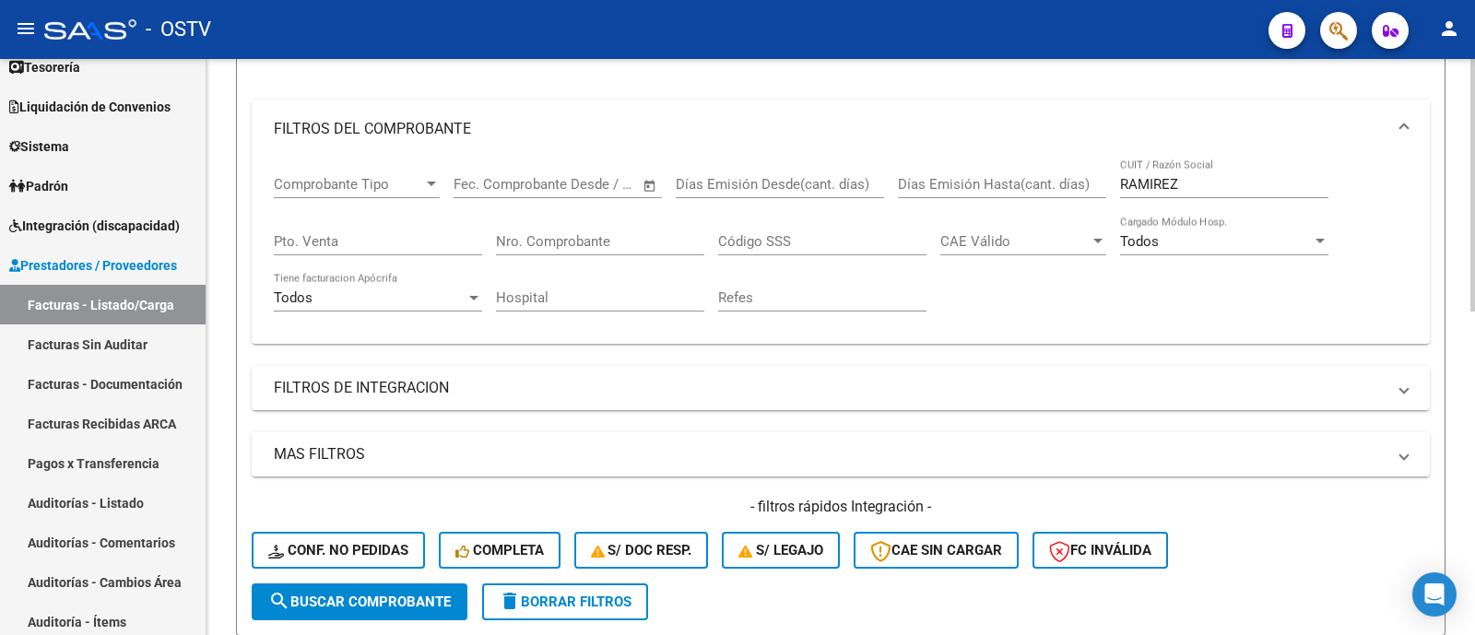
scroll to position [250, 0]
drag, startPoint x: 1218, startPoint y: 186, endPoint x: 1006, endPoint y: 195, distance: 213.1
click at [1006, 195] on div "Comprobante Tipo Comprobante Tipo Fecha inicio – Fecha fin Fec. Comprobante Des…" at bounding box center [841, 244] width 1134 height 171
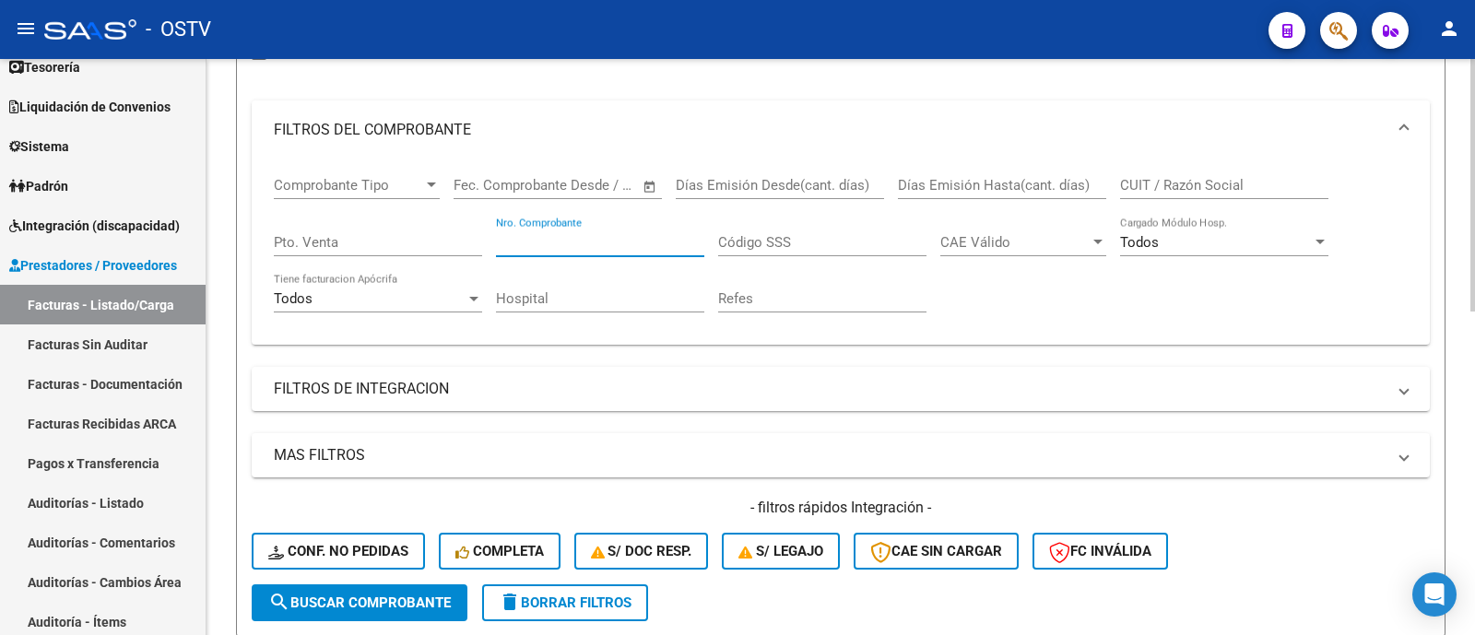
click at [604, 235] on input "Nro. Comprobante" at bounding box center [600, 242] width 208 height 17
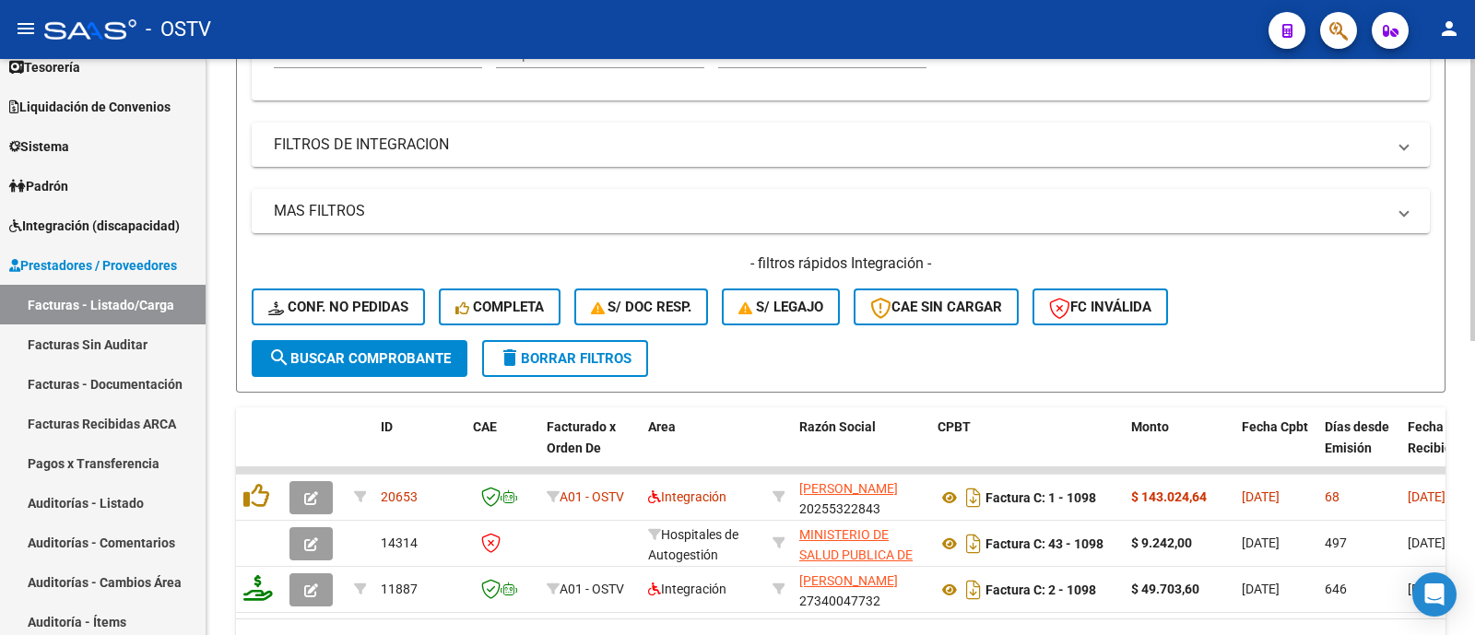
scroll to position [600, 0]
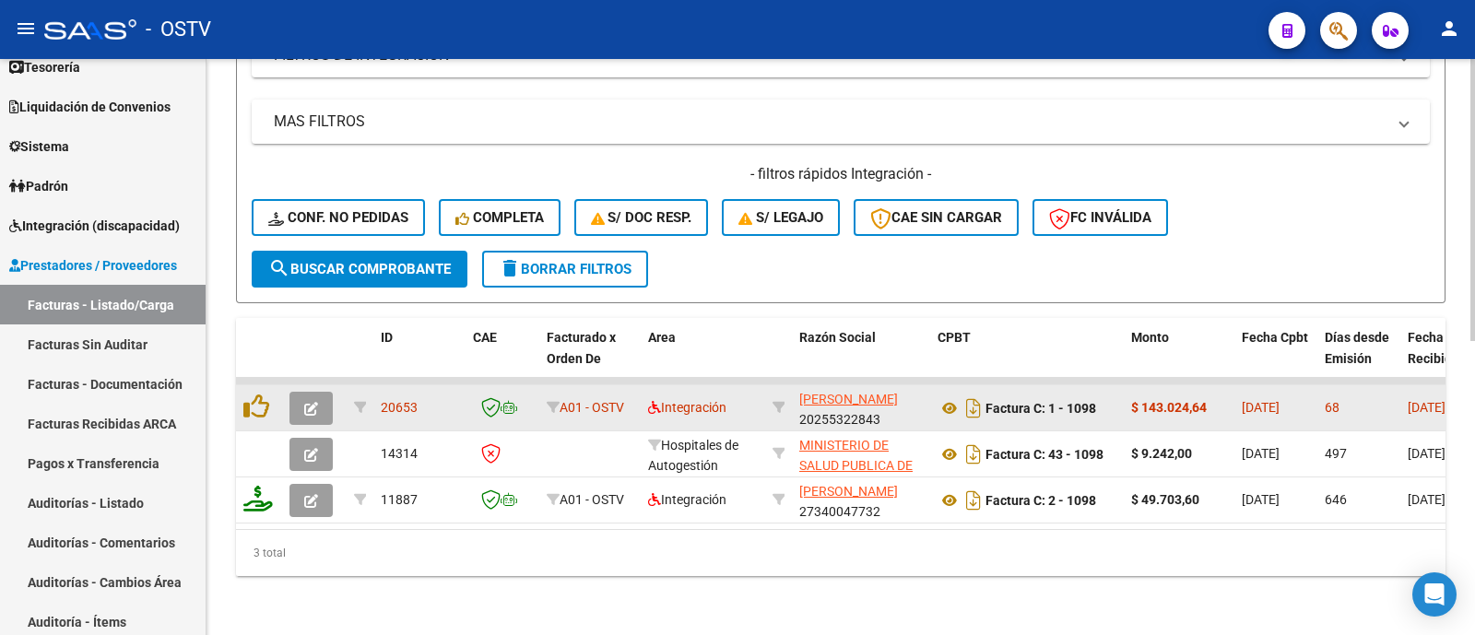
type input "1098"
click at [315, 402] on icon "button" at bounding box center [311, 409] width 14 height 14
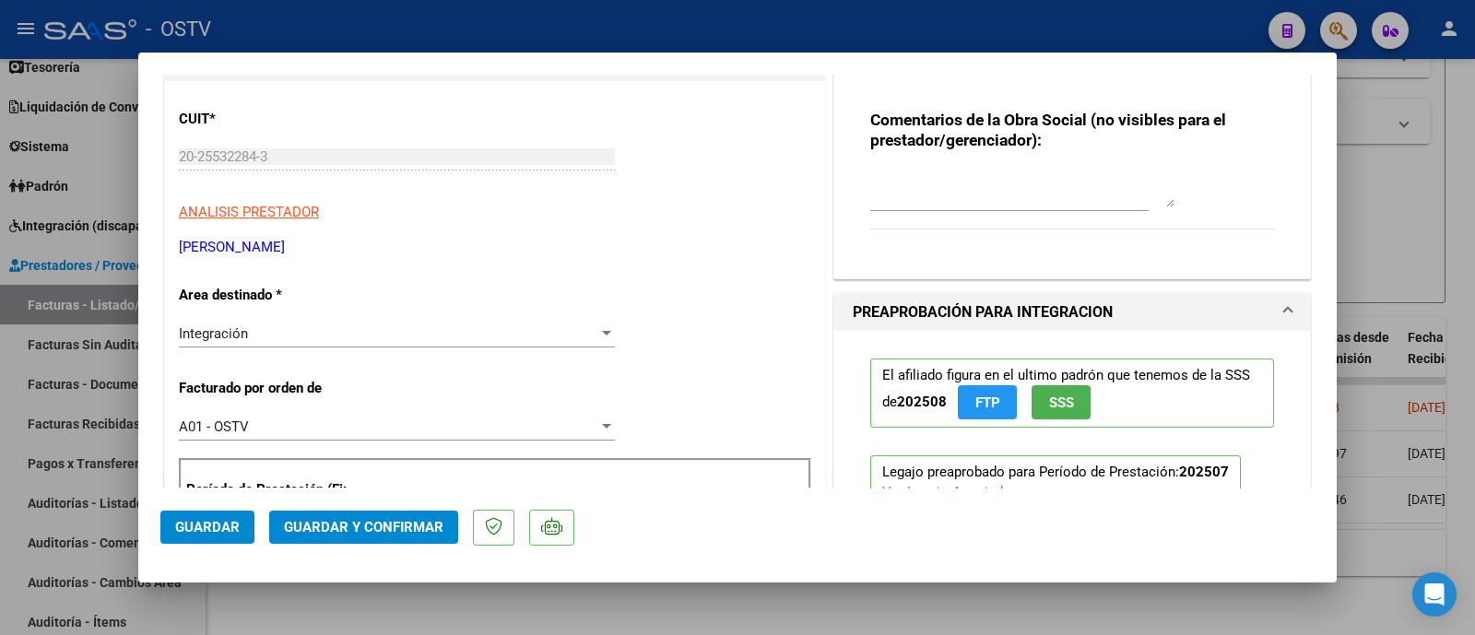
scroll to position [183, 0]
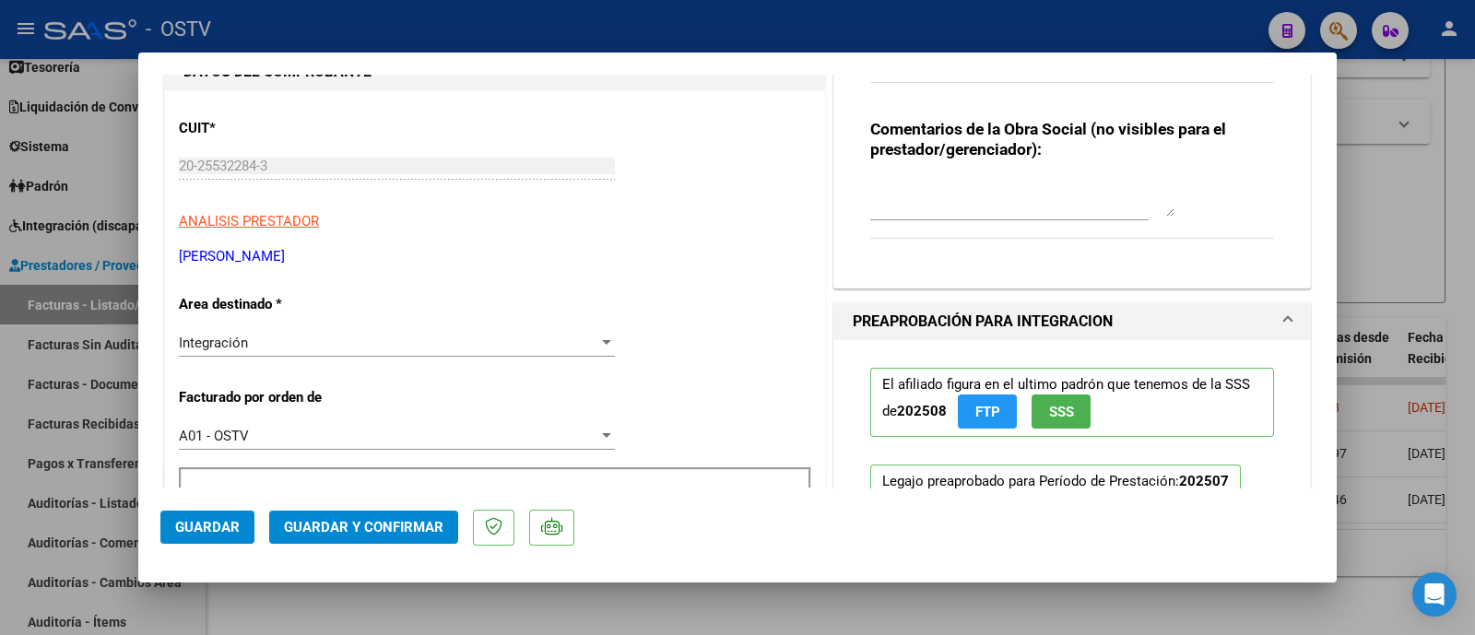
click at [22, 198] on div "COMPROBANTE VER COMPROBANTE ESTADO: Recibida. En proceso de confirmacion/acepta…" at bounding box center [737, 317] width 1475 height 635
click at [336, 30] on div at bounding box center [737, 317] width 1475 height 635
type input "$ 0,00"
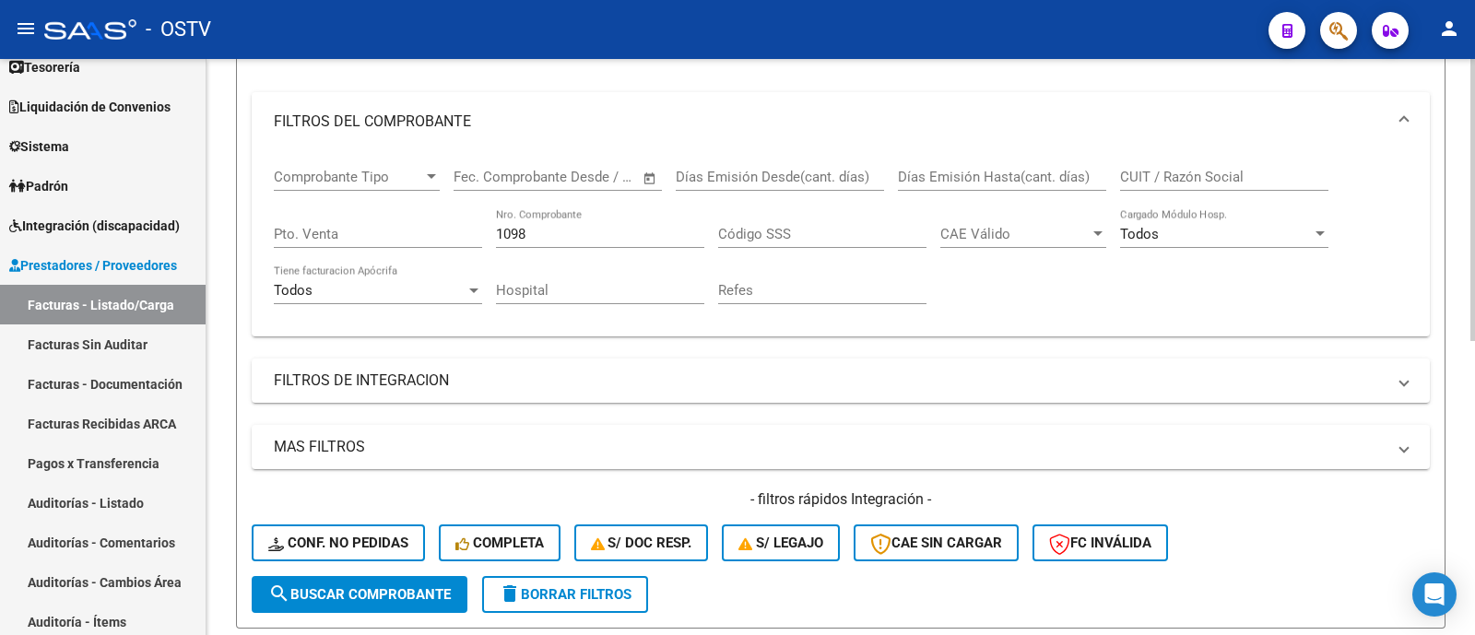
scroll to position [253, 0]
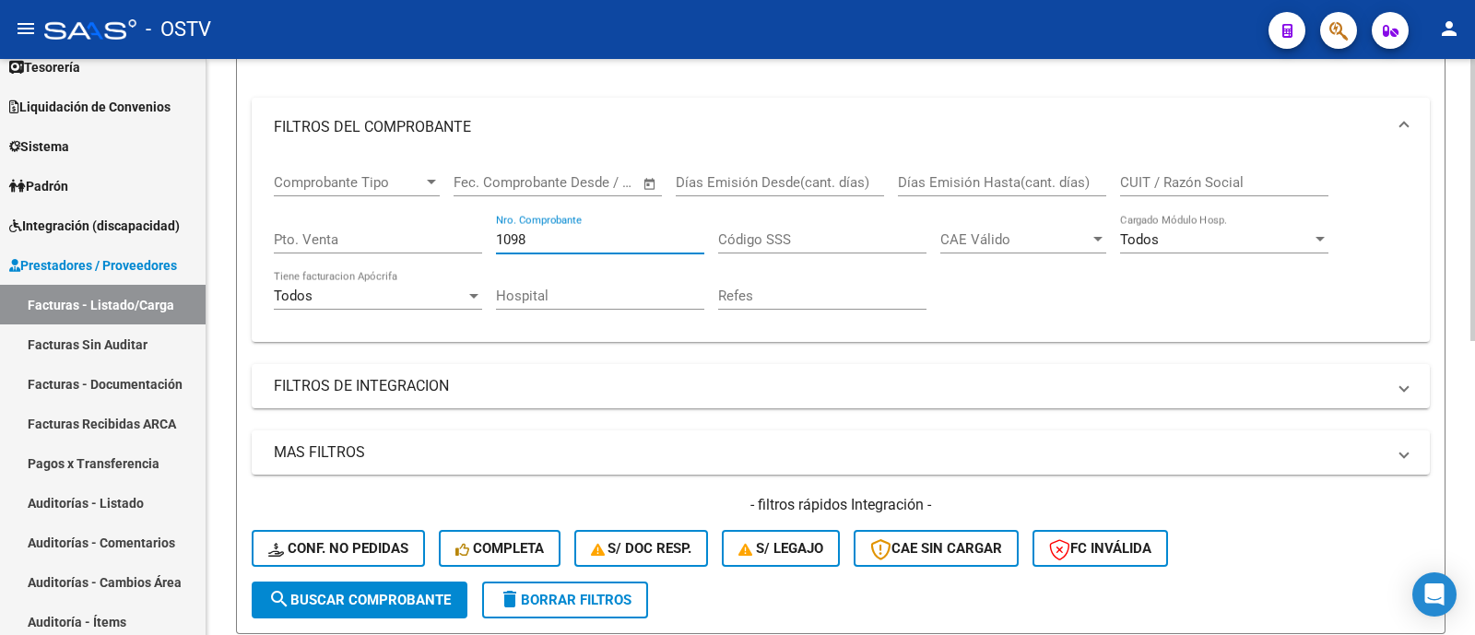
drag, startPoint x: 585, startPoint y: 233, endPoint x: 401, endPoint y: 272, distance: 188.4
click at [401, 272] on div "Comprobante Tipo Comprobante Tipo Fecha inicio – Fecha fin Fec. Comprobante Des…" at bounding box center [841, 242] width 1134 height 171
click at [1283, 175] on input "CUIT / Razón Social" at bounding box center [1224, 182] width 208 height 17
paste input "20-25532284-3"
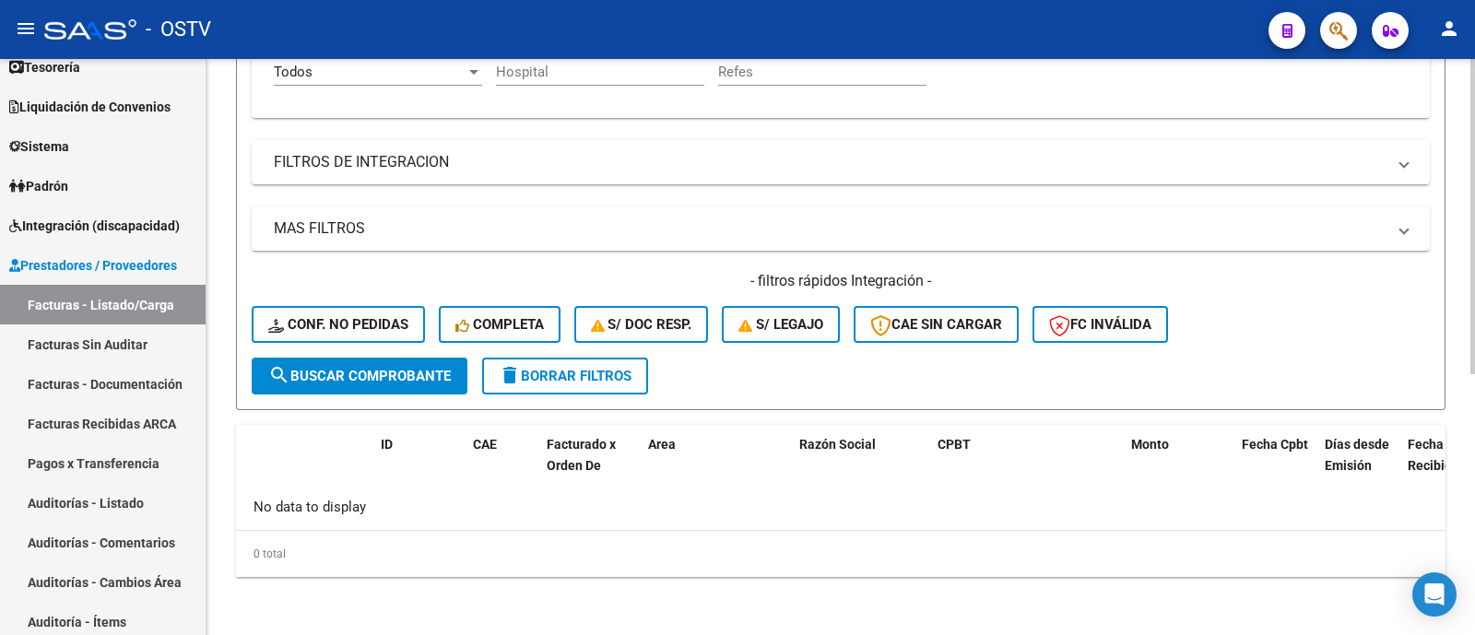
type input "20-25532284-3"
click at [350, 370] on span "search Buscar Comprobante" at bounding box center [359, 376] width 182 height 17
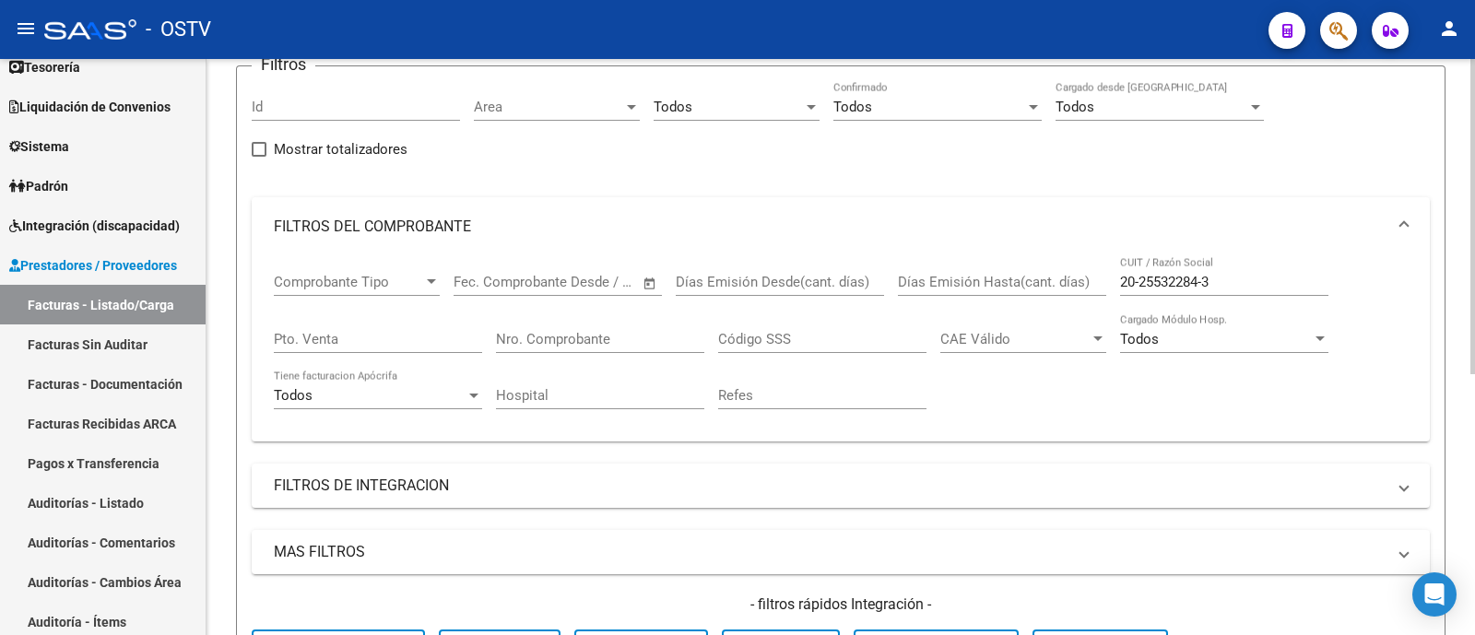
scroll to position [152, 0]
drag, startPoint x: 1232, startPoint y: 285, endPoint x: 998, endPoint y: 292, distance: 234.2
click at [998, 292] on div "Comprobante Tipo Comprobante Tipo Fecha inicio – Fecha fin Fec. Comprobante Des…" at bounding box center [841, 342] width 1134 height 171
paste input "20-25532284-3"
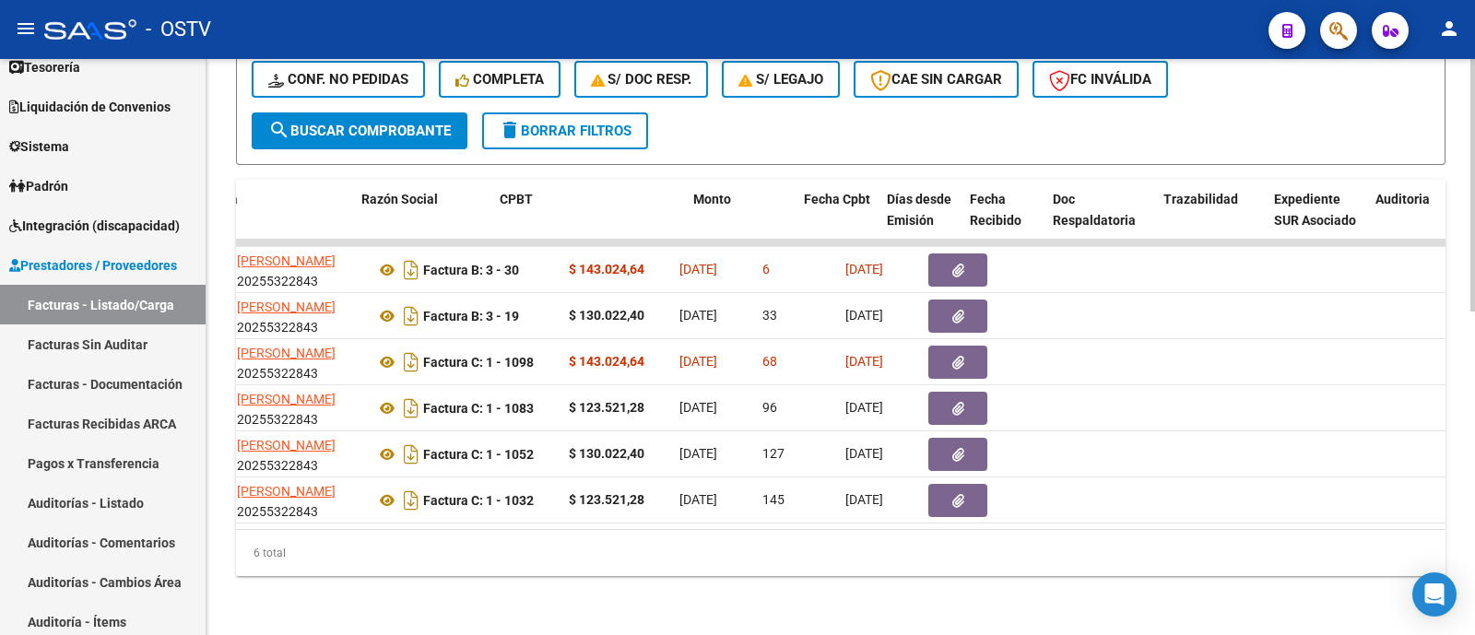
scroll to position [0, 0]
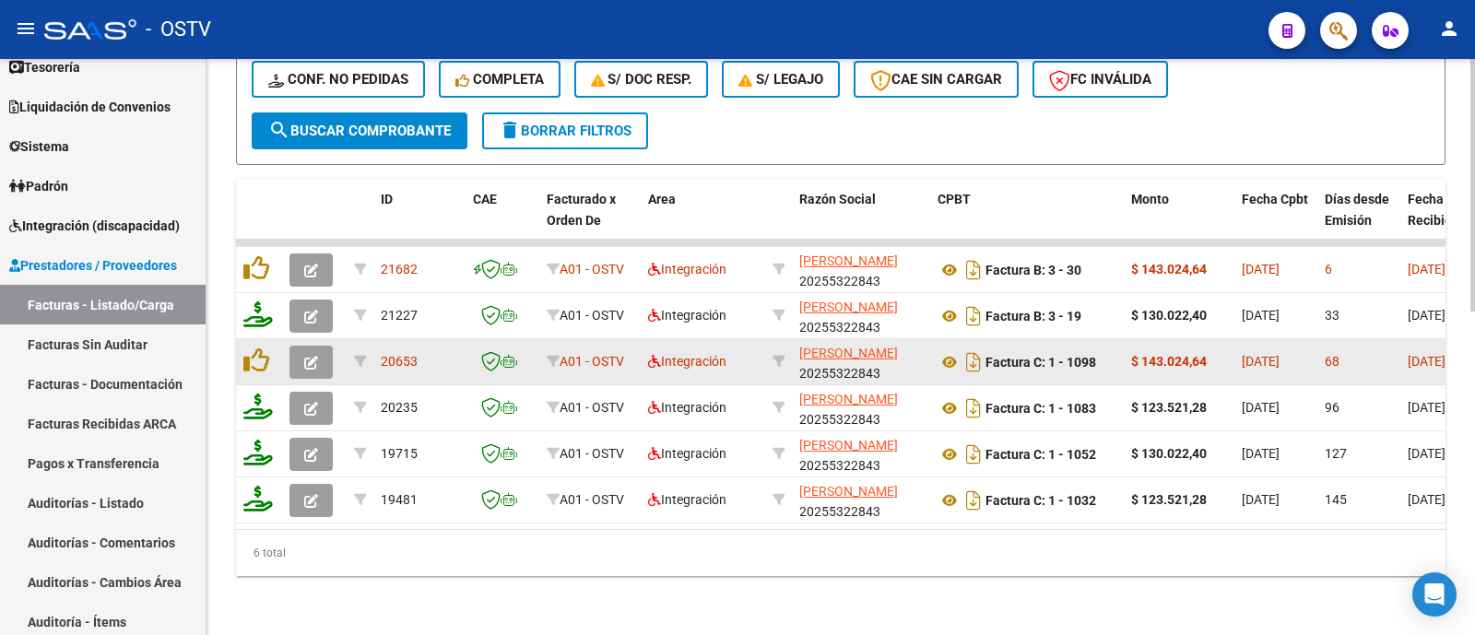
type input "20255322843"
click at [306, 356] on icon "button" at bounding box center [311, 363] width 14 height 14
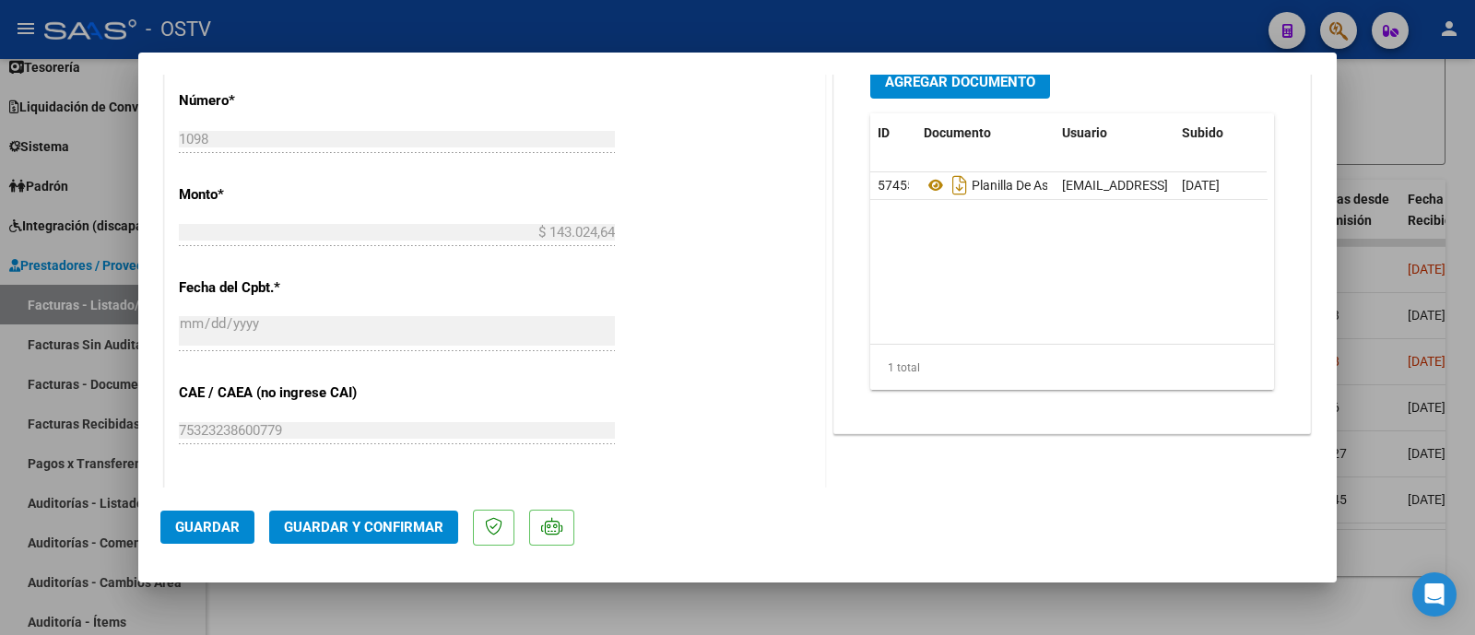
scroll to position [767, 0]
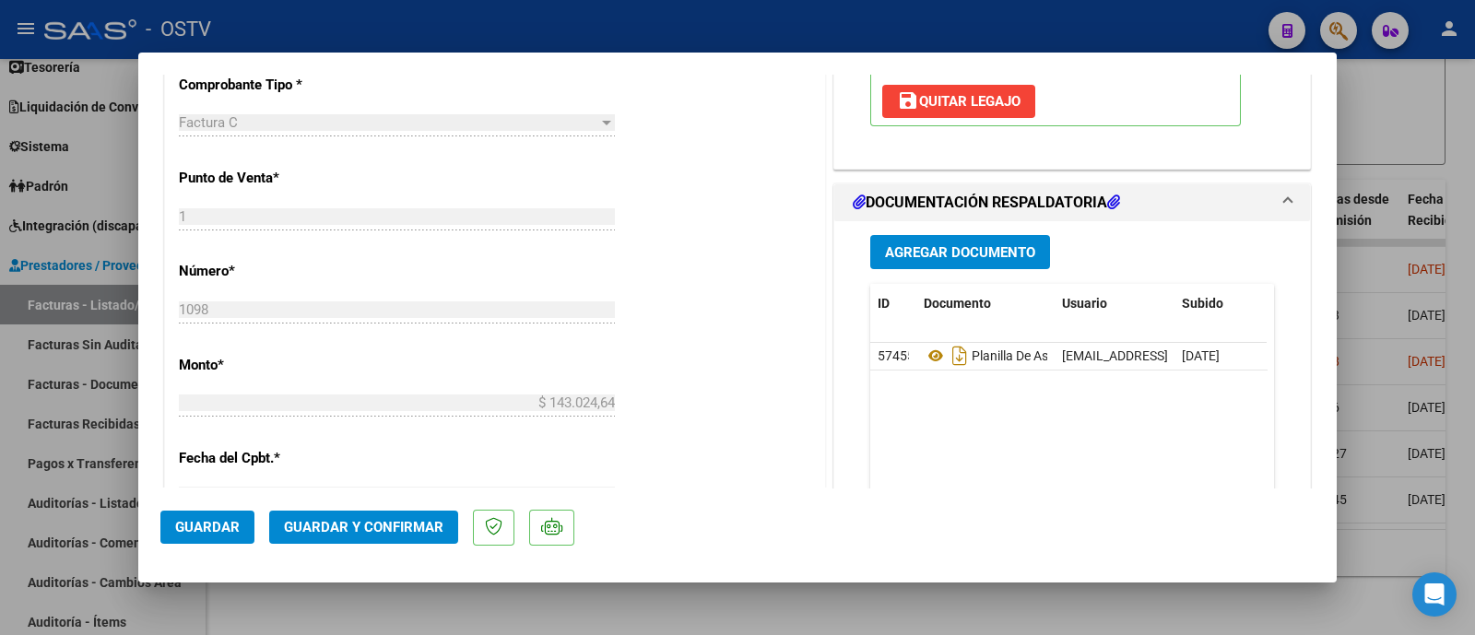
click at [507, 32] on div at bounding box center [737, 317] width 1475 height 635
type input "$ 0,00"
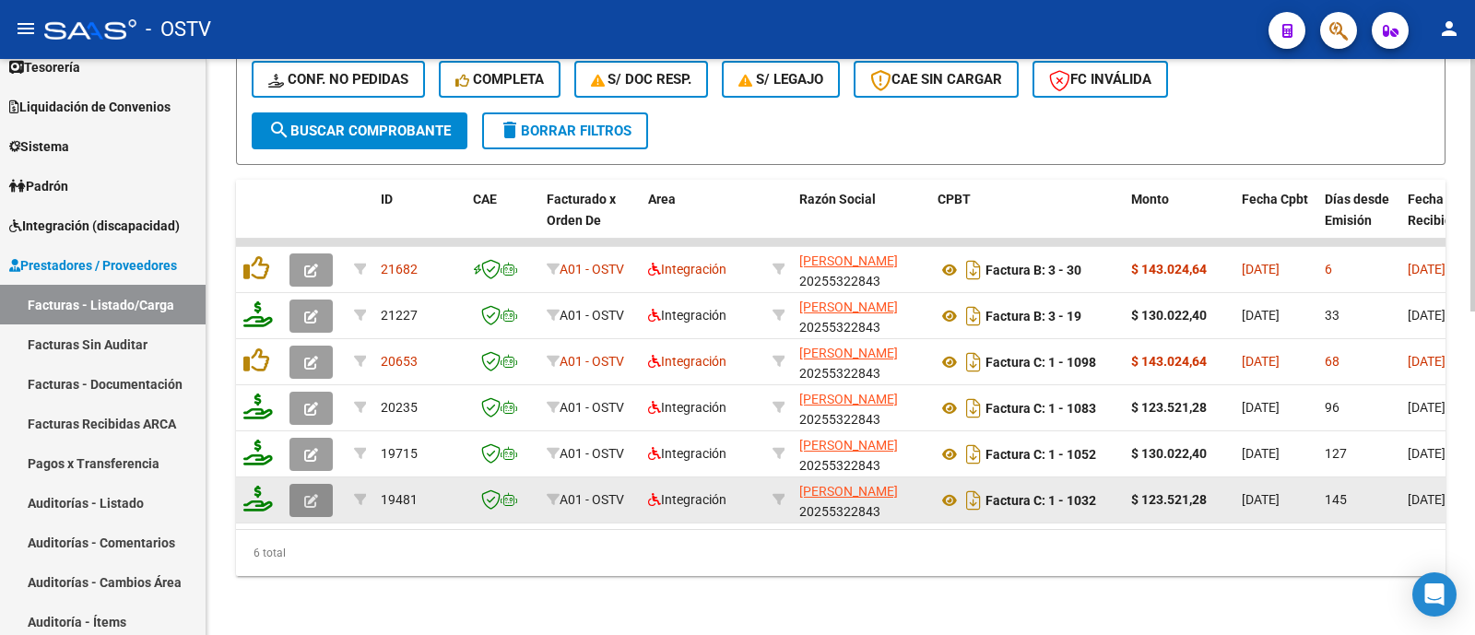
click at [300, 496] on button "button" at bounding box center [310, 500] width 43 height 33
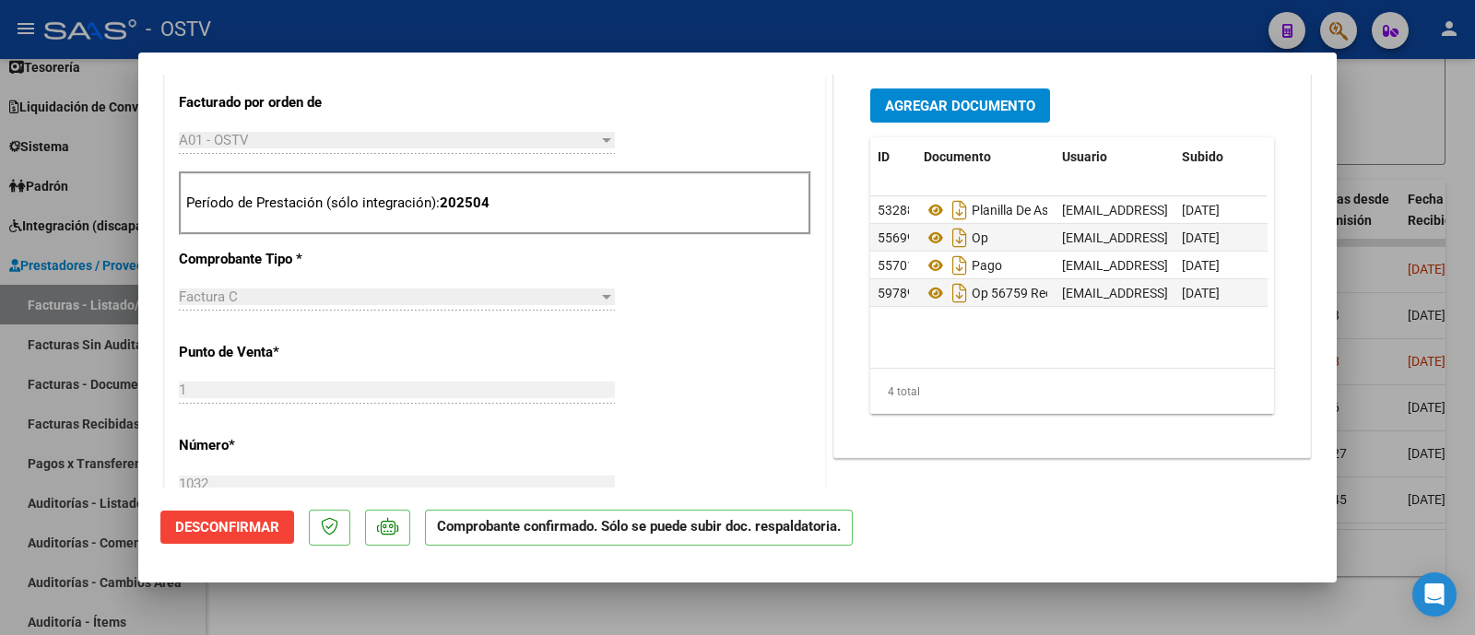
scroll to position [743, 0]
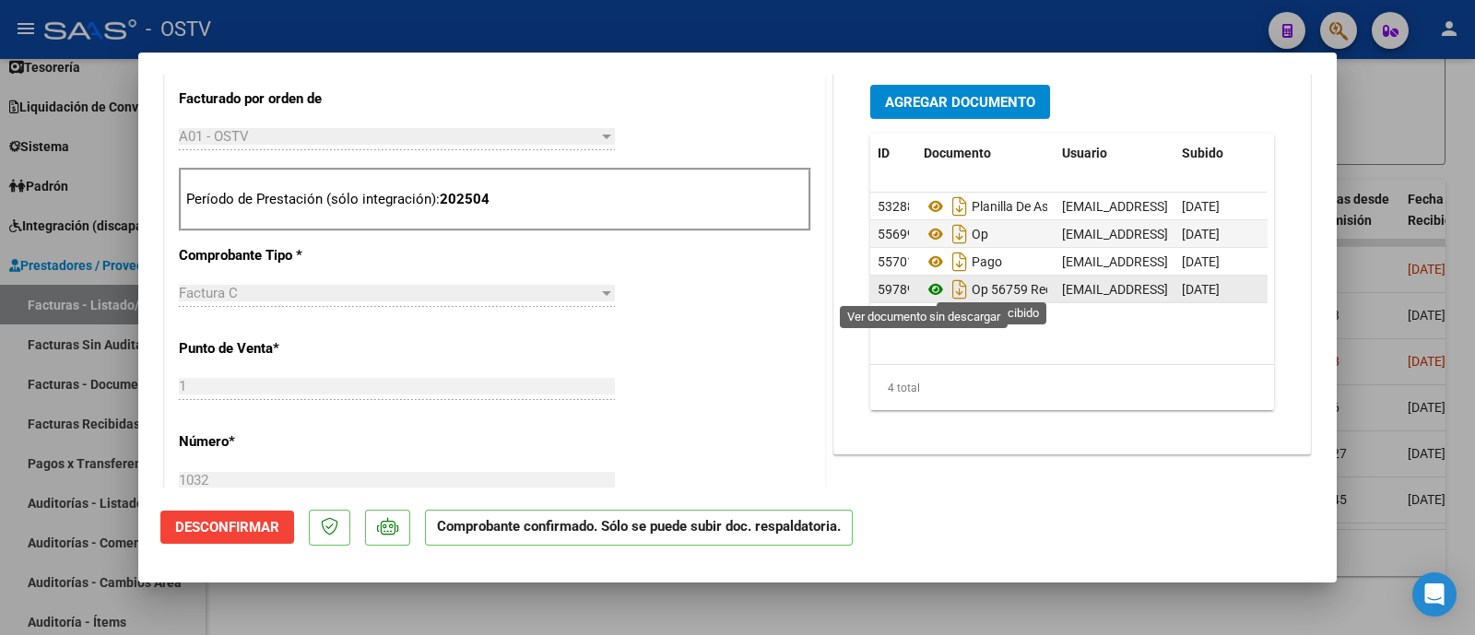
click at [926, 291] on icon at bounding box center [936, 289] width 24 height 22
click at [786, 34] on div at bounding box center [737, 317] width 1475 height 635
type input "$ 0,00"
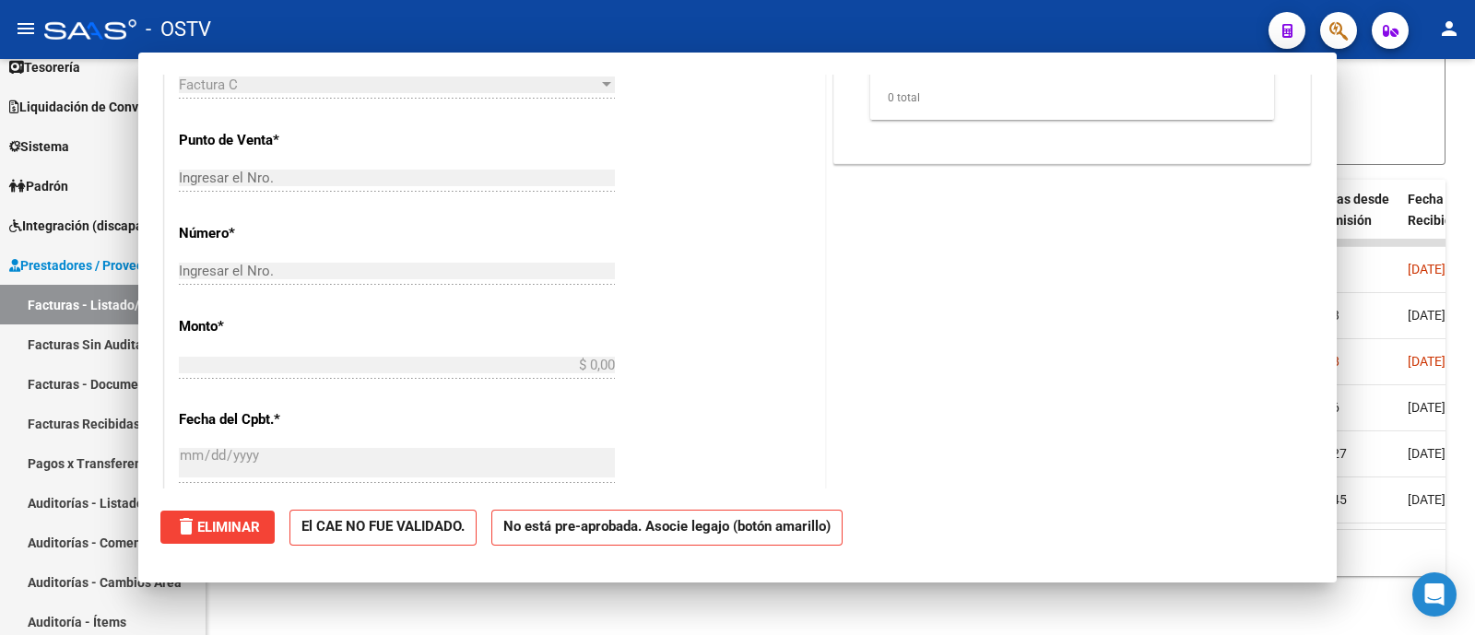
scroll to position [0, 0]
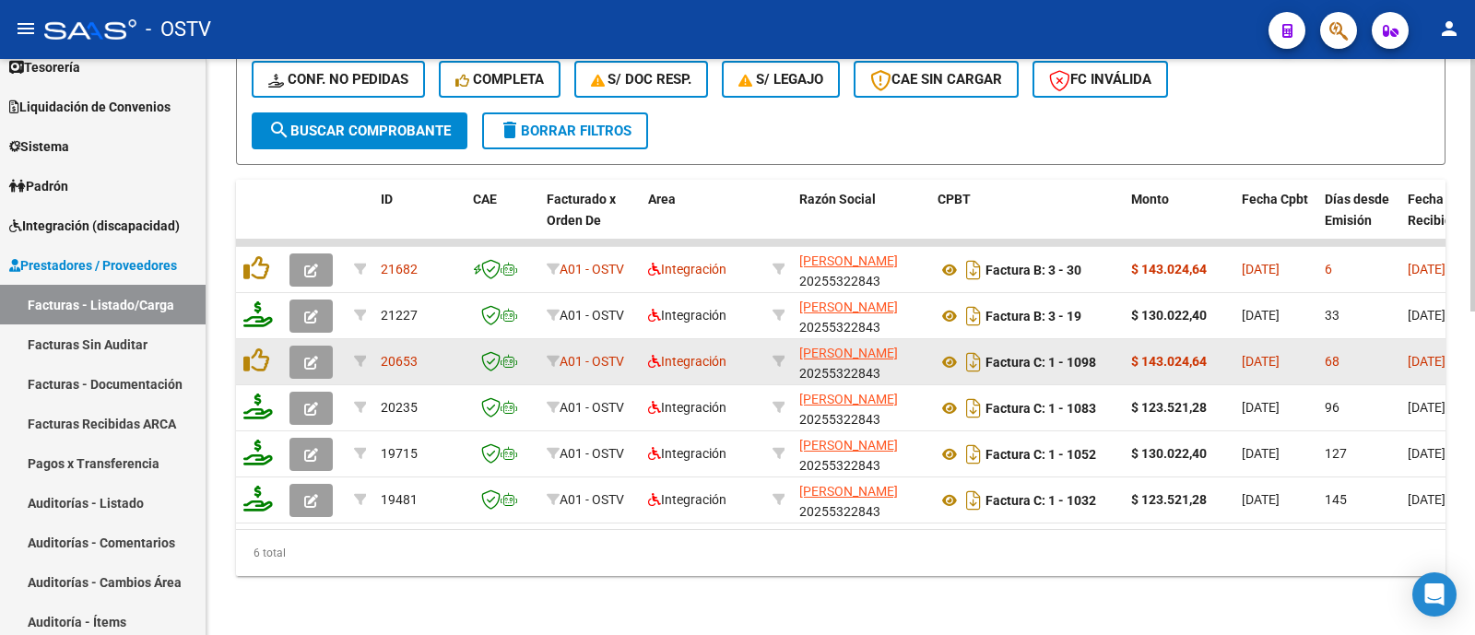
click at [311, 354] on span "button" at bounding box center [311, 362] width 14 height 17
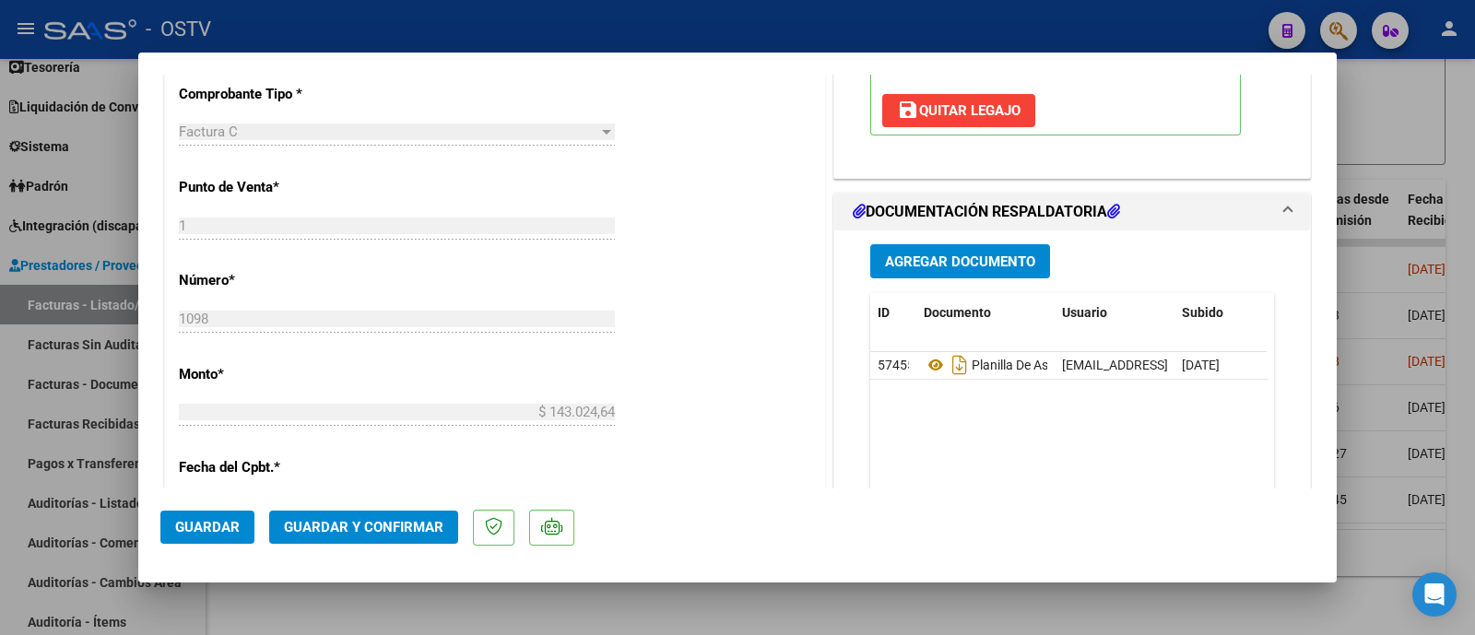
scroll to position [759, 0]
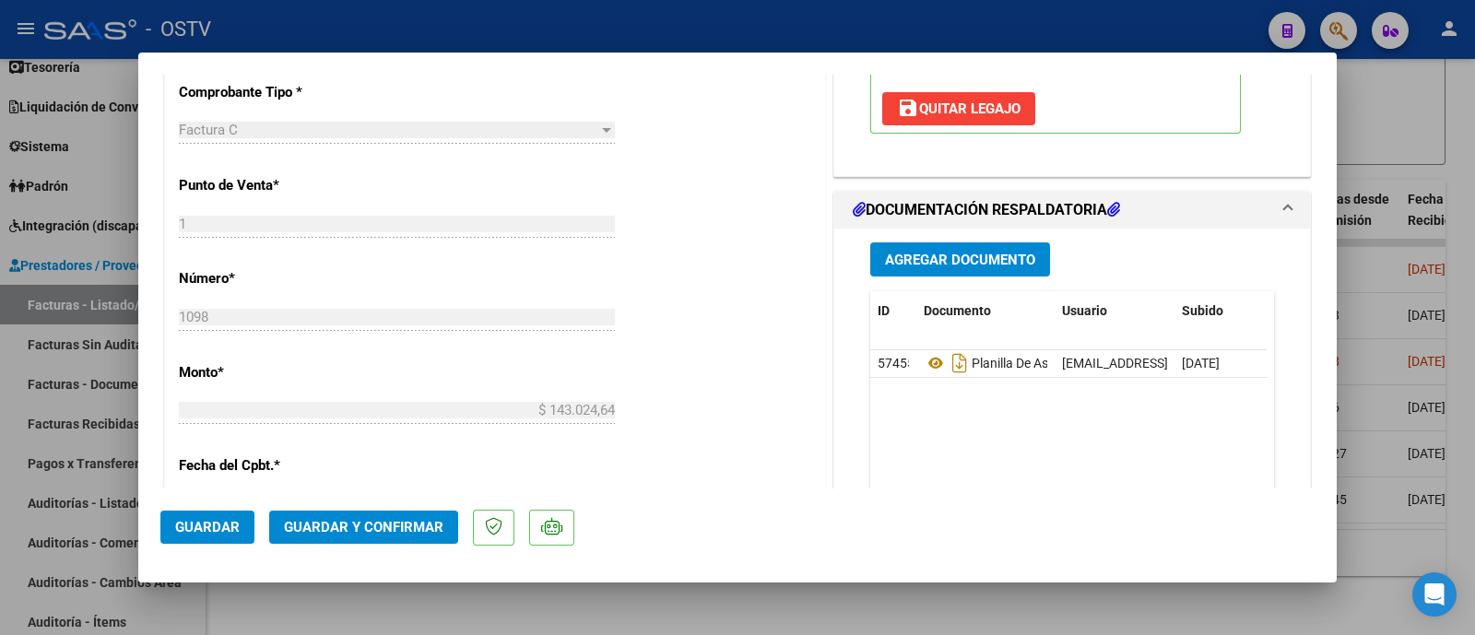
click at [947, 255] on span "Agregar Documento" at bounding box center [960, 260] width 150 height 17
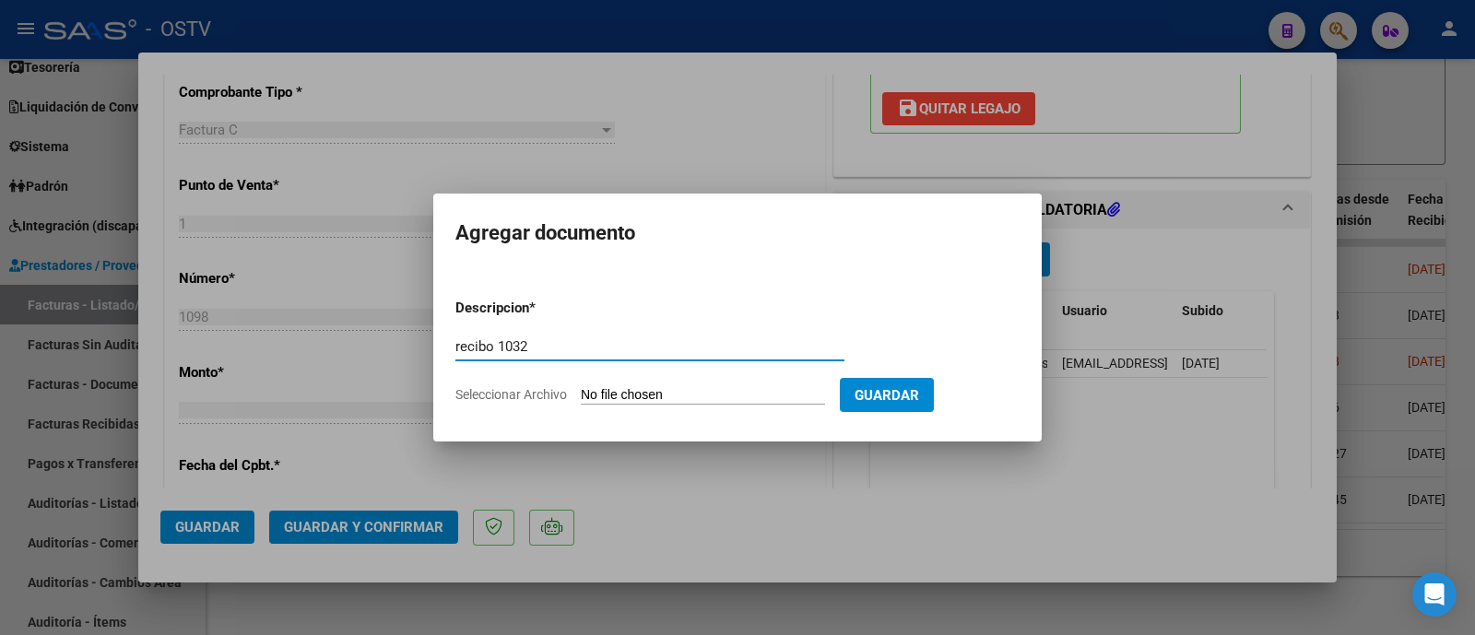
type input "recibo 1032"
click at [718, 394] on input "Seleccionar Archivo" at bounding box center [703, 396] width 244 height 18
type input "C:\fakepath\20255322843-1-1032-doc-respaldatoria20250917-12-23-09-20250917-12-2…"
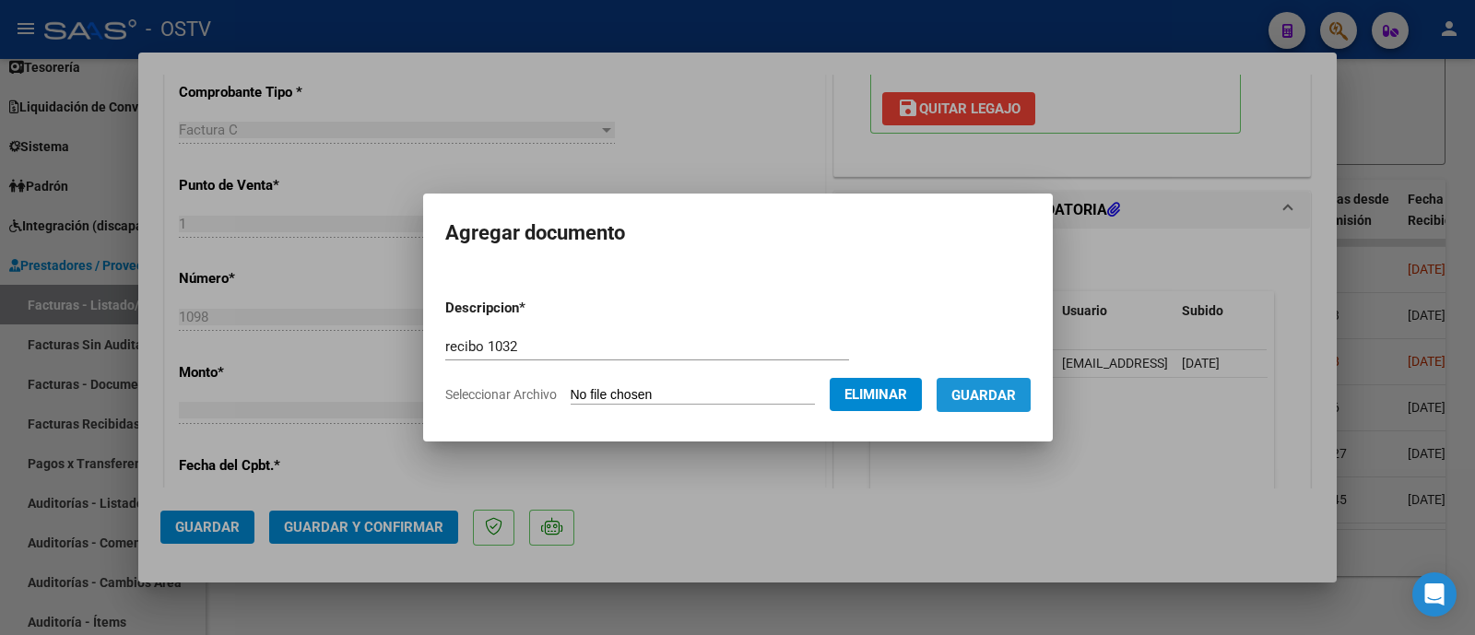
click at [995, 394] on span "Guardar" at bounding box center [983, 395] width 65 height 17
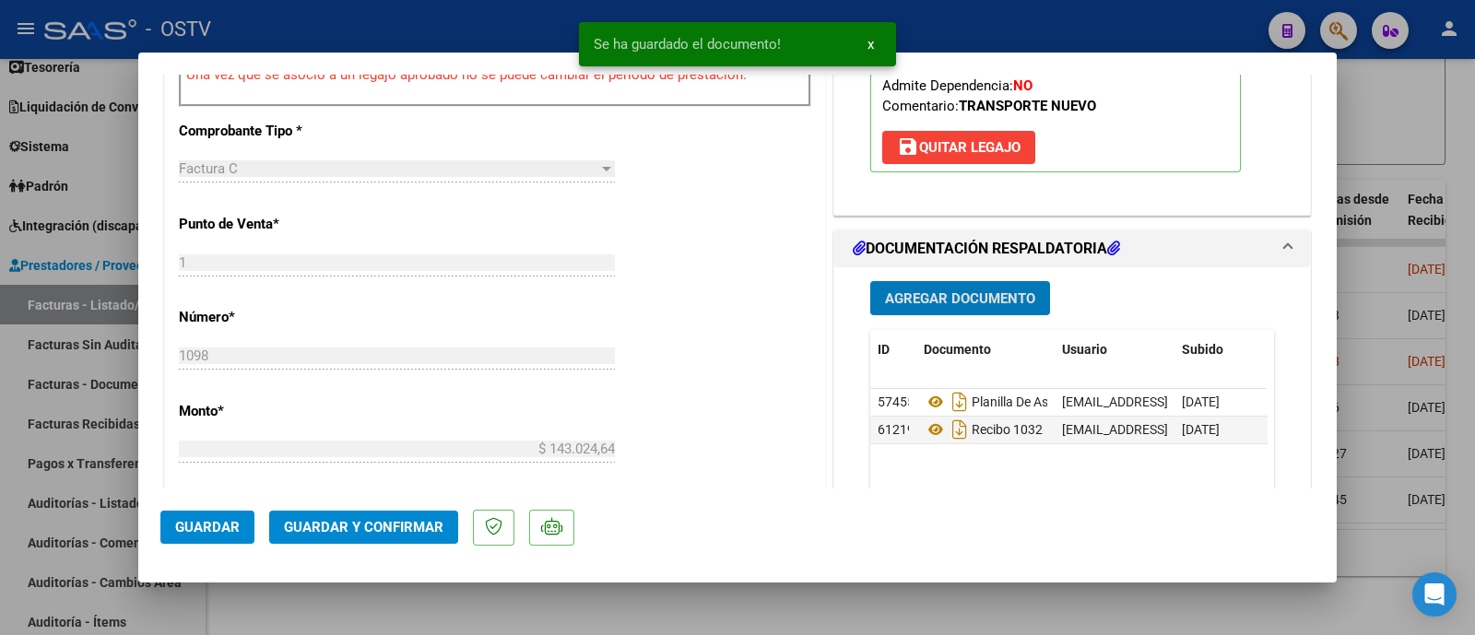
scroll to position [723, 0]
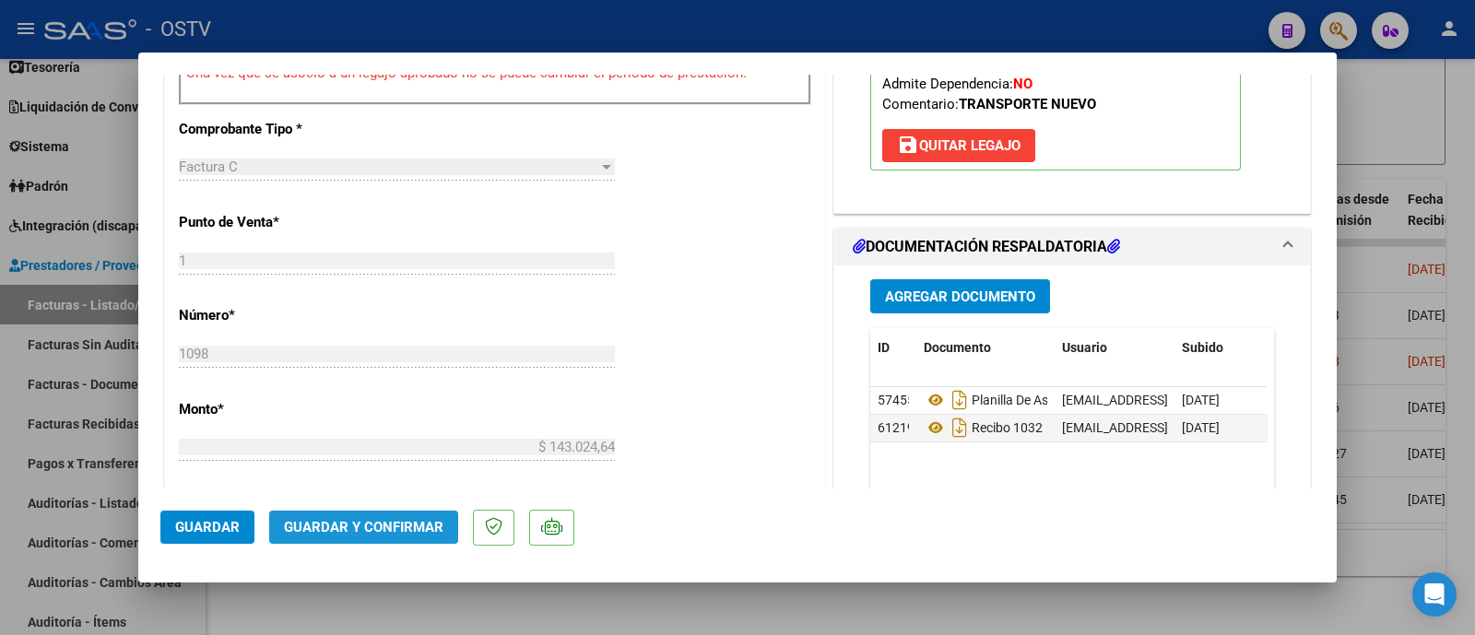
click at [385, 519] on span "Guardar y Confirmar" at bounding box center [363, 527] width 159 height 17
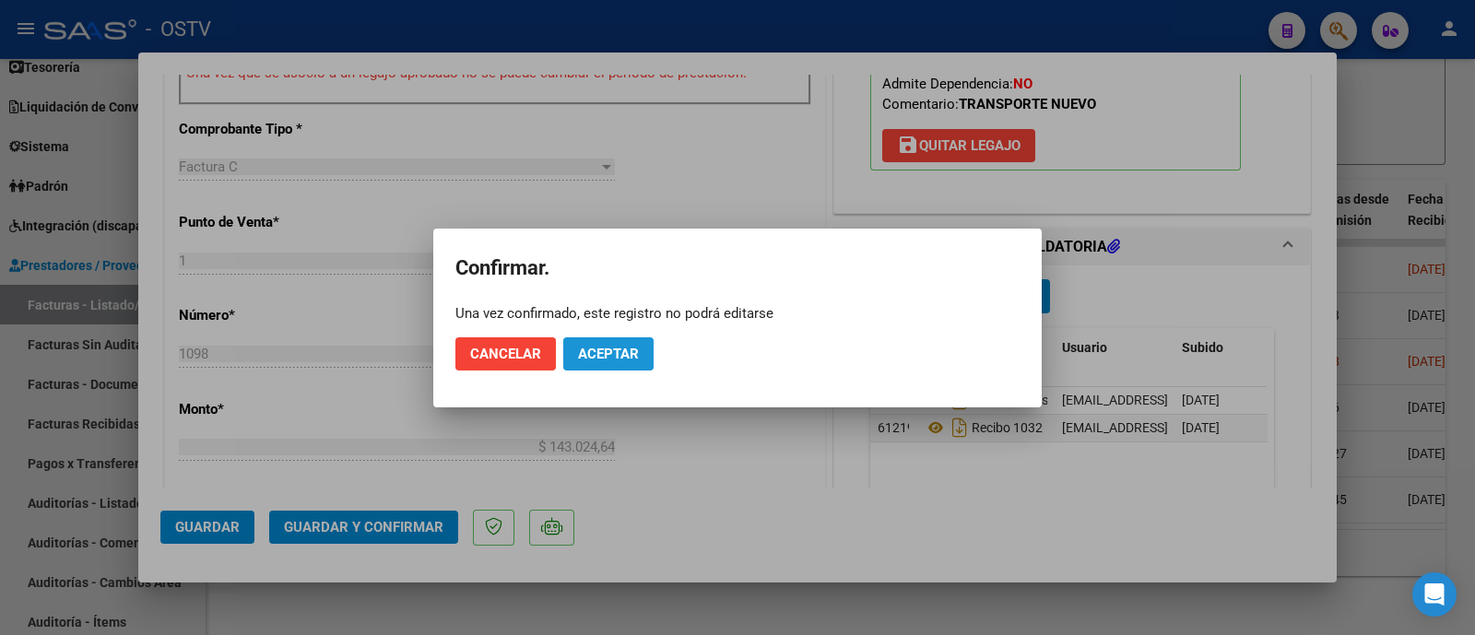
click at [597, 358] on span "Aceptar" at bounding box center [608, 354] width 61 height 17
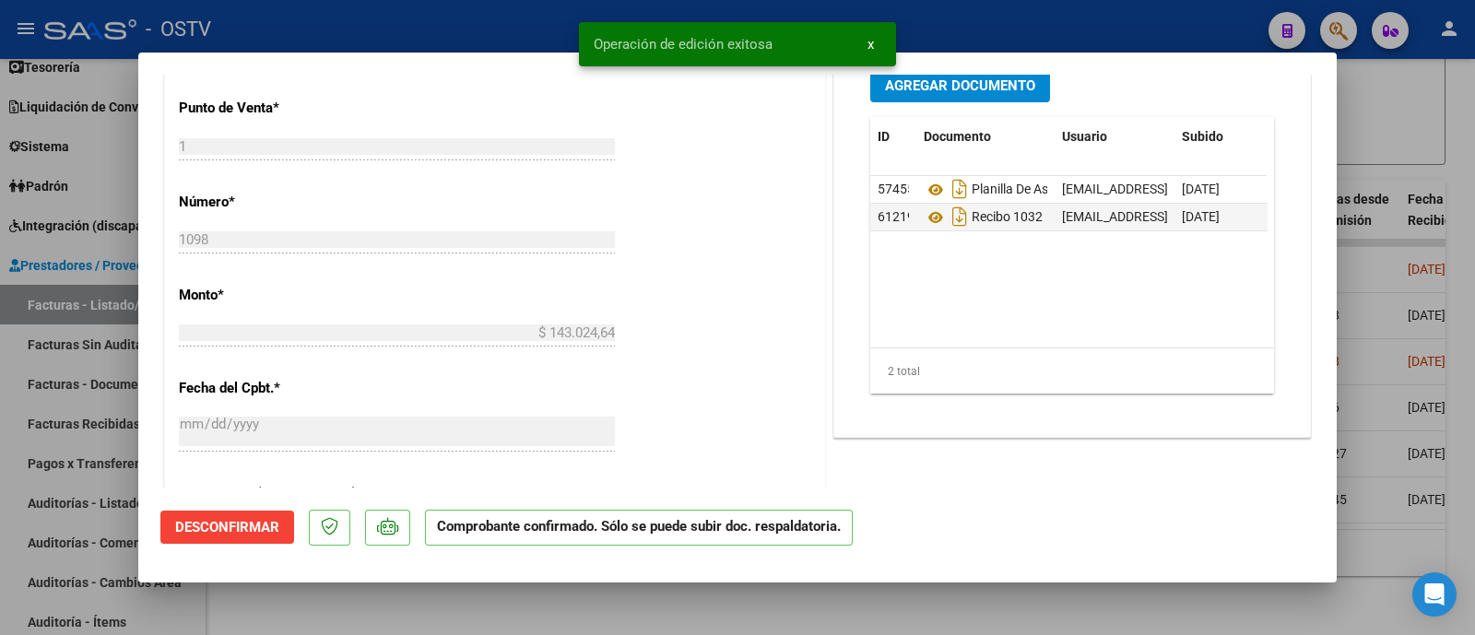
click at [416, 23] on div at bounding box center [737, 317] width 1475 height 635
type input "$ 0,00"
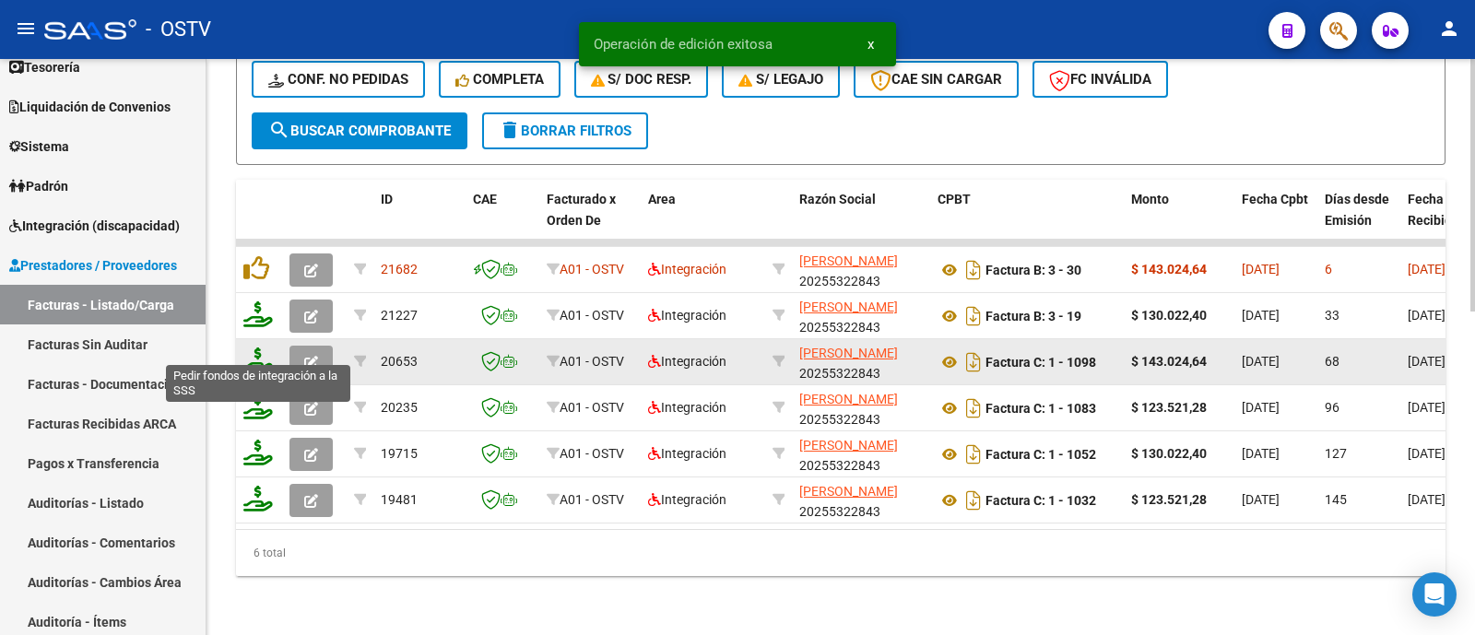
click at [262, 347] on icon at bounding box center [257, 360] width 29 height 26
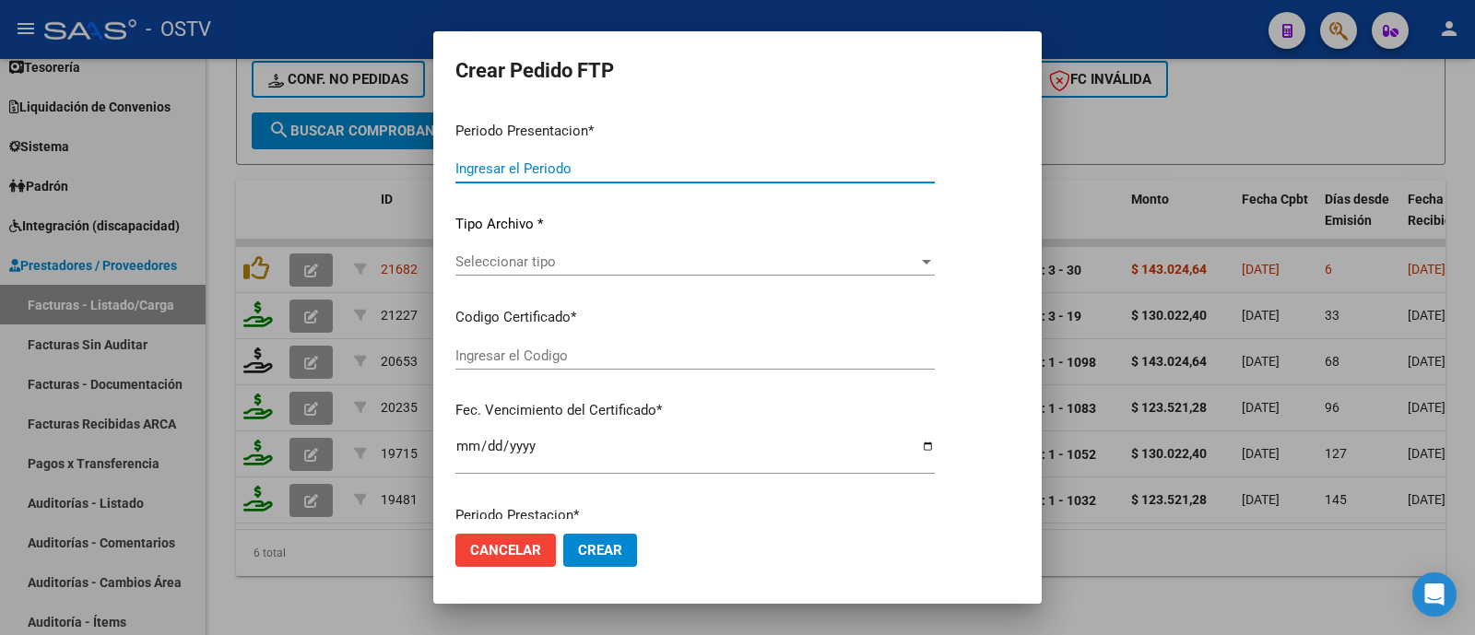
type input "202509"
type input "202507"
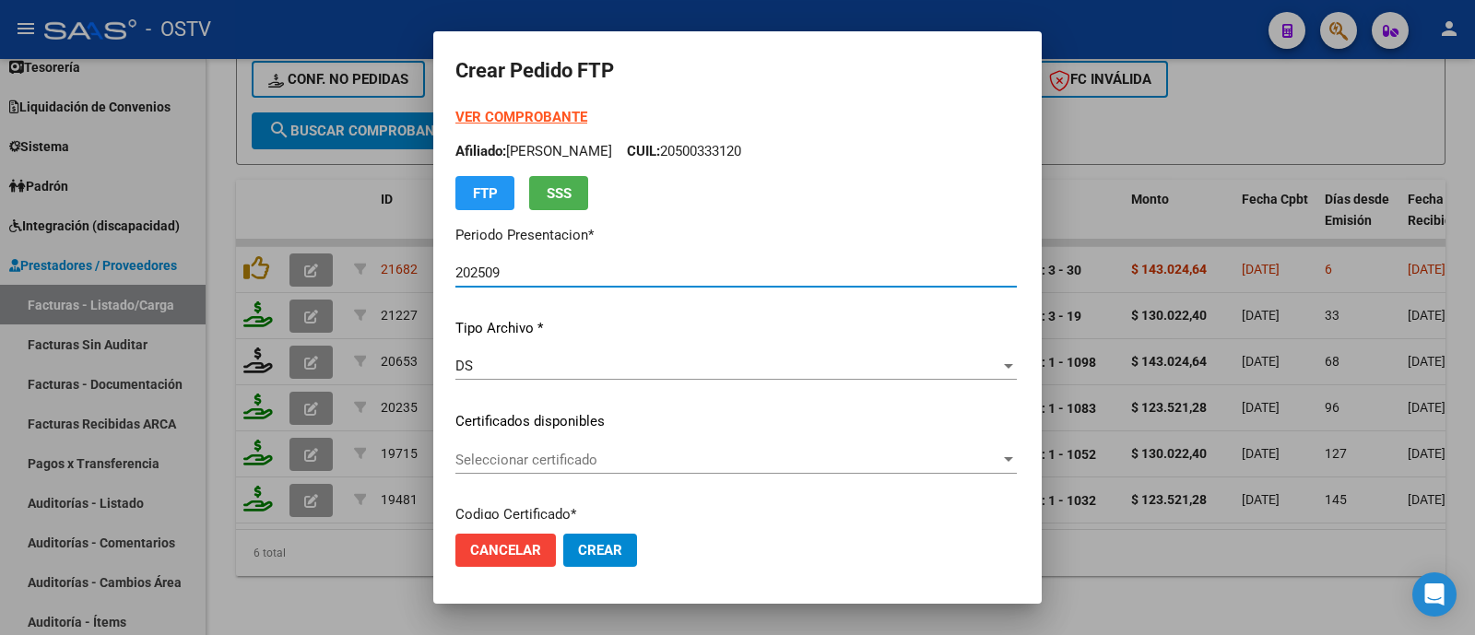
click at [500, 119] on strong "VER COMPROBANTE" at bounding box center [521, 117] width 132 height 17
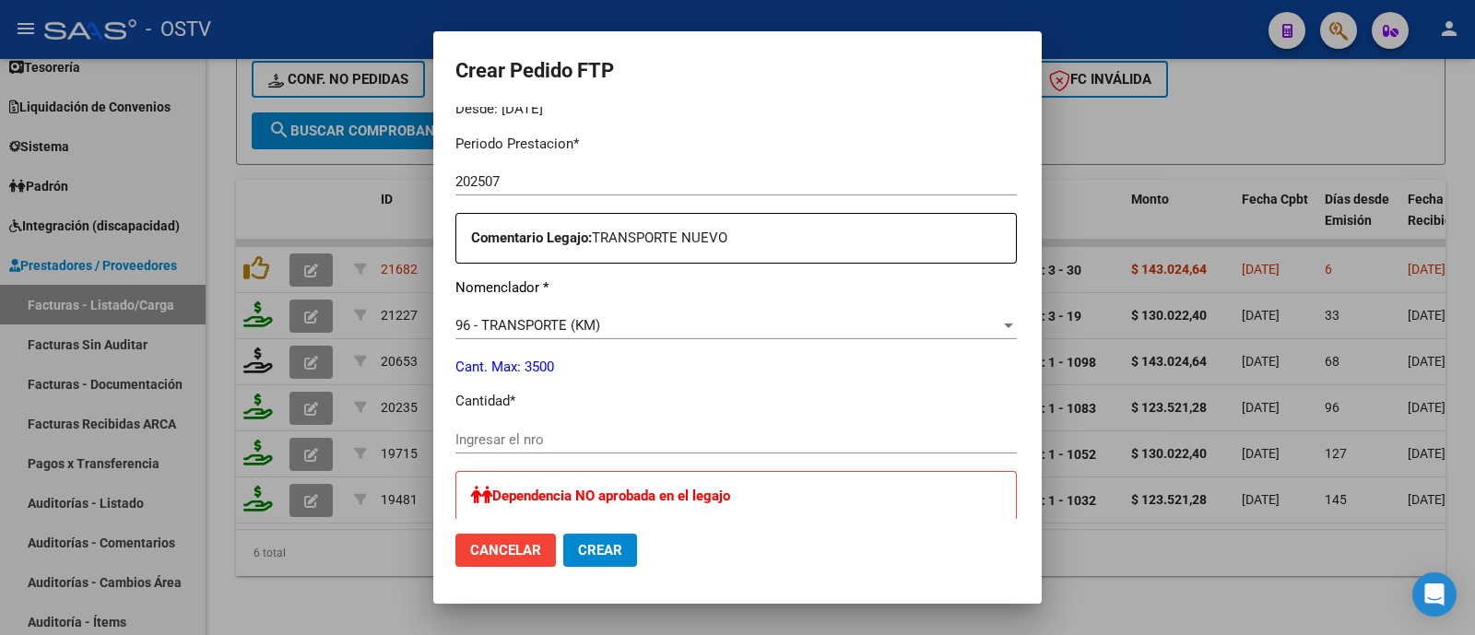
scroll to position [596, 0]
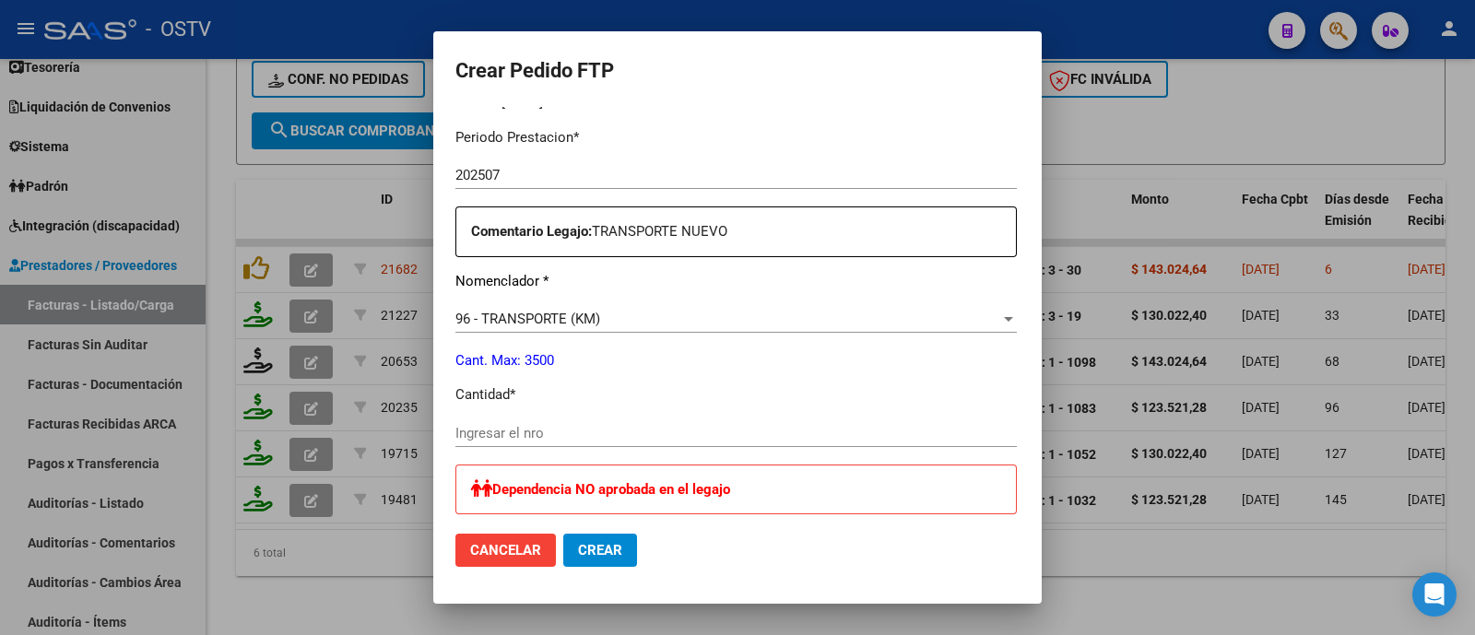
click at [483, 412] on div "Periodo Prestacion * 202507 Ingresar el Periodo Prestacion Comentario Legajo: T…" at bounding box center [735, 583] width 561 height 940
click at [480, 426] on input "Ingresar el nro" at bounding box center [735, 433] width 561 height 17
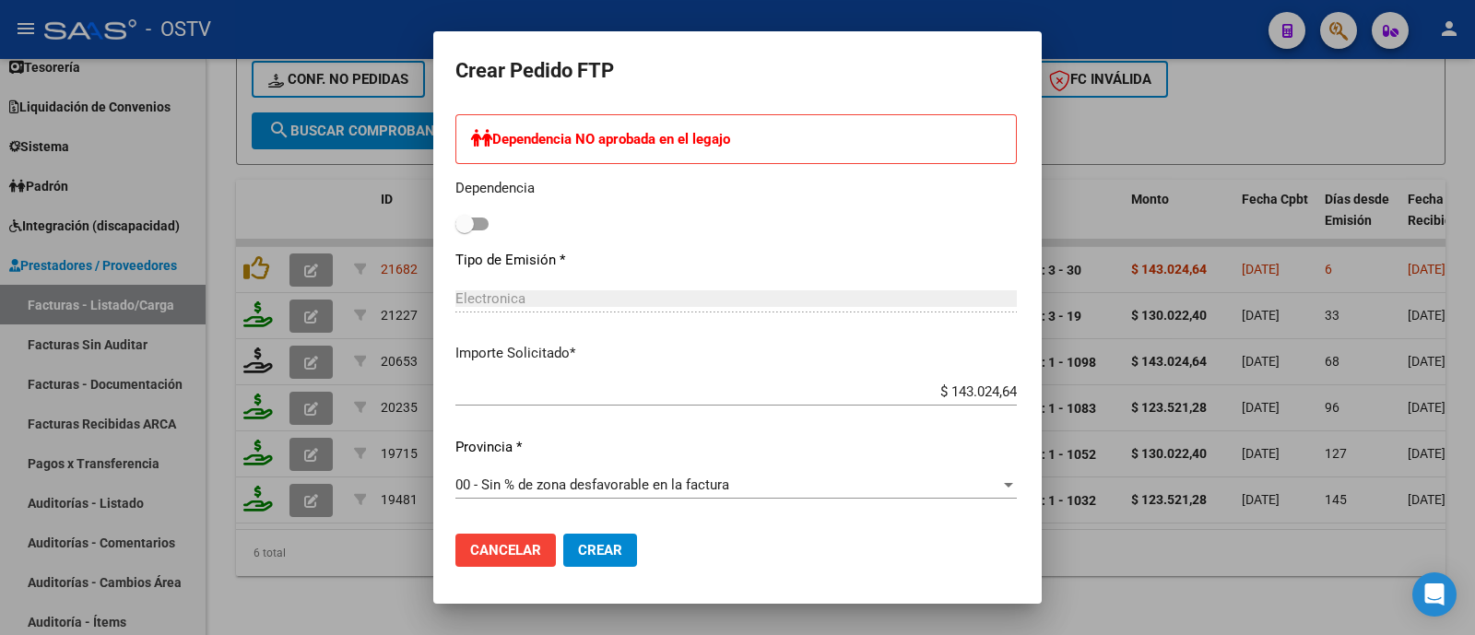
scroll to position [1128, 0]
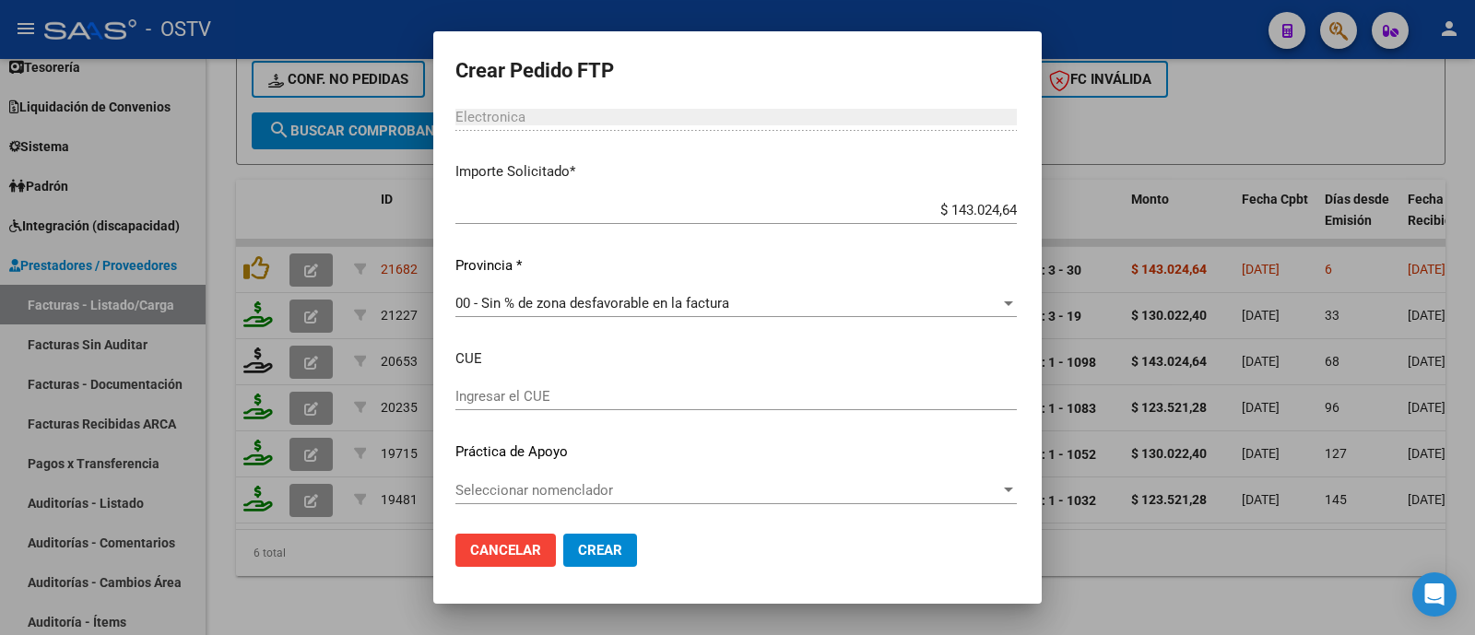
click at [578, 550] on span "Crear" at bounding box center [600, 550] width 44 height 17
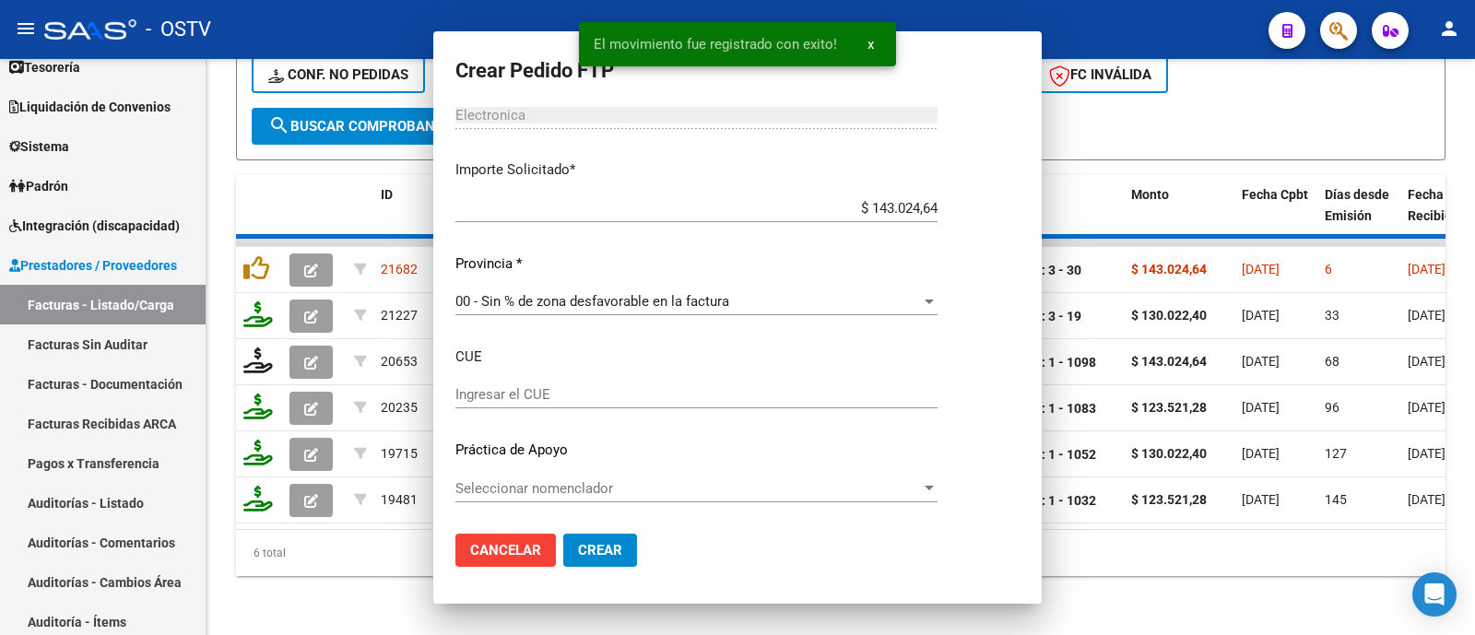
scroll to position [1024, 0]
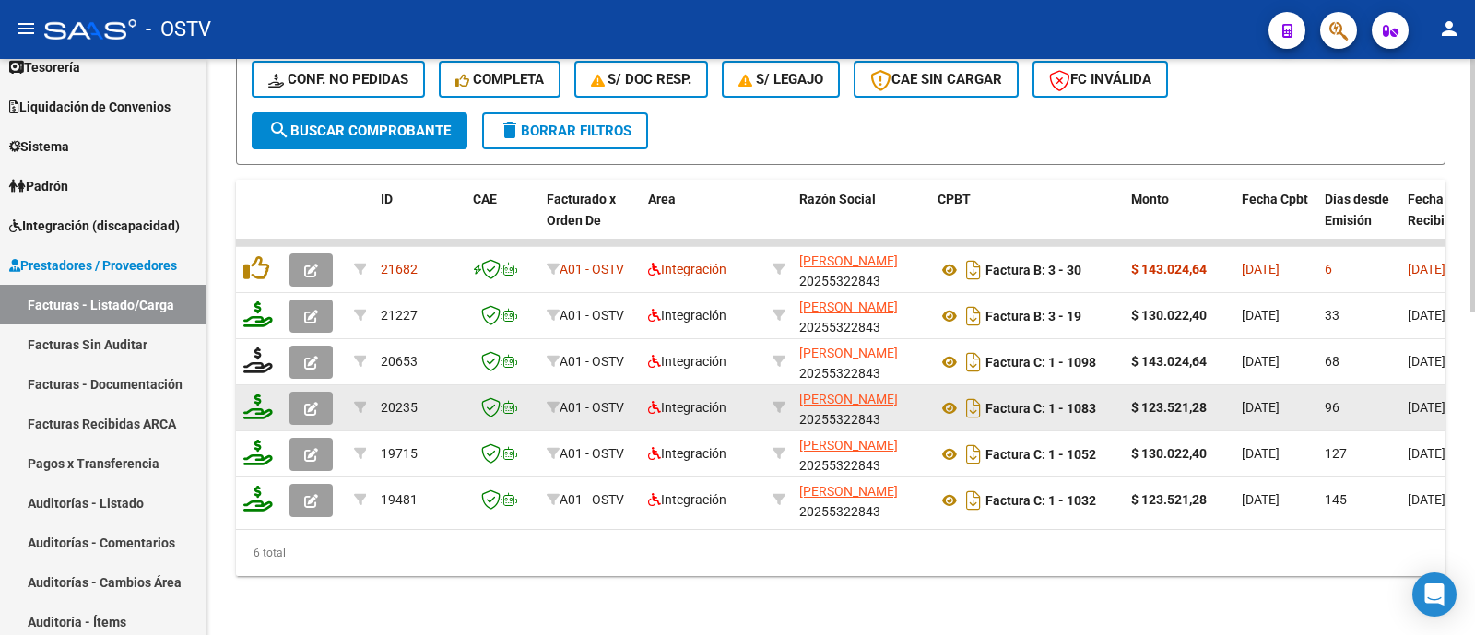
click at [312, 402] on icon "button" at bounding box center [311, 409] width 14 height 14
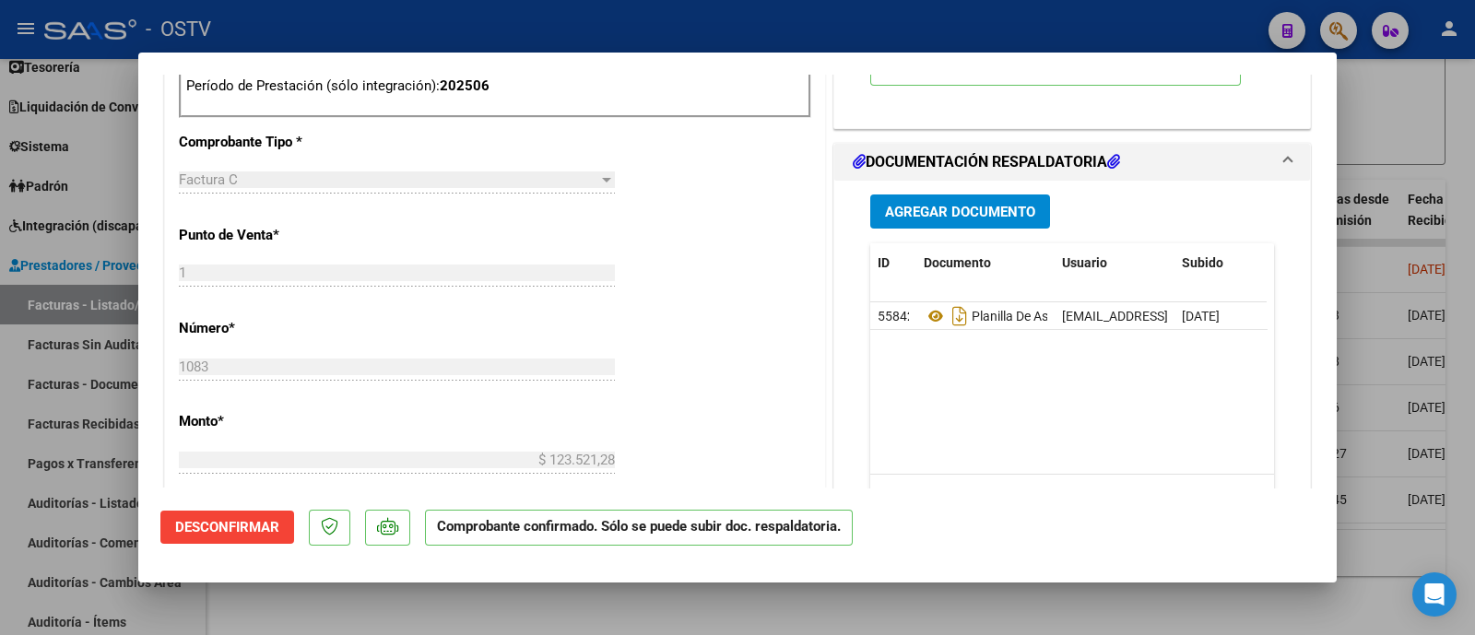
scroll to position [853, 0]
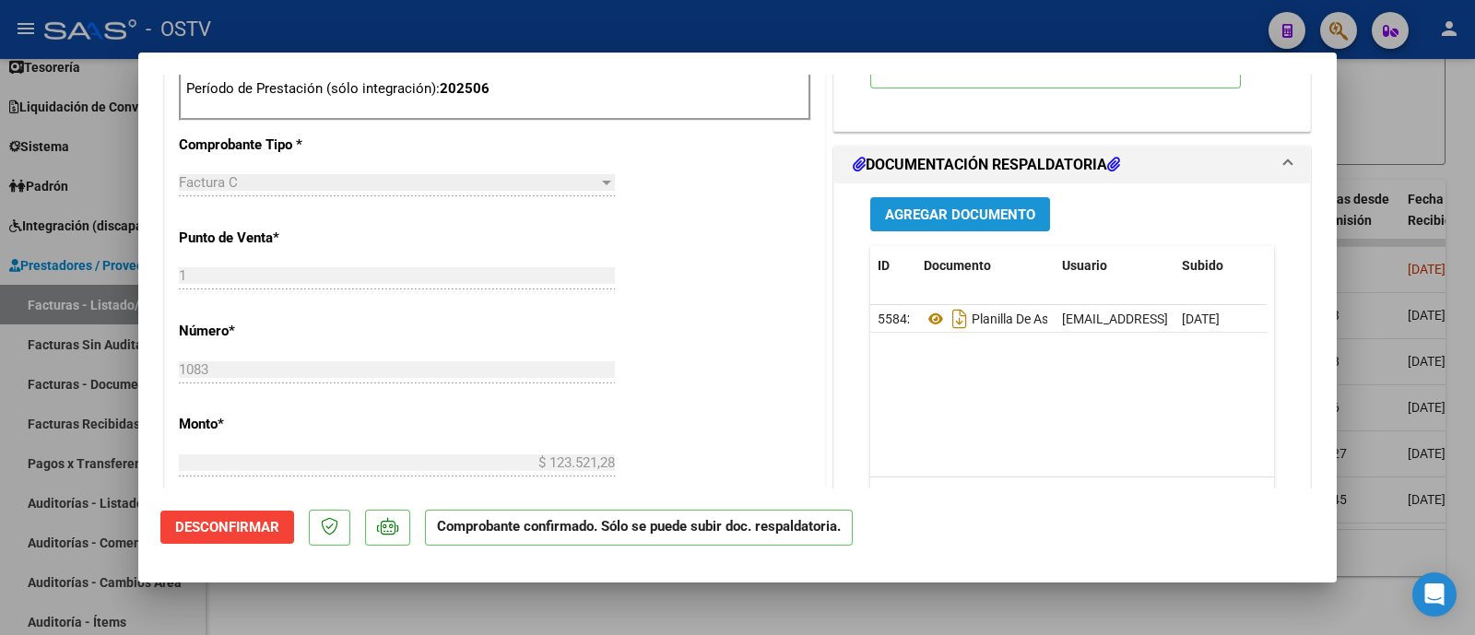
click at [967, 206] on span "Agregar Documento" at bounding box center [960, 214] width 150 height 17
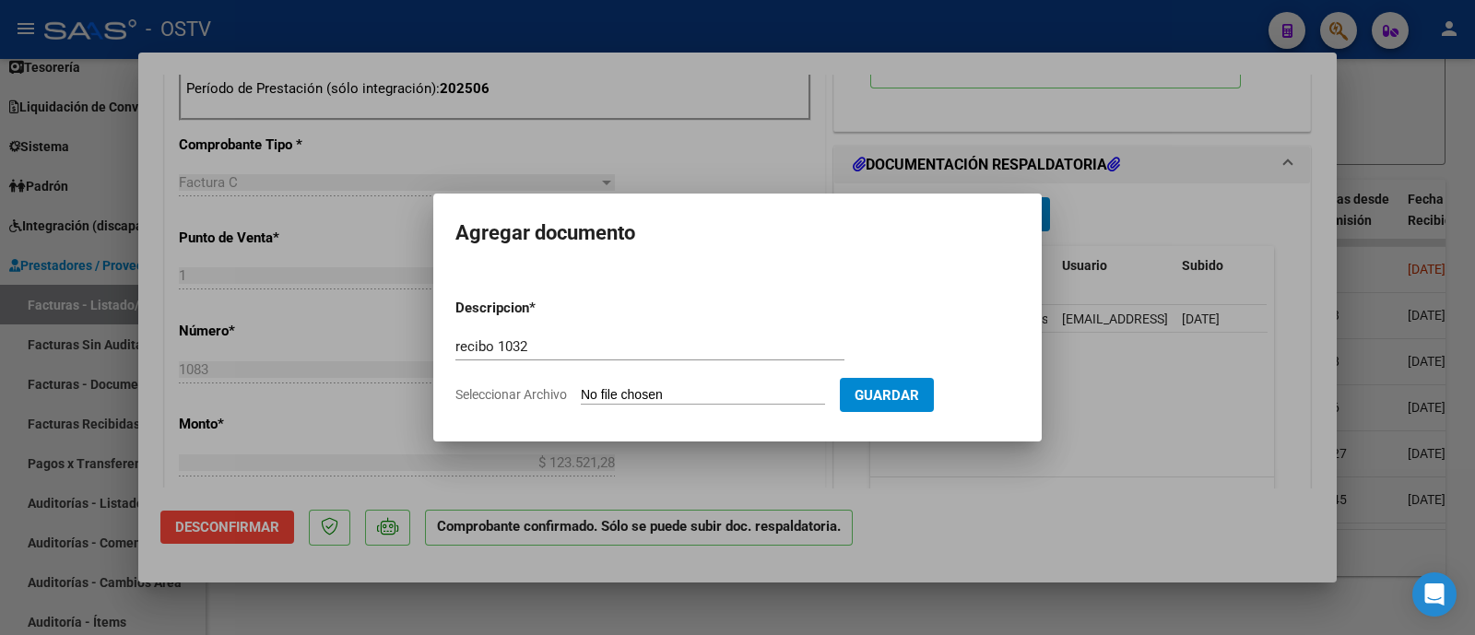
click at [724, 396] on input "Seleccionar Archivo" at bounding box center [703, 396] width 244 height 18
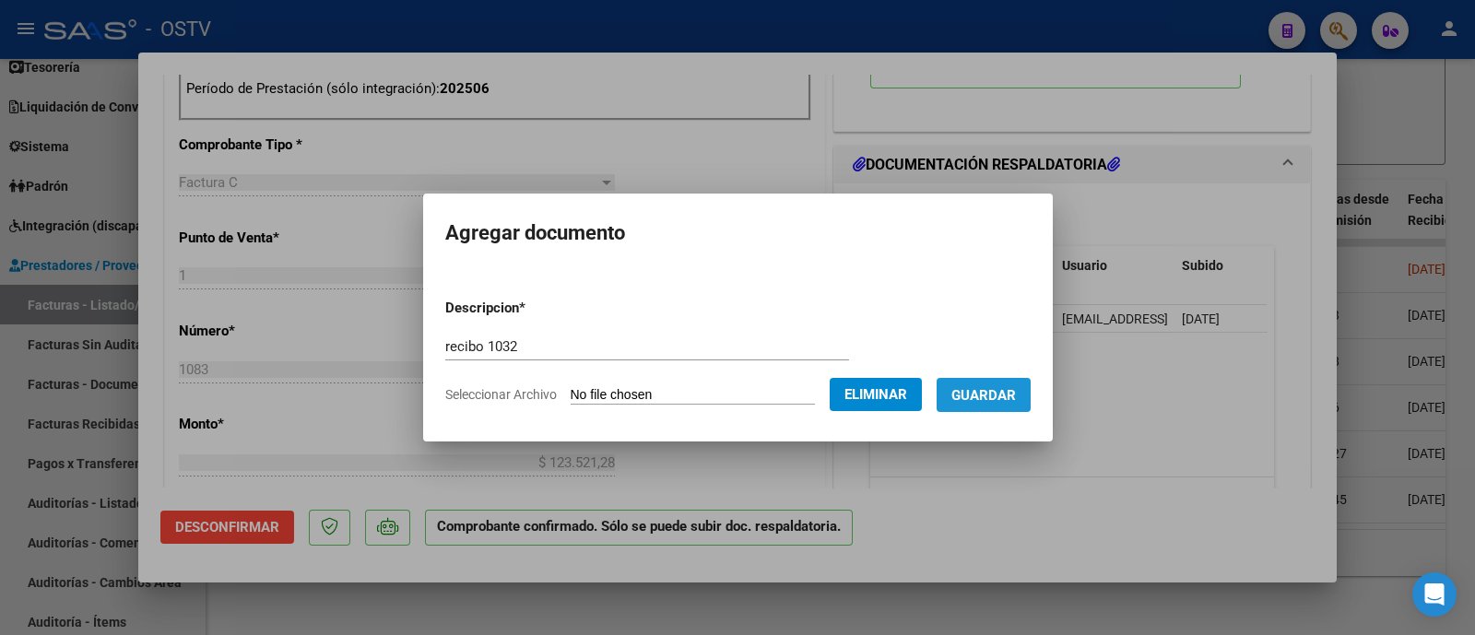
click at [1000, 394] on span "Guardar" at bounding box center [983, 395] width 65 height 17
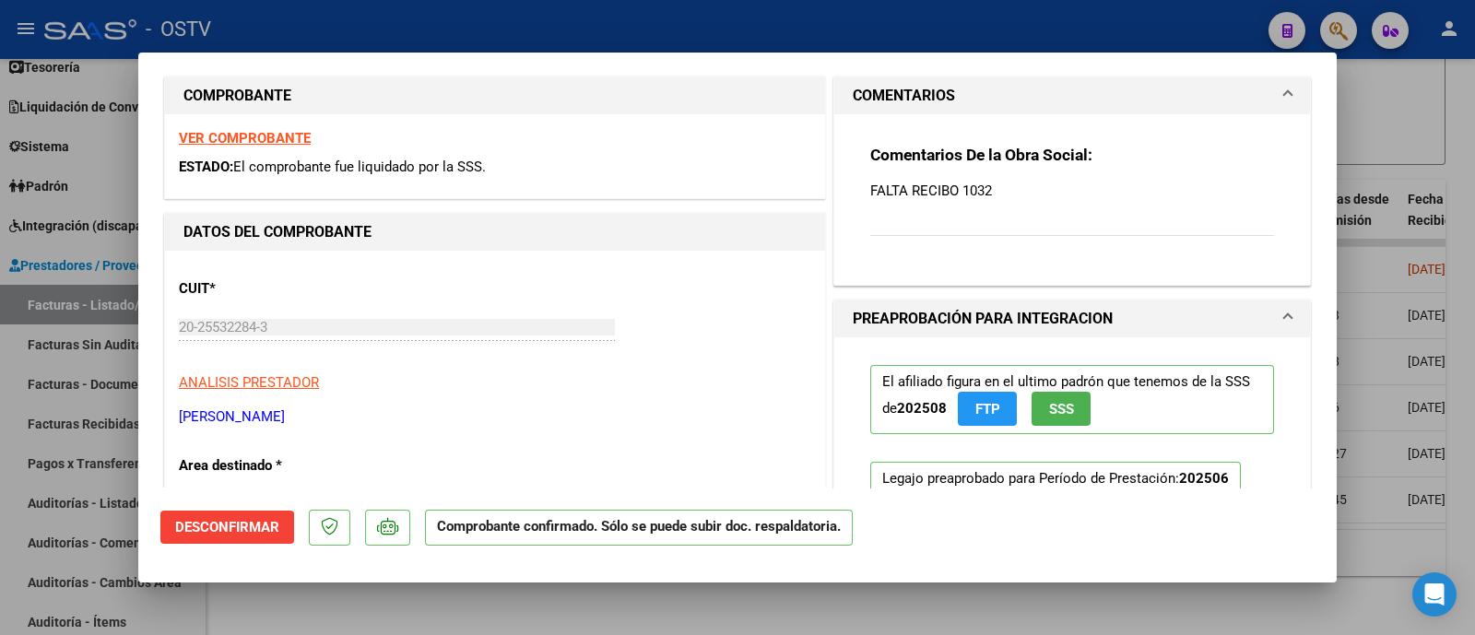
scroll to position [277, 0]
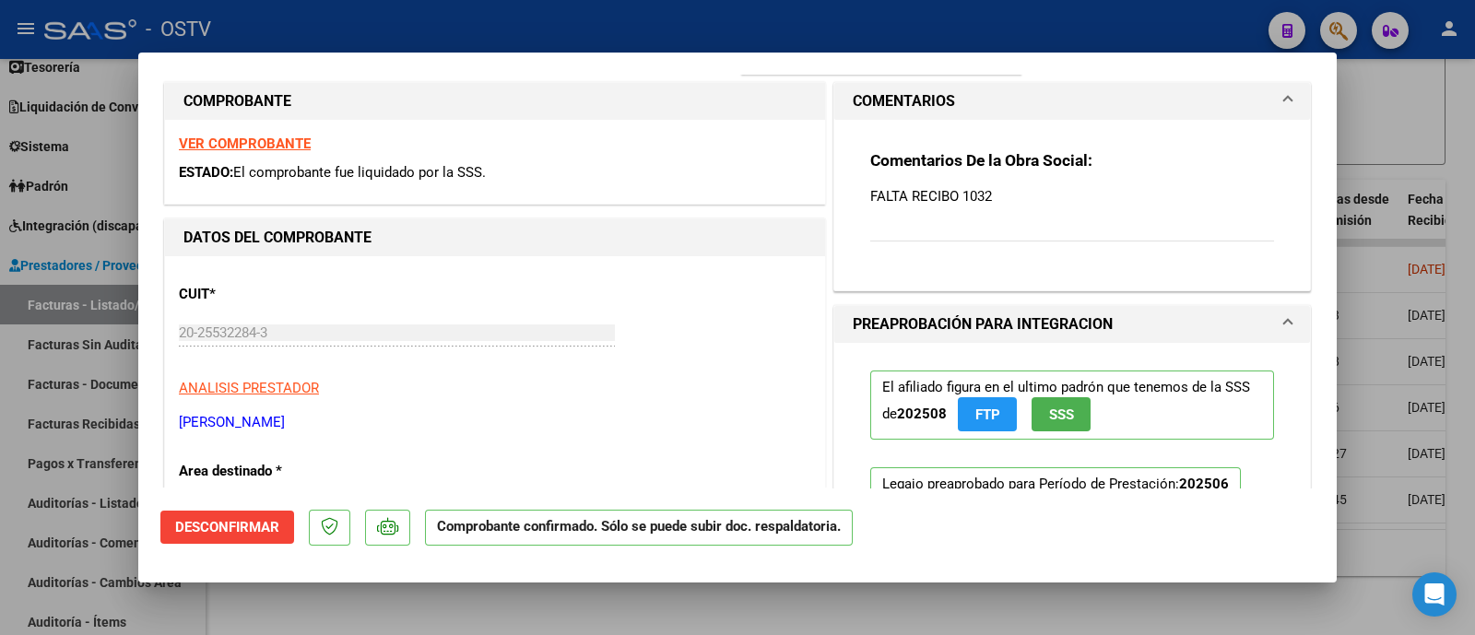
click at [129, 345] on div "SUBSIDIADADO POR SSS (.DR_ENVIO) Tipo de Archivo: DS Importe Solicitado: $ 123.…" at bounding box center [737, 317] width 1475 height 635
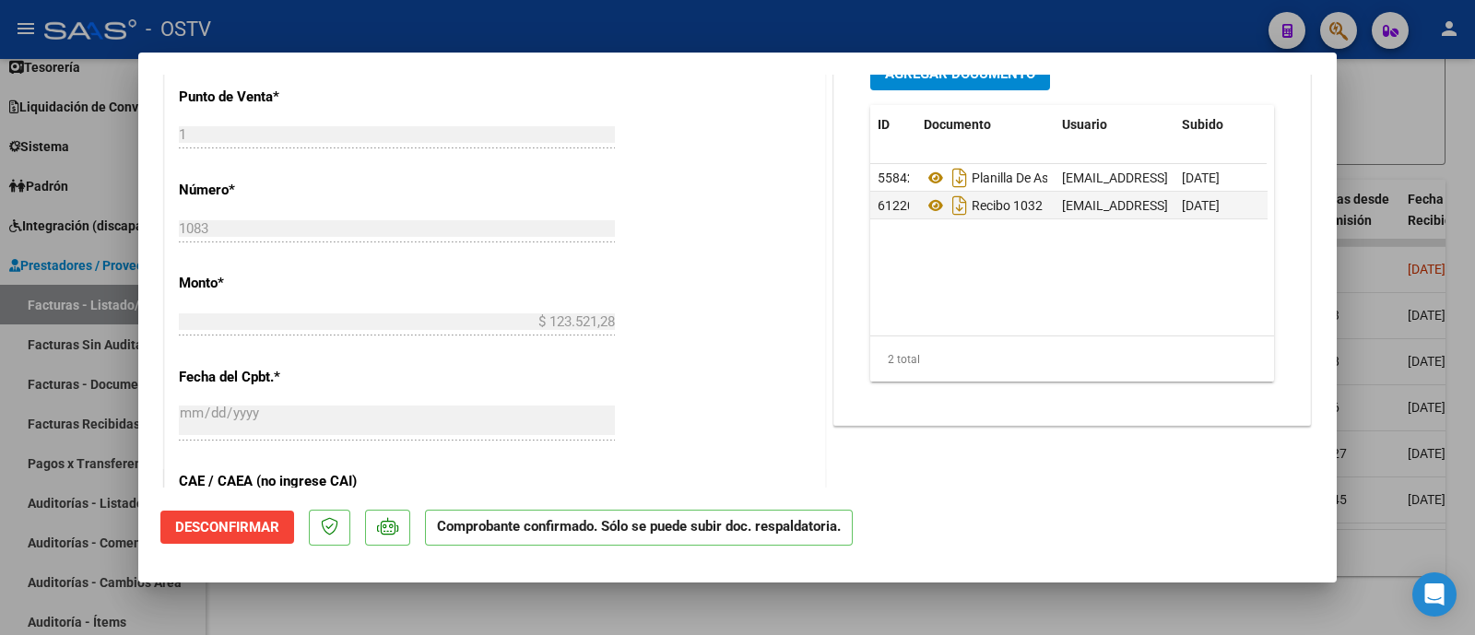
scroll to position [995, 0]
click at [641, 320] on div "CUIT * 20-25532284-3 Ingresar CUIT ANALISIS PRESTADOR GONZALEZ RODRIGO ARCA Pad…" at bounding box center [495, 269] width 660 height 1463
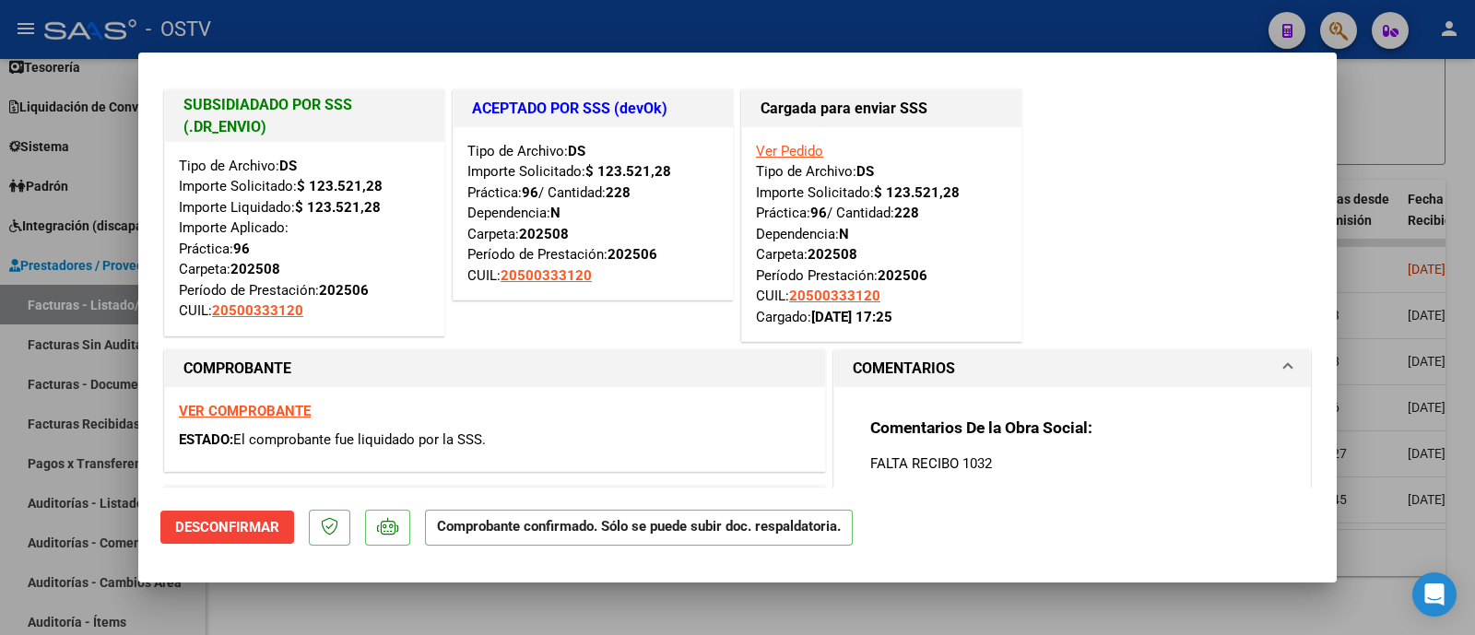
scroll to position [0, 0]
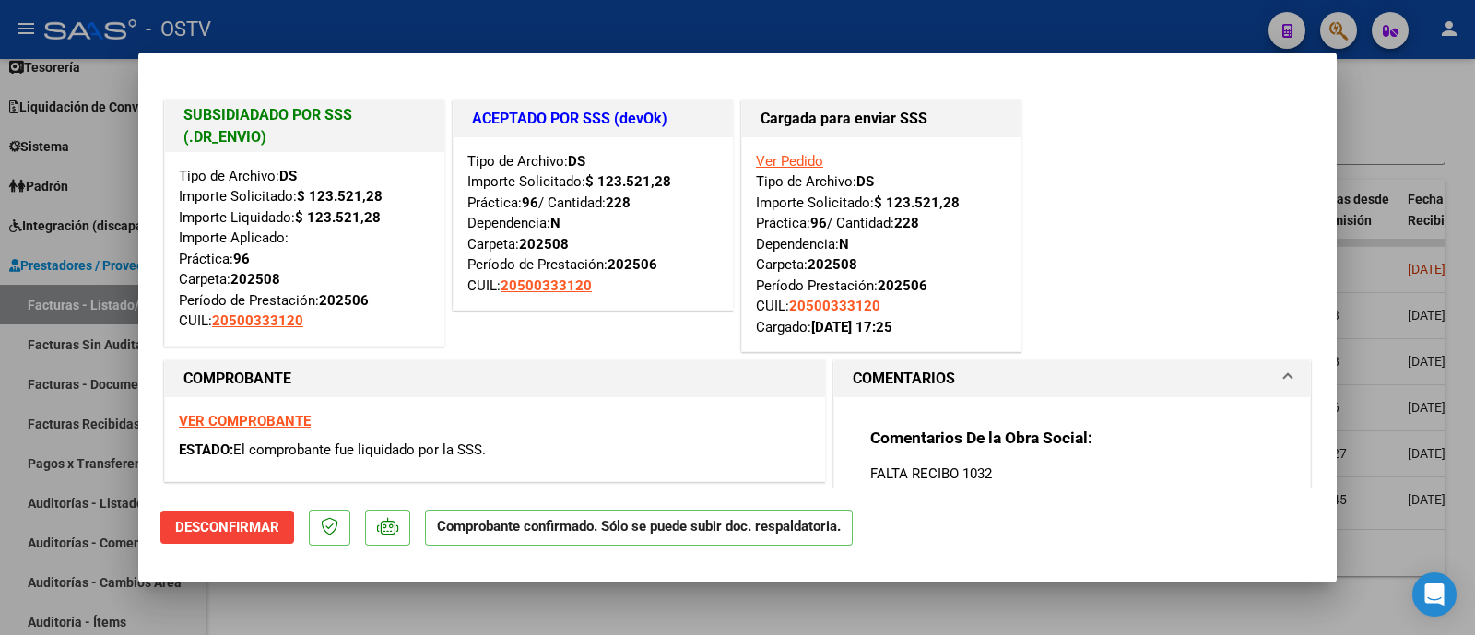
click at [524, 21] on div at bounding box center [737, 317] width 1475 height 635
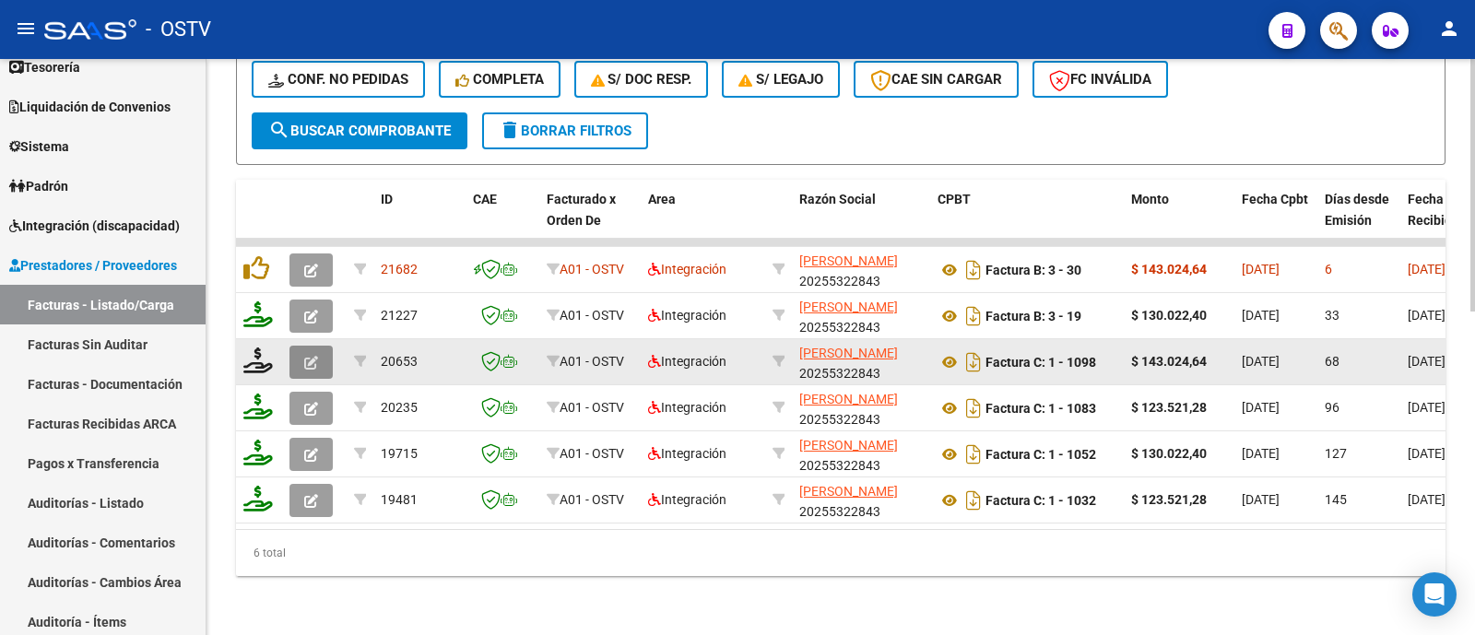
click at [311, 356] on icon "button" at bounding box center [311, 363] width 14 height 14
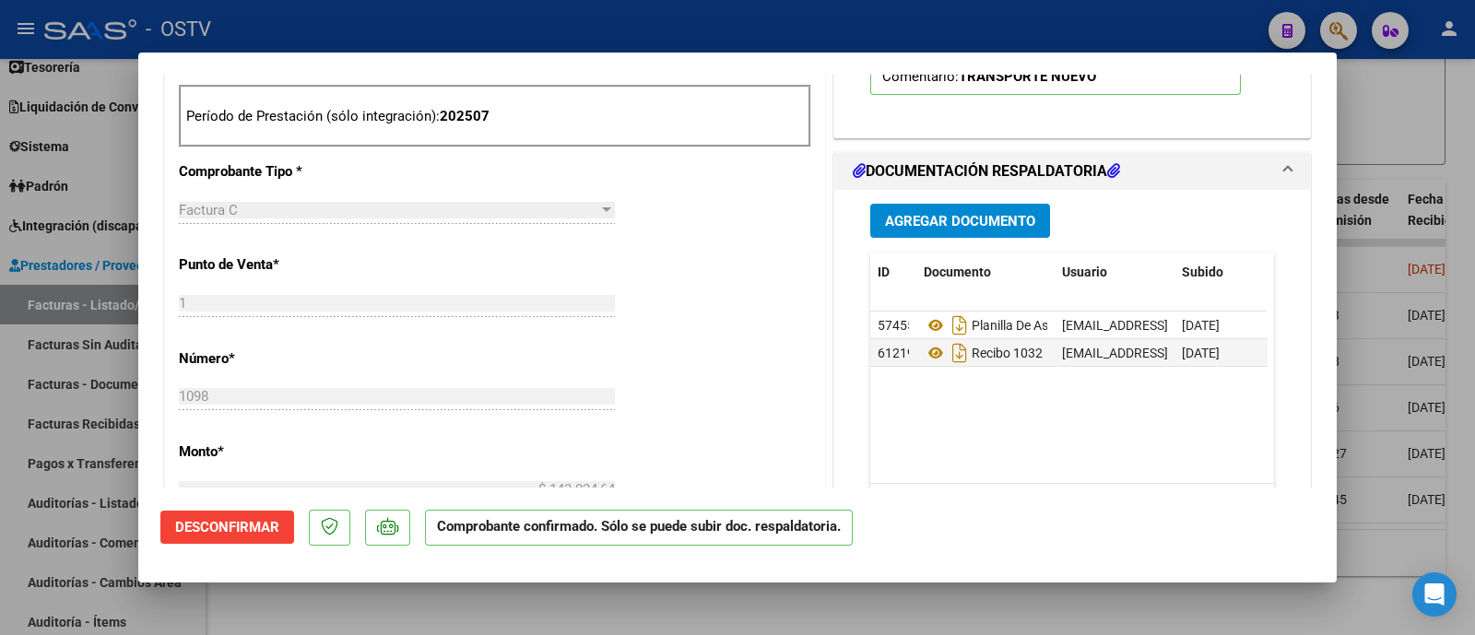
scroll to position [622, 0]
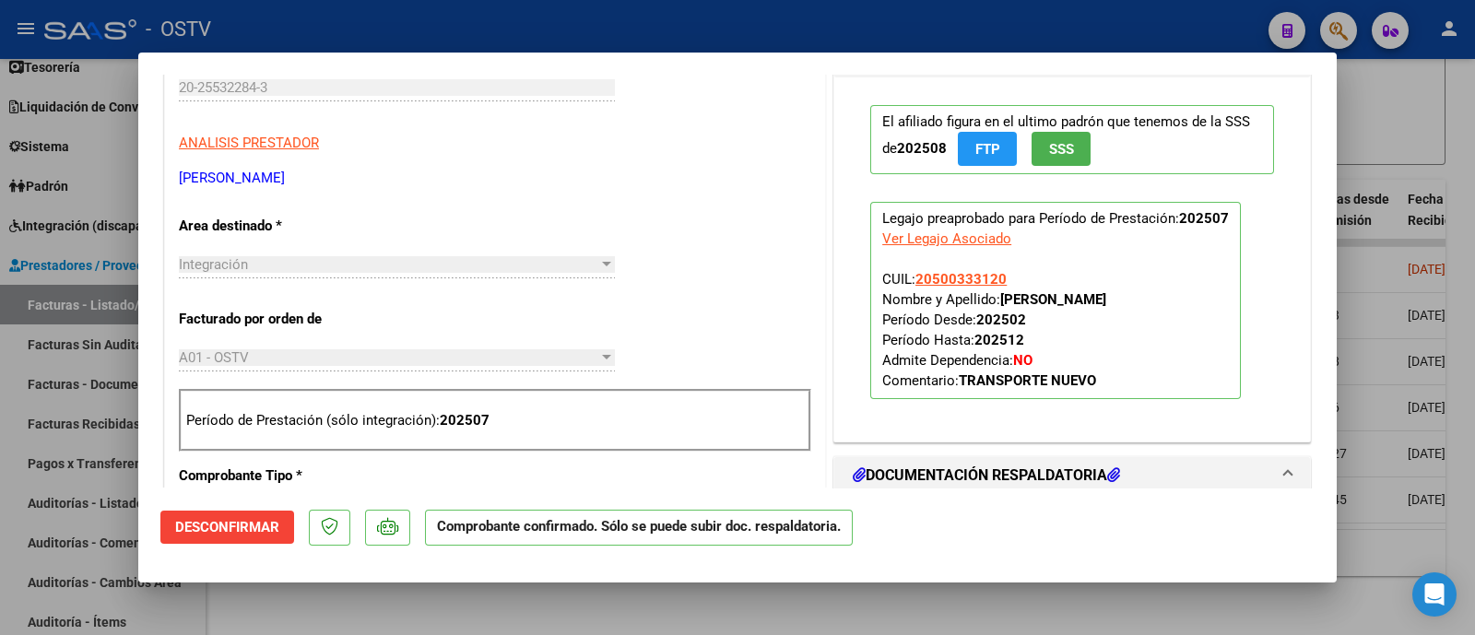
click at [590, 19] on div at bounding box center [737, 317] width 1475 height 635
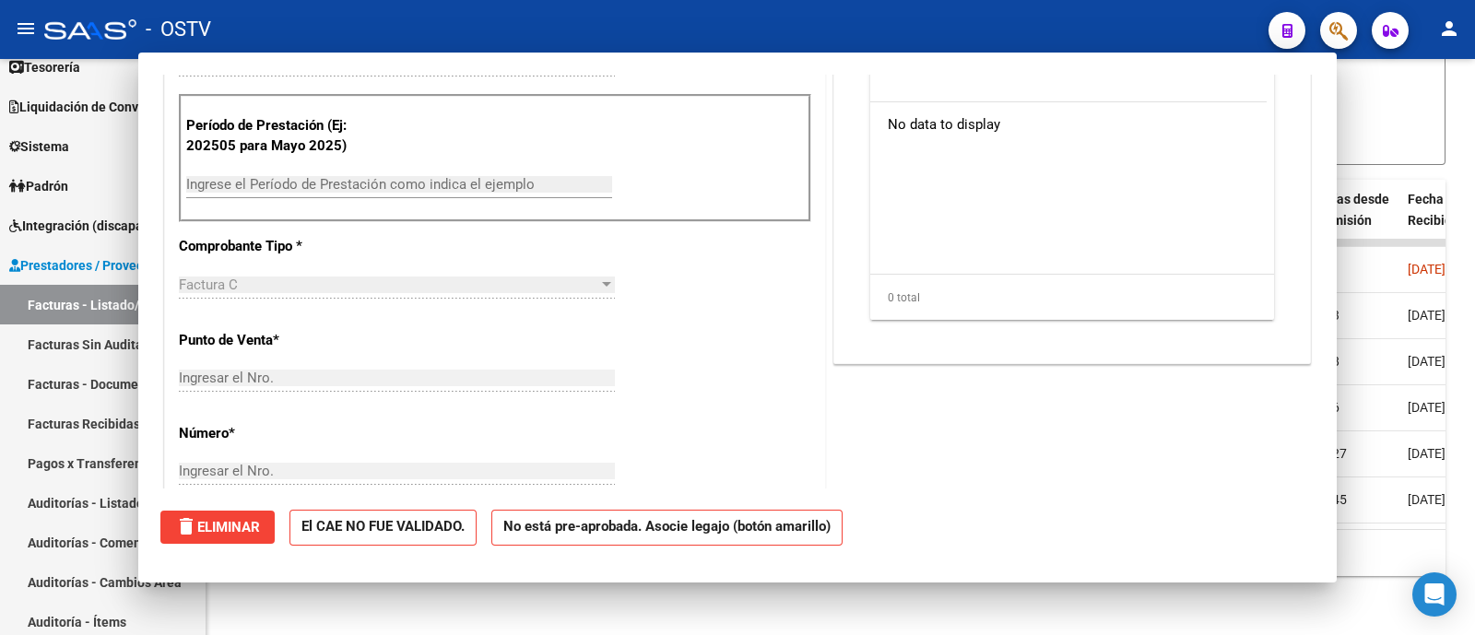
scroll to position [282, 0]
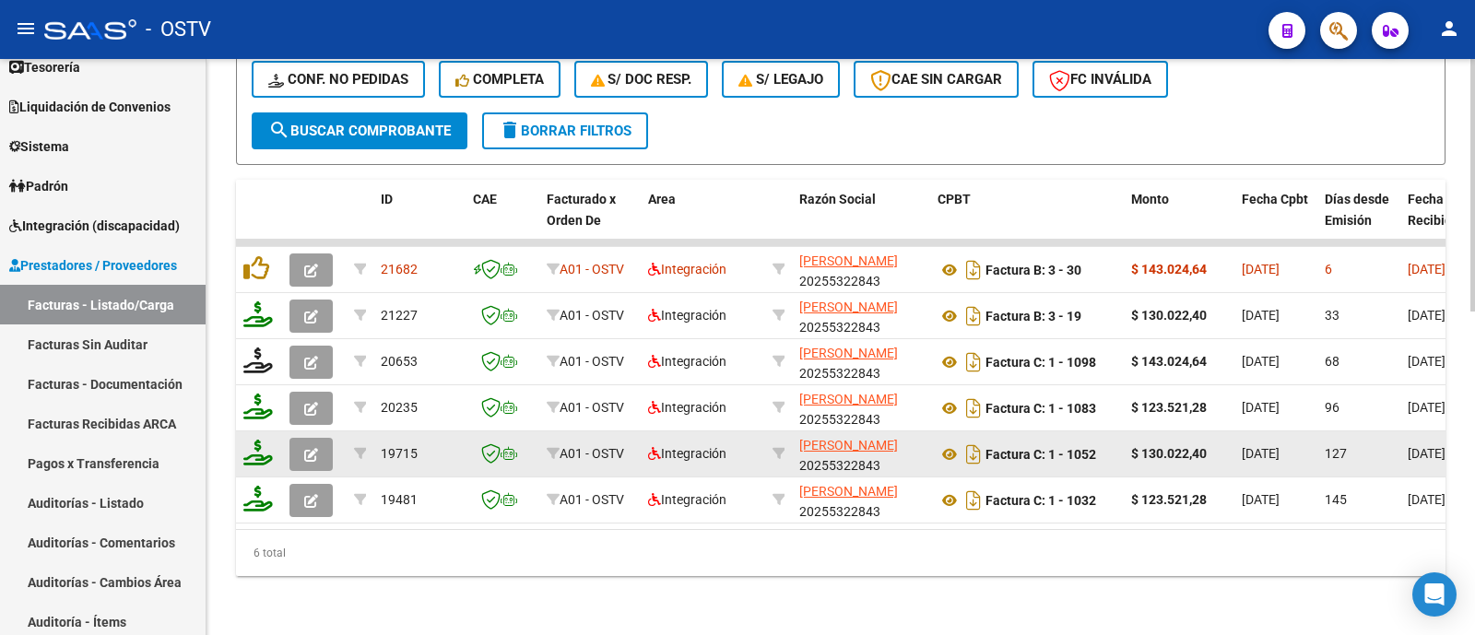
click at [316, 448] on icon "button" at bounding box center [311, 455] width 14 height 14
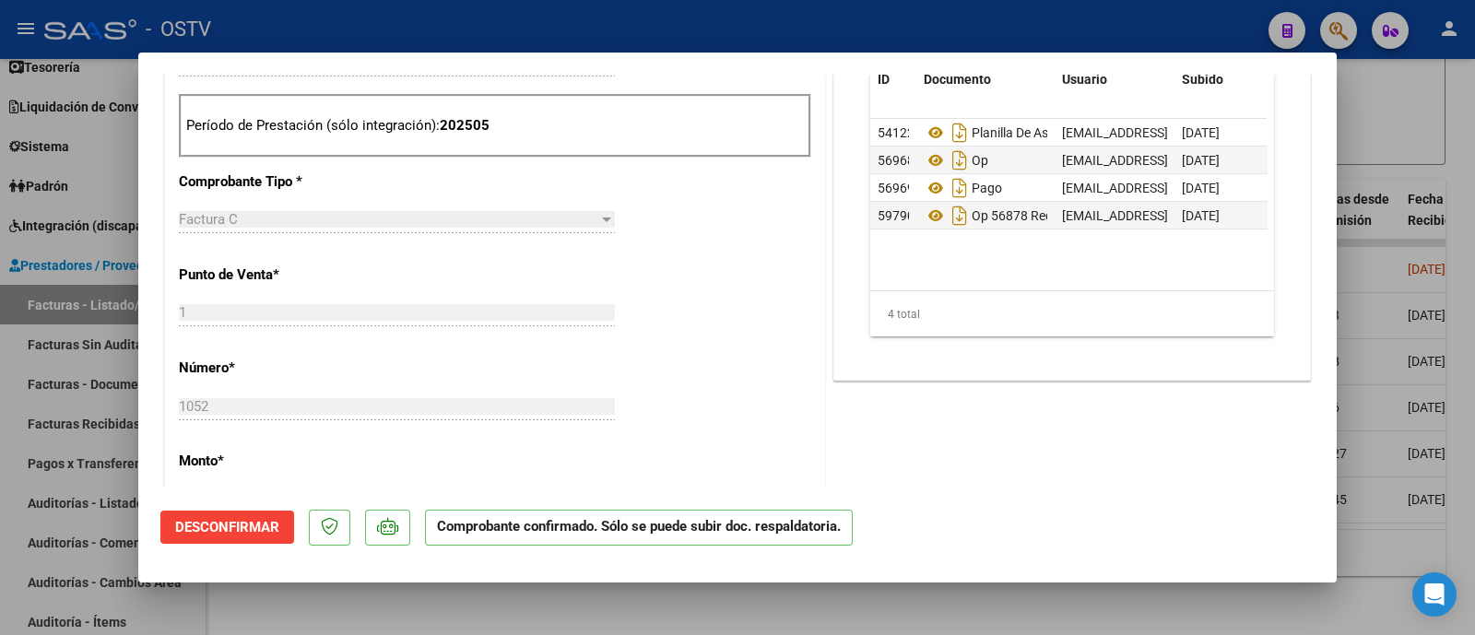
scroll to position [818, 0]
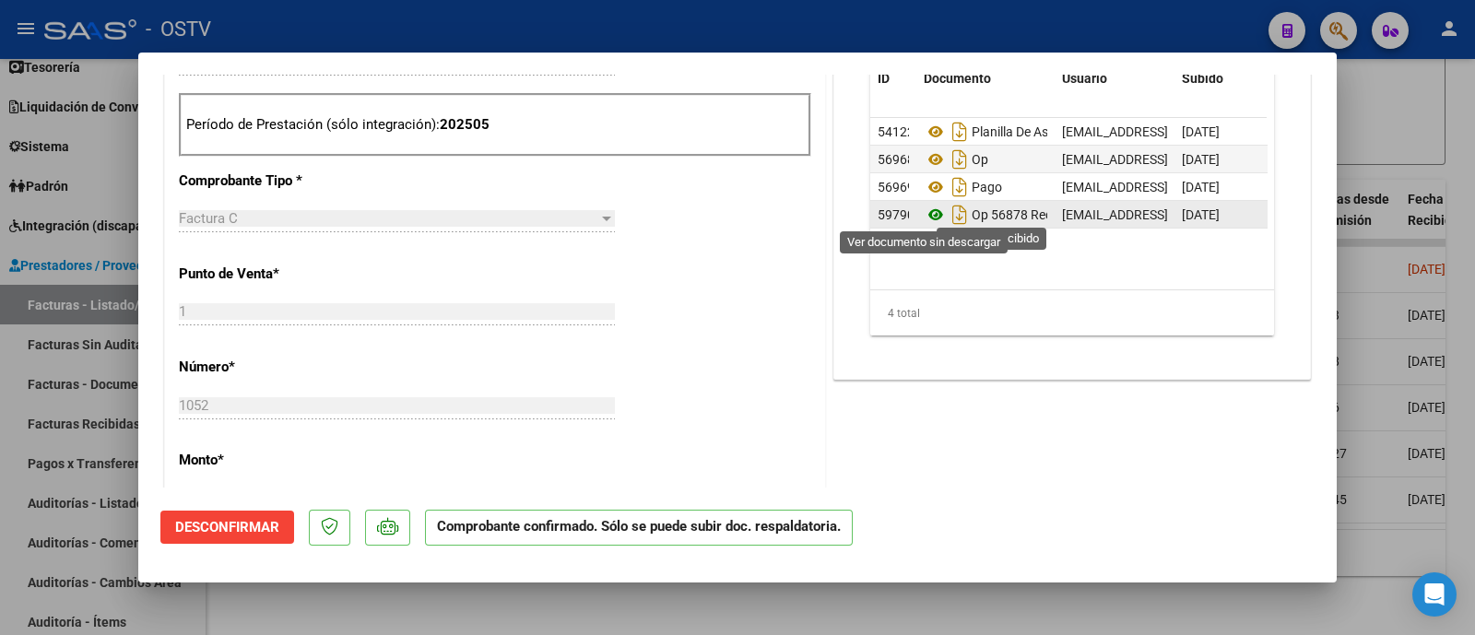
click at [925, 212] on icon at bounding box center [936, 215] width 24 height 22
click at [637, 20] on div at bounding box center [737, 317] width 1475 height 635
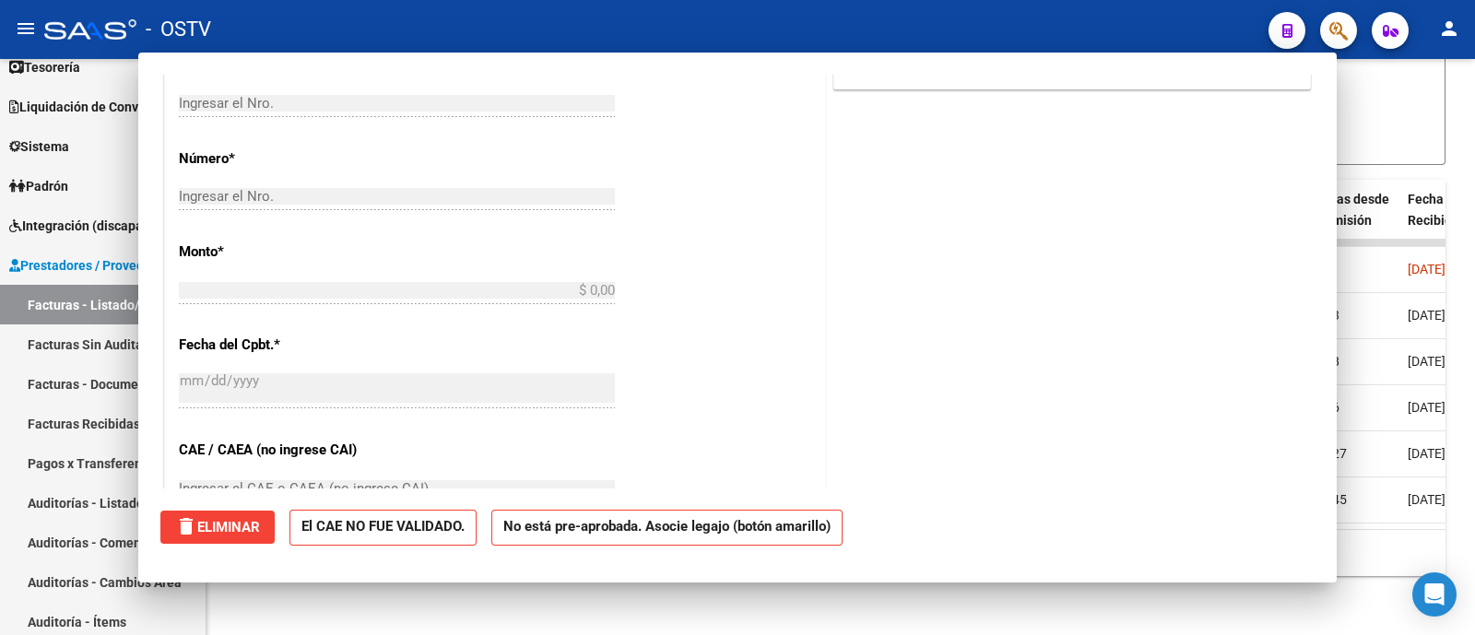
scroll to position [0, 0]
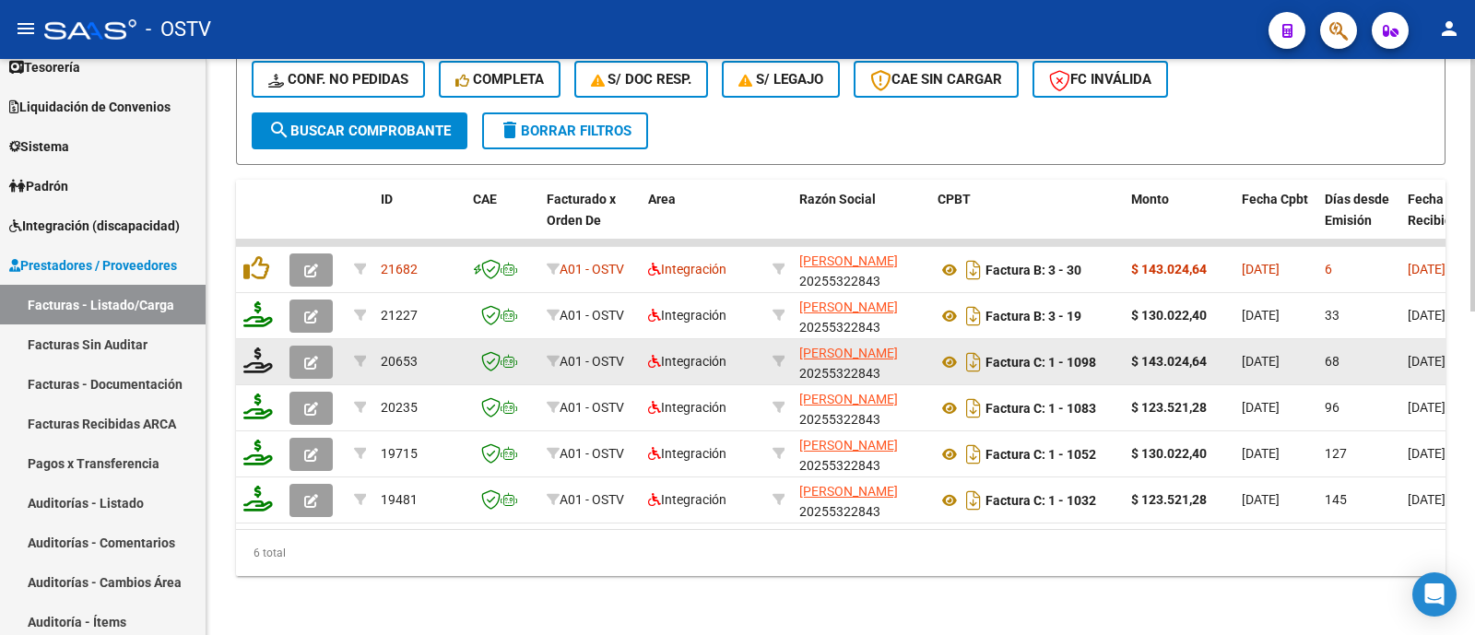
click at [313, 356] on icon "button" at bounding box center [311, 363] width 14 height 14
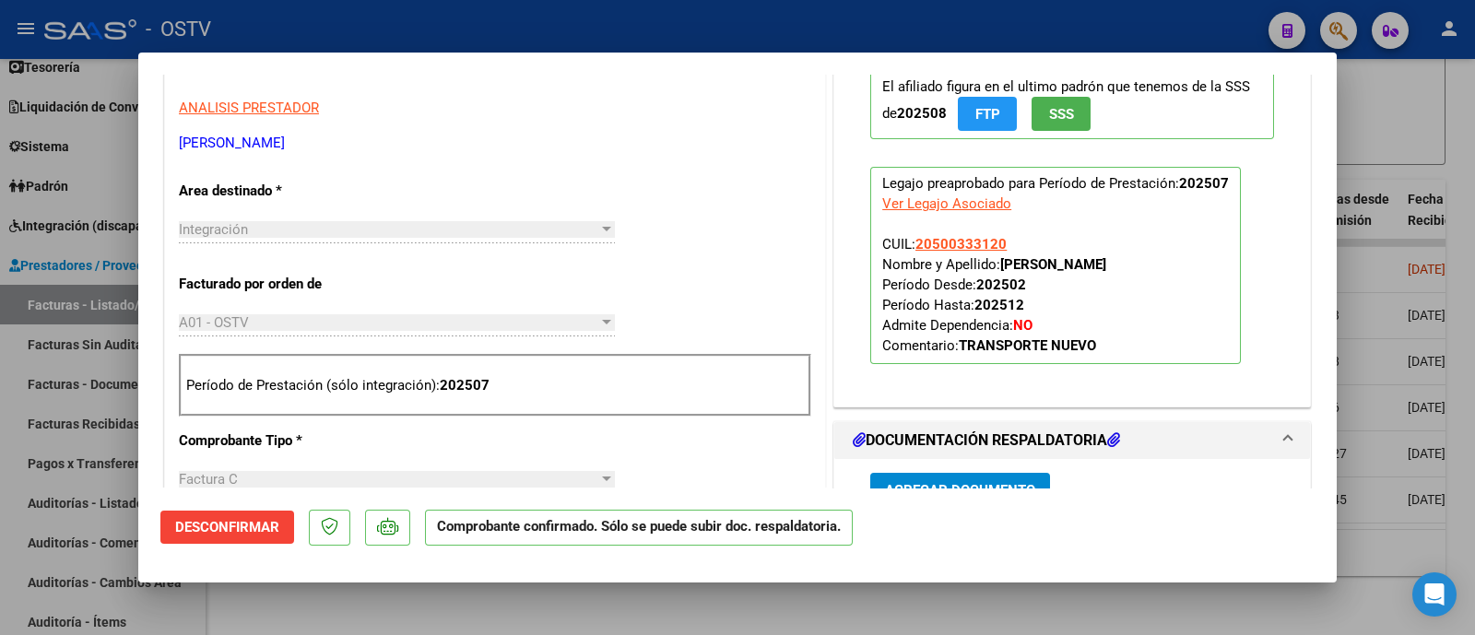
scroll to position [580, 0]
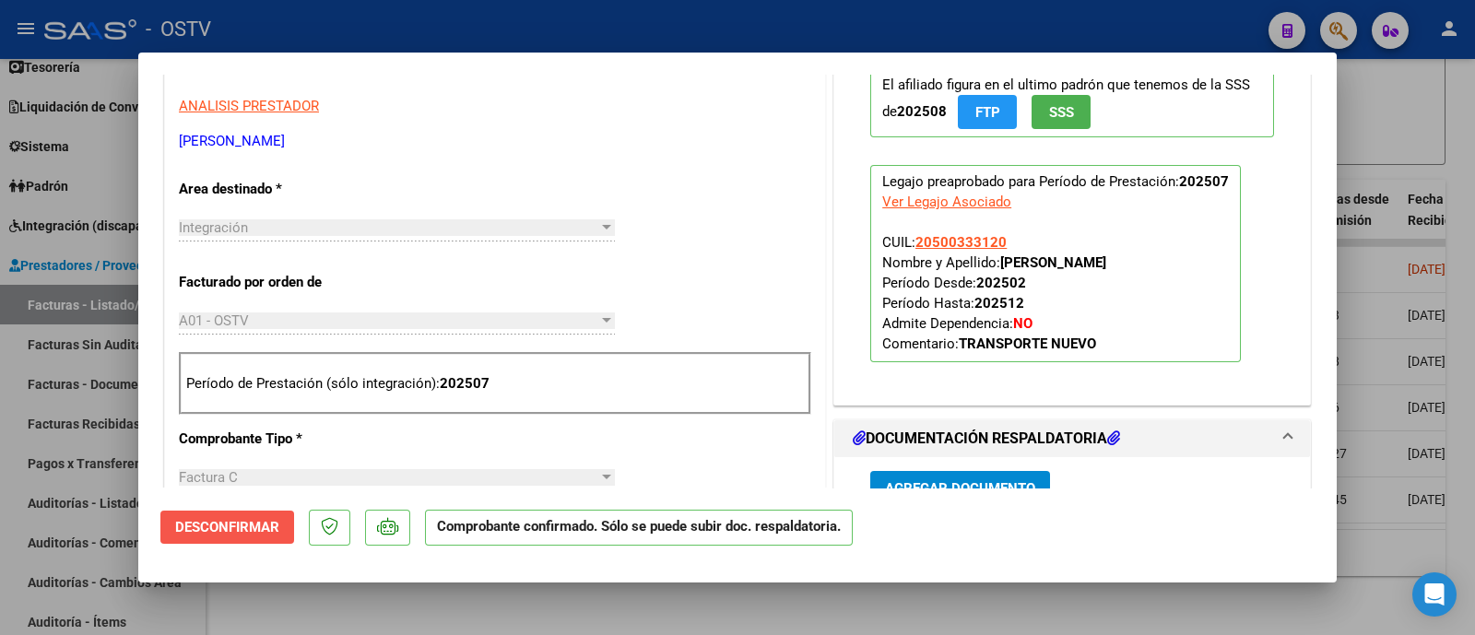
click at [222, 528] on span "Desconfirmar" at bounding box center [227, 527] width 104 height 17
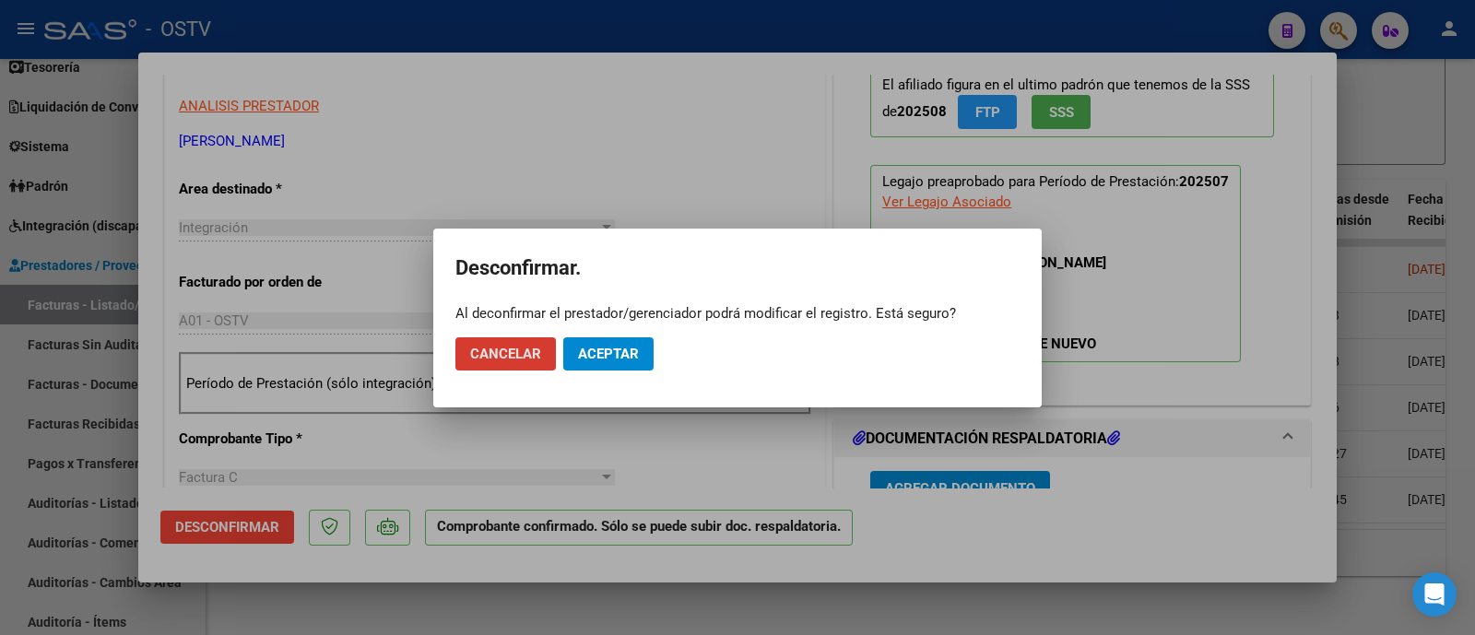
click at [623, 360] on span "Aceptar" at bounding box center [608, 354] width 61 height 17
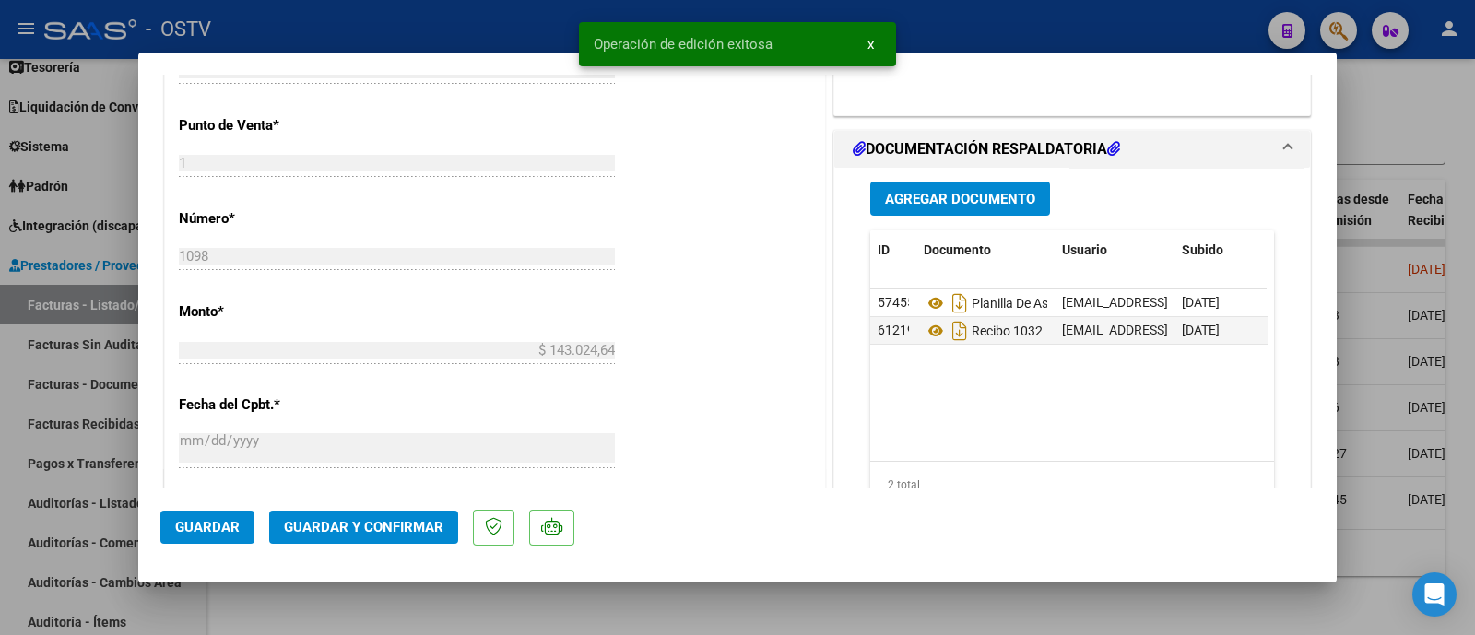
scroll to position [1082, 0]
click at [949, 189] on span "Agregar Documento" at bounding box center [960, 197] width 150 height 17
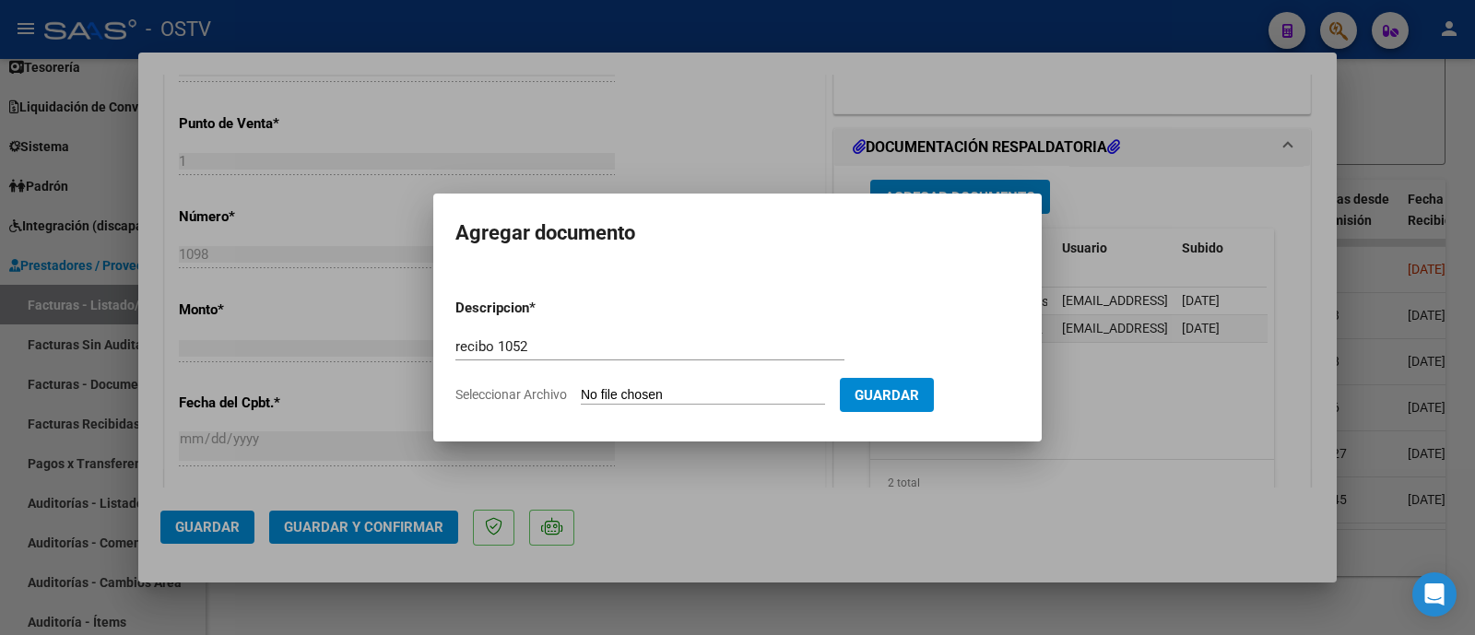
click at [677, 394] on input "Seleccionar Archivo" at bounding box center [703, 396] width 244 height 18
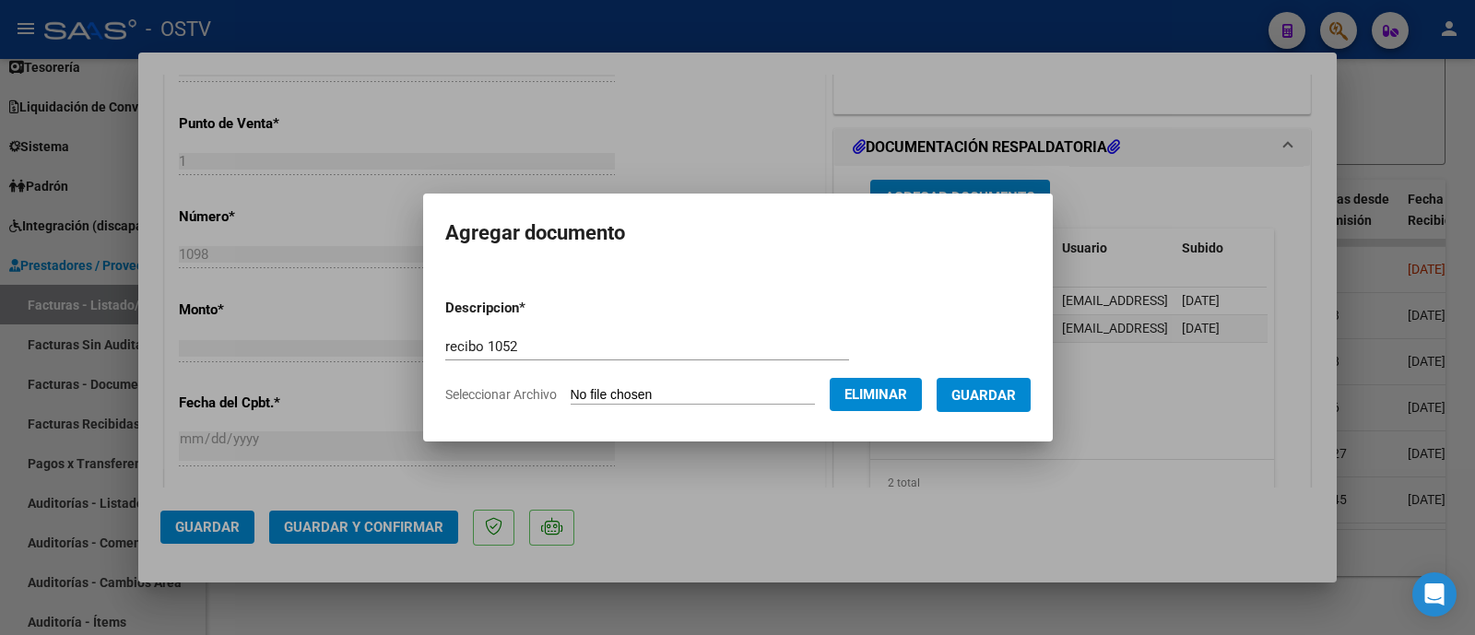
click at [1014, 389] on span "Guardar" at bounding box center [983, 395] width 65 height 17
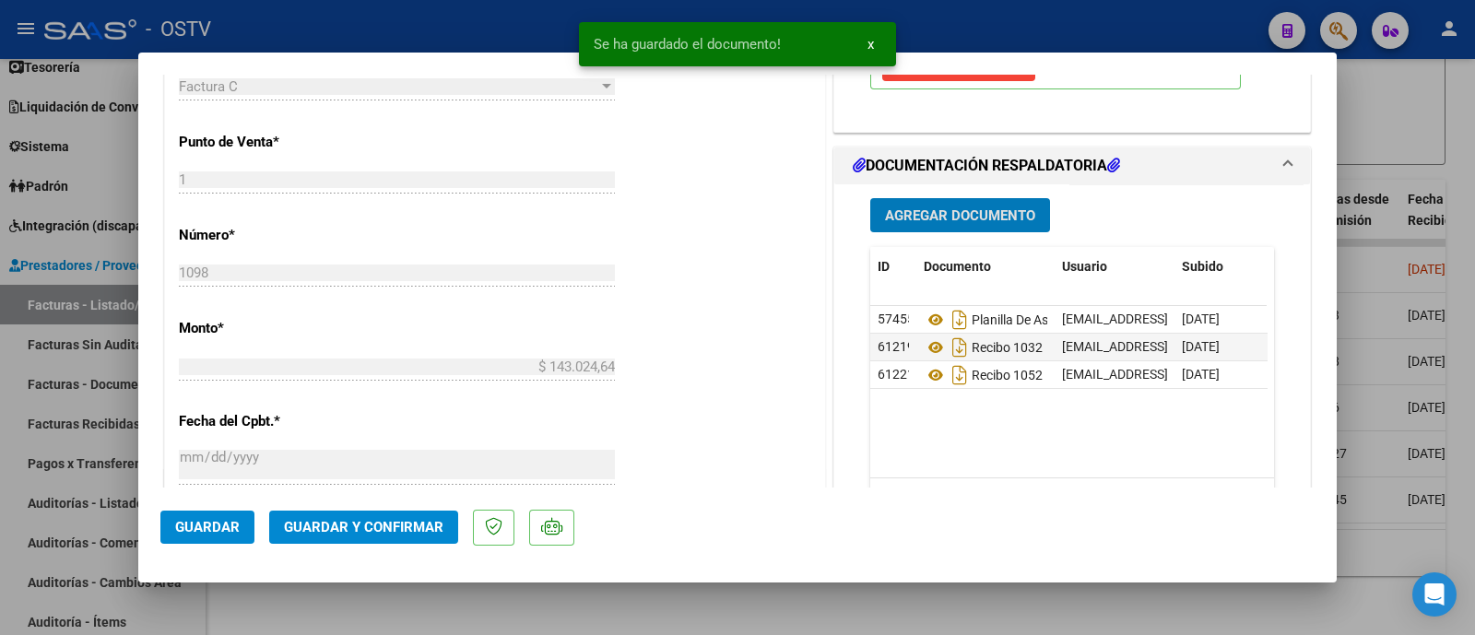
scroll to position [1064, 0]
click at [311, 528] on span "Guardar y Confirmar" at bounding box center [363, 527] width 159 height 17
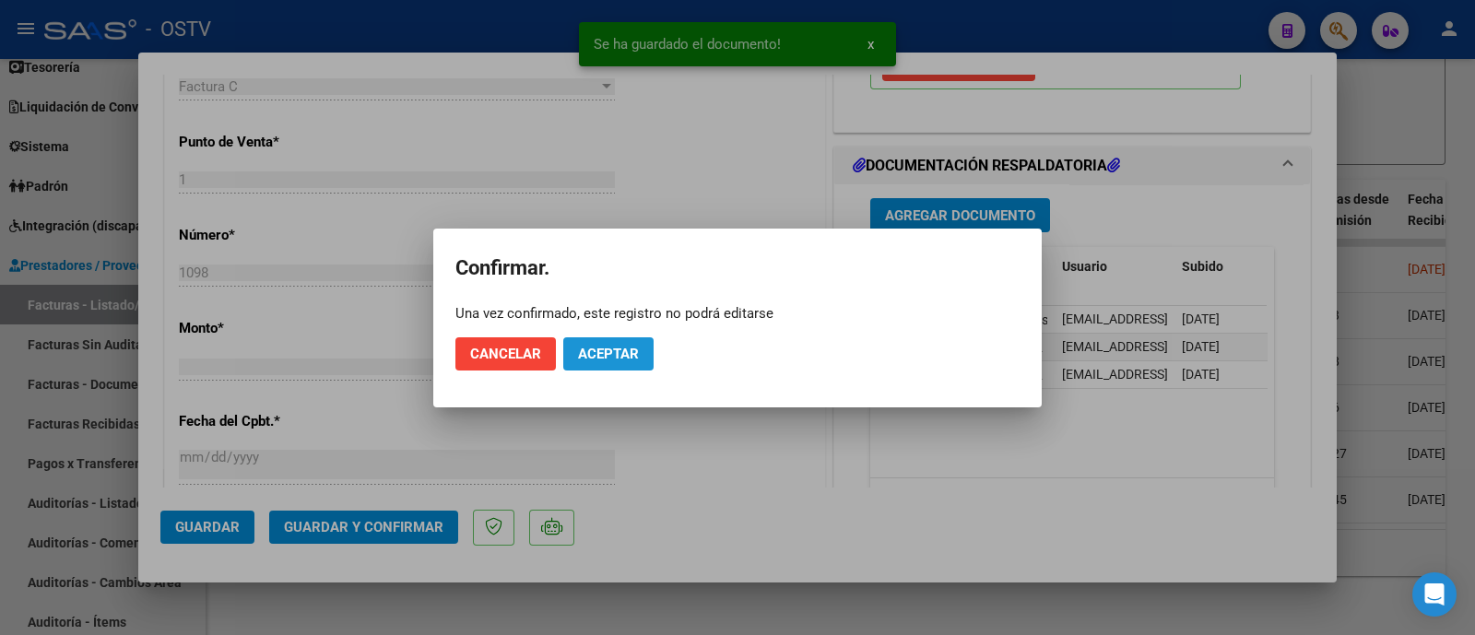
click at [596, 357] on span "Aceptar" at bounding box center [608, 354] width 61 height 17
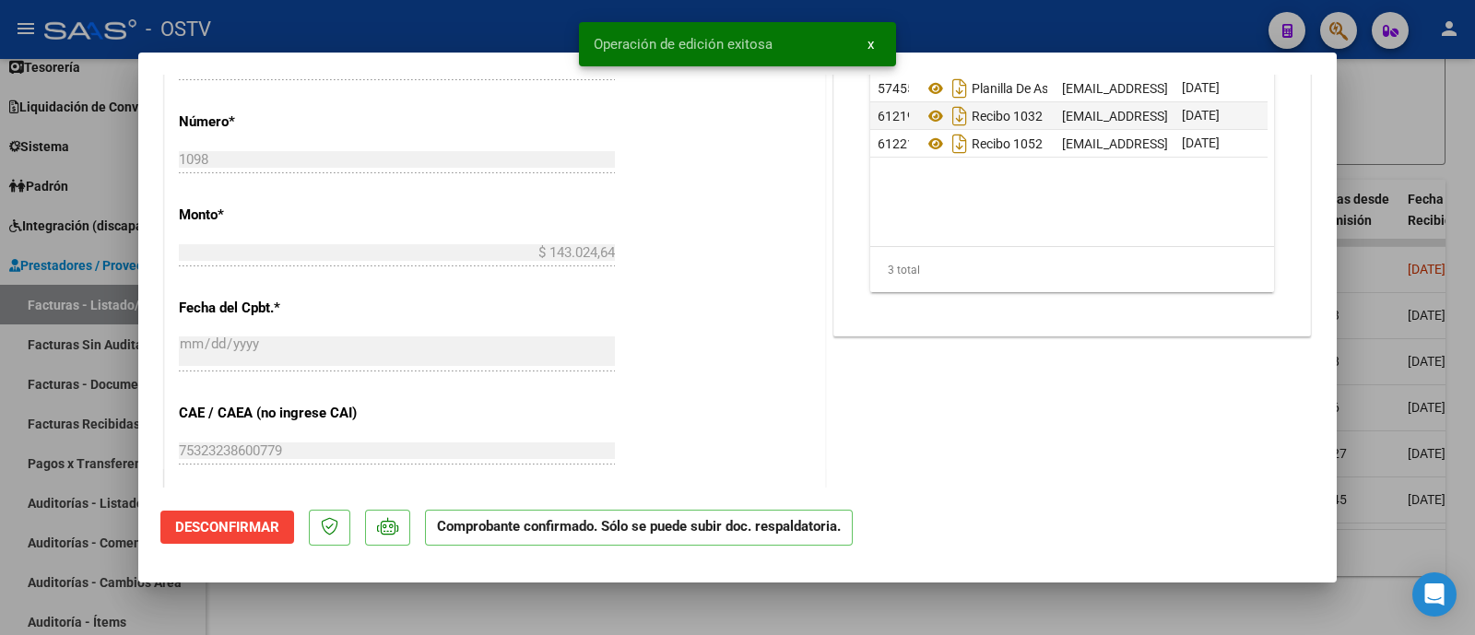
click at [469, 32] on div at bounding box center [737, 317] width 1475 height 635
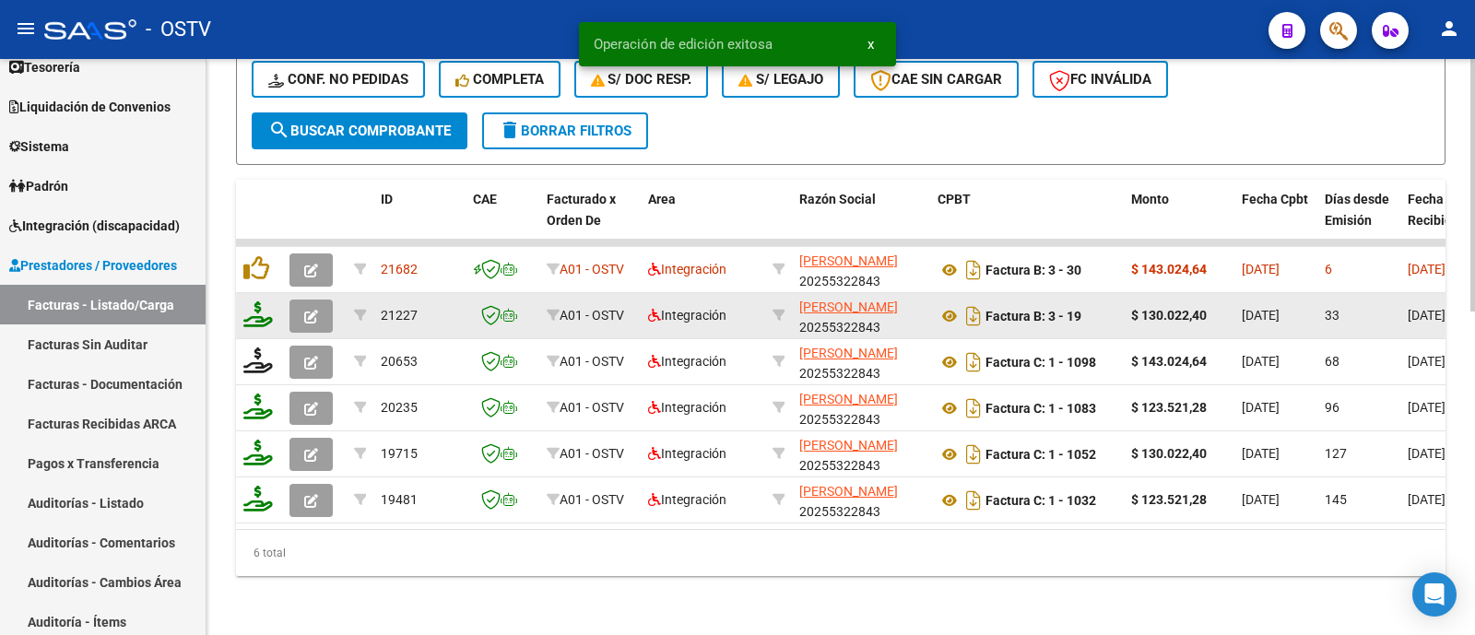
click at [311, 310] on icon "button" at bounding box center [311, 317] width 14 height 14
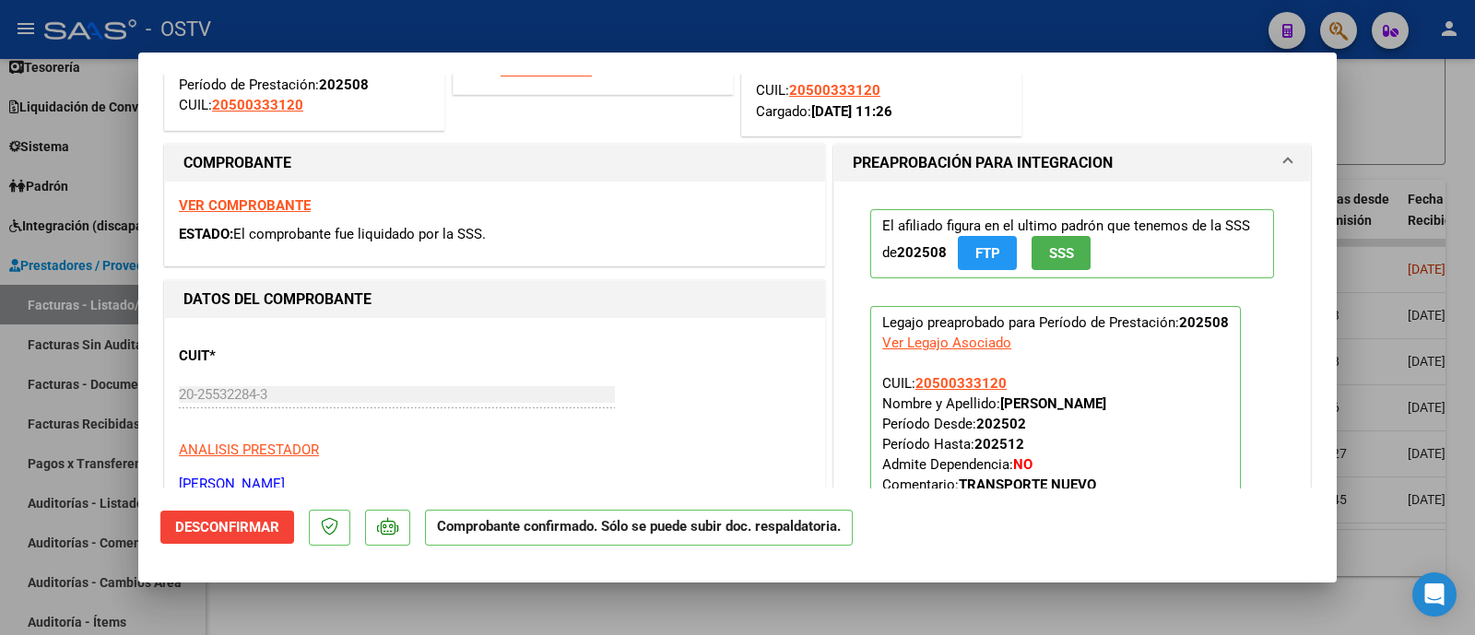
scroll to position [202, 0]
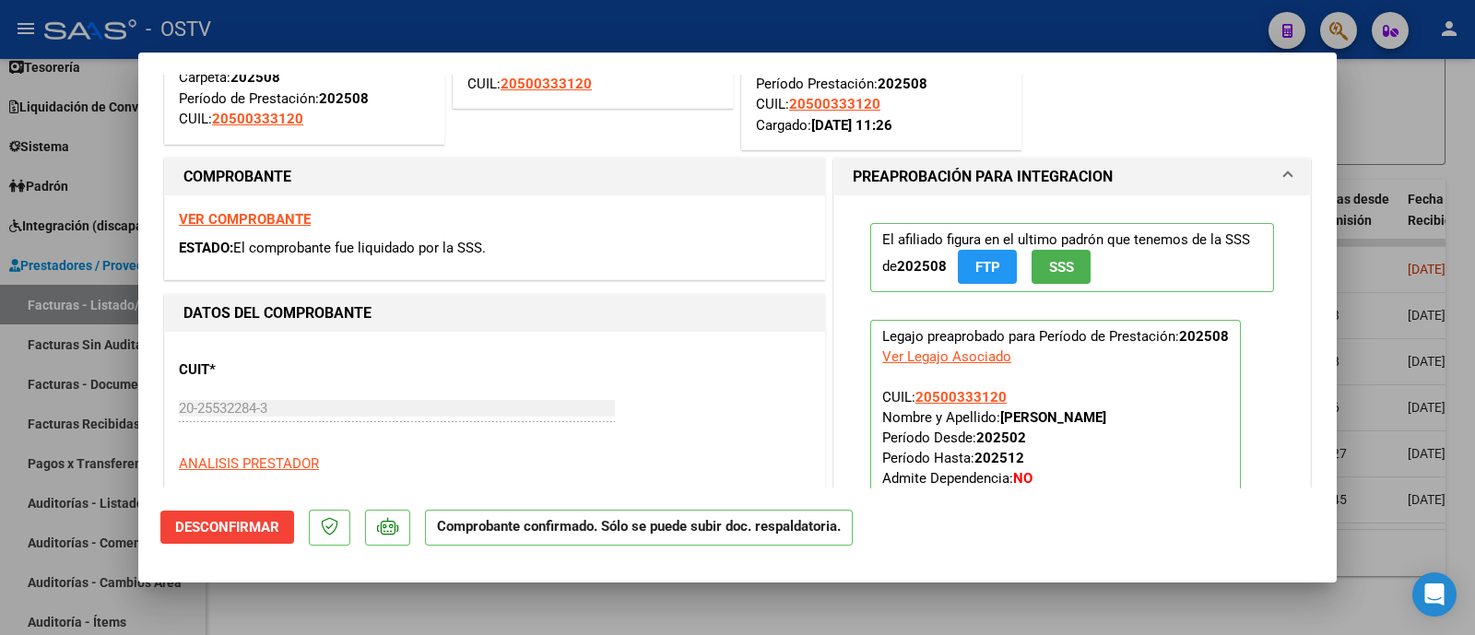
click at [598, 31] on div at bounding box center [737, 317] width 1475 height 635
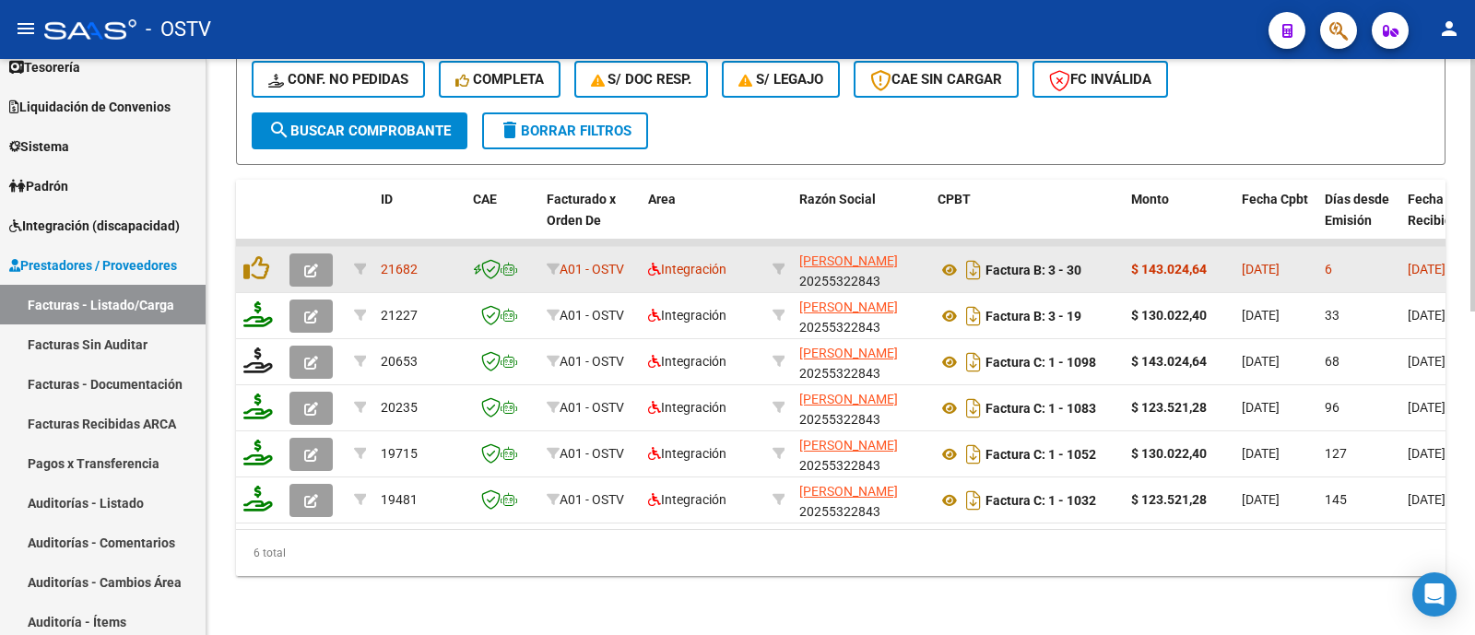
click at [305, 264] on icon "button" at bounding box center [311, 271] width 14 height 14
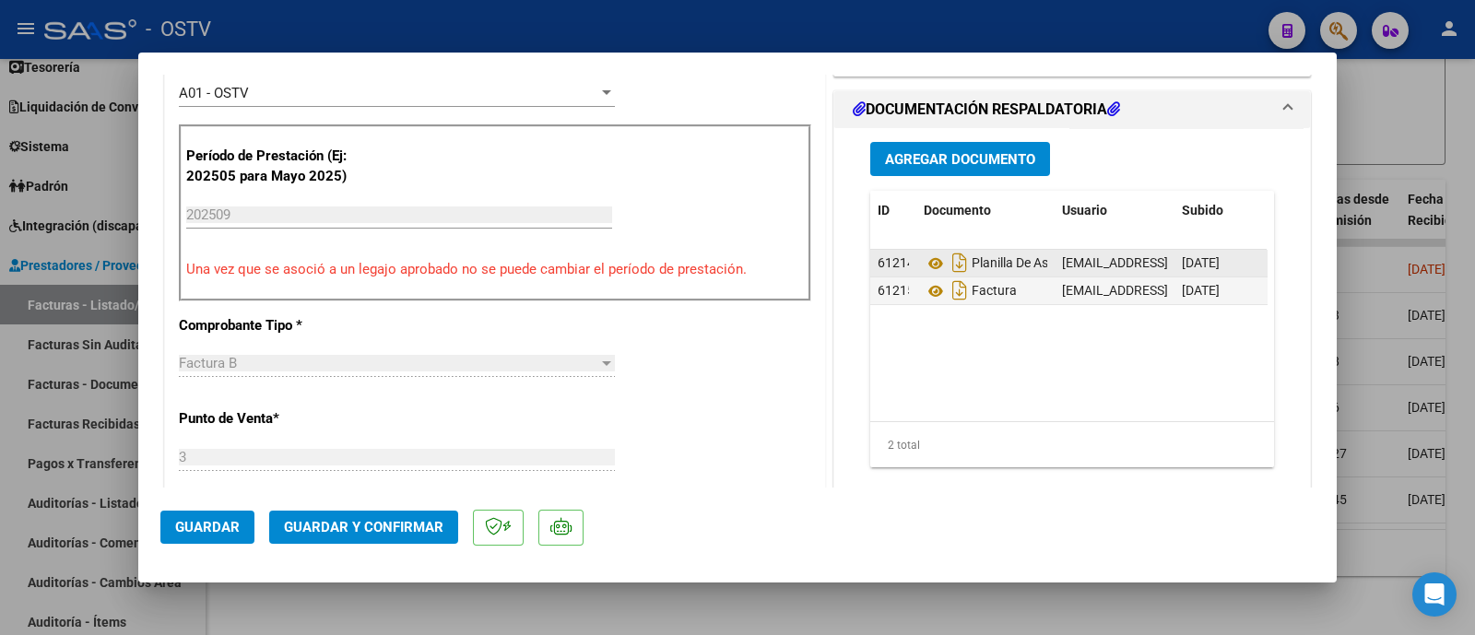
scroll to position [525, 0]
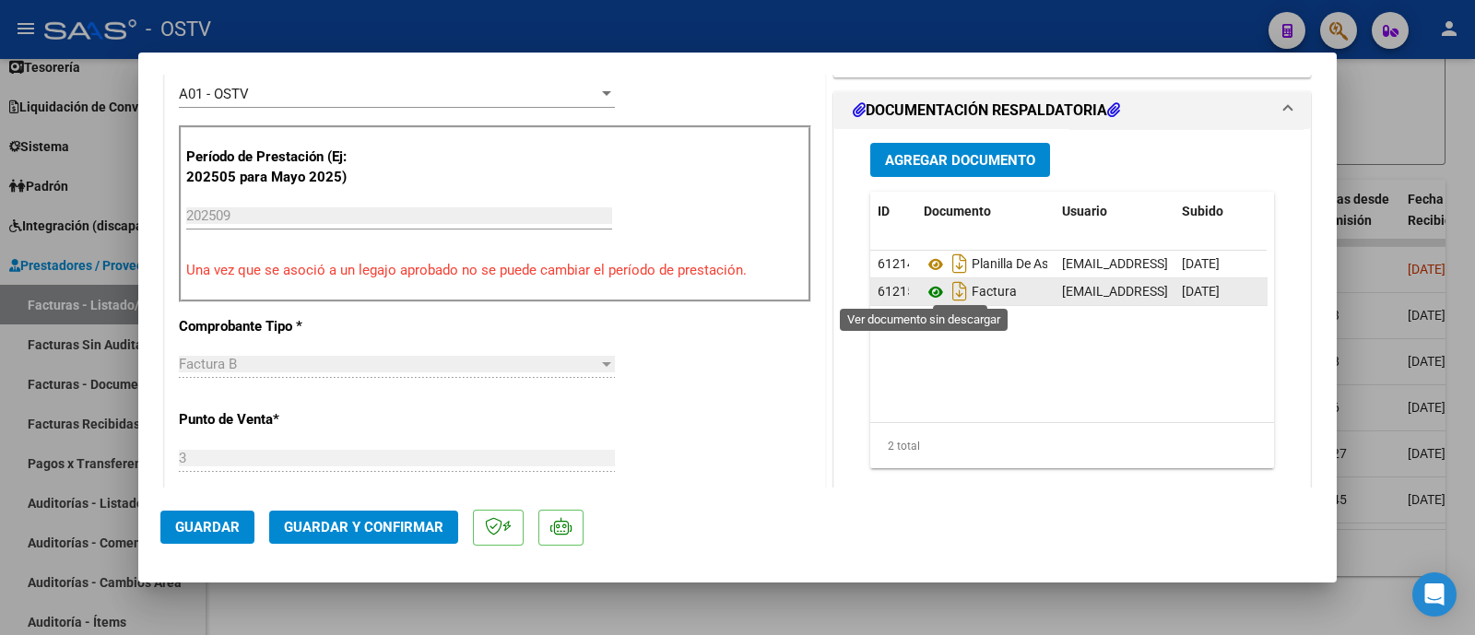
click at [924, 290] on icon at bounding box center [936, 292] width 24 height 22
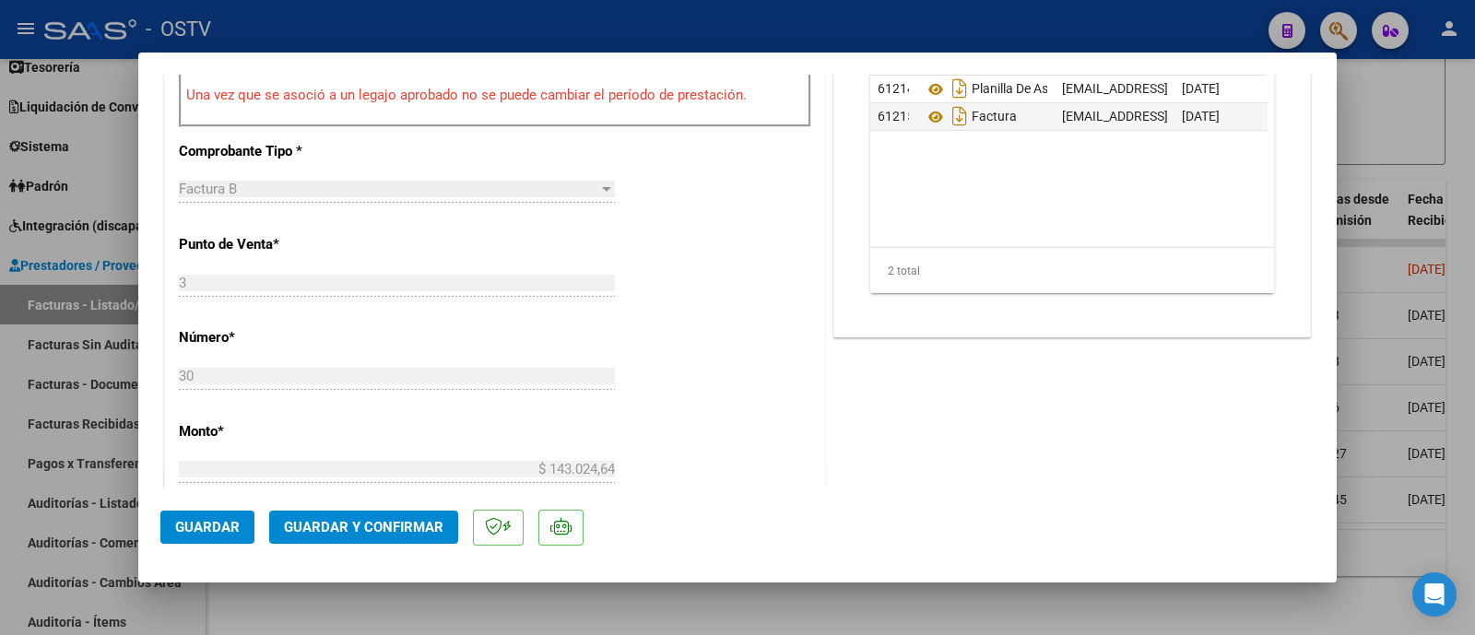
scroll to position [730, 0]
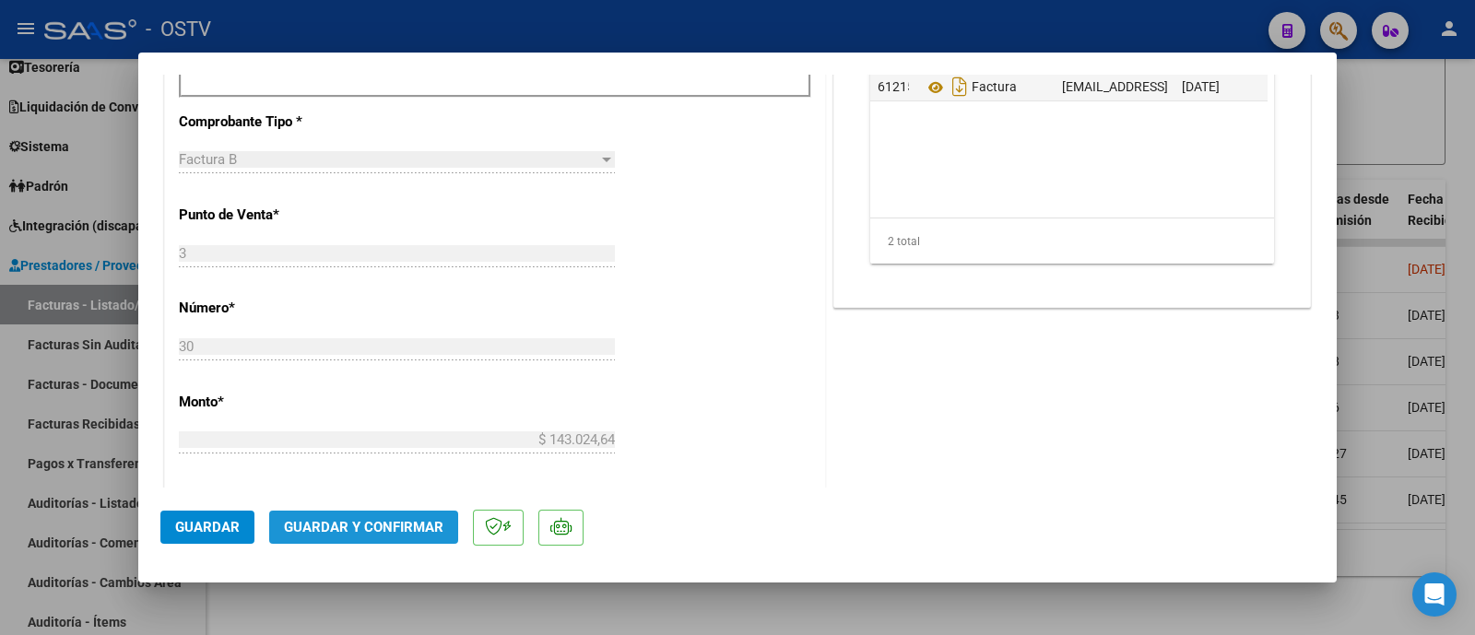
click at [399, 521] on span "Guardar y Confirmar" at bounding box center [363, 527] width 159 height 17
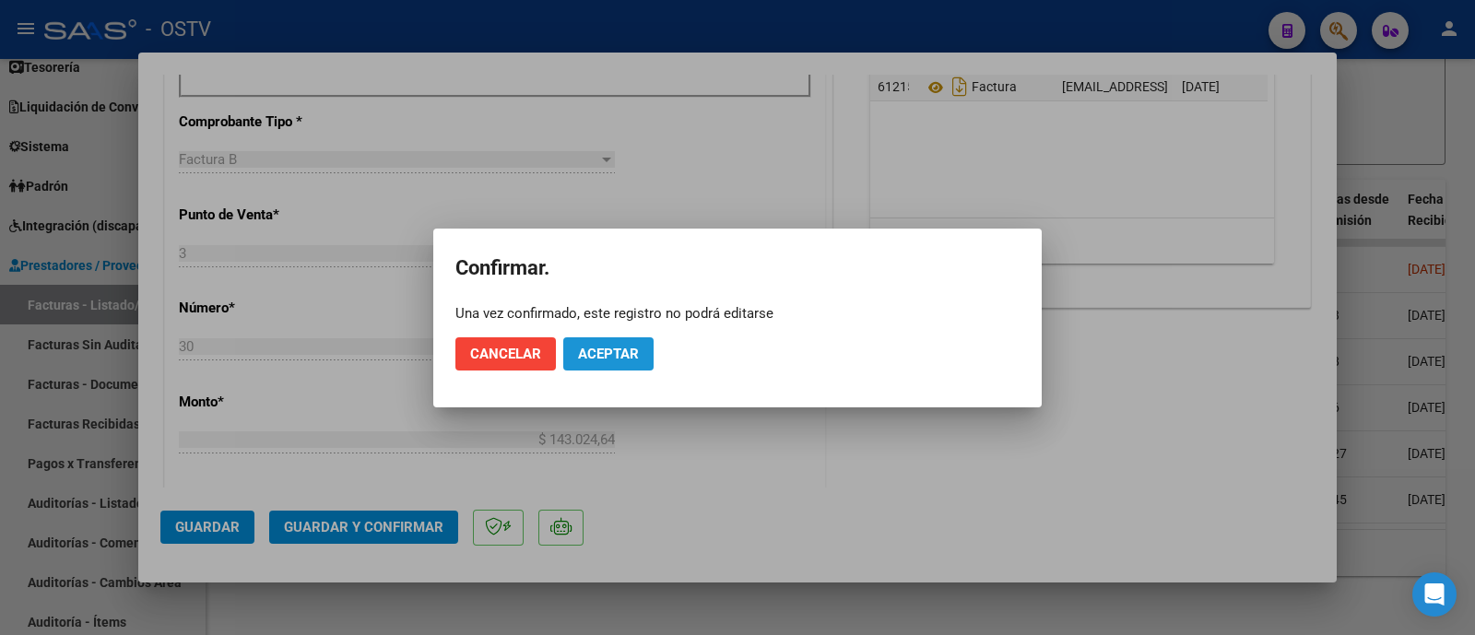
click at [586, 357] on span "Aceptar" at bounding box center [608, 354] width 61 height 17
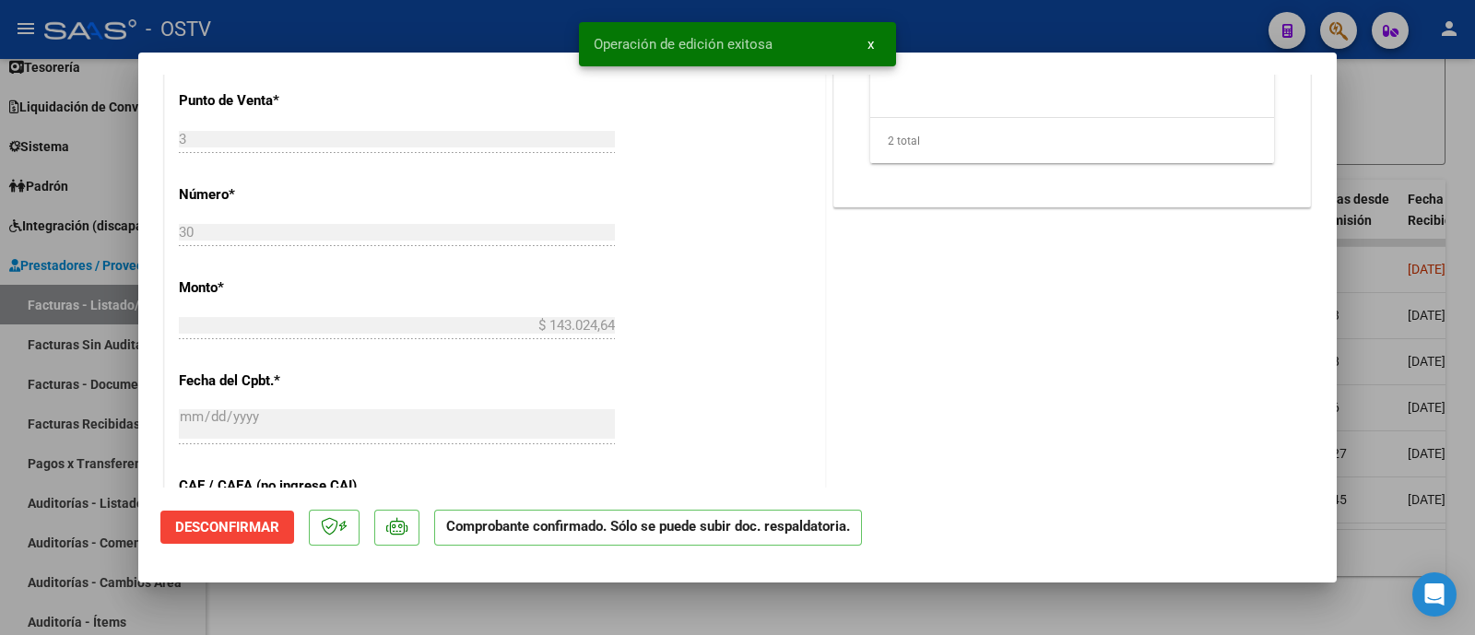
click at [390, 28] on div at bounding box center [737, 317] width 1475 height 635
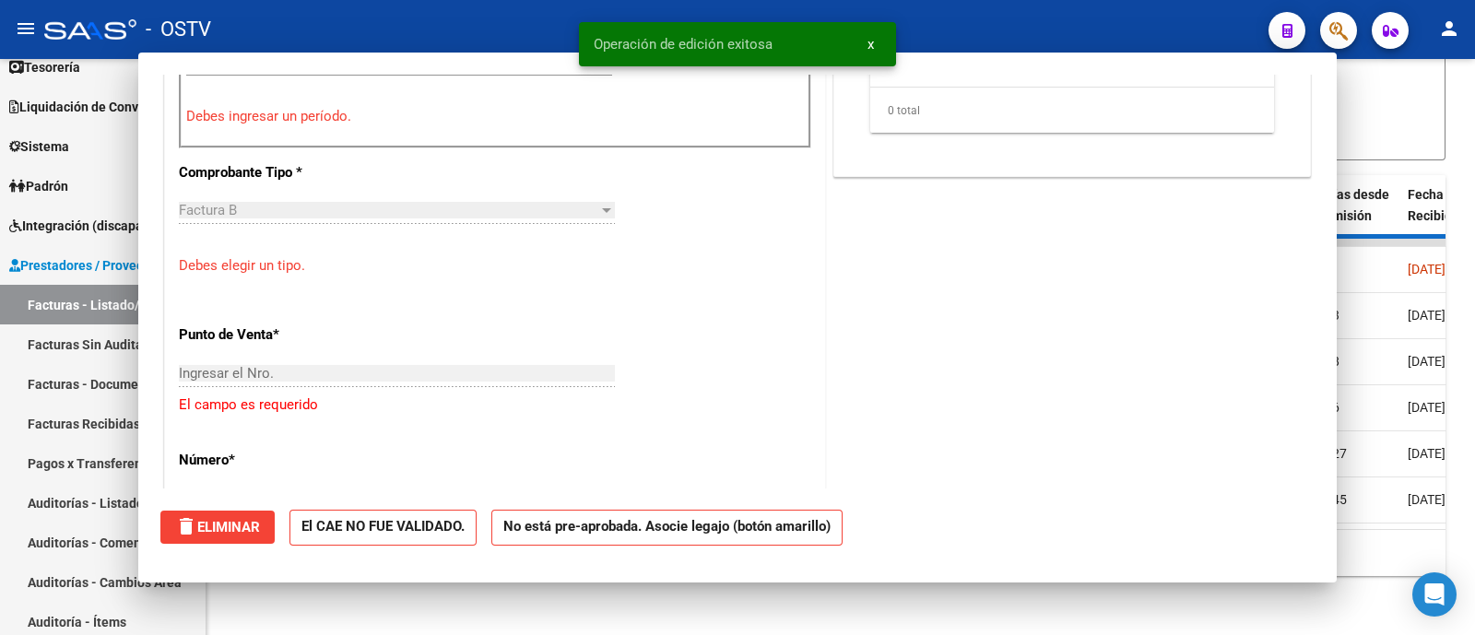
scroll to position [762, 0]
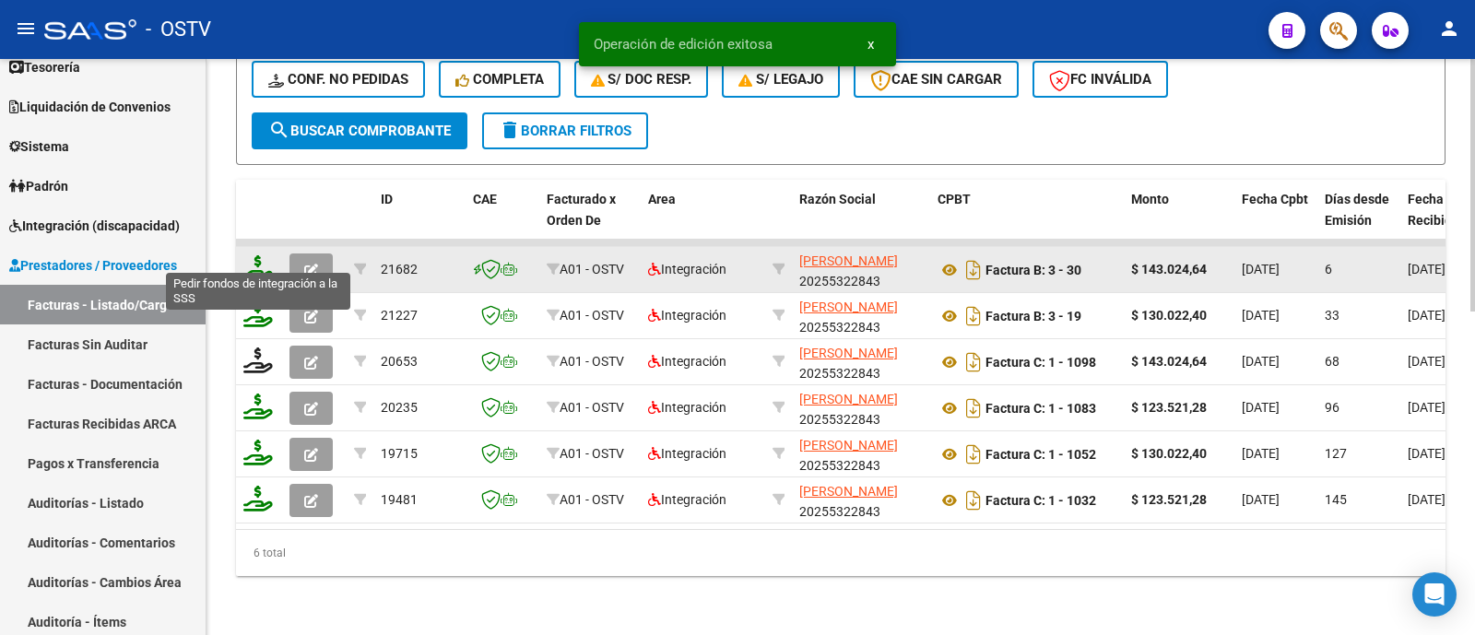
click at [258, 258] on icon at bounding box center [257, 268] width 29 height 26
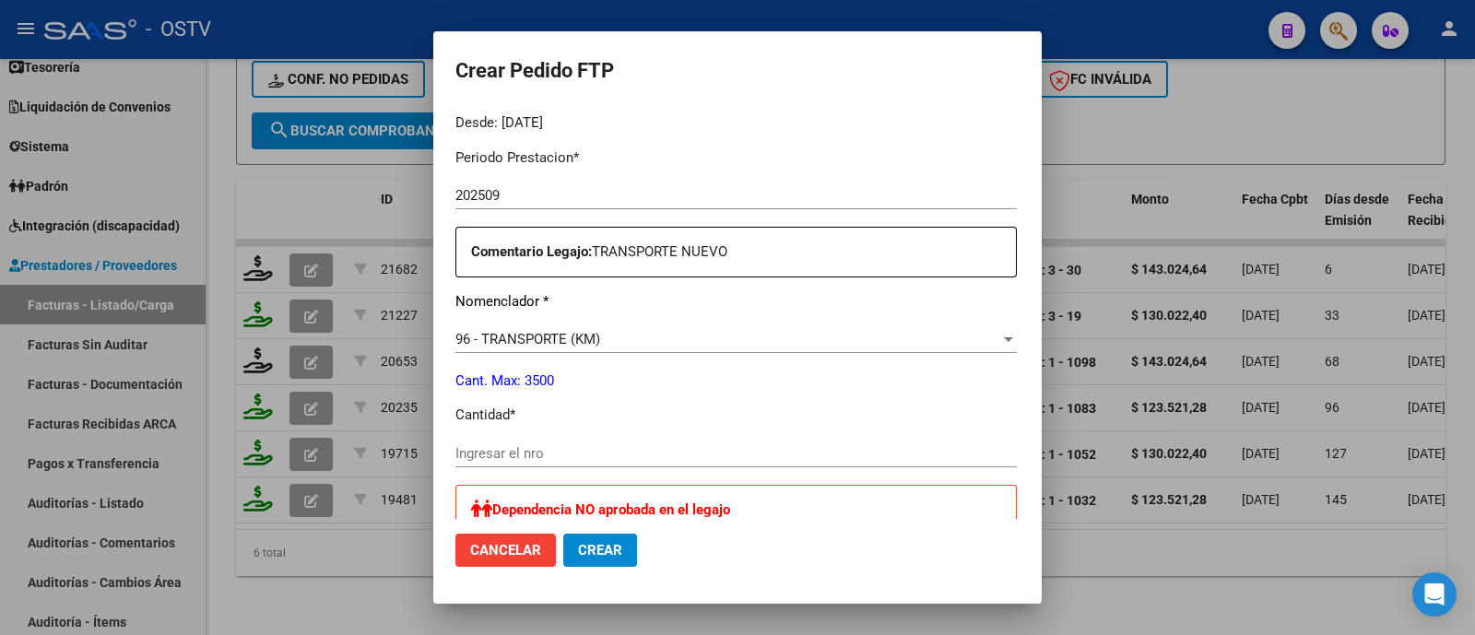
scroll to position [594, 0]
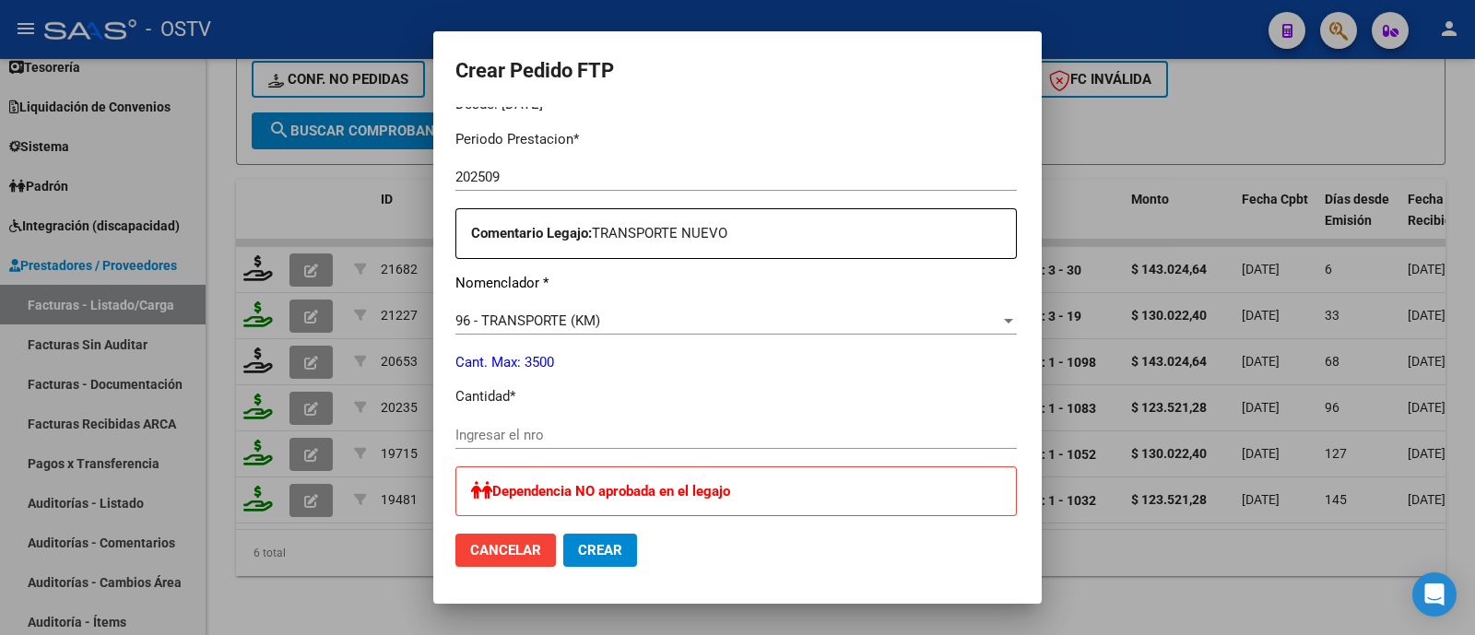
click at [516, 429] on input "Ingresar el nro" at bounding box center [735, 435] width 561 height 17
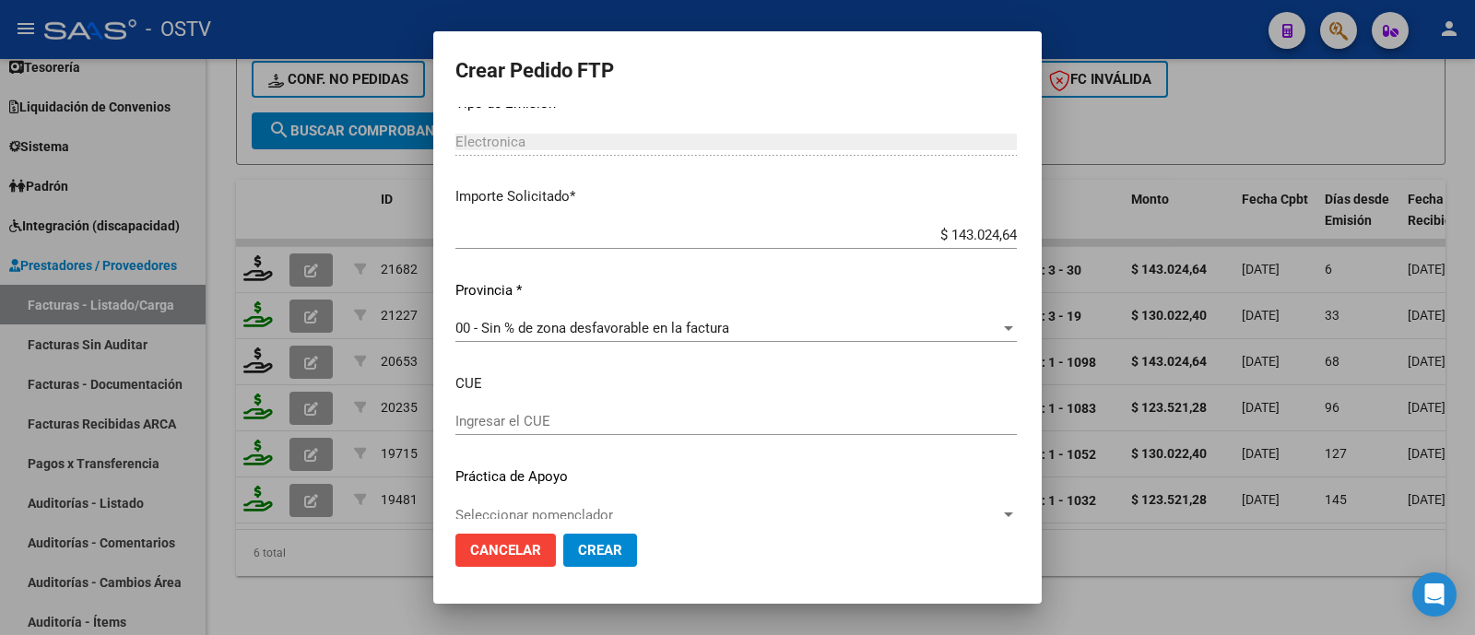
scroll to position [1128, 0]
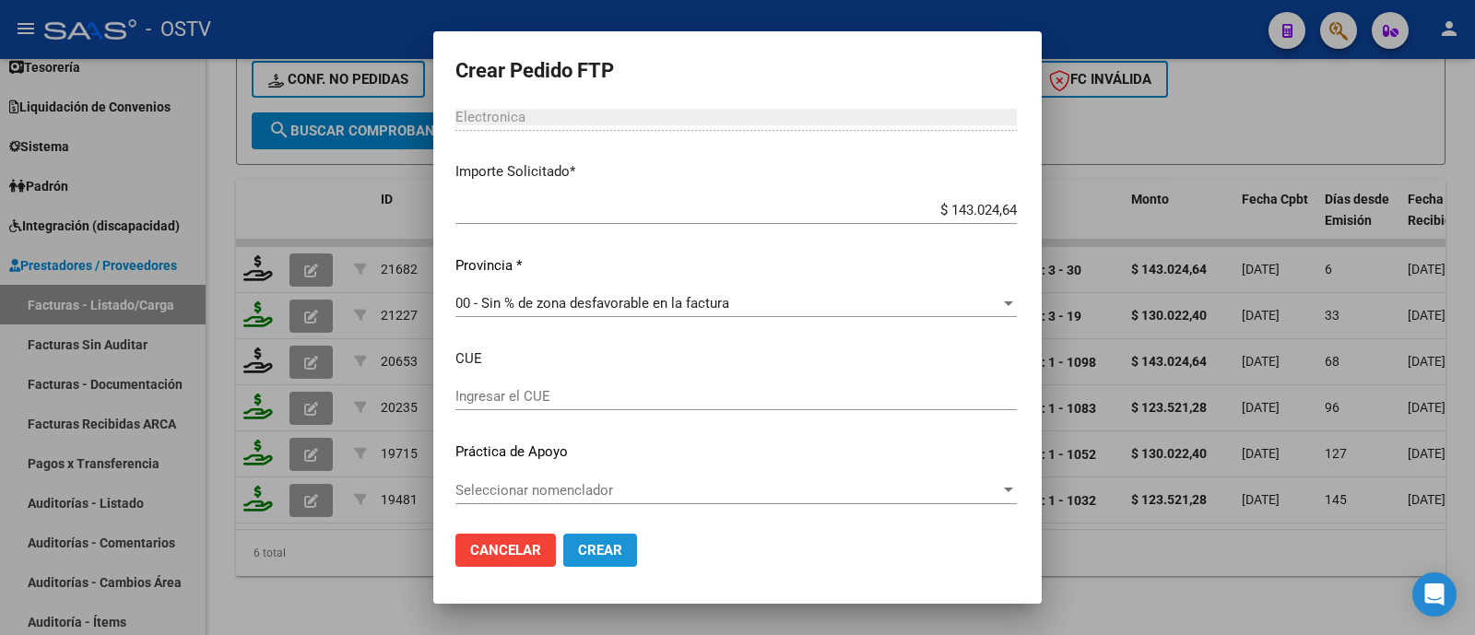
click at [563, 559] on button "Crear" at bounding box center [600, 550] width 74 height 33
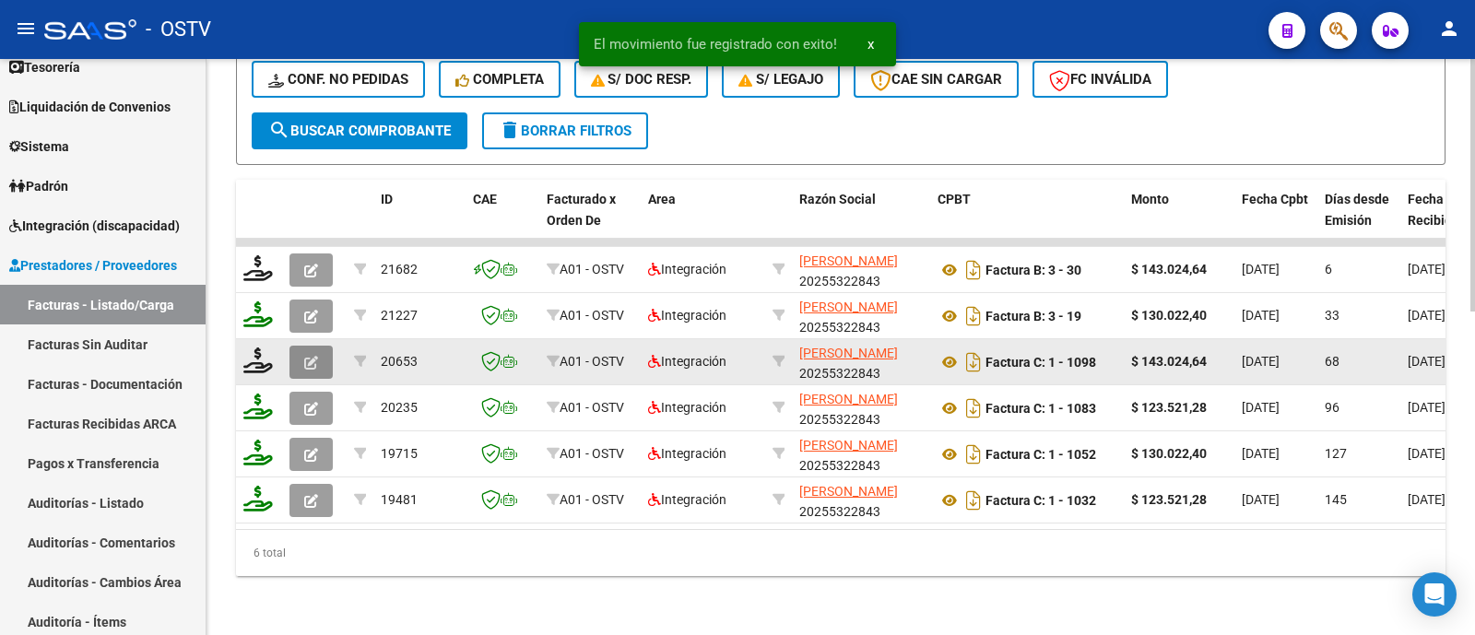
click at [317, 356] on icon "button" at bounding box center [311, 363] width 14 height 14
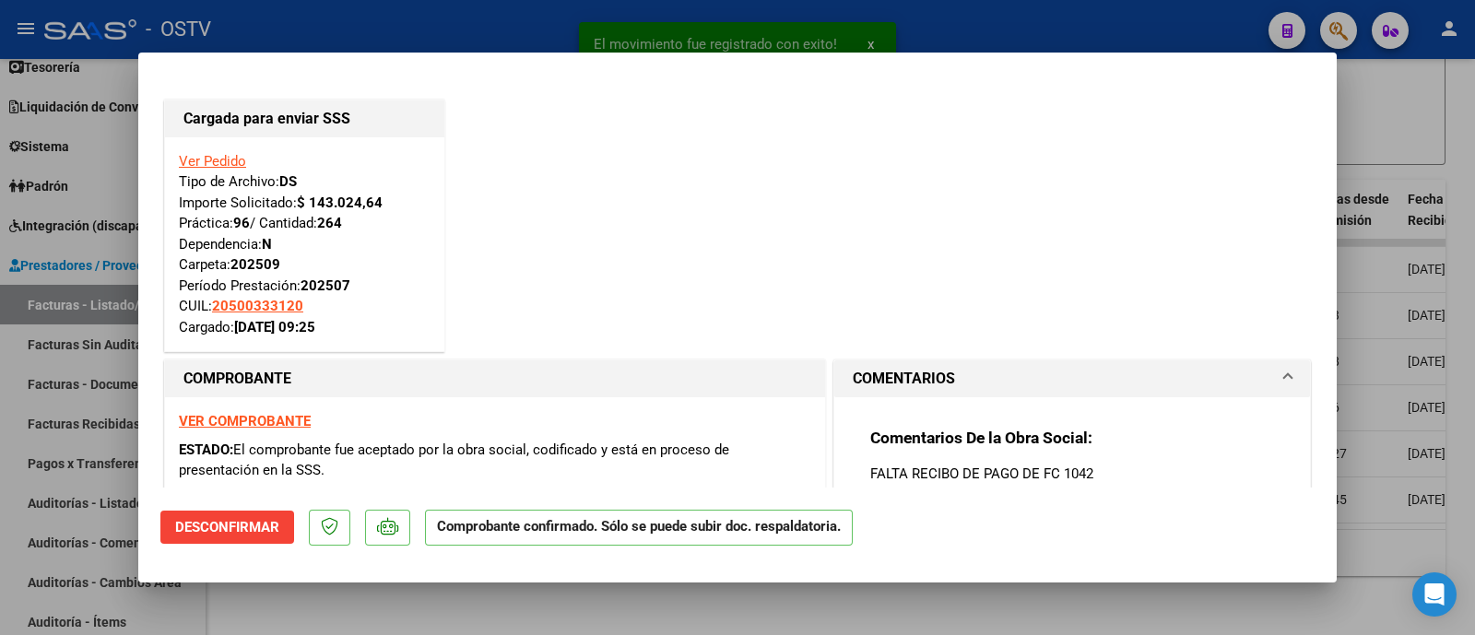
click at [352, 53] on mat-dialog-container "Cargada para enviar SSS Ver Pedido Tipo de Archivo: DS Importe Solicitado: $ 14…" at bounding box center [737, 317] width 1198 height 529
click at [397, 31] on div at bounding box center [737, 317] width 1475 height 635
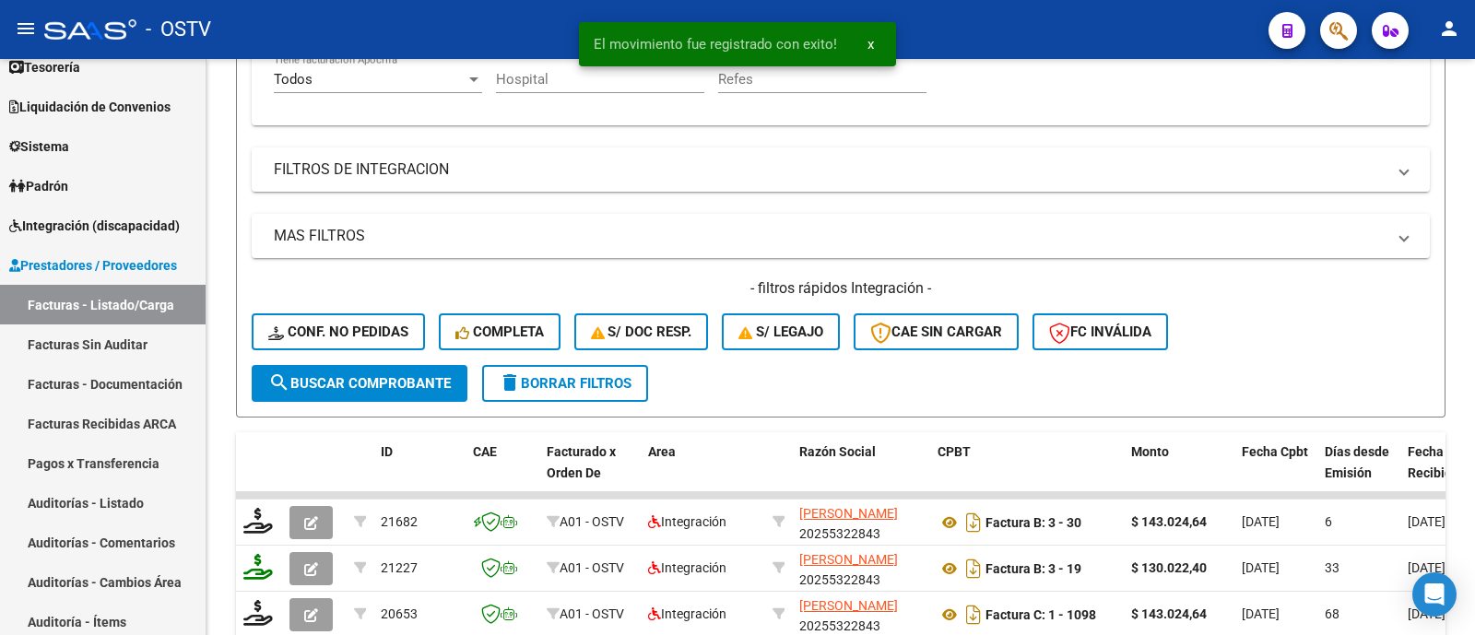
scroll to position [416, 0]
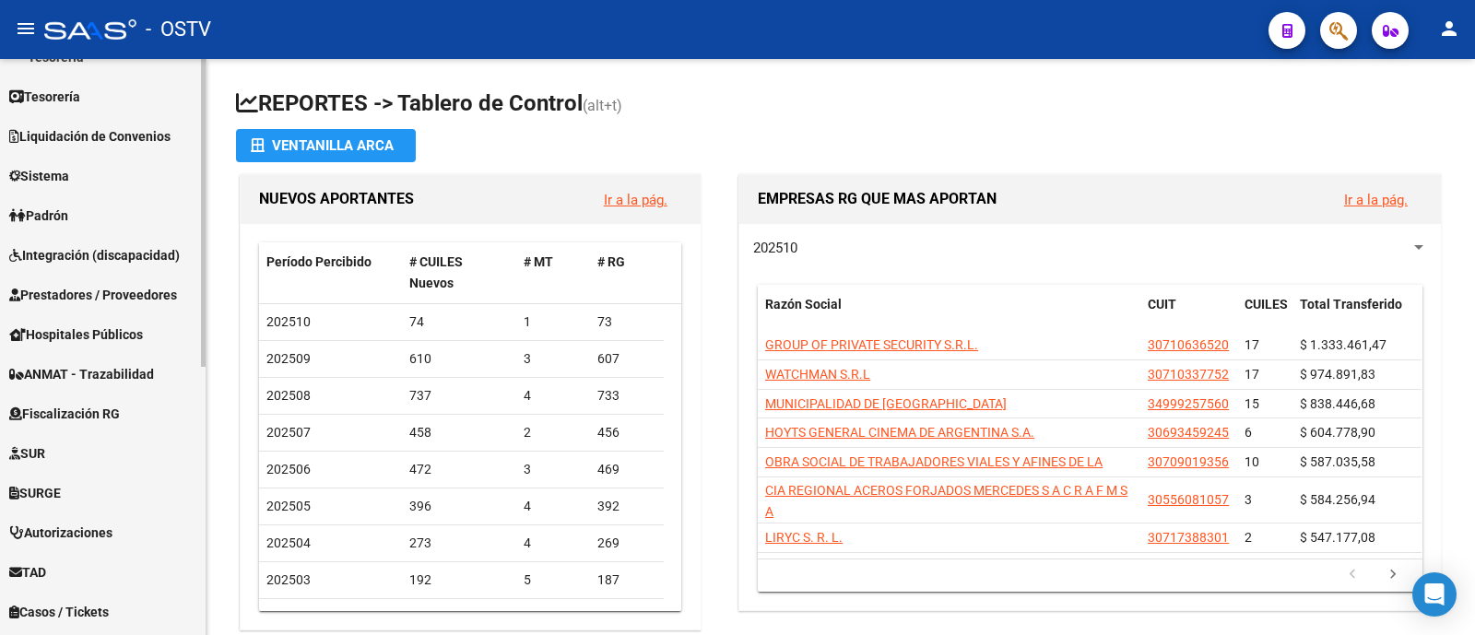
scroll to position [391, 0]
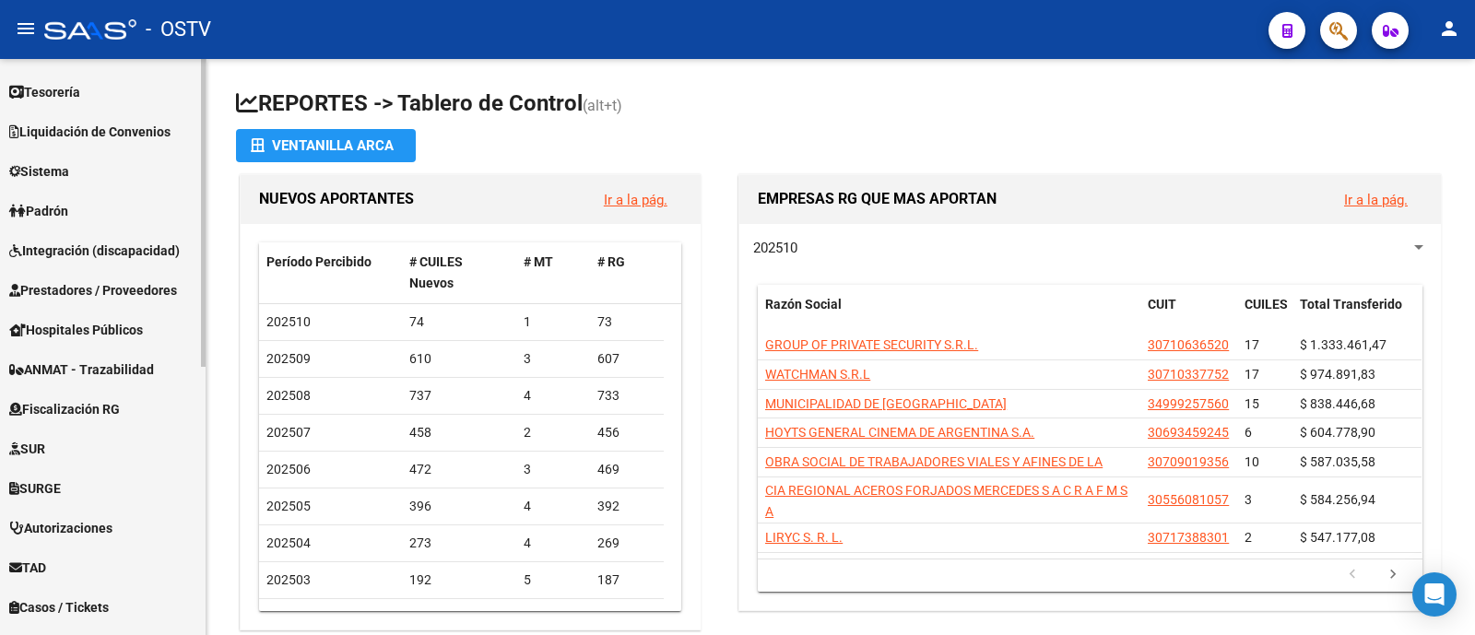
click at [124, 238] on link "Integración (discapacidad)" at bounding box center [103, 250] width 206 height 40
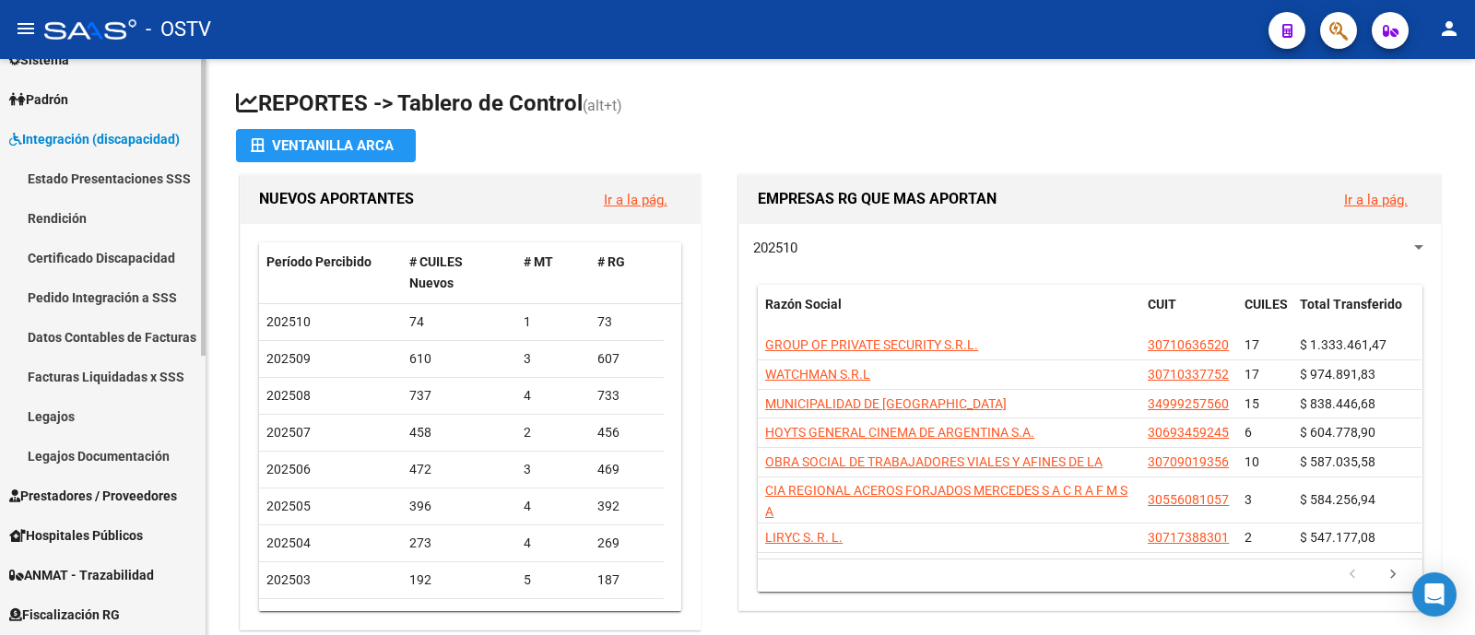
scroll to position [225, 0]
click at [118, 167] on link "Estado Presentaciones SSS" at bounding box center [103, 179] width 206 height 40
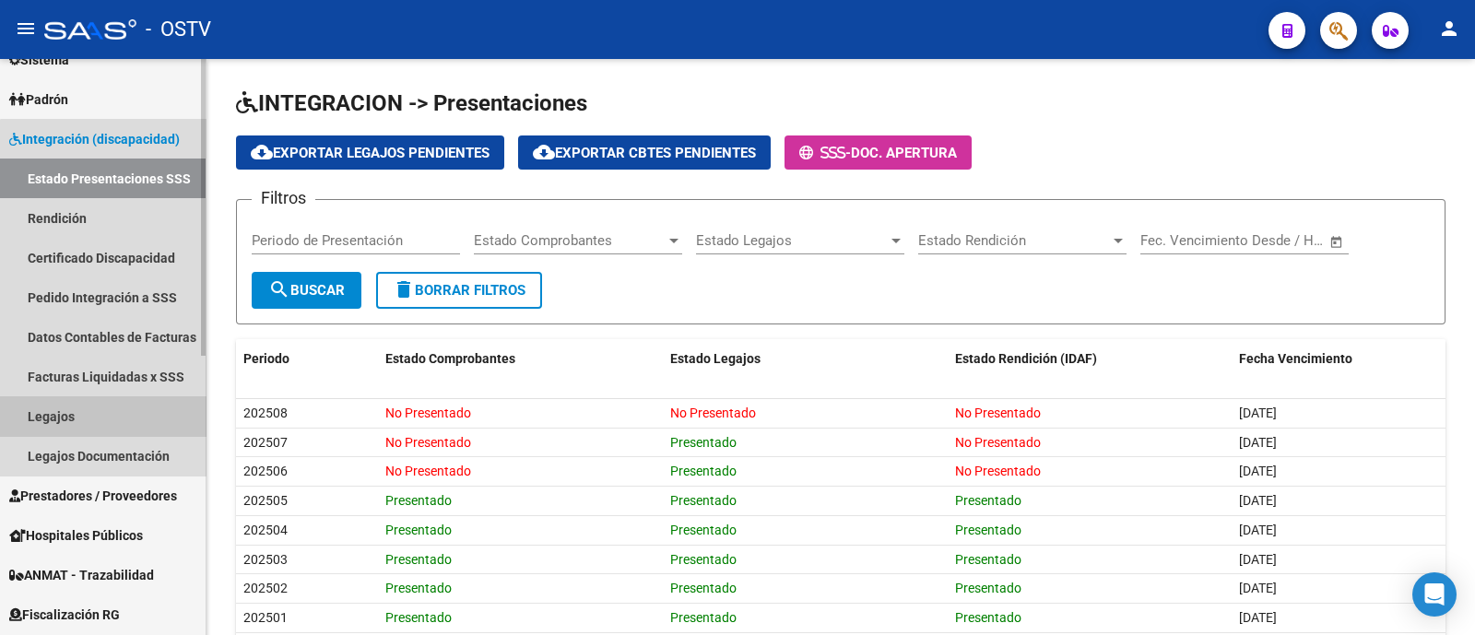
click at [108, 420] on link "Legajos" at bounding box center [103, 416] width 206 height 40
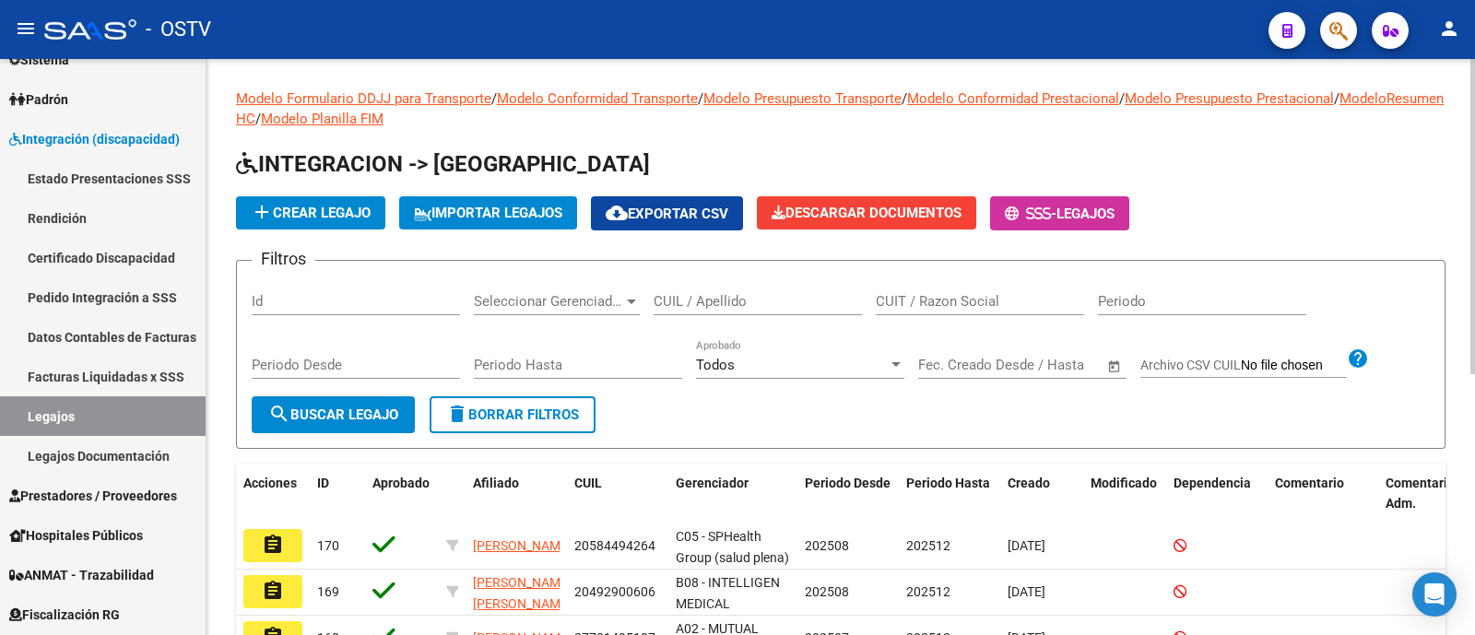
click at [320, 211] on span "add Crear Legajo" at bounding box center [311, 213] width 120 height 17
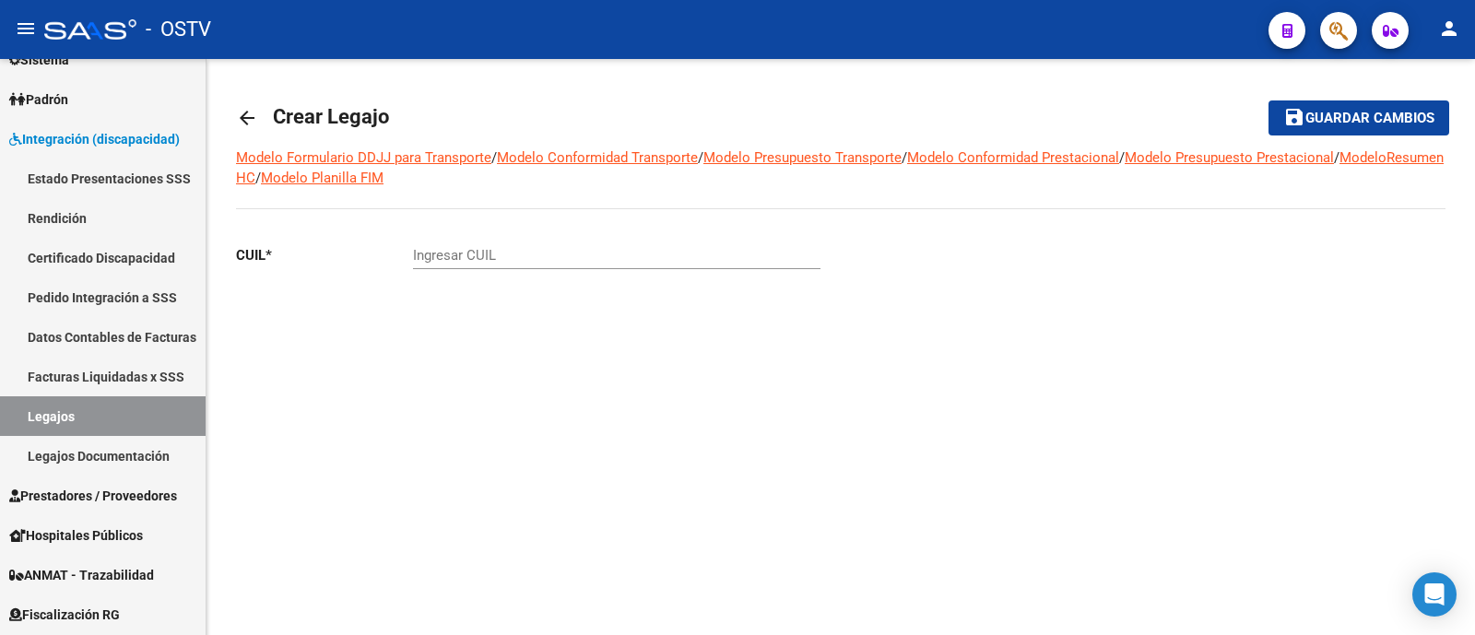
click at [564, 257] on input "Ingresar CUIL" at bounding box center [616, 255] width 407 height 17
paste input "20-57685589-4"
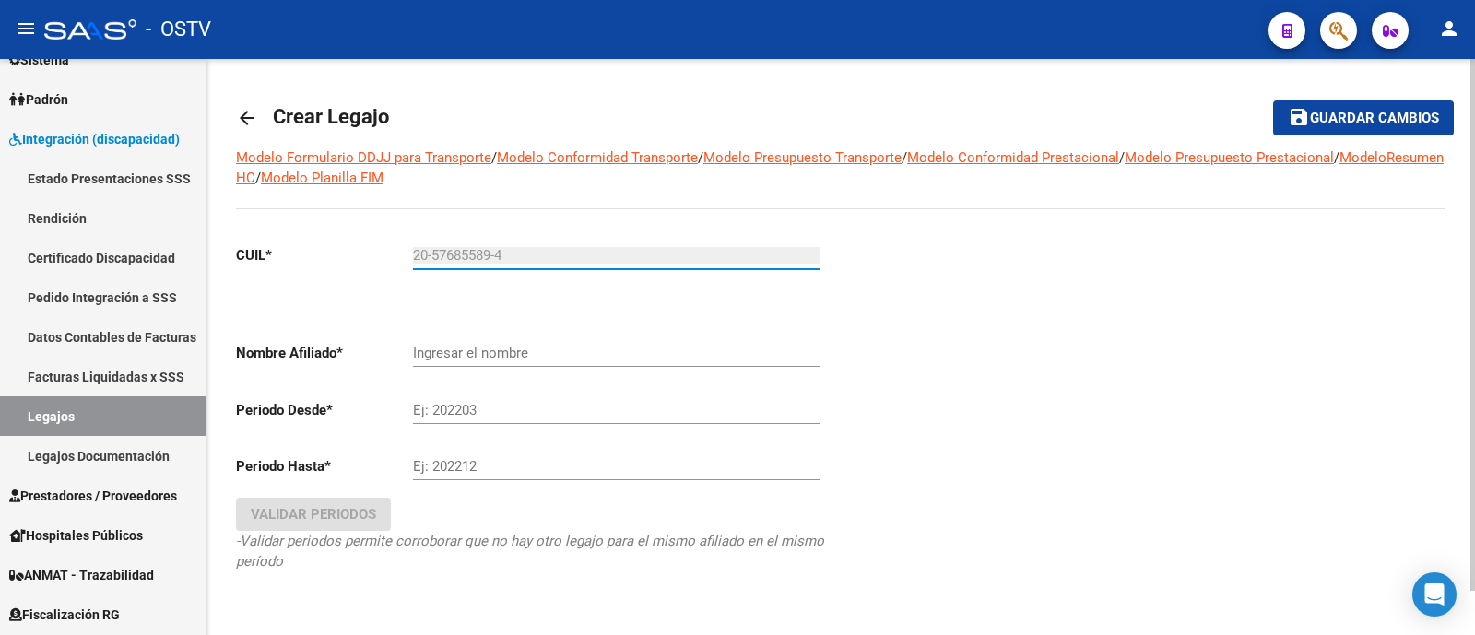
type input "20-57685589-4"
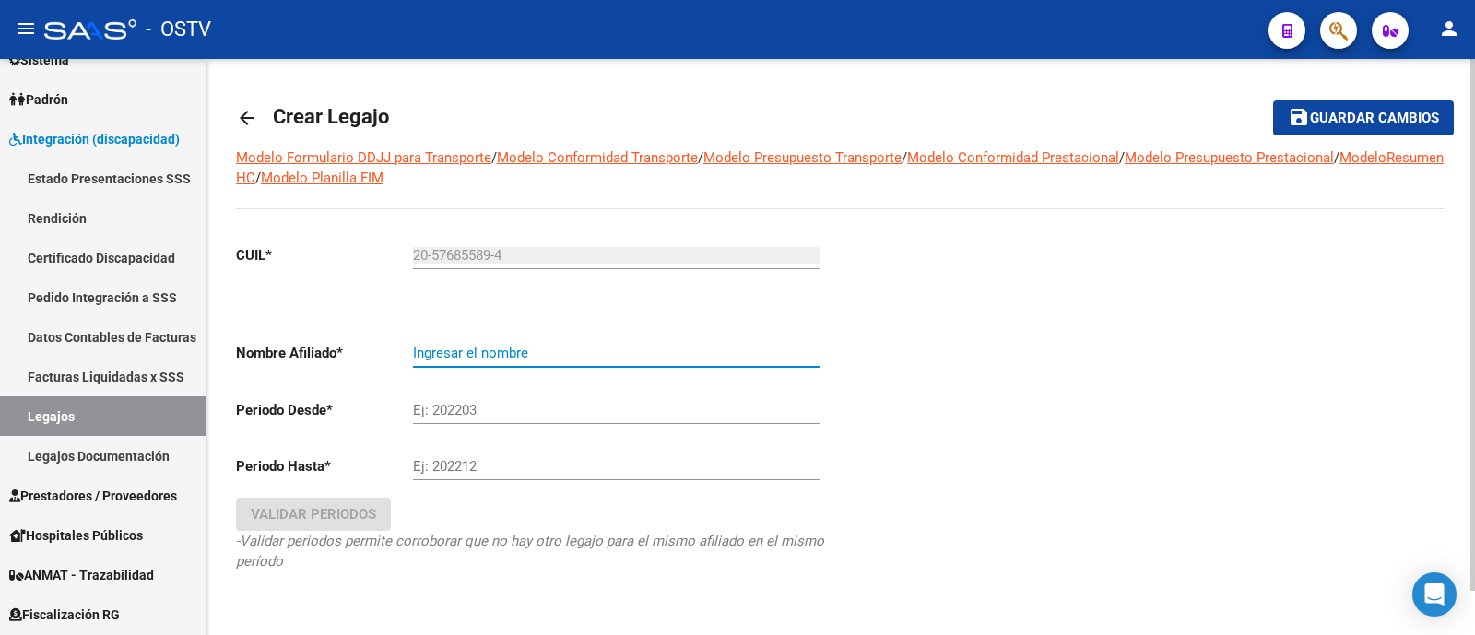
type input "[PERSON_NAME] [PERSON_NAME]"
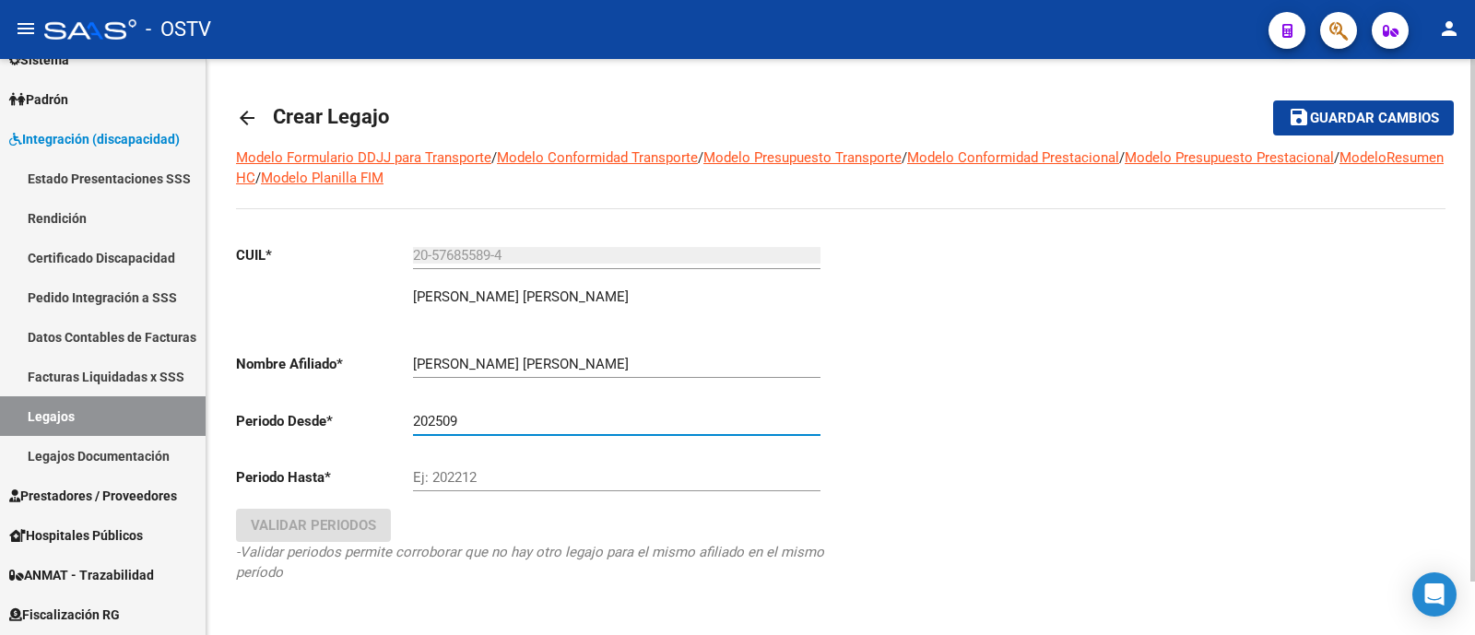
type input "202509"
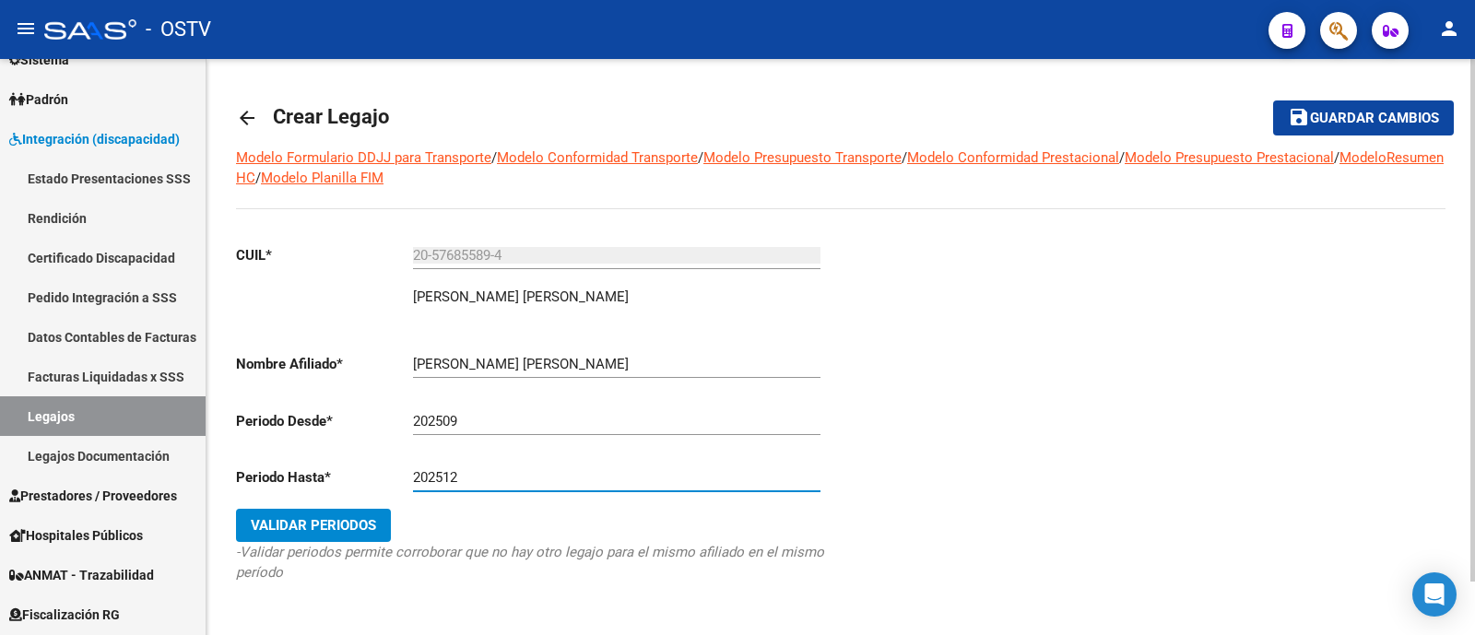
type input "202512"
click at [335, 524] on span "Validar Periodos" at bounding box center [313, 525] width 125 height 17
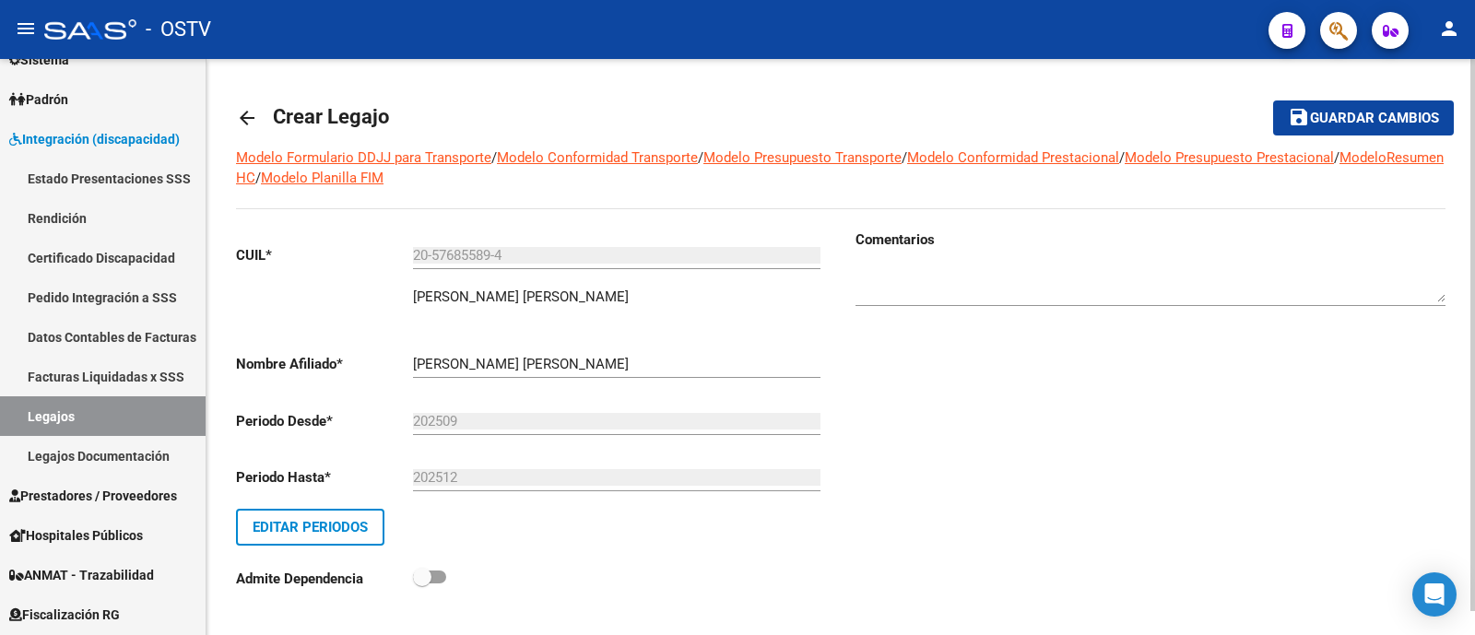
scroll to position [24, 0]
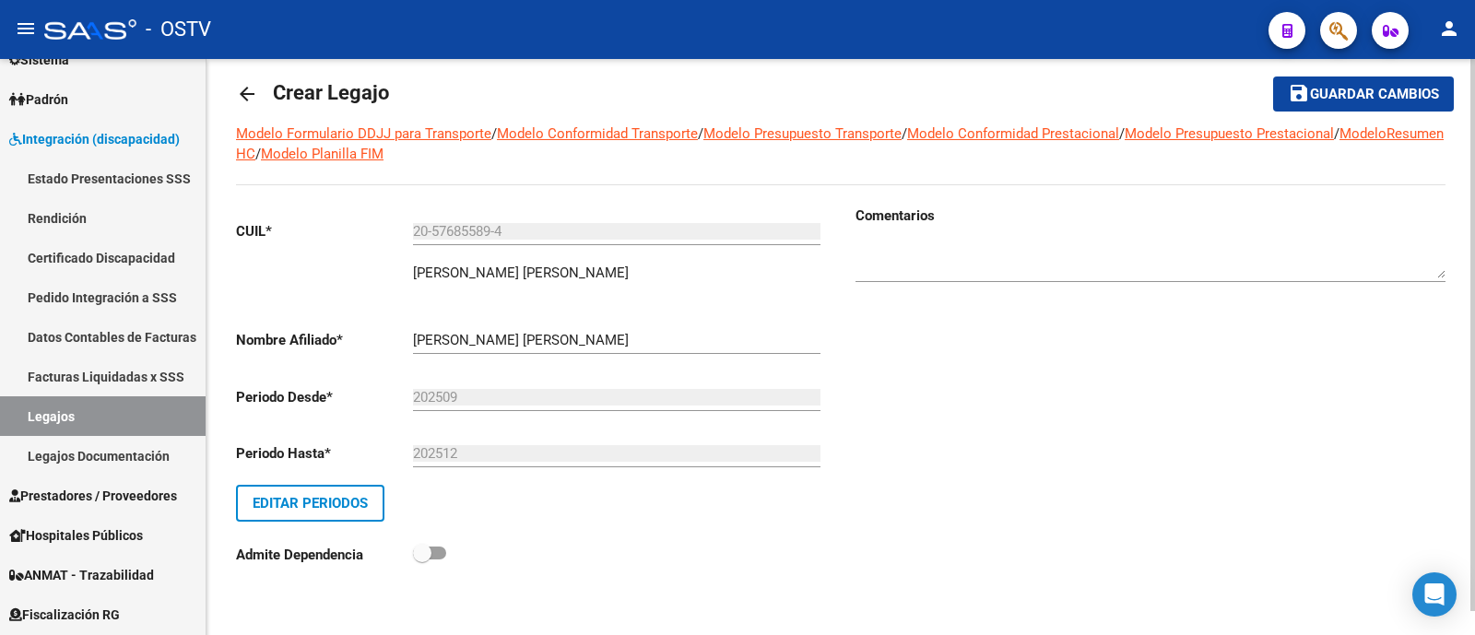
click at [1323, 95] on span "Guardar cambios" at bounding box center [1374, 95] width 129 height 17
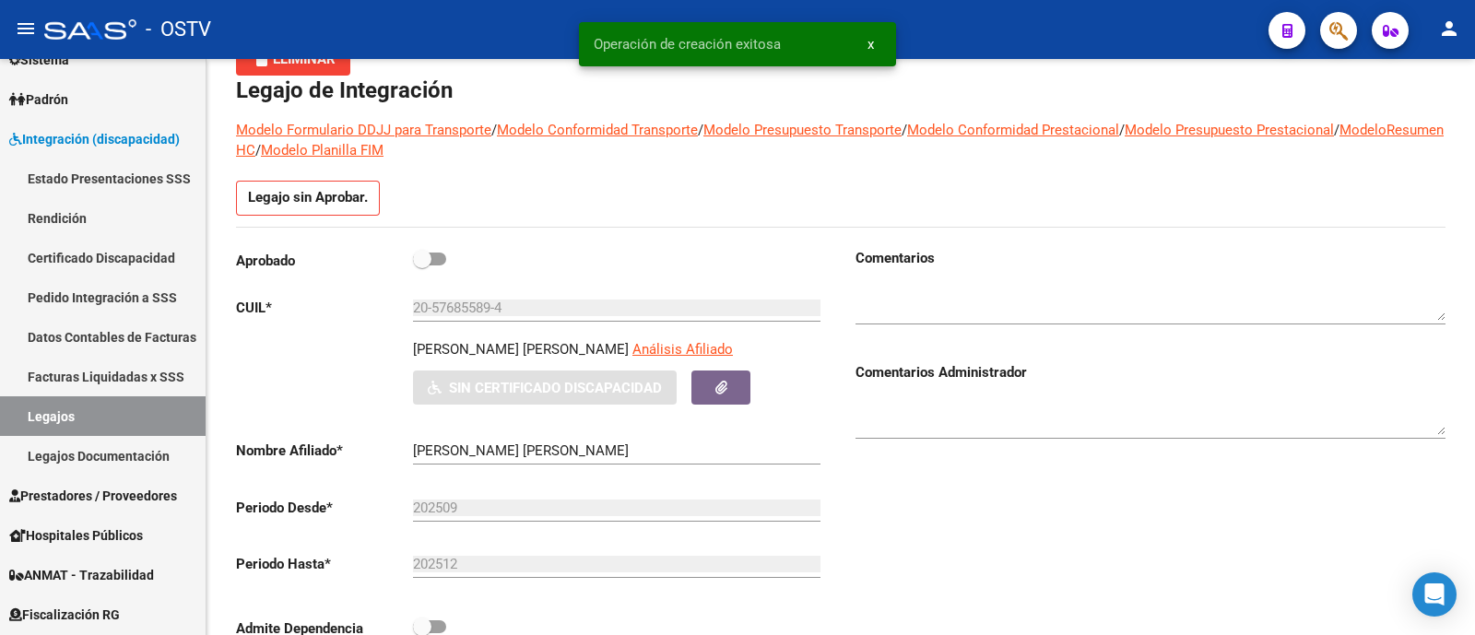
scroll to position [105, 0]
click at [430, 255] on span at bounding box center [422, 259] width 18 height 18
click at [422, 265] on input "checkbox" at bounding box center [421, 265] width 1 height 1
checkbox input "true"
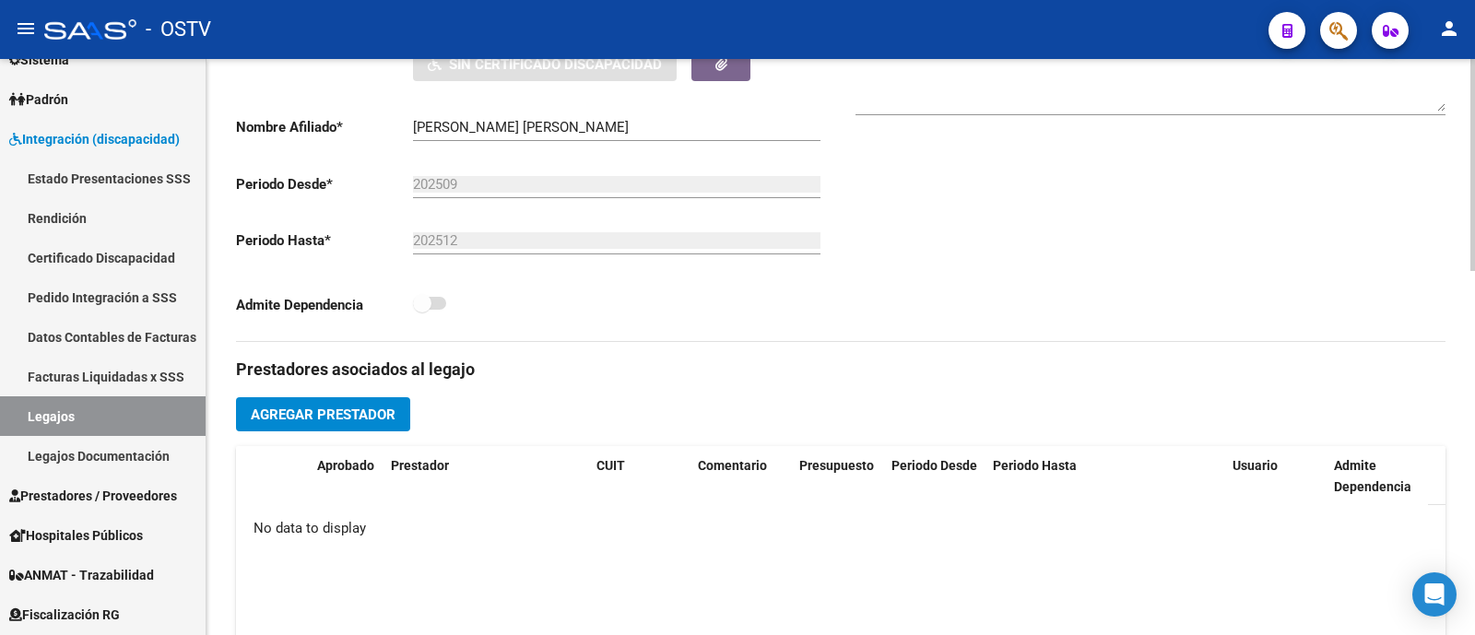
scroll to position [395, 0]
click at [383, 415] on span "Agregar Prestador" at bounding box center [323, 414] width 145 height 17
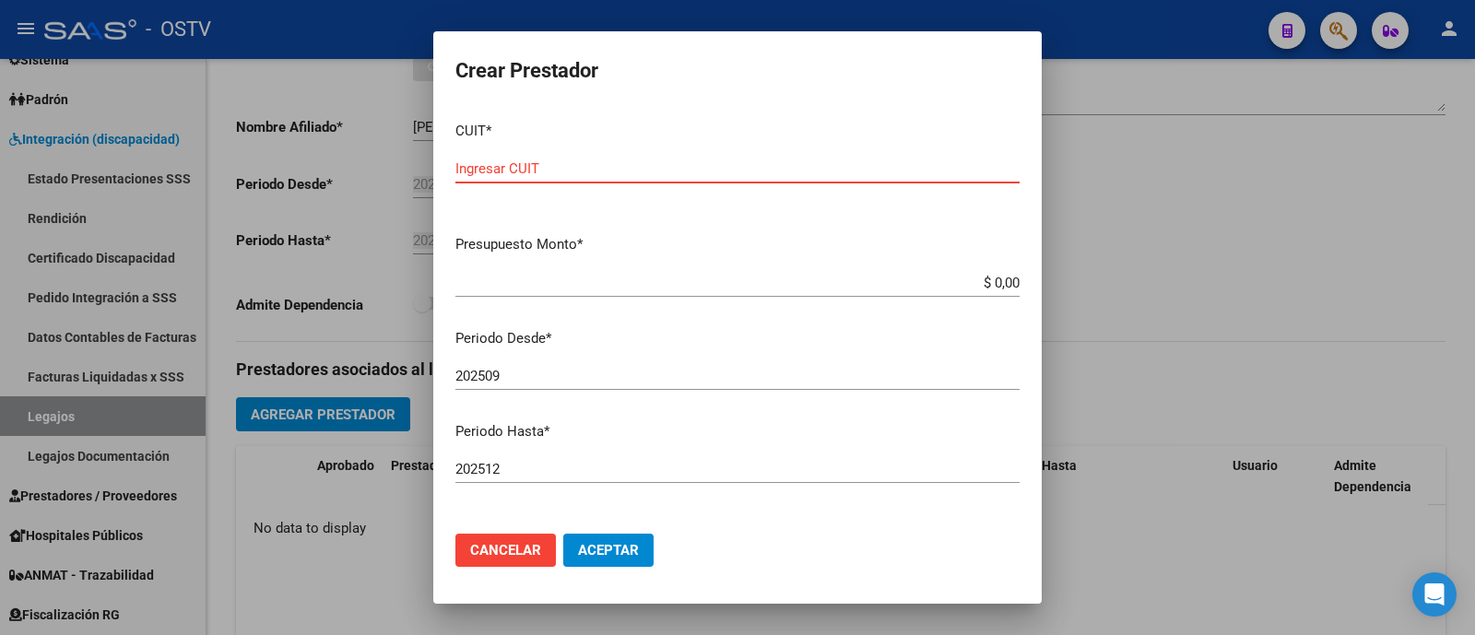
paste input "27-18366820-5"
type input "27-18366820-5"
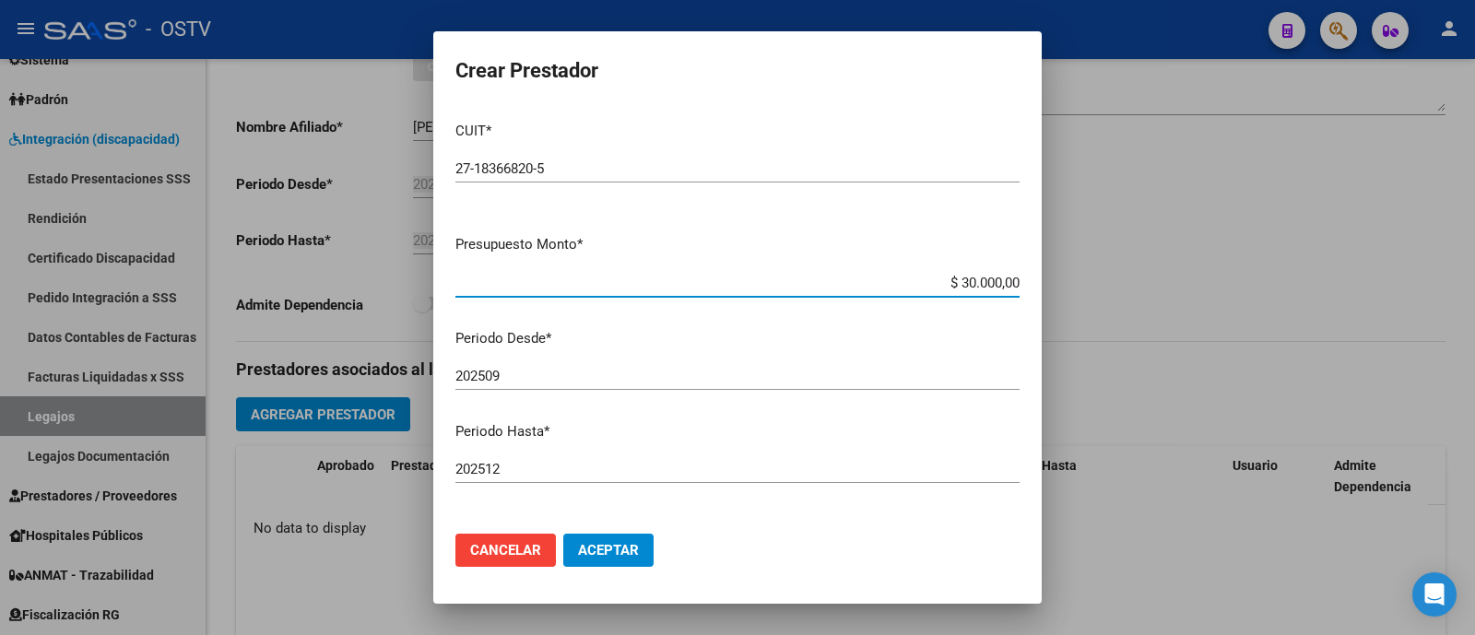
type input "$ 300.000,00"
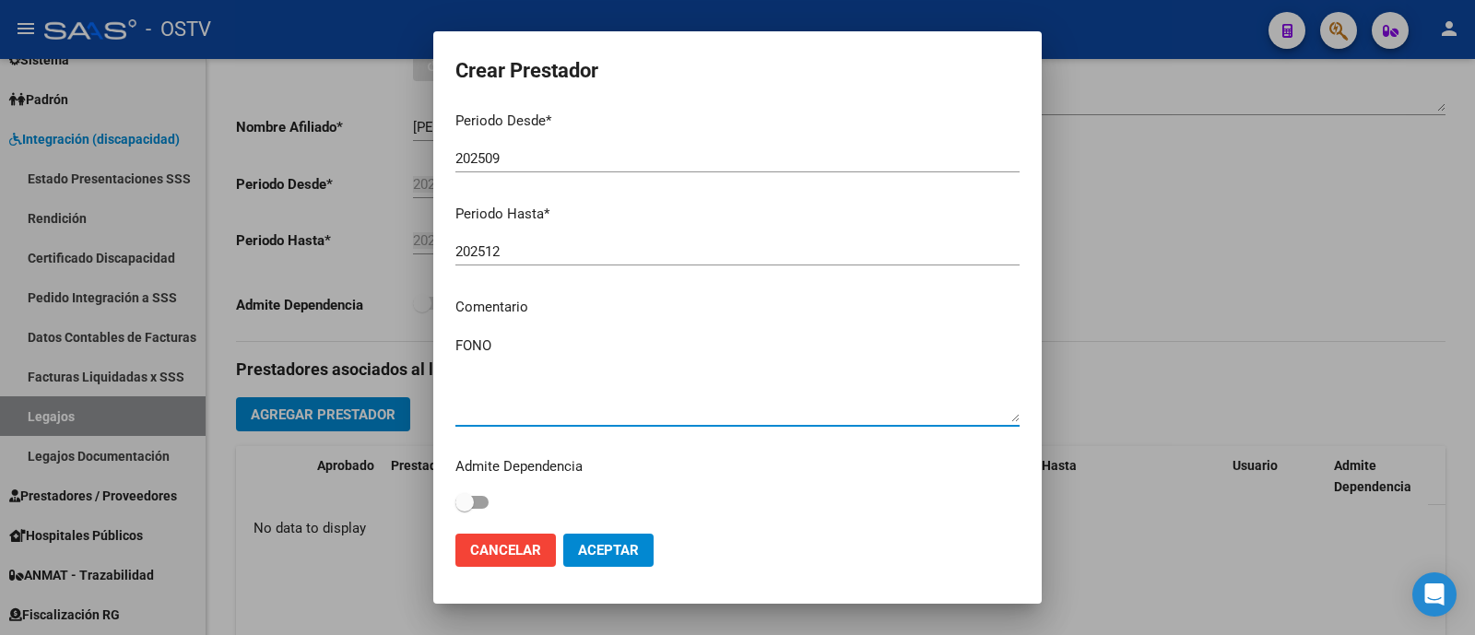
type textarea "FONO"
click at [609, 546] on span "Aceptar" at bounding box center [608, 550] width 61 height 17
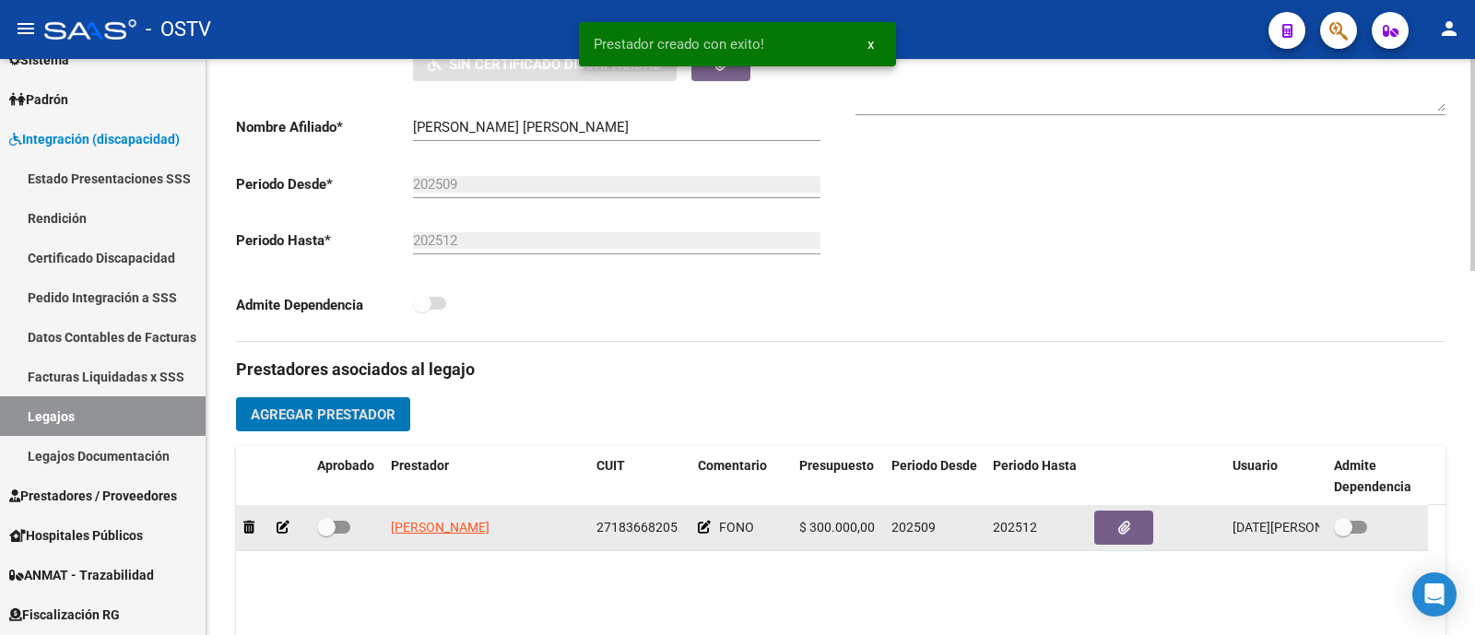
click at [330, 524] on span at bounding box center [326, 527] width 18 height 18
click at [326, 534] on input "checkbox" at bounding box center [325, 534] width 1 height 1
checkbox input "true"
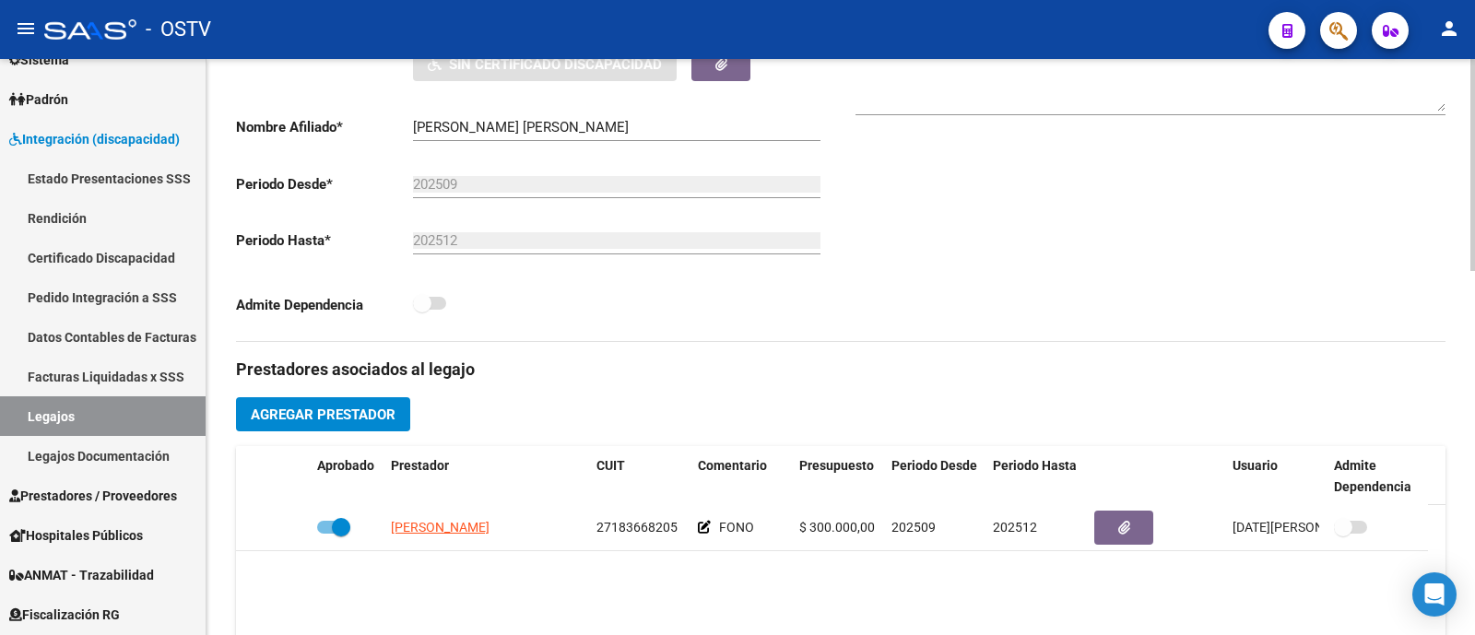
click at [326, 407] on span "Agregar Prestador" at bounding box center [323, 414] width 145 height 17
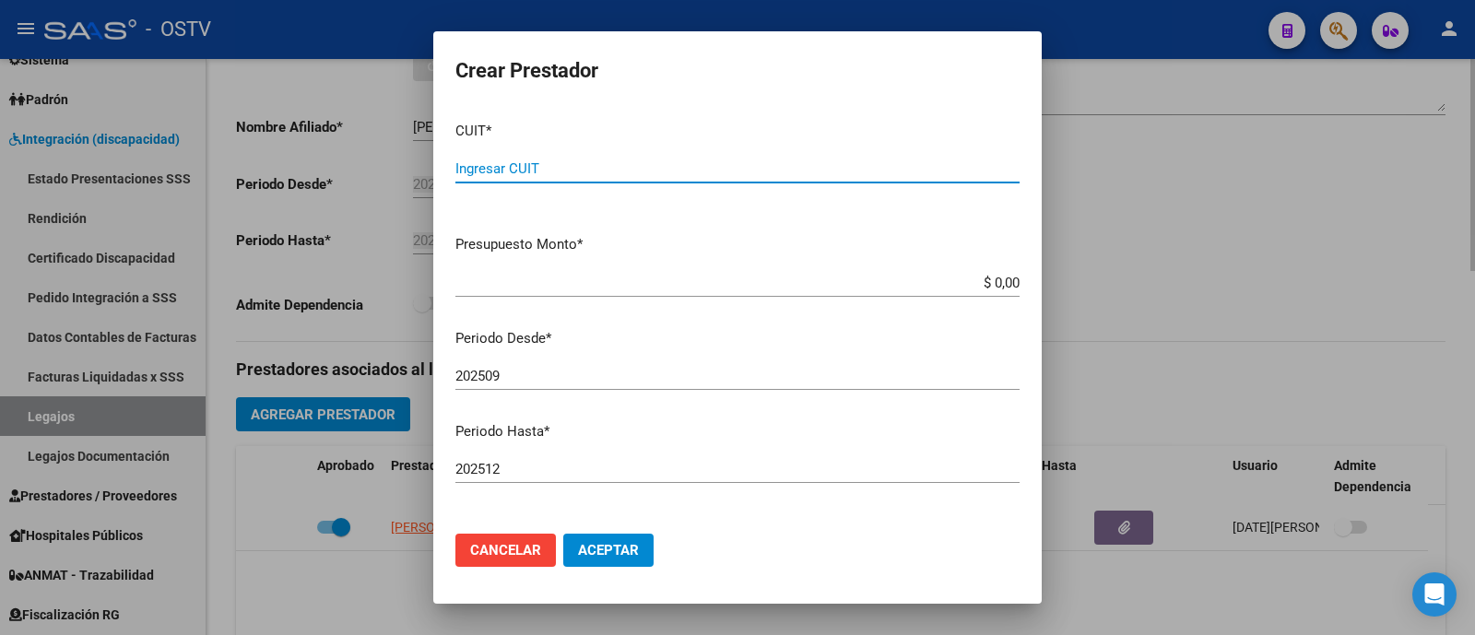
paste input "27-12802068-9"
type input "27-12802068-9"
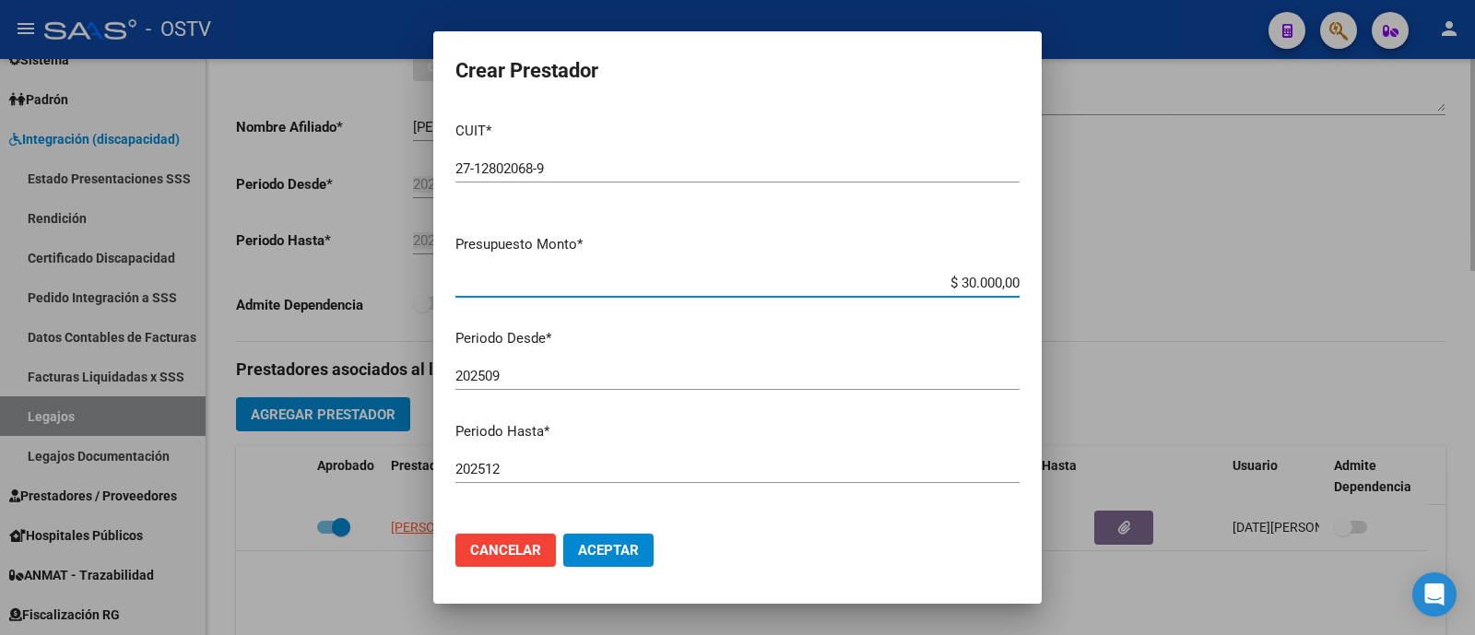
type input "$ 300.000,00"
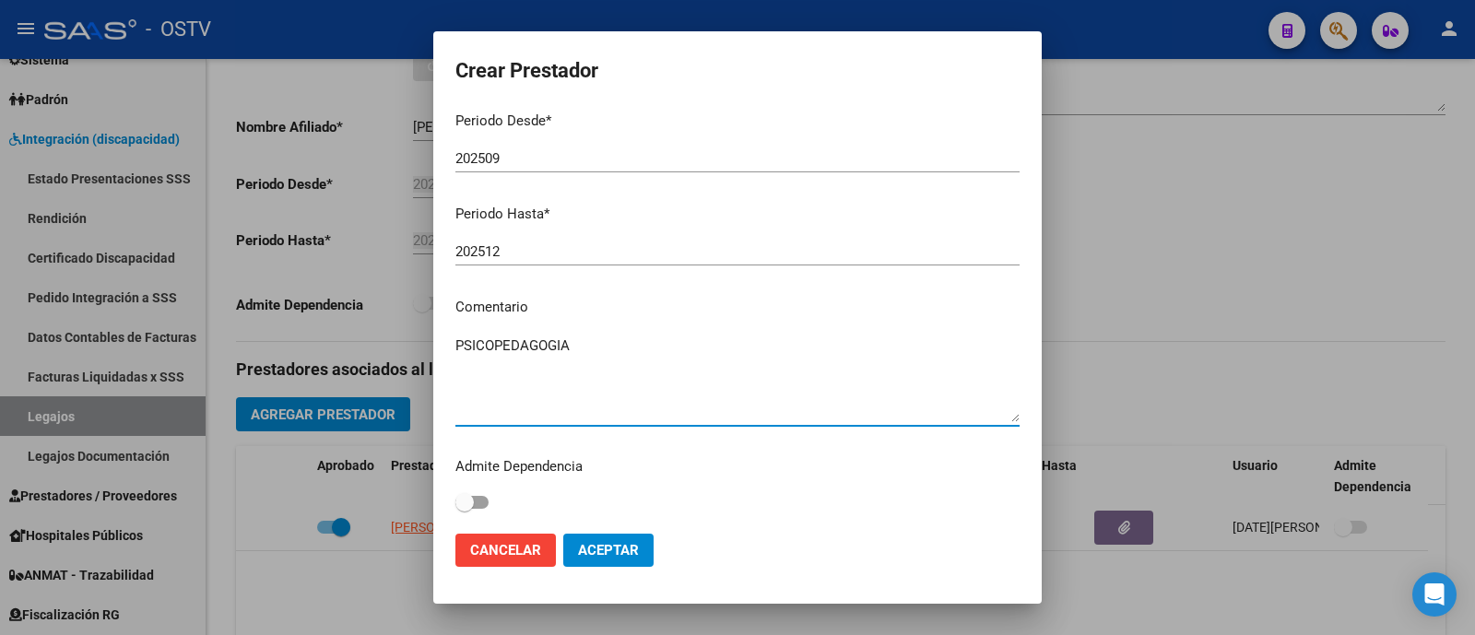
type textarea "PSICOPEDAGOGIA"
click at [613, 548] on span "Aceptar" at bounding box center [608, 550] width 61 height 17
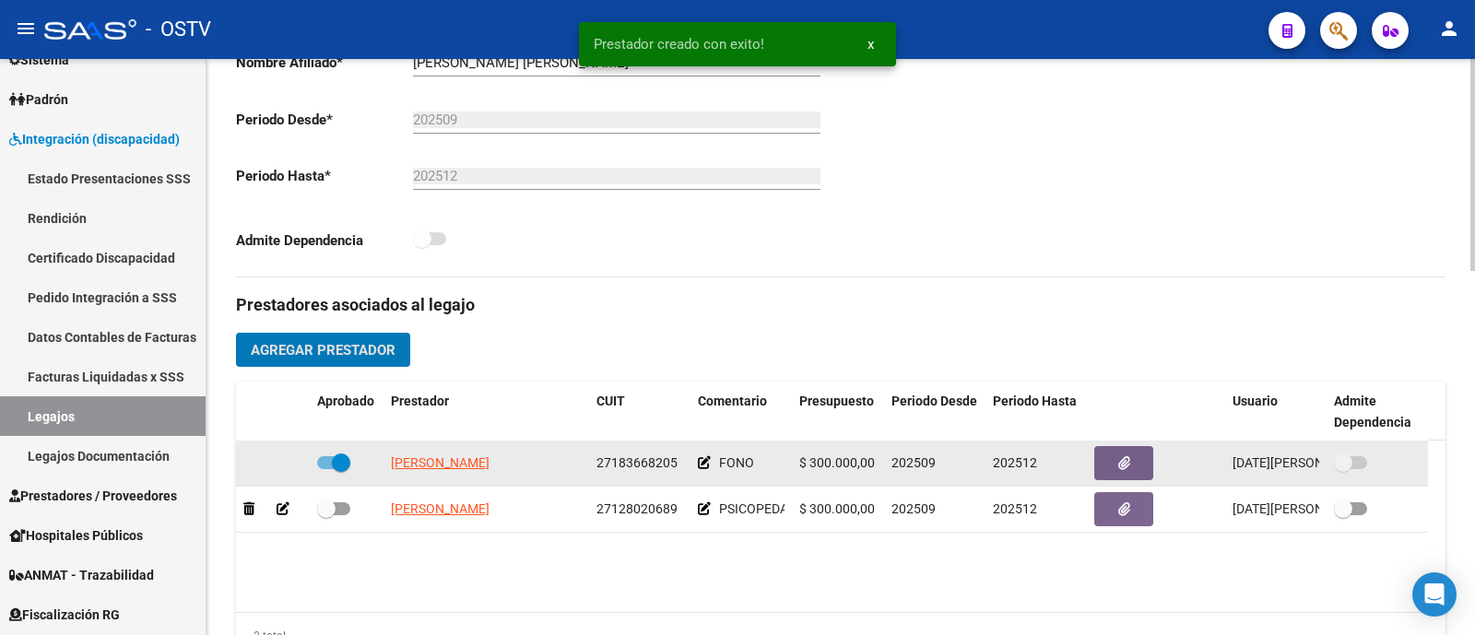
scroll to position [460, 0]
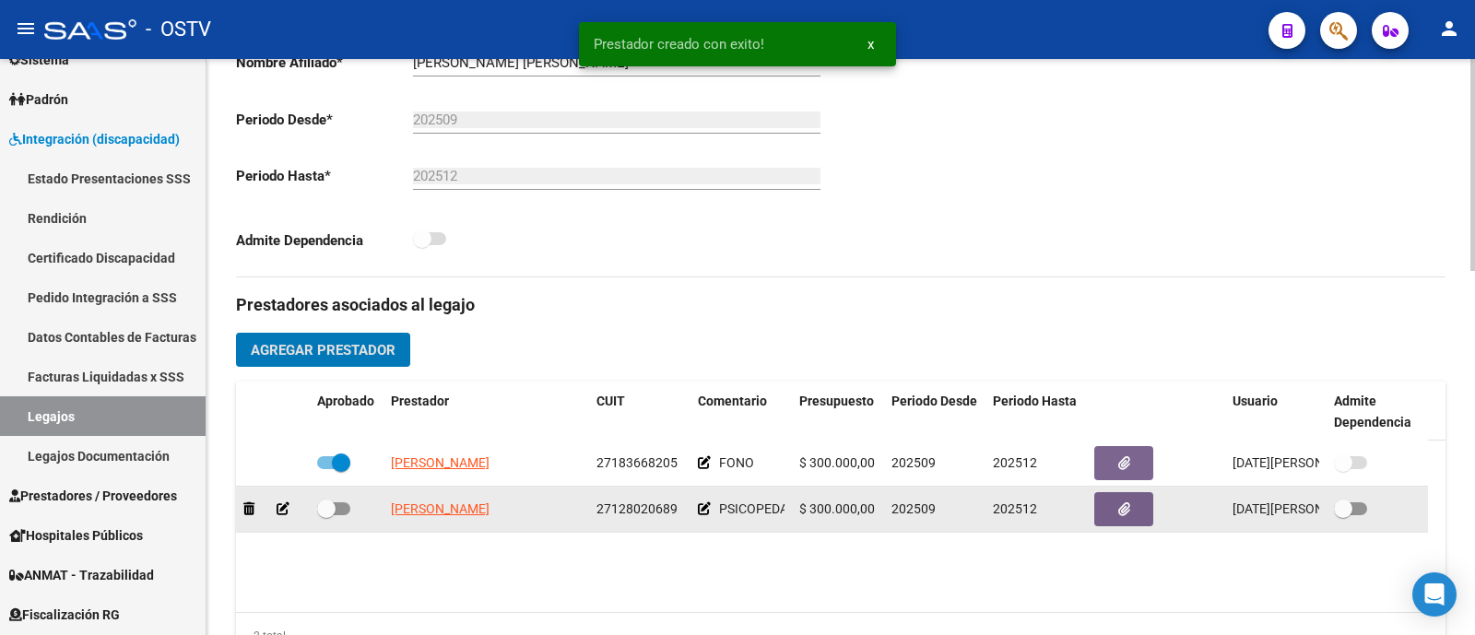
click at [320, 510] on span at bounding box center [326, 509] width 18 height 18
click at [325, 515] on input "checkbox" at bounding box center [325, 515] width 1 height 1
checkbox input "true"
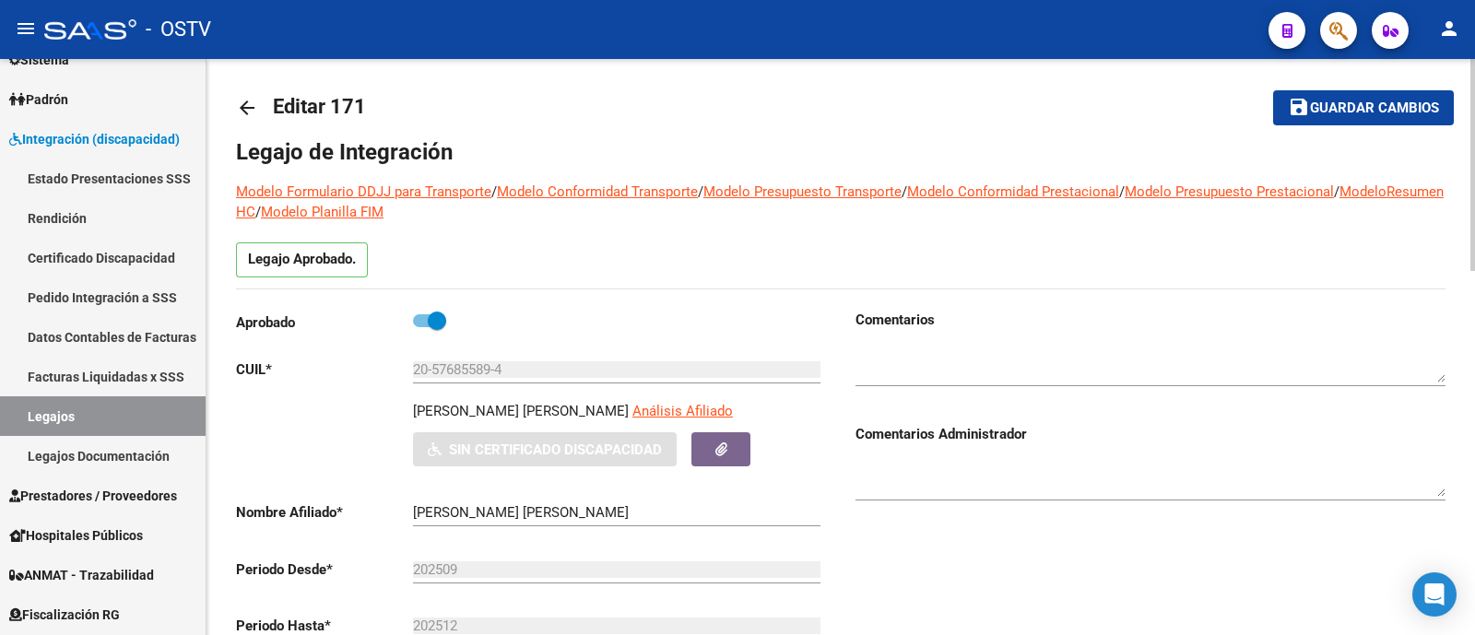
scroll to position [0, 0]
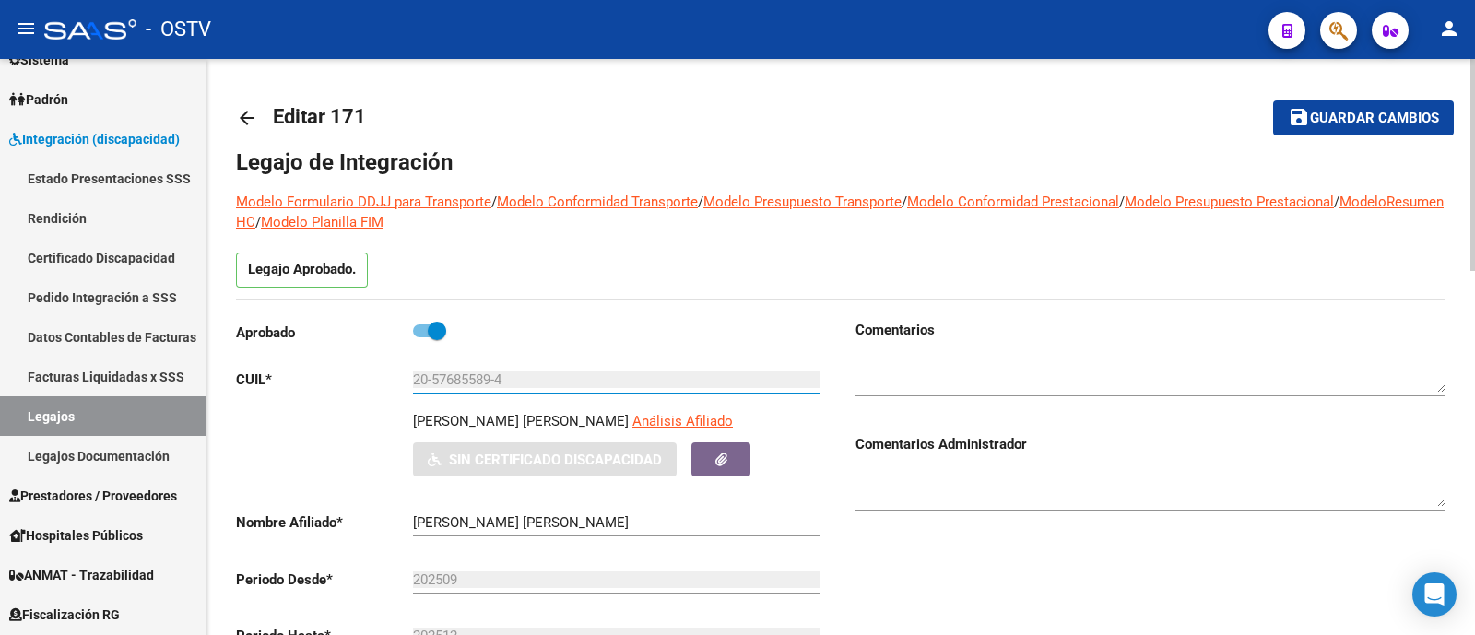
drag, startPoint x: 516, startPoint y: 375, endPoint x: 290, endPoint y: 389, distance: 226.2
click at [290, 389] on div "Aprobado CUIL * 20-57685589-4 Ingresar CUIL [PERSON_NAME] [PERSON_NAME] Análisi…" at bounding box center [531, 521] width 590 height 402
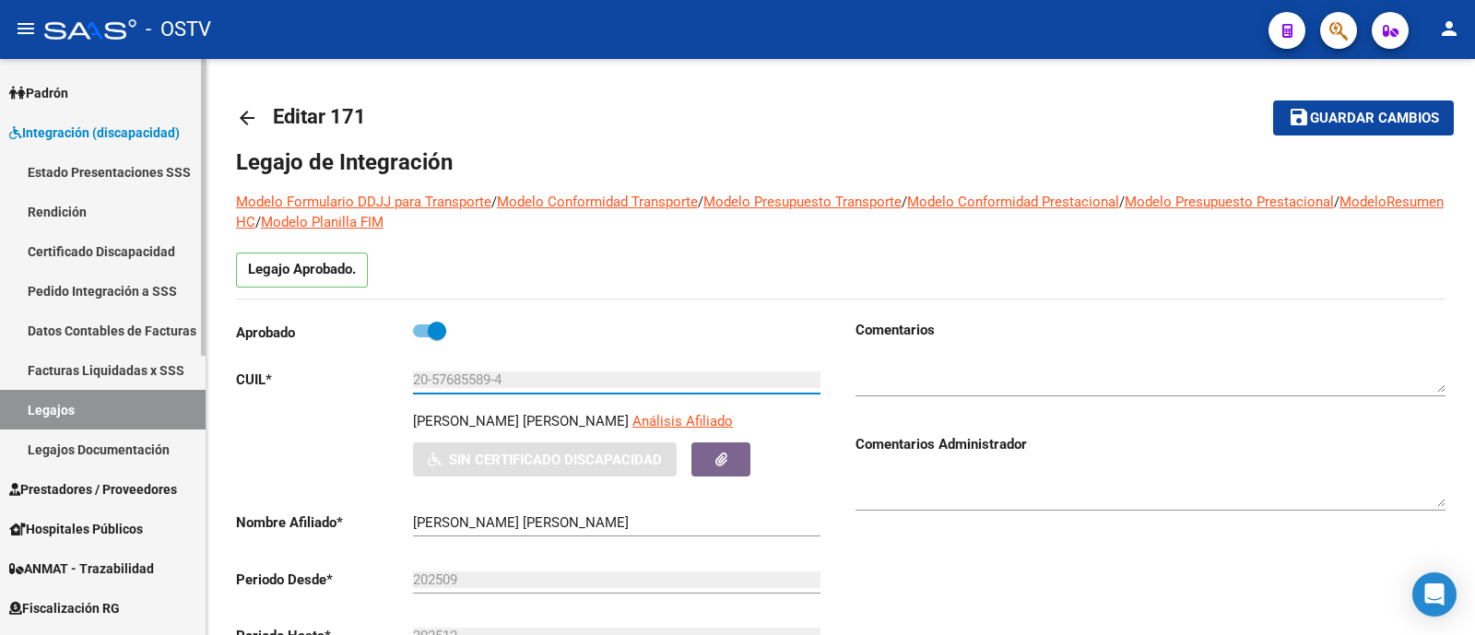
scroll to position [230, 0]
click at [101, 255] on link "Certificado Discapacidad" at bounding box center [103, 253] width 206 height 40
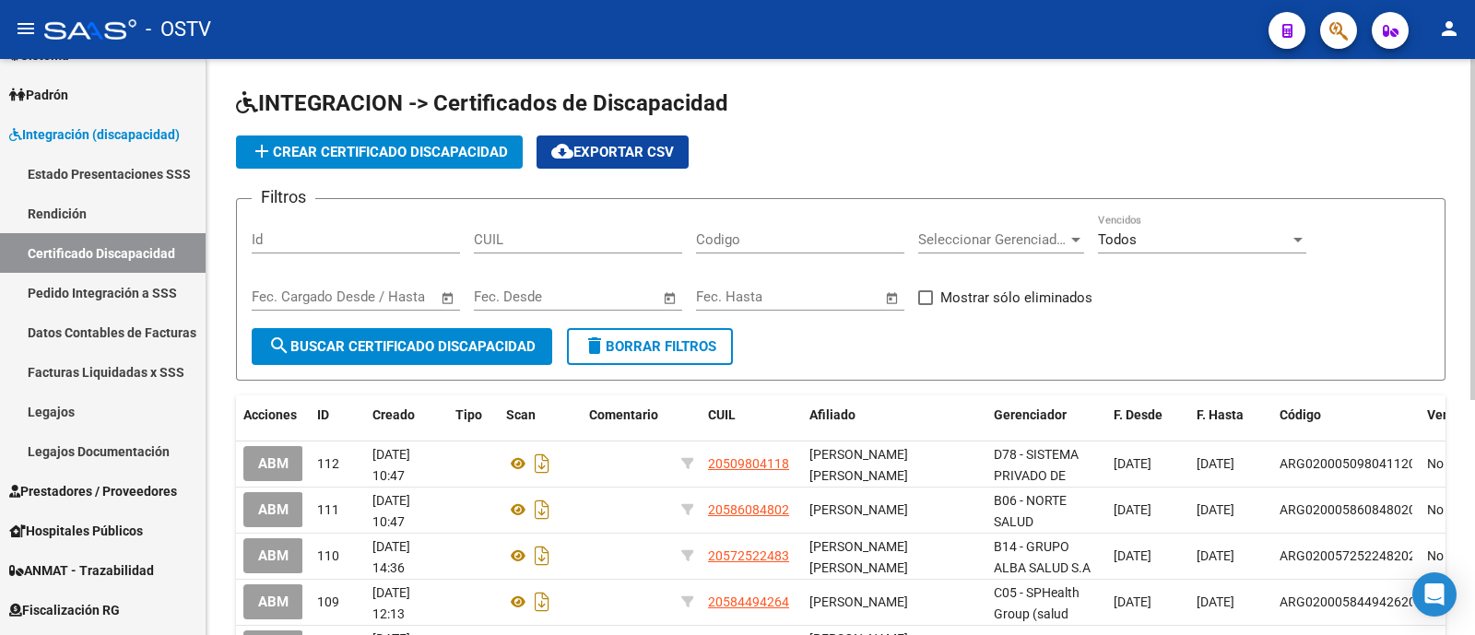
click at [563, 230] on div "CUIL" at bounding box center [578, 234] width 208 height 40
click at [419, 157] on span "add Crear Certificado Discapacidad" at bounding box center [379, 152] width 257 height 17
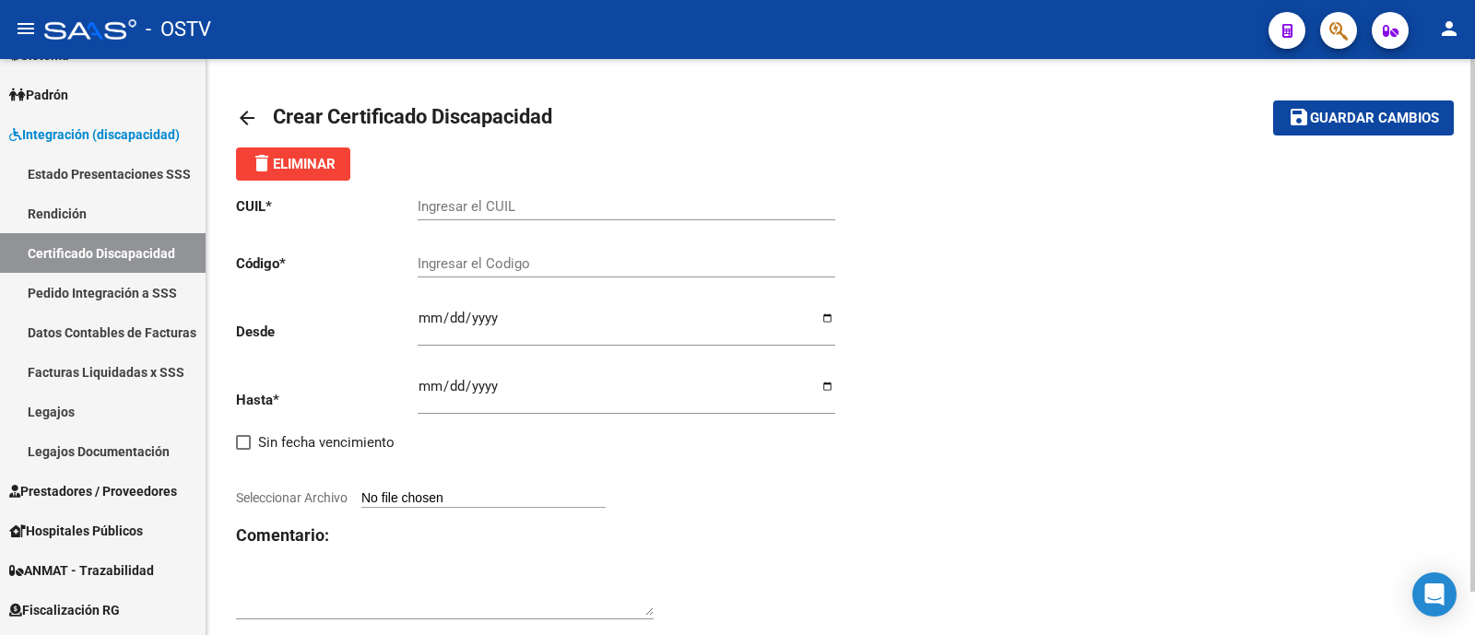
click at [553, 223] on div "Ingresar el CUIL" at bounding box center [627, 209] width 418 height 57
click at [553, 204] on input "Ingresar el CUIL" at bounding box center [627, 206] width 418 height 17
paste input "20-57685589-4"
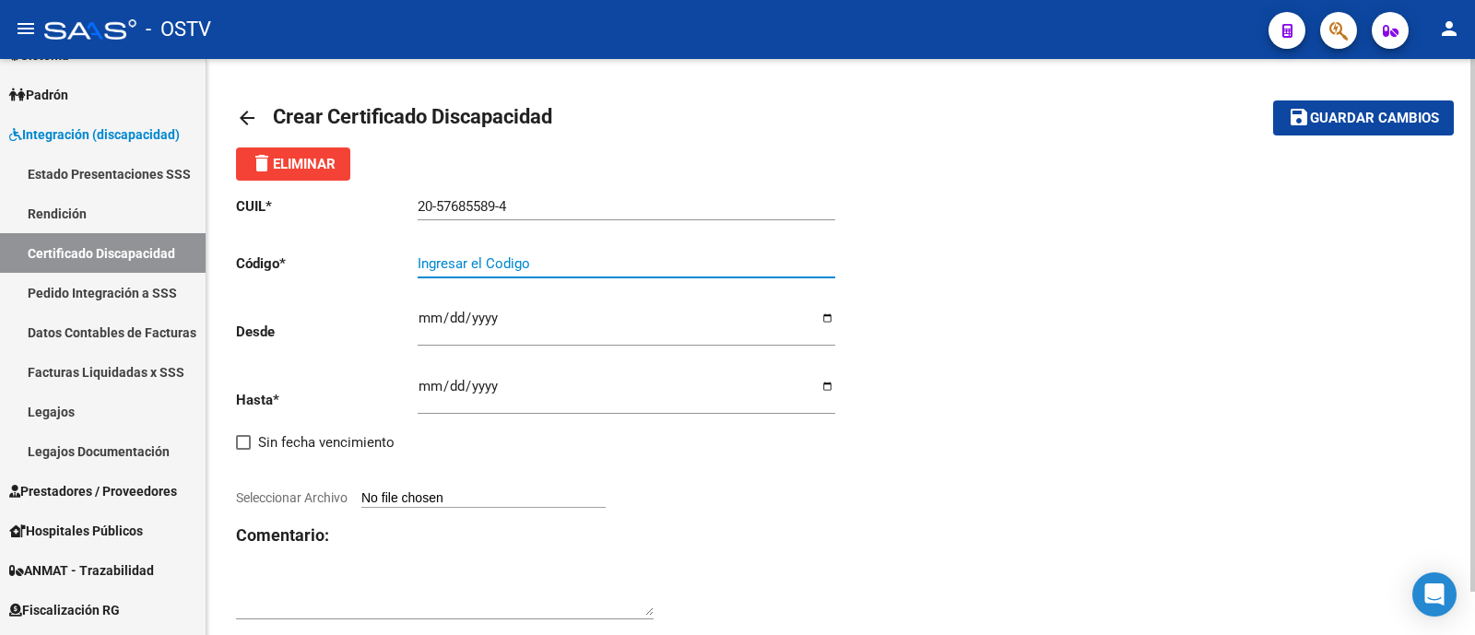
click at [505, 206] on input "20-57685589-4" at bounding box center [627, 206] width 418 height 17
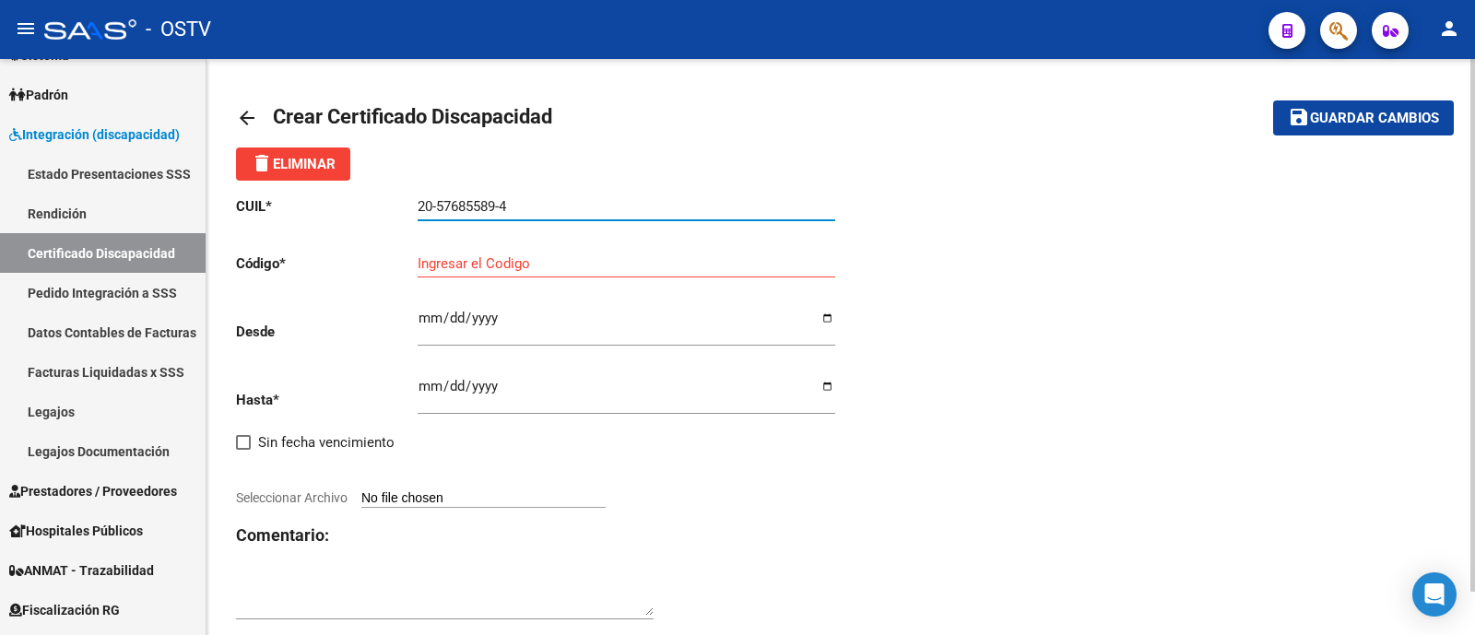
type input "20-57685589-4"
click at [516, 272] on input "Ingresar el Codigo" at bounding box center [627, 263] width 418 height 17
click at [475, 261] on input "Ingresar el Codigo" at bounding box center [627, 263] width 418 height 17
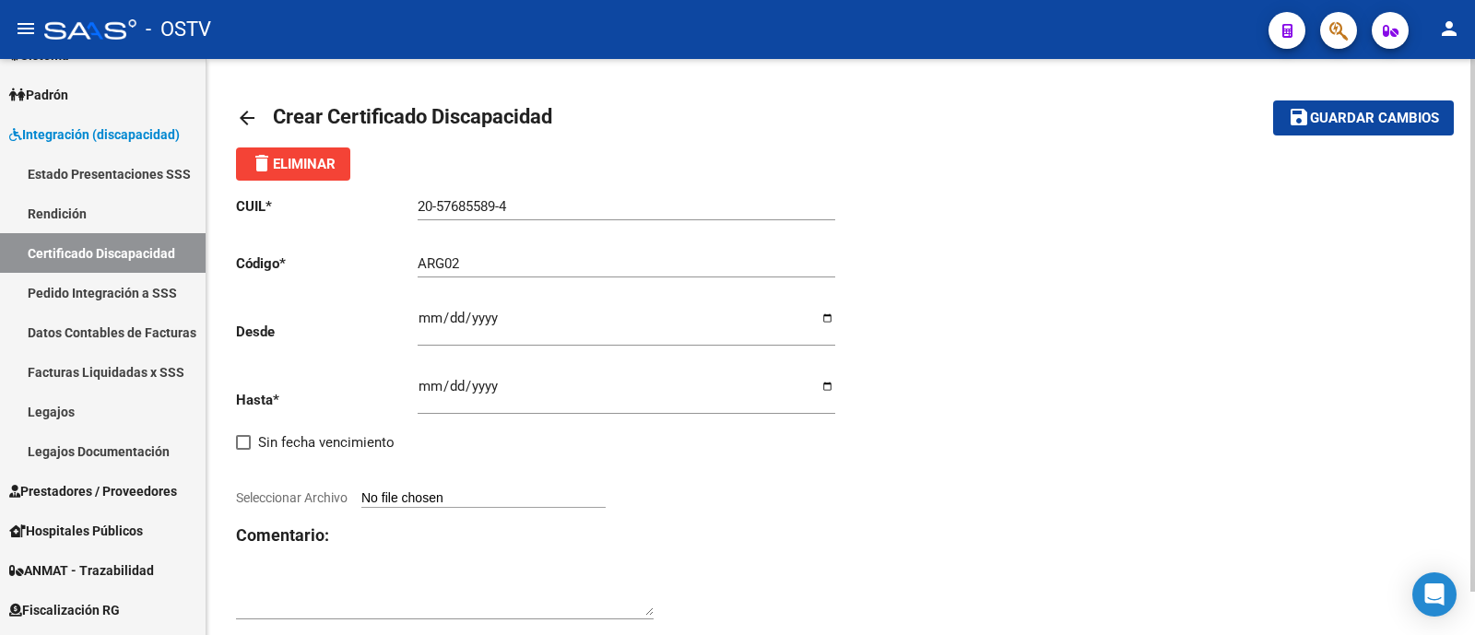
click at [581, 268] on input "ARG02" at bounding box center [627, 263] width 418 height 17
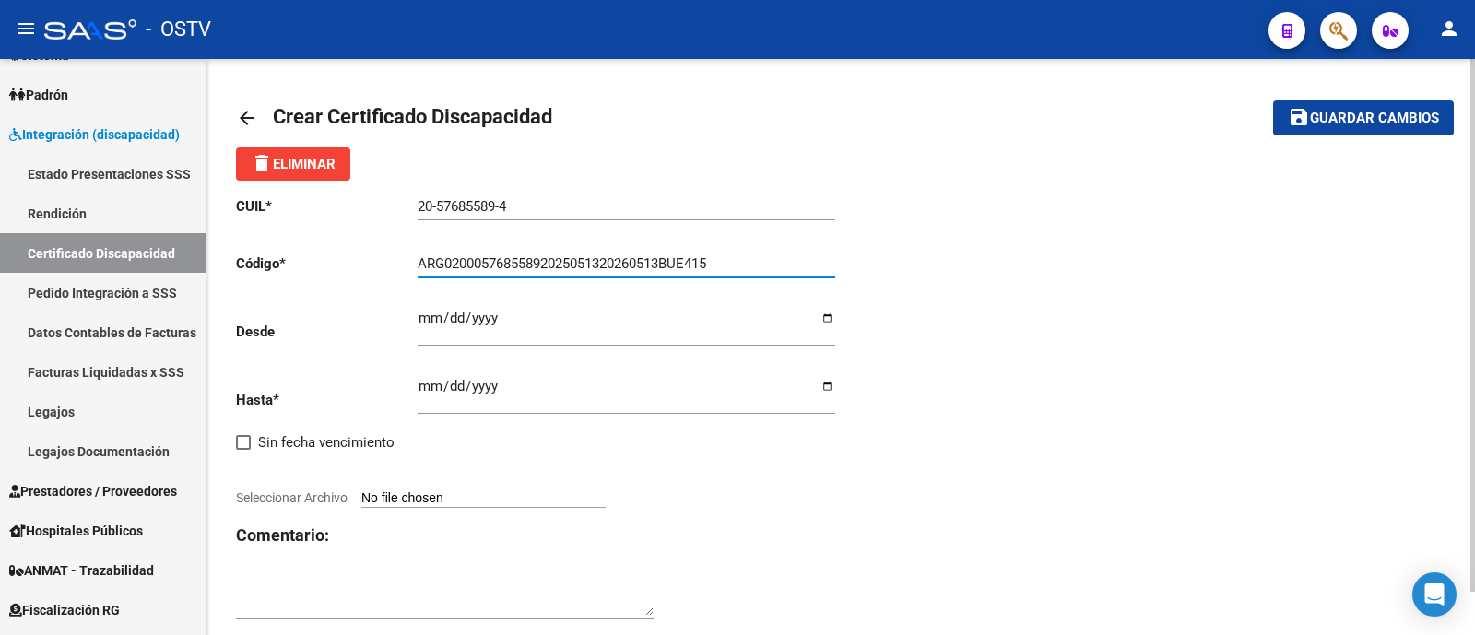
type input "ARG02000576855892025051320260513BUE415"
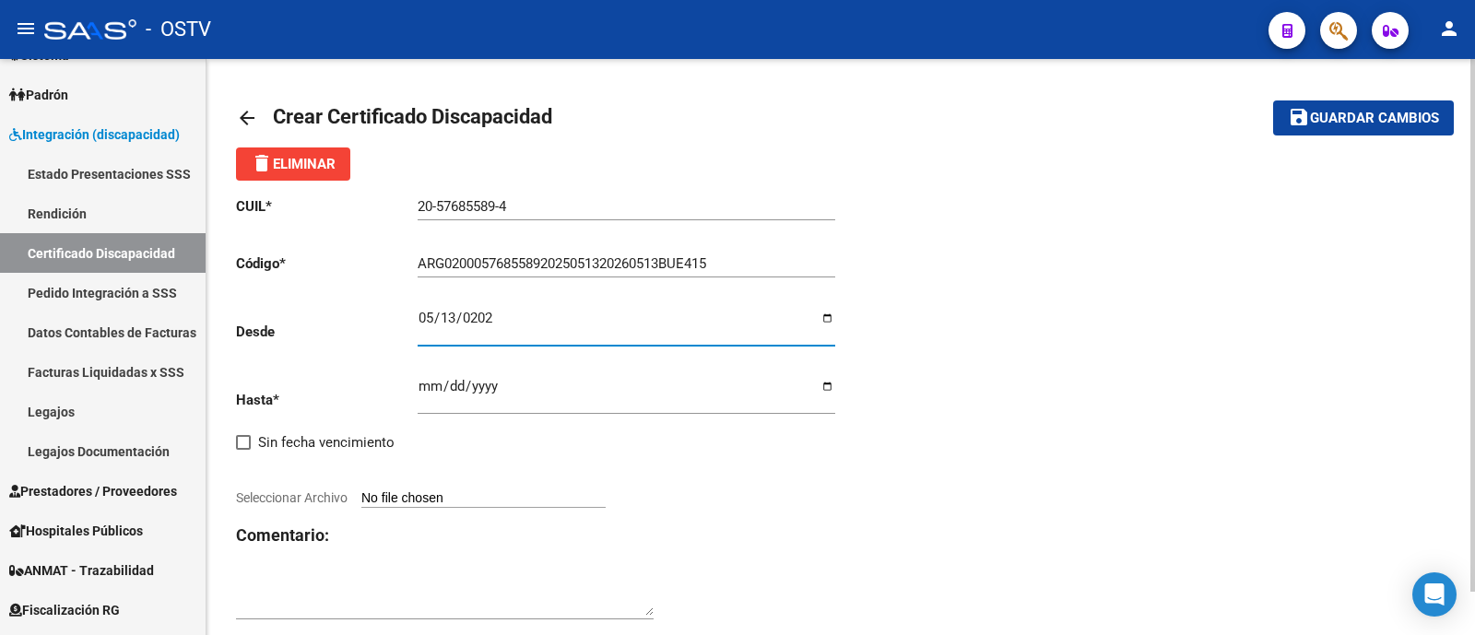
type input "[DATE]"
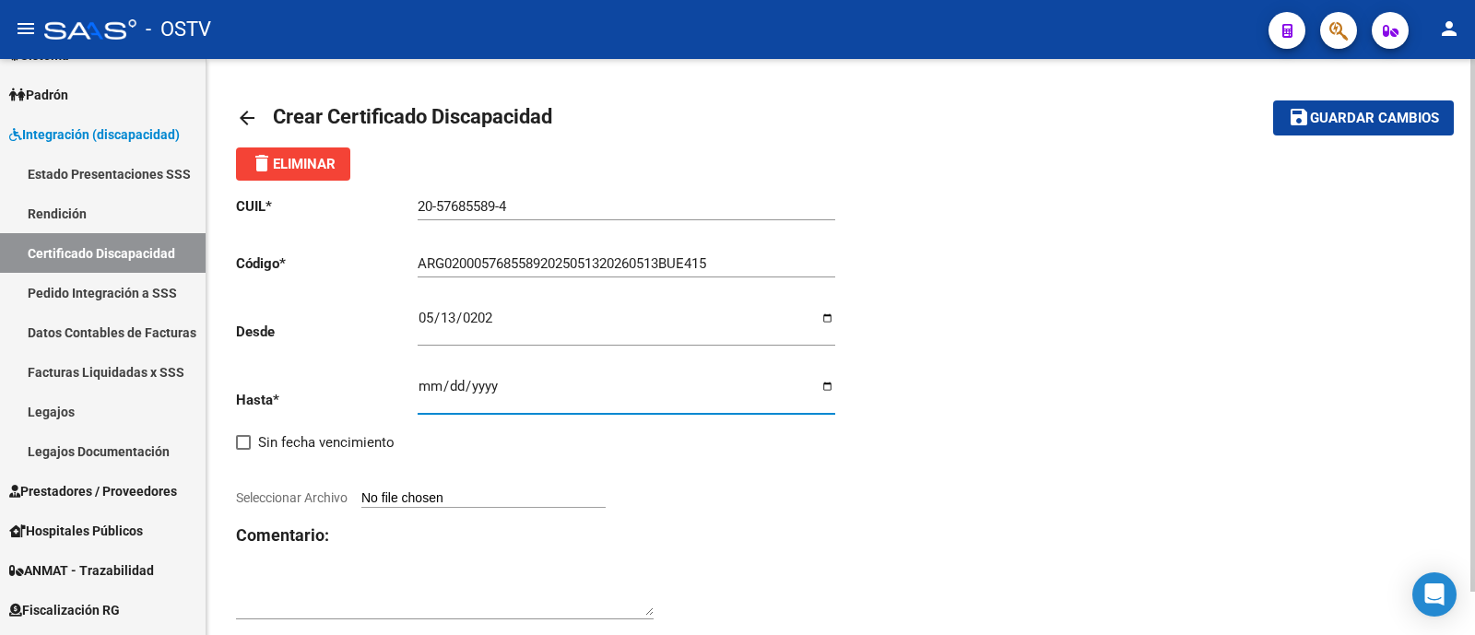
click at [432, 387] on input "Ingresar fec. Hasta" at bounding box center [627, 393] width 418 height 29
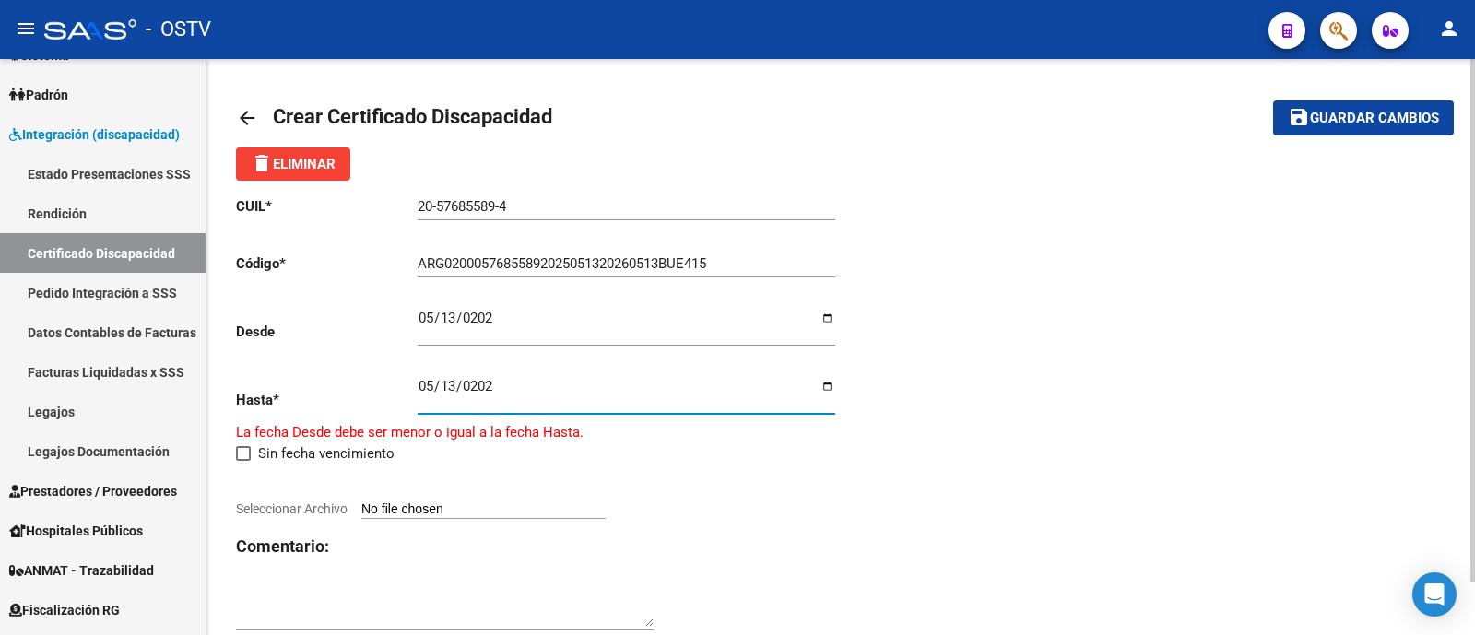
type input "[DATE]"
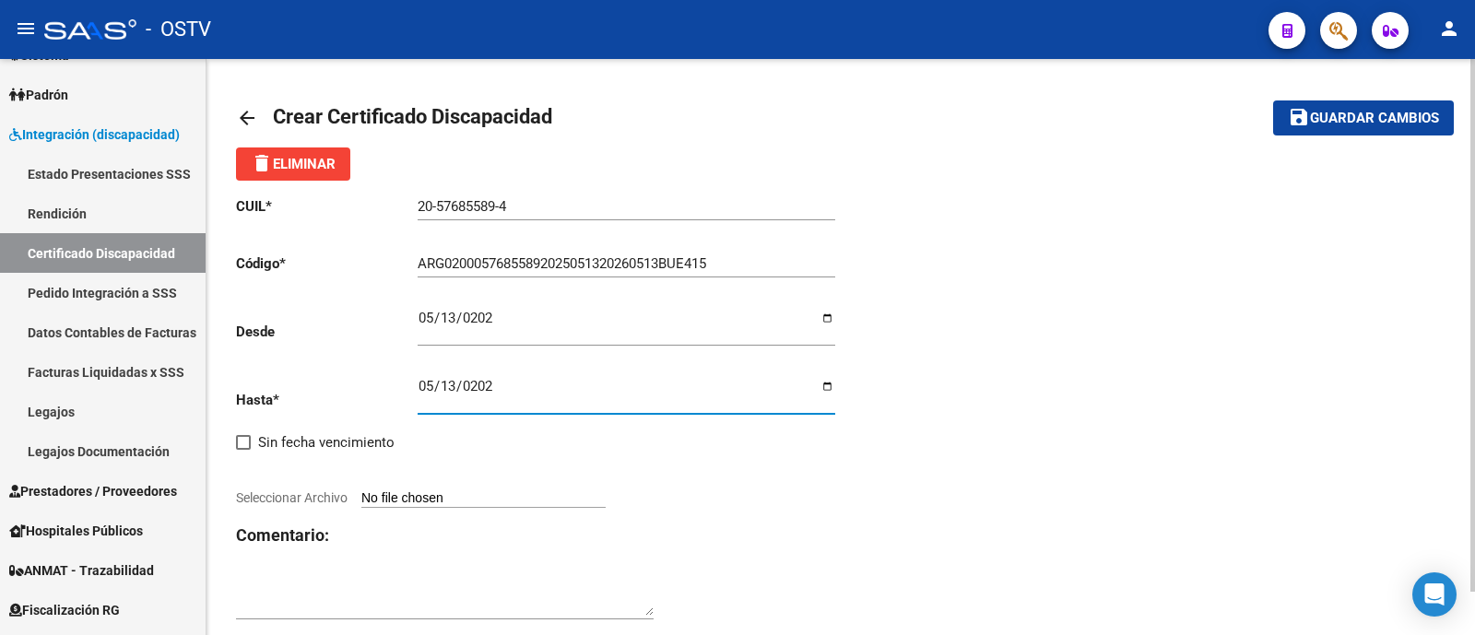
scroll to position [46, 0]
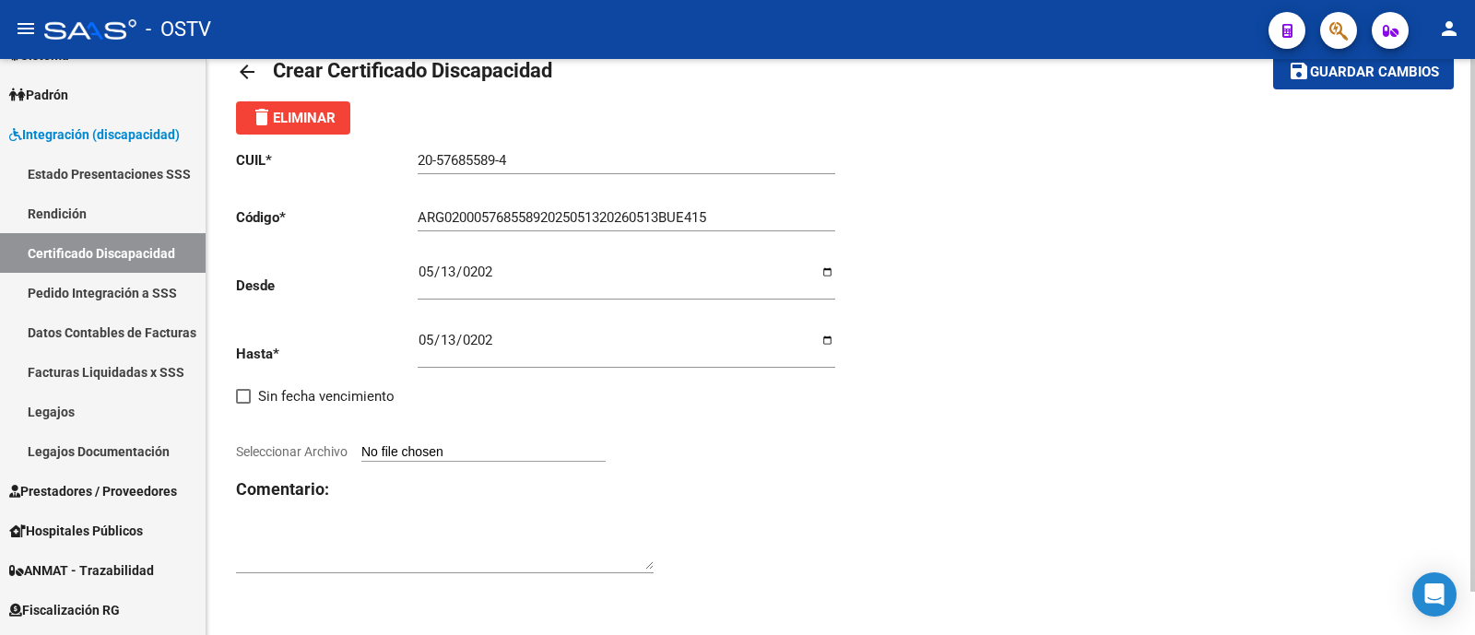
click at [441, 445] on input "Seleccionar Archivo" at bounding box center [483, 453] width 244 height 18
type input "C:\fakepath\CUD CEJAS.pdf"
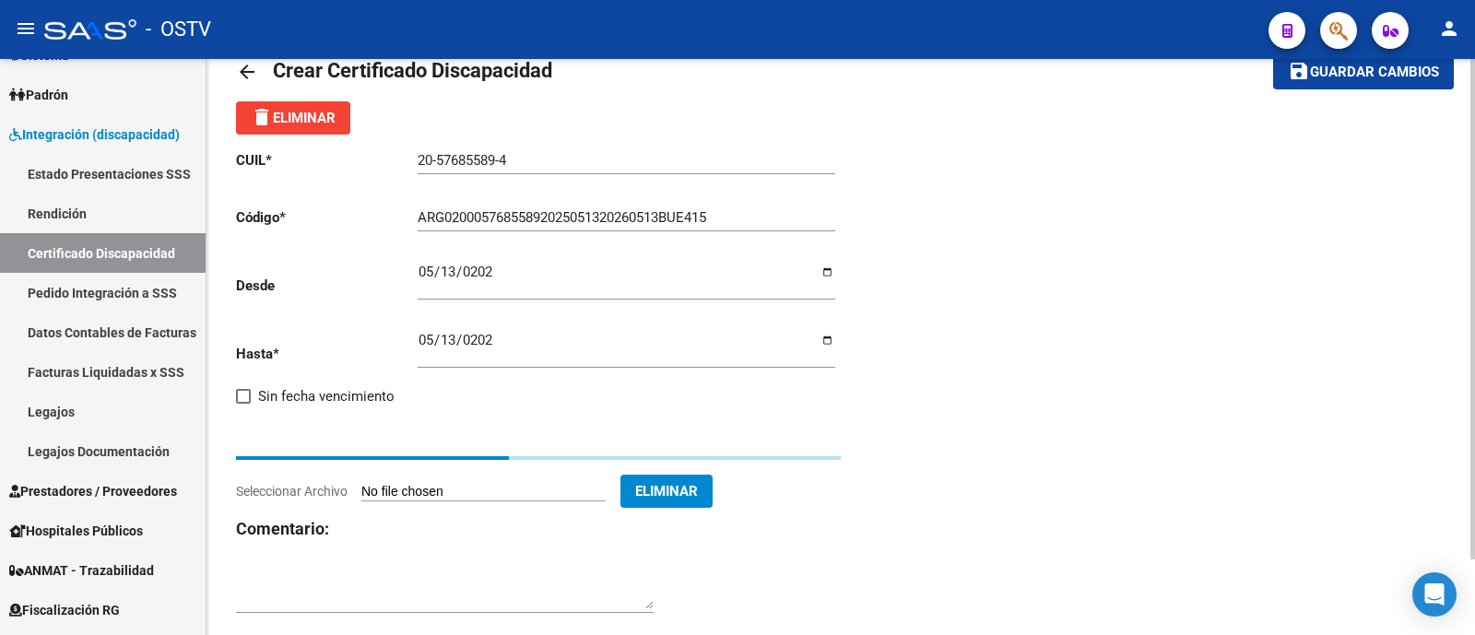
scroll to position [25, 0]
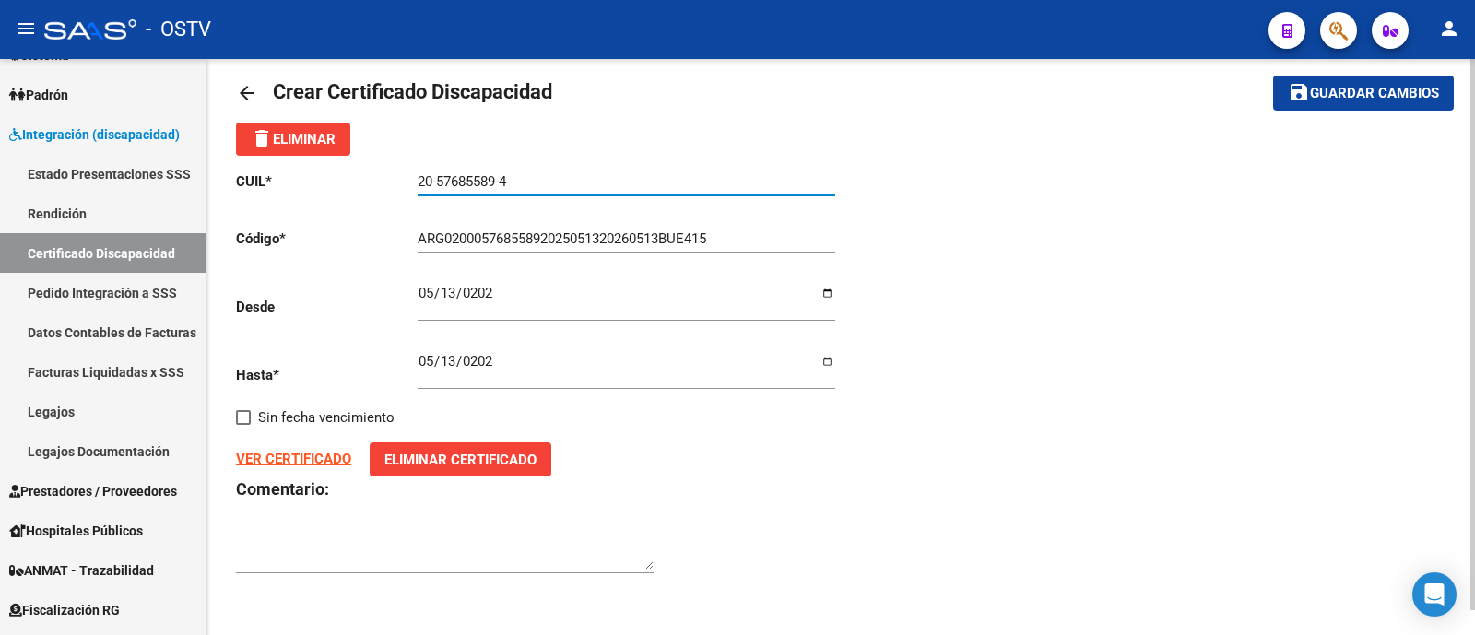
drag, startPoint x: 536, startPoint y: 174, endPoint x: 267, endPoint y: 195, distance: 270.0
click at [267, 195] on div "CUIL * 20-57685589-4 Ingresar el CUIL Código * ARG02000576855892025051320260513…" at bounding box center [538, 373] width 605 height 435
click at [1342, 102] on button "save Guardar cambios" at bounding box center [1363, 93] width 181 height 34
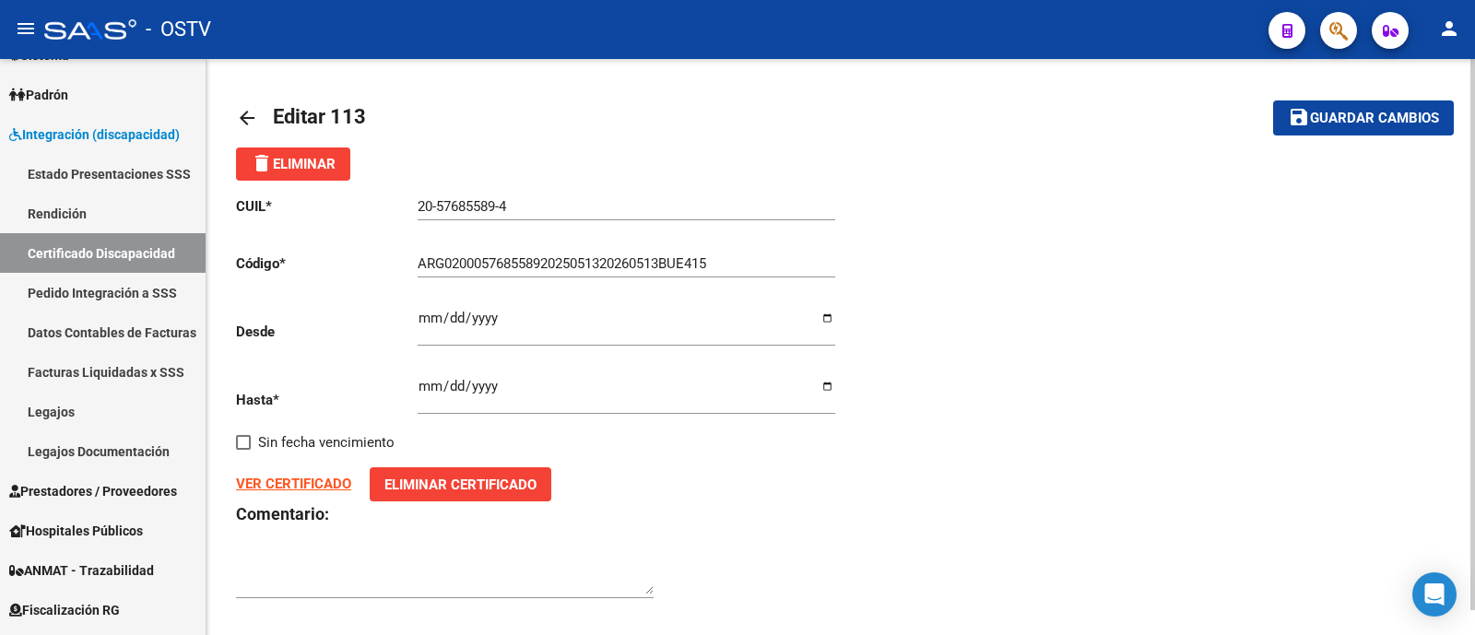
click at [1364, 117] on span "Guardar cambios" at bounding box center [1374, 119] width 129 height 17
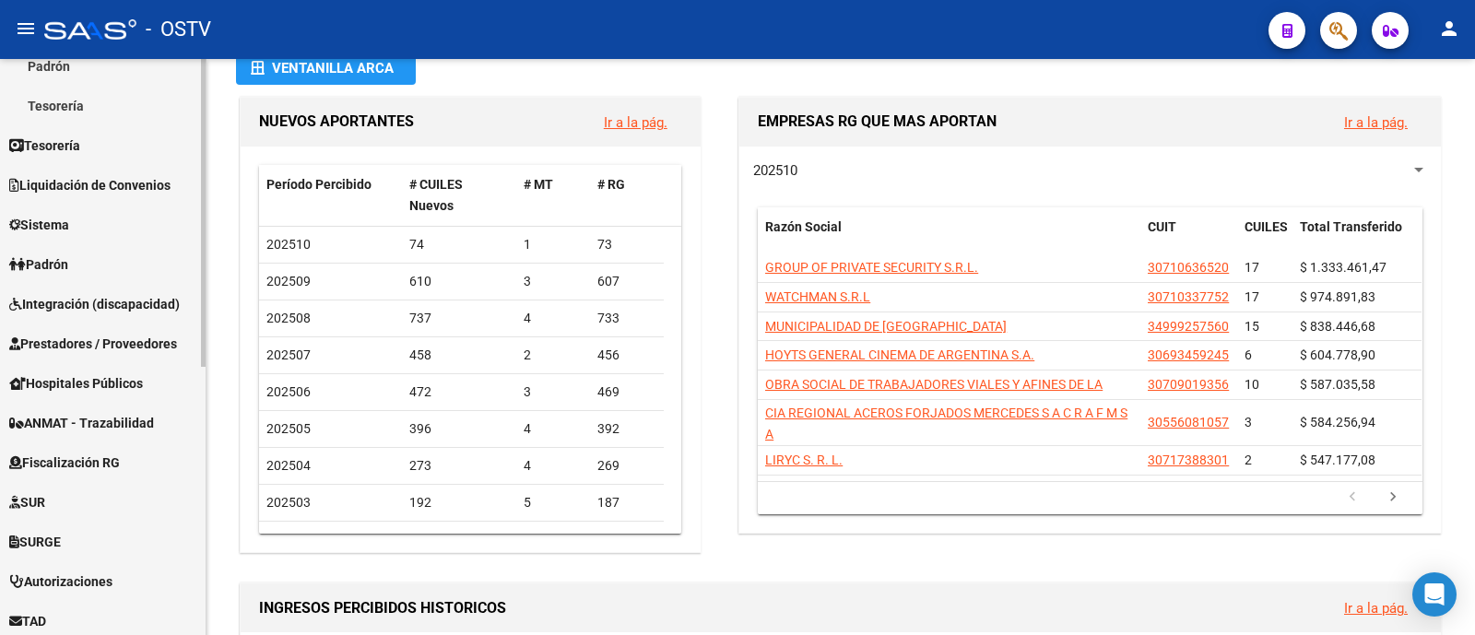
scroll to position [338, 0]
click at [129, 297] on span "Integración (discapacidad)" at bounding box center [94, 303] width 171 height 20
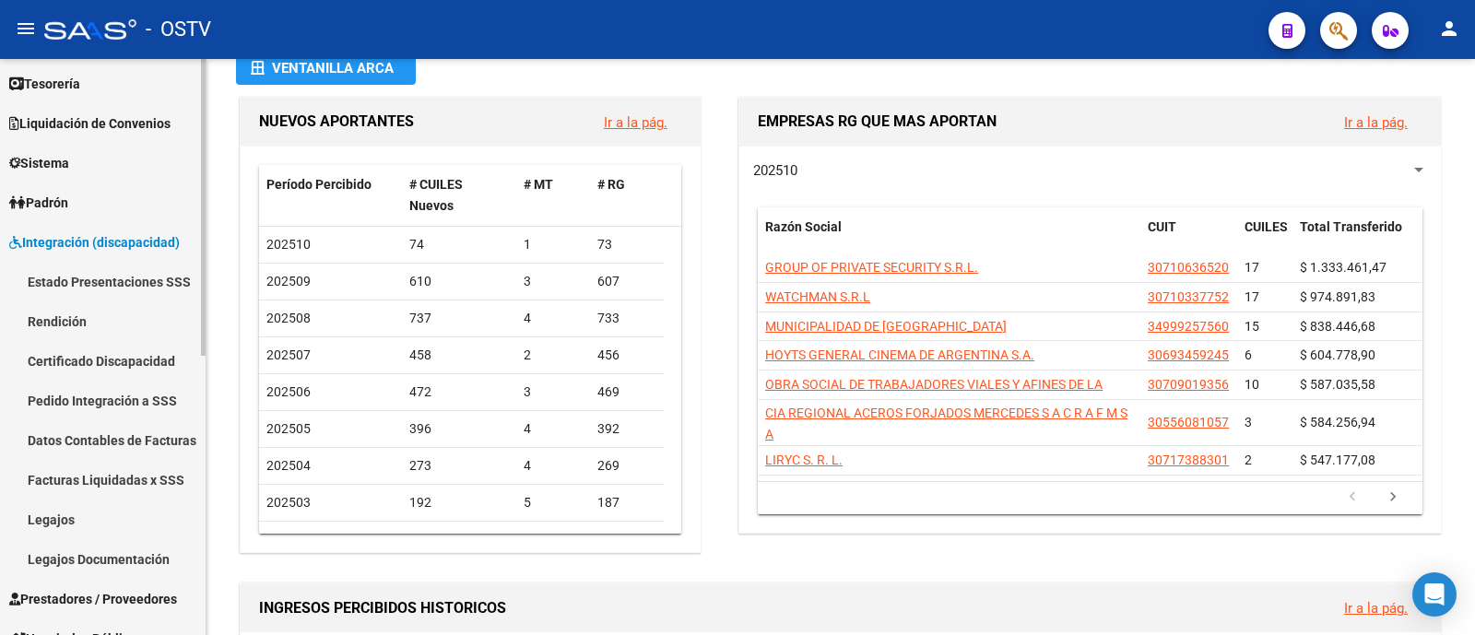
scroll to position [121, 0]
click at [105, 520] on link "Legajos" at bounding box center [103, 520] width 206 height 40
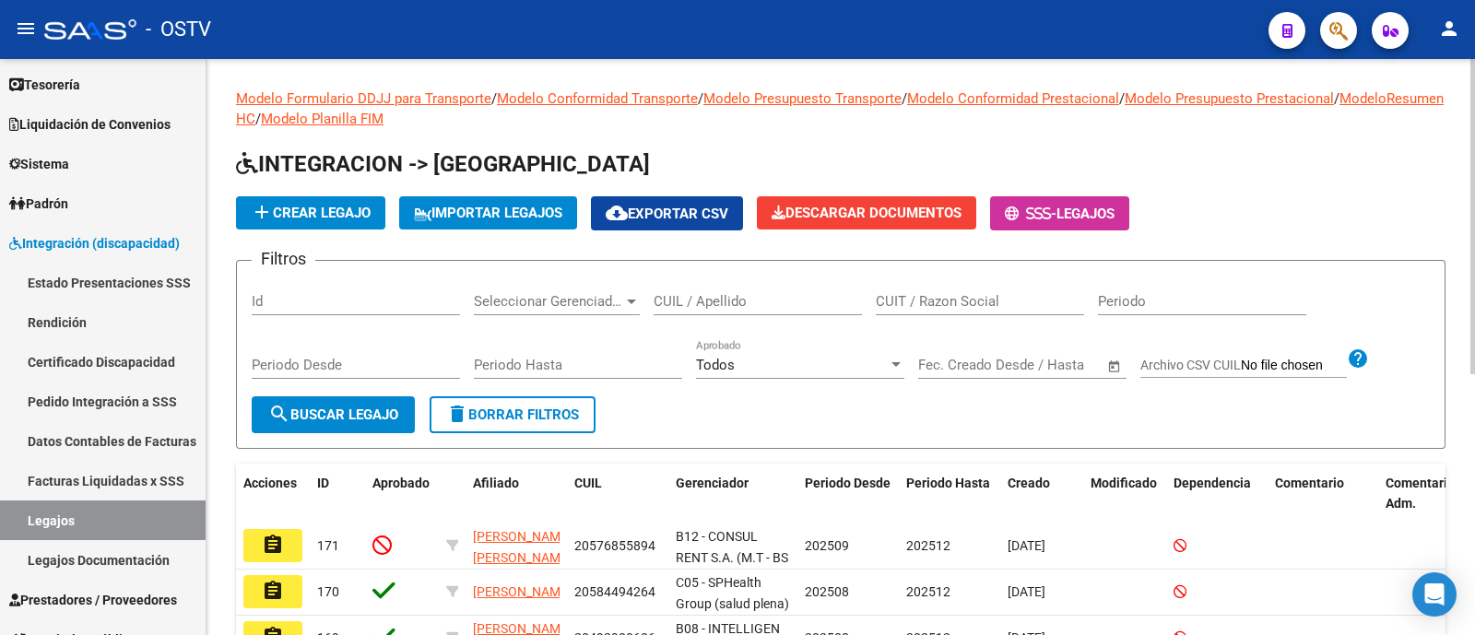
click at [793, 292] on div "CUIL / Apellido" at bounding box center [757, 296] width 208 height 40
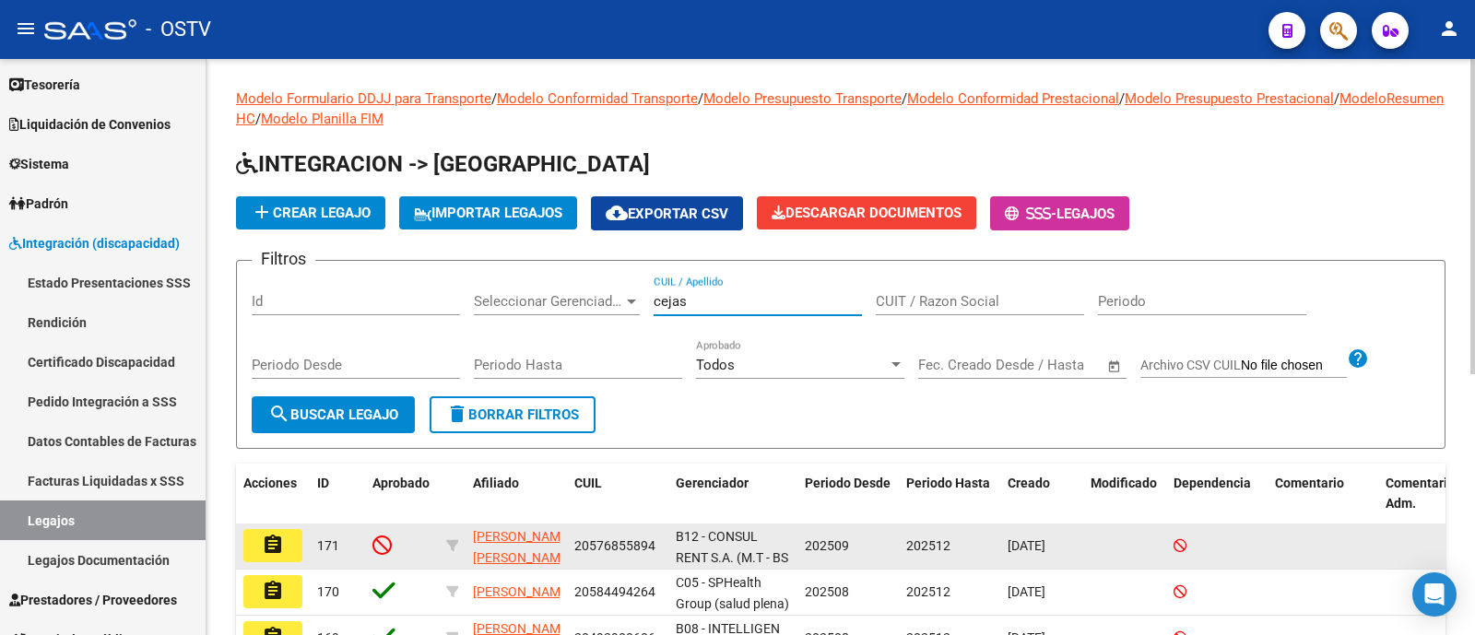
type input "cejas"
click at [271, 555] on mat-icon "assignment" at bounding box center [273, 545] width 22 height 22
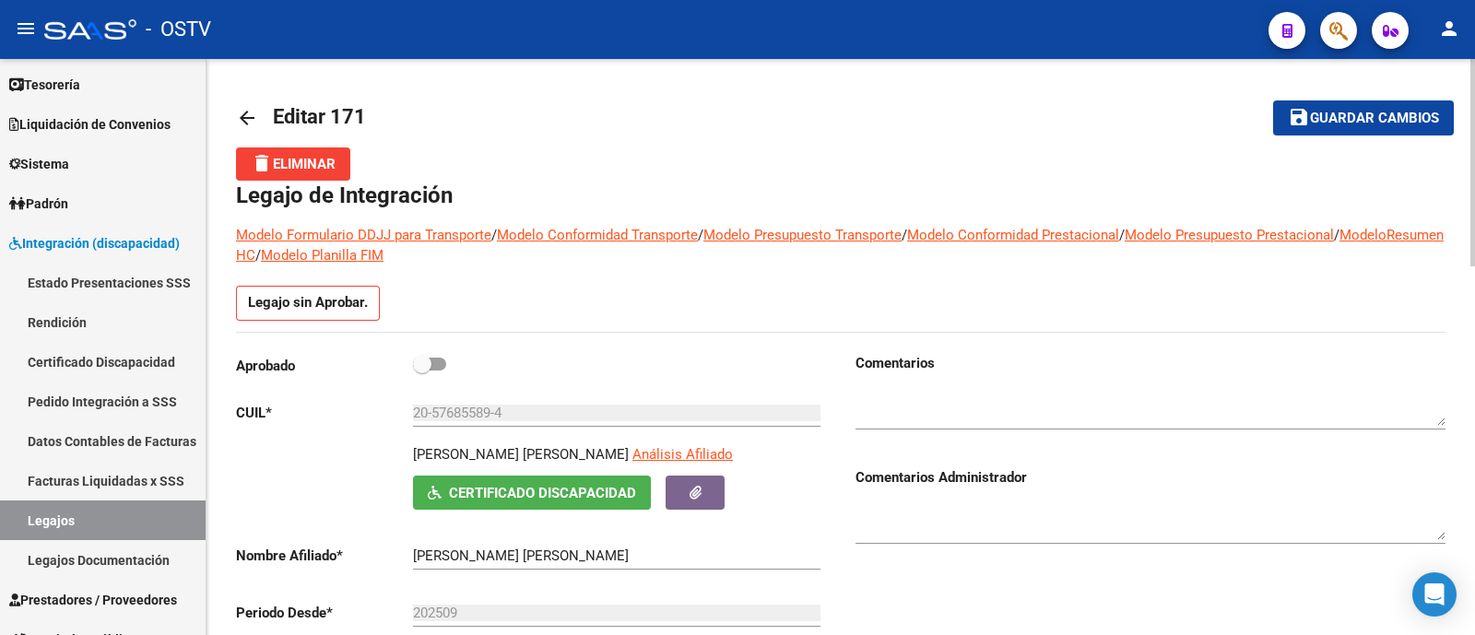
click at [425, 370] on span at bounding box center [422, 364] width 18 height 18
click at [422, 371] on input "checkbox" at bounding box center [421, 371] width 1 height 1
checkbox input "true"
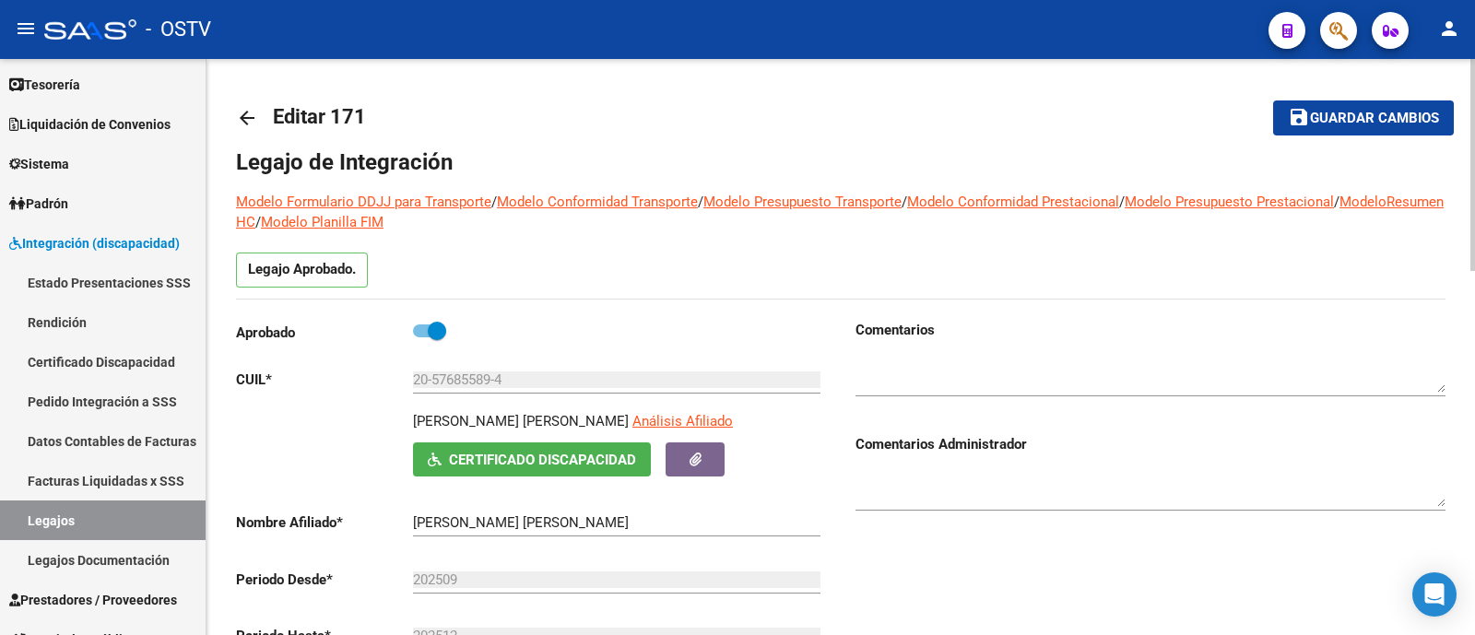
click at [1370, 120] on span "Guardar cambios" at bounding box center [1374, 119] width 129 height 17
